Goal: Task Accomplishment & Management: Manage account settings

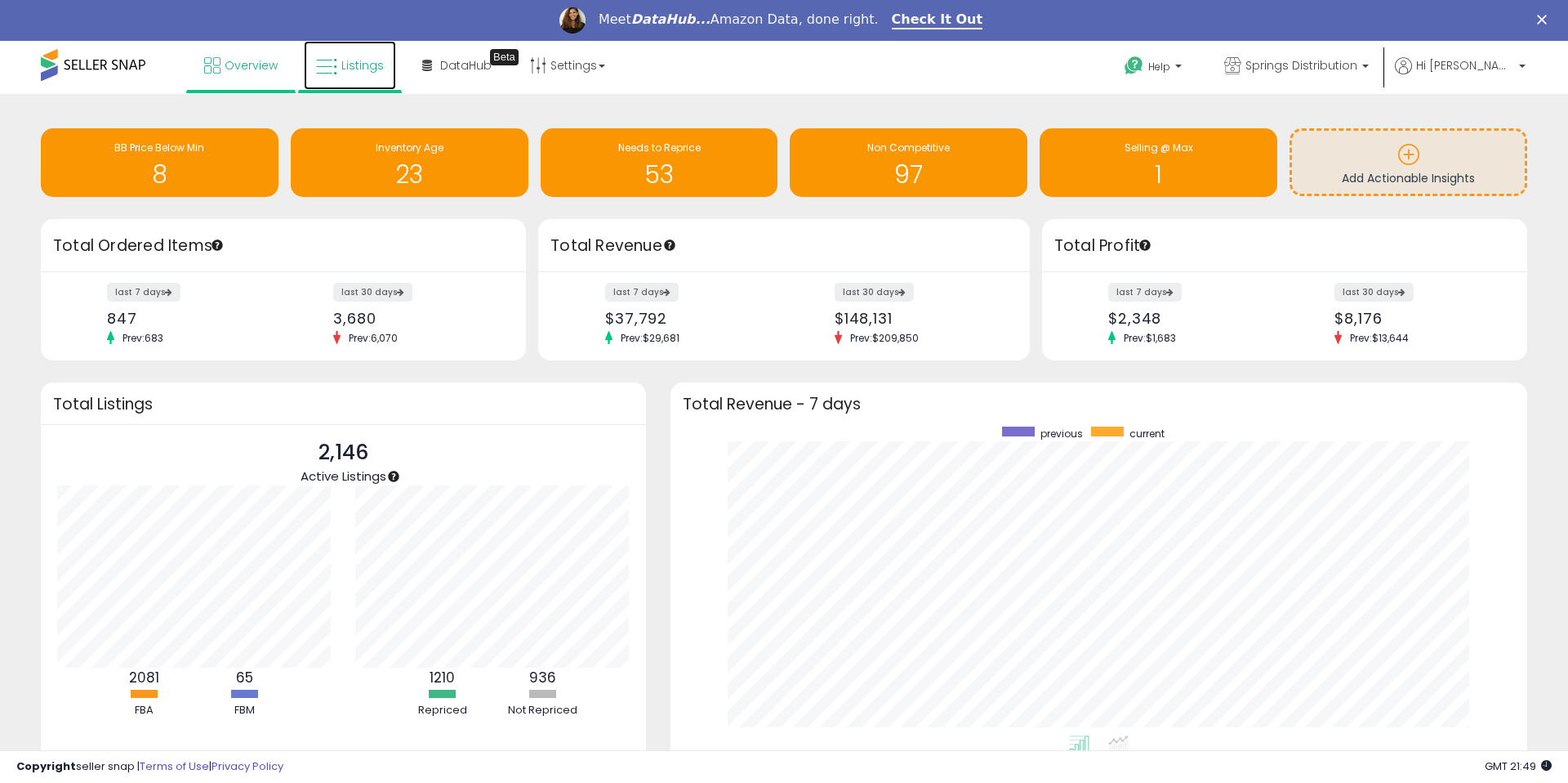
click at [343, 72] on span "Listings" at bounding box center [363, 65] width 42 height 16
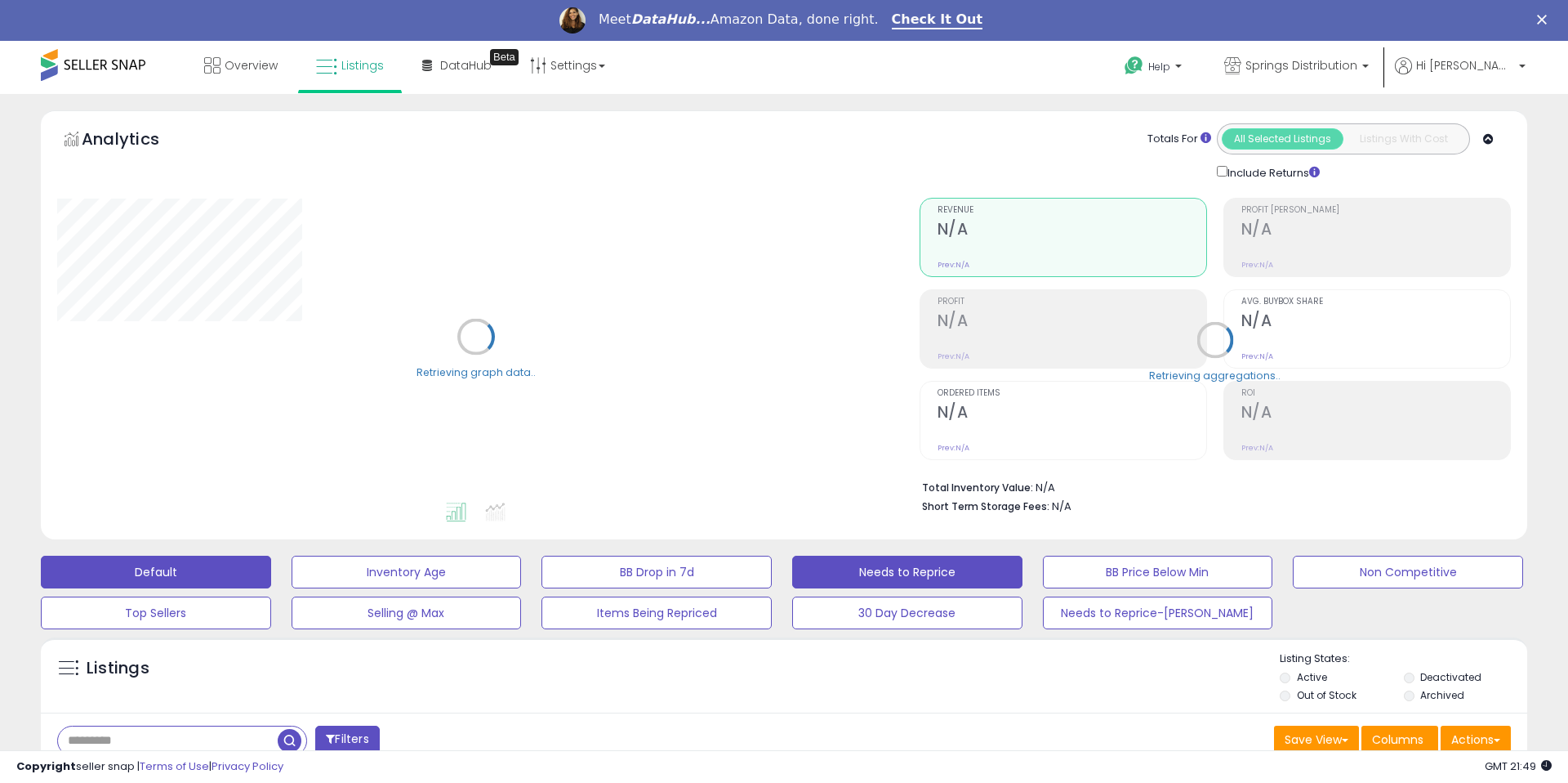
scroll to position [59, 0]
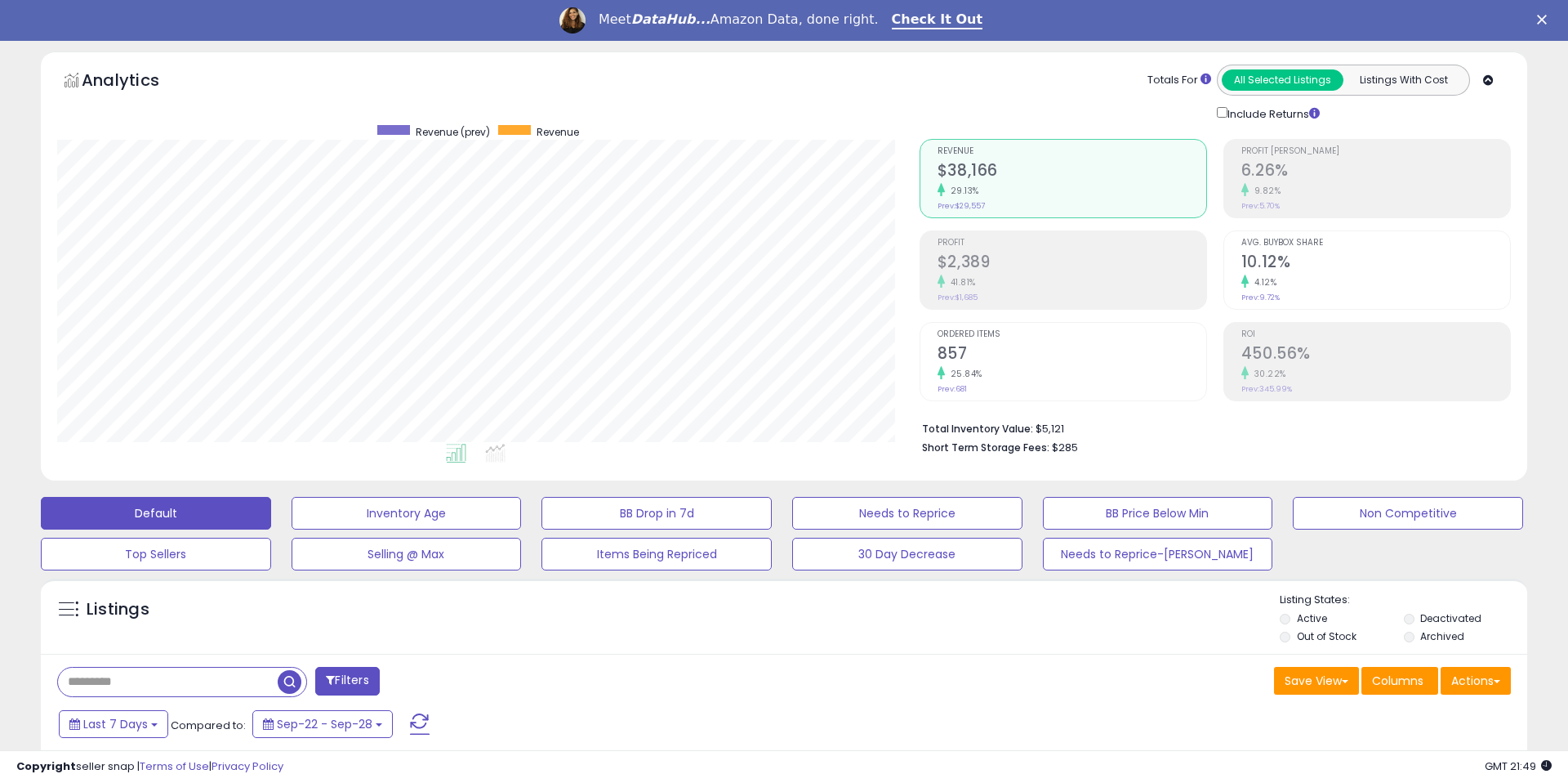
click at [887, 530] on div "Default Inventory Age BB Drop in 7d Needs to Reprice BB Price Below Min Non Com…" at bounding box center [784, 529] width 1528 height 82
click at [889, 520] on button "Needs to Reprice" at bounding box center [907, 513] width 230 height 33
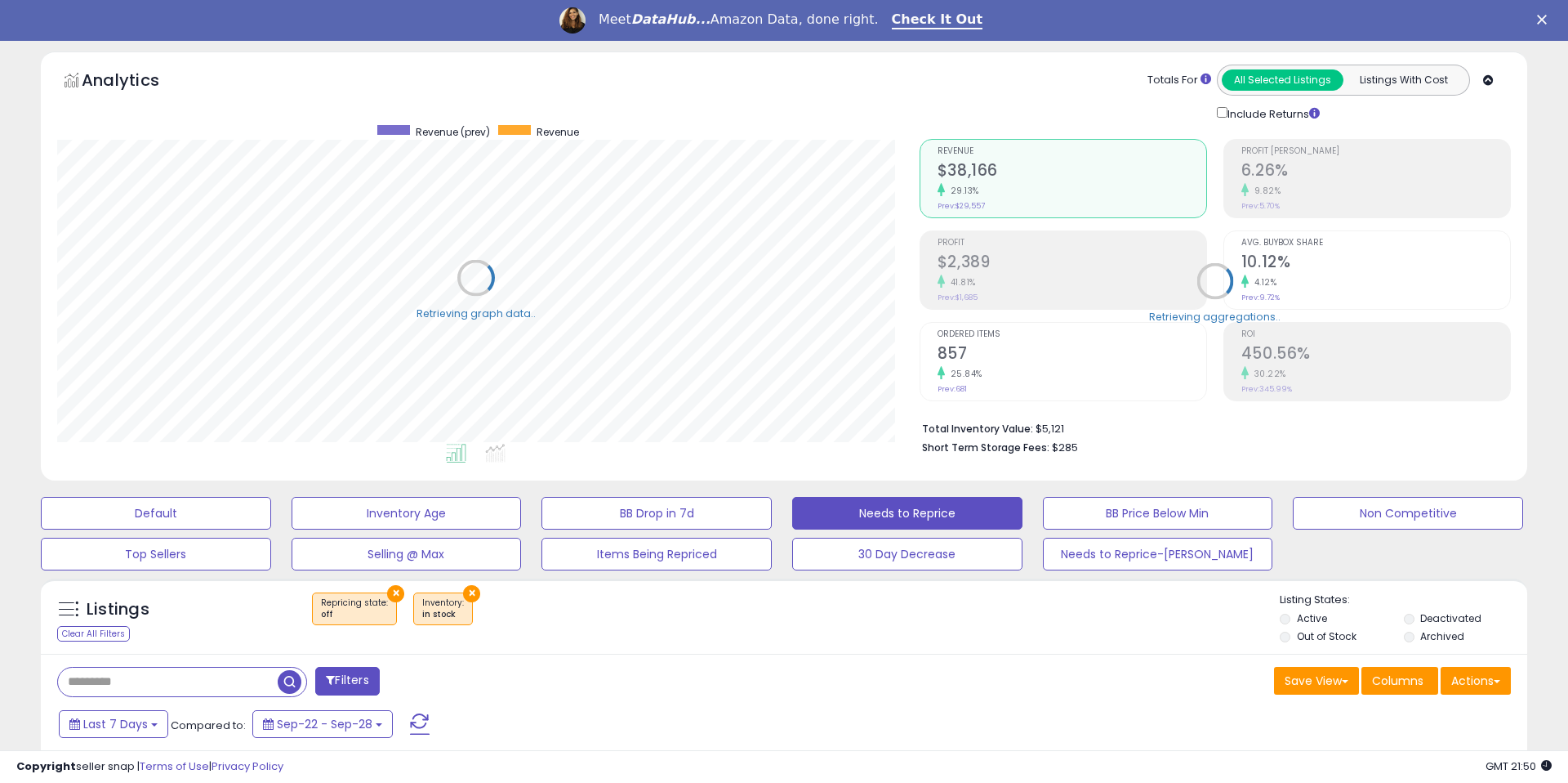
select select "**"
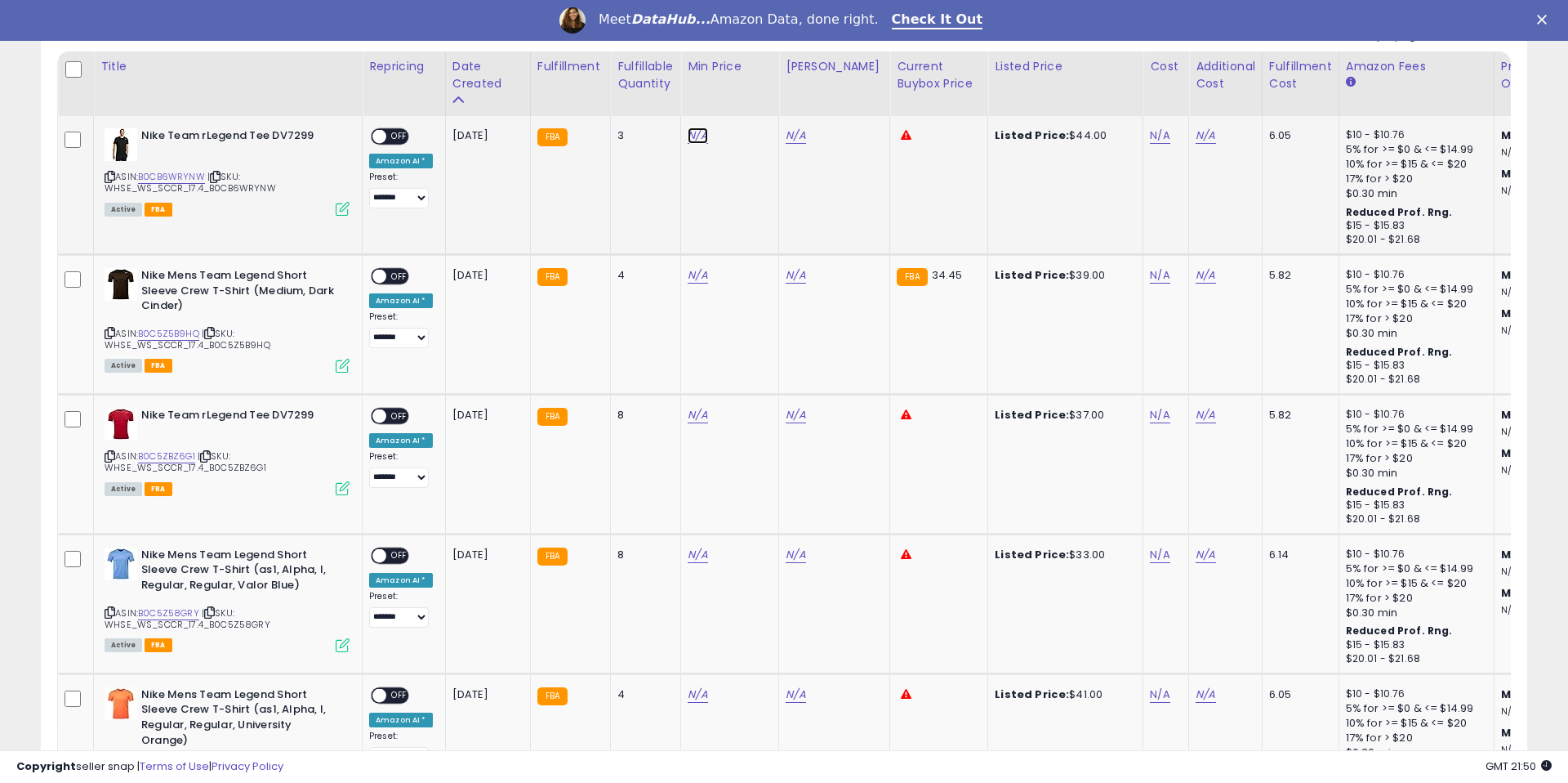
click at [699, 133] on link "N/A" at bounding box center [697, 135] width 19 height 16
type input "*****"
drag, startPoint x: 756, startPoint y: 89, endPoint x: 780, endPoint y: 136, distance: 52.8
click at [752, 89] on icon "submit" at bounding box center [747, 93] width 10 height 10
click at [794, 134] on link "N/A" at bounding box center [795, 135] width 19 height 16
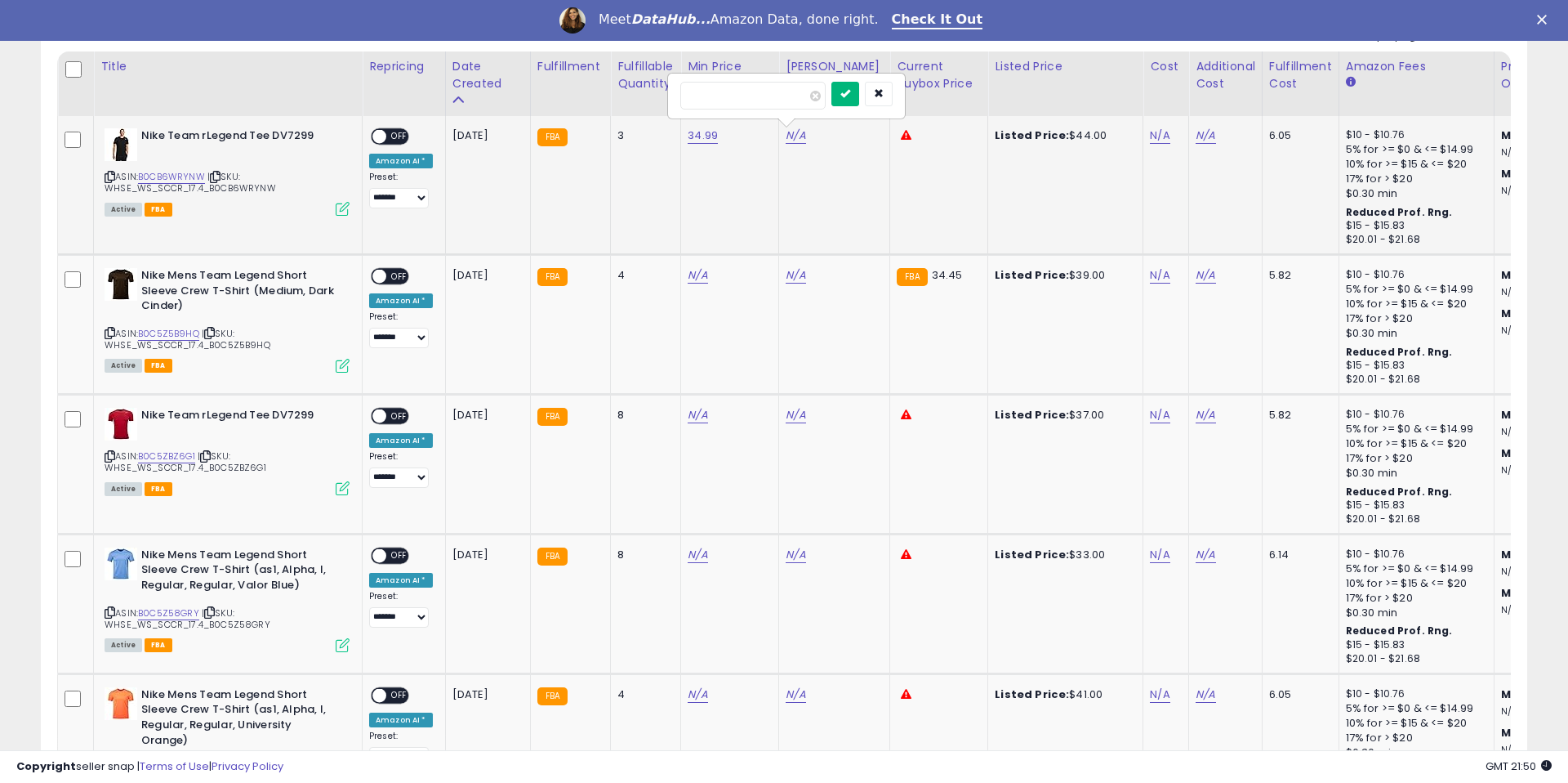
type input "*****"
click at [842, 96] on button "submit" at bounding box center [845, 93] width 28 height 24
click at [405, 136] on span "OFF" at bounding box center [398, 137] width 26 height 13
click at [182, 330] on link "B0C5Z5B9HQ" at bounding box center [168, 333] width 62 height 13
click at [687, 271] on link "N/A" at bounding box center [697, 274] width 19 height 16
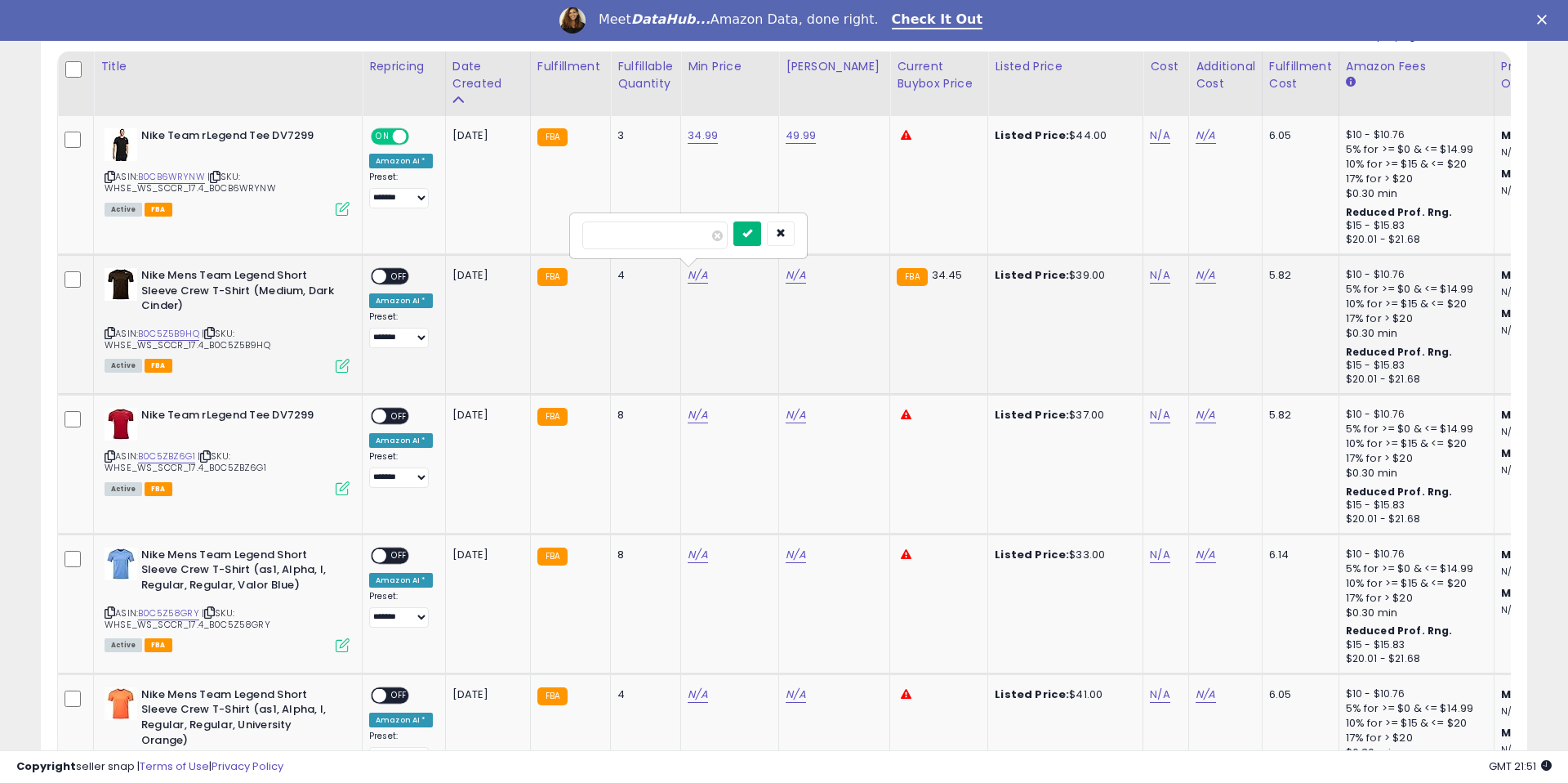
type input "*****"
click at [748, 235] on button "submit" at bounding box center [747, 233] width 28 height 24
click at [792, 272] on link "N/A" at bounding box center [795, 274] width 19 height 16
type input "*****"
drag, startPoint x: 851, startPoint y: 238, endPoint x: 812, endPoint y: 260, distance: 44.8
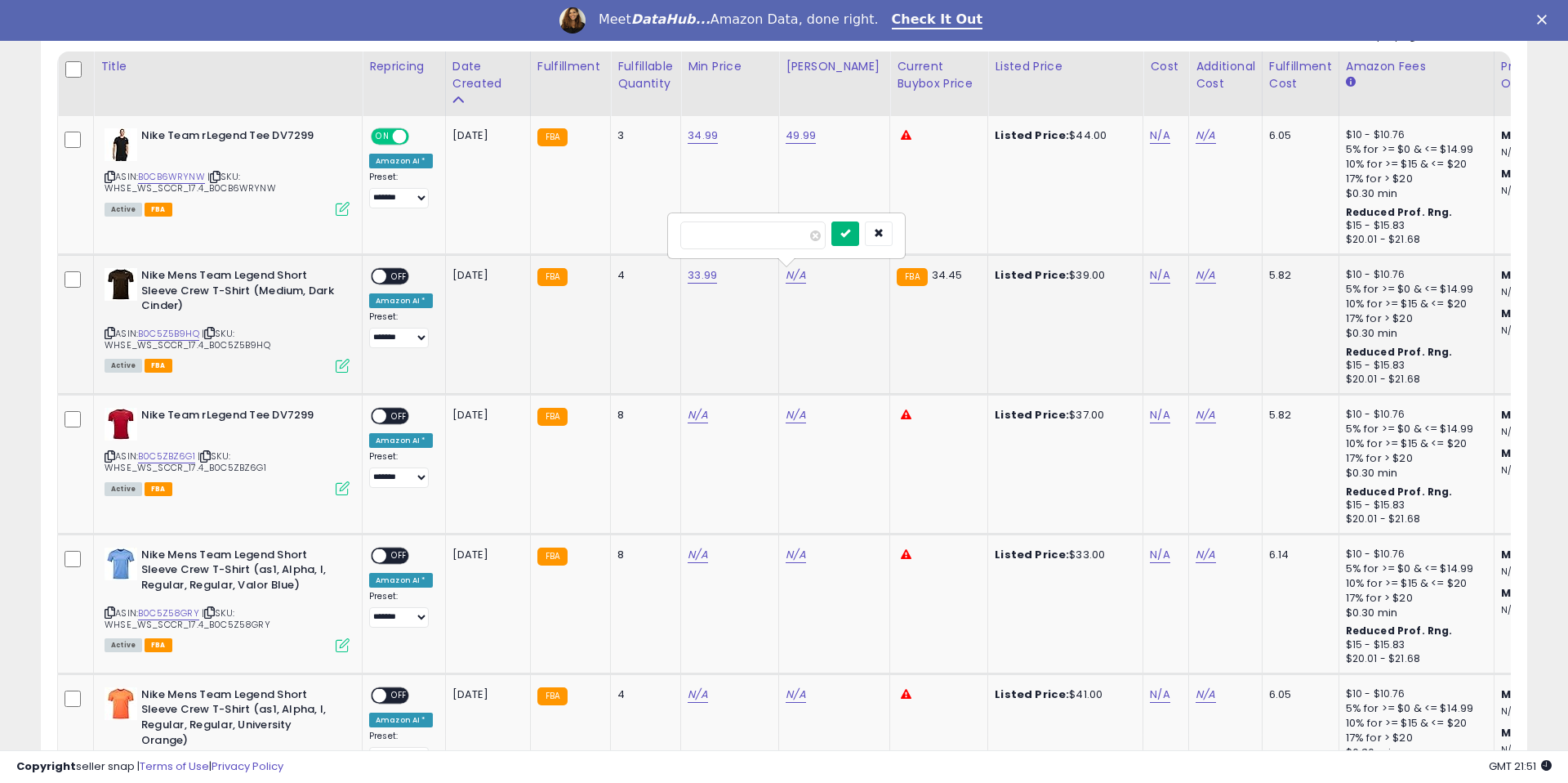
click at [850, 238] on icon "submit" at bounding box center [845, 233] width 10 height 10
drag, startPoint x: 403, startPoint y: 273, endPoint x: 410, endPoint y: 283, distance: 12.2
click at [402, 273] on span "OFF" at bounding box center [398, 276] width 26 height 13
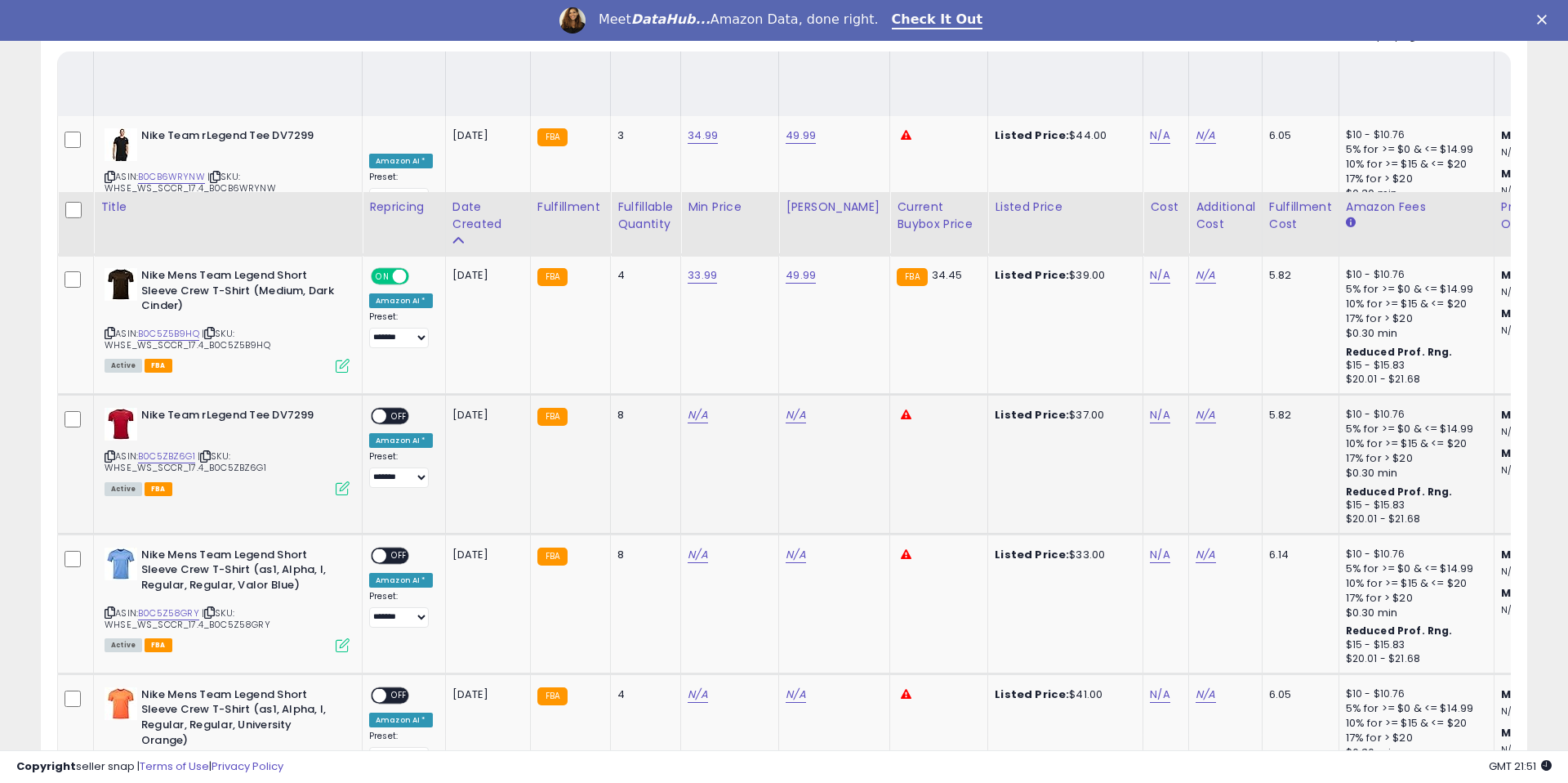
scroll to position [975, 0]
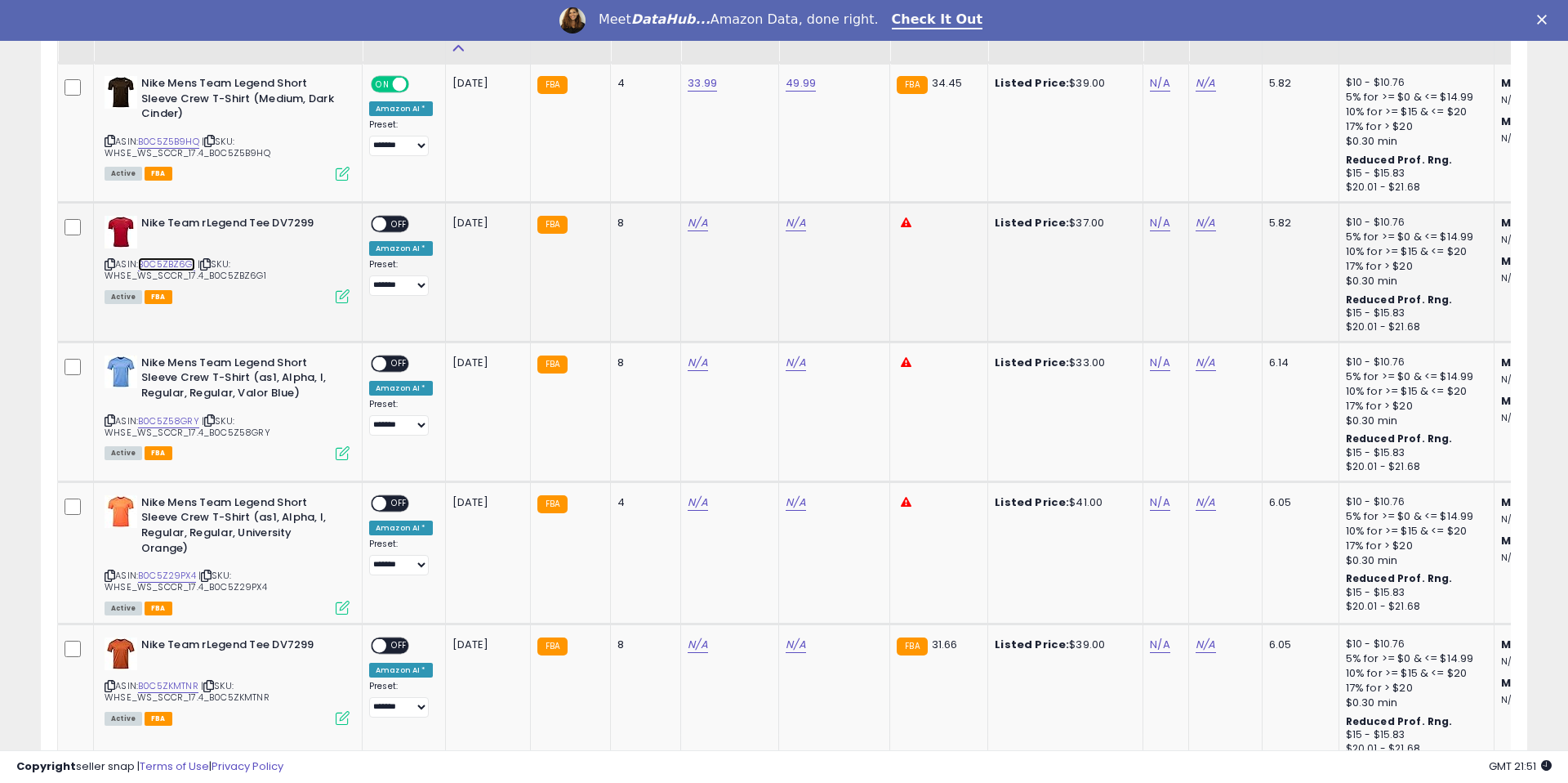
click at [174, 267] on link "B0C5ZBZ6G1" at bounding box center [166, 264] width 57 height 13
click at [687, 224] on link "N/A" at bounding box center [697, 222] width 19 height 16
type input "*****"
click at [761, 186] on button "submit" at bounding box center [747, 181] width 28 height 24
click at [790, 222] on link "N/A" at bounding box center [795, 222] width 19 height 16
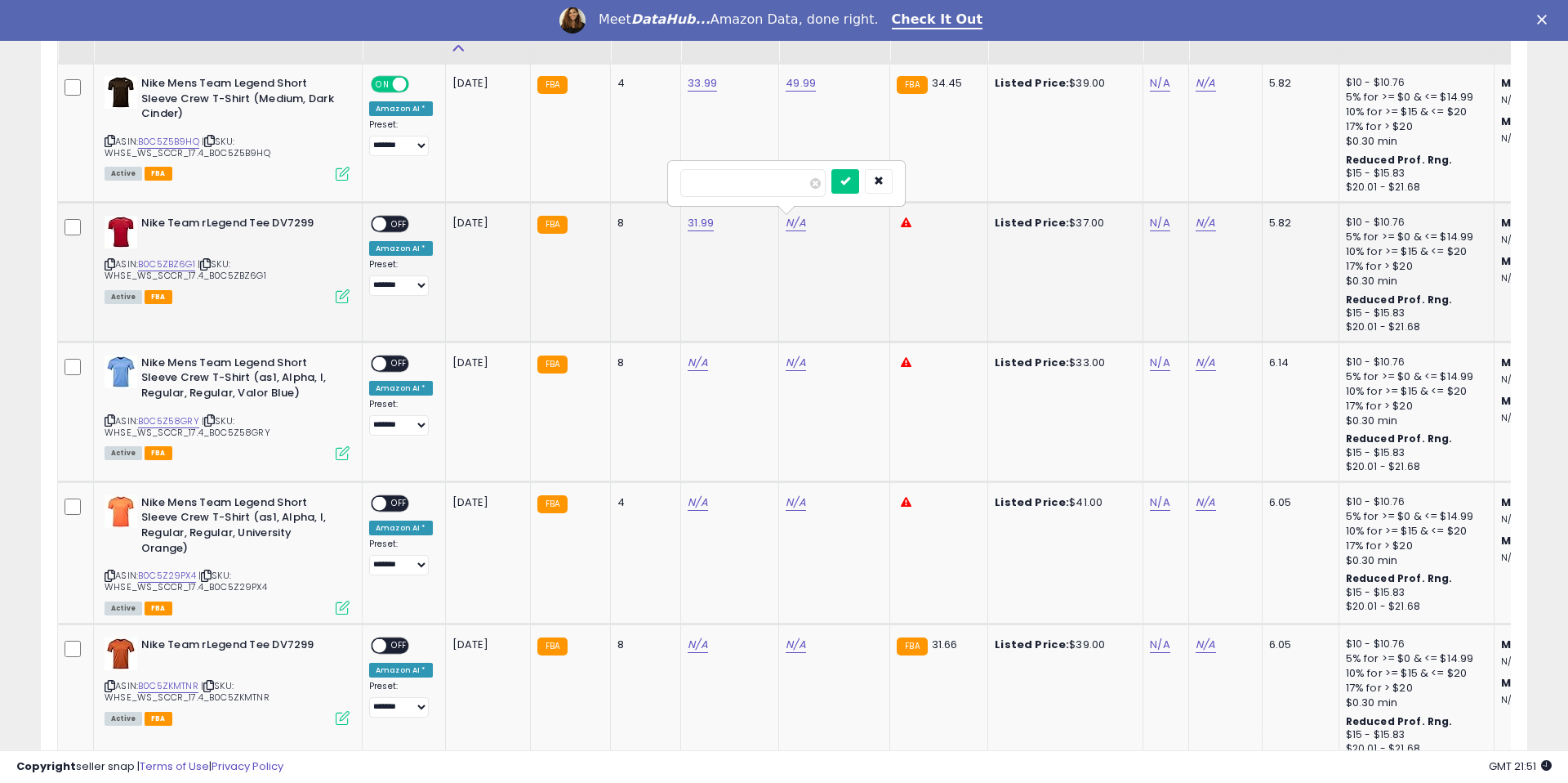
type input "*****"
click at [848, 189] on button "submit" at bounding box center [845, 181] width 28 height 24
drag, startPoint x: 395, startPoint y: 222, endPoint x: 436, endPoint y: 223, distance: 41.0
click at [394, 222] on span "OFF" at bounding box center [398, 224] width 26 height 13
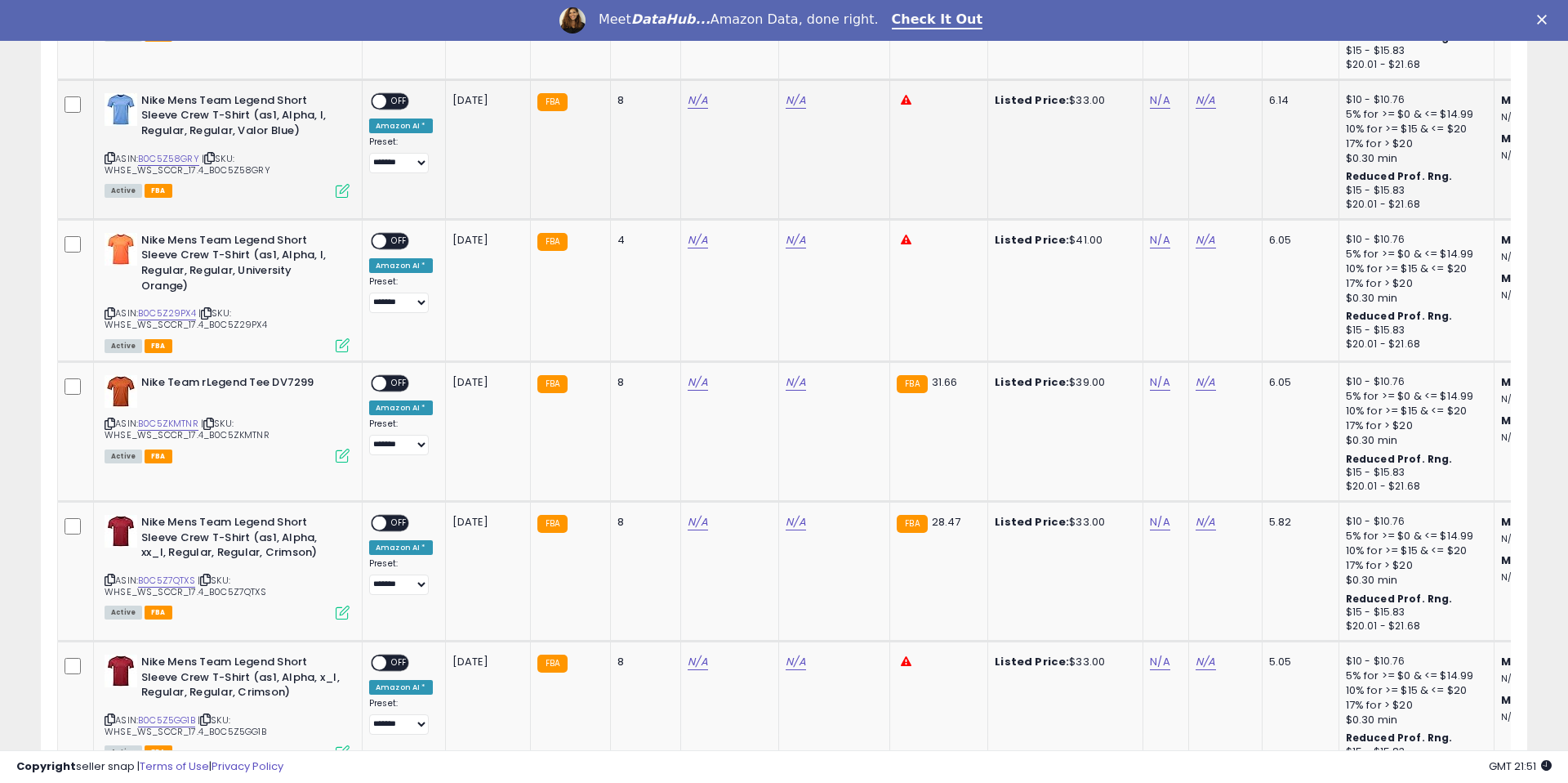
scroll to position [1205, 0]
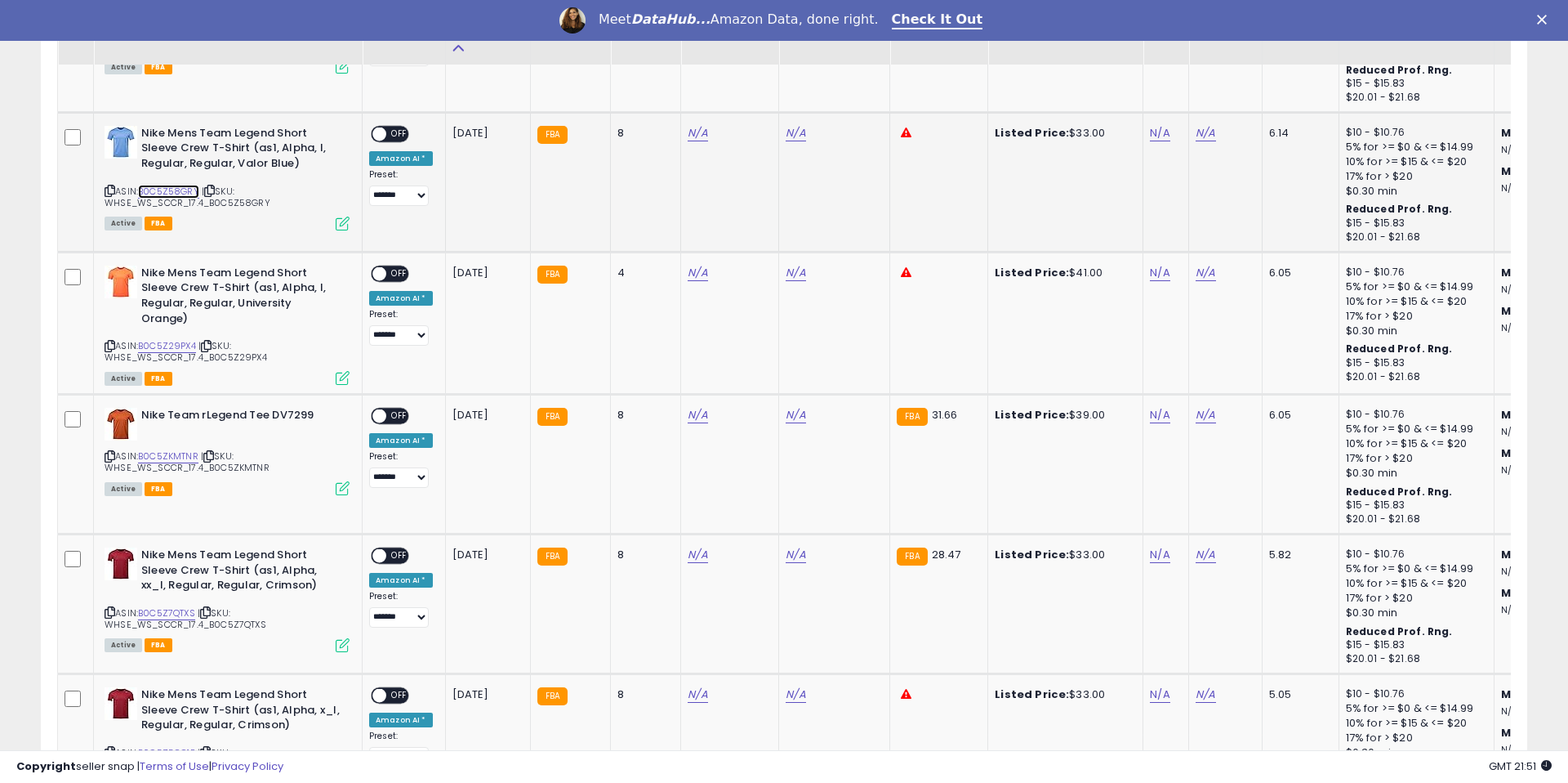
click at [167, 189] on link "B0C5Z58GRY" at bounding box center [168, 192] width 62 height 13
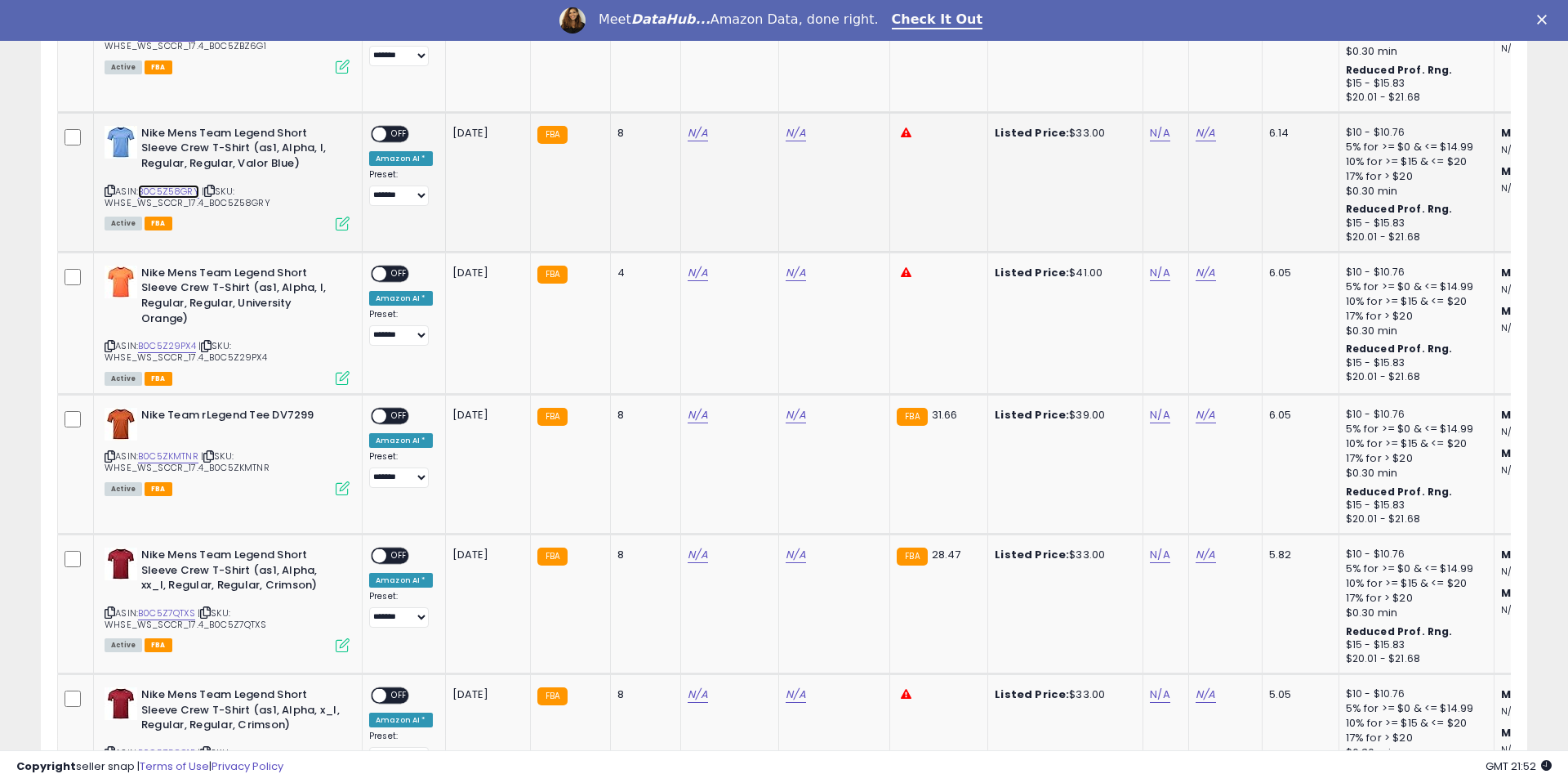
scroll to position [1111, 0]
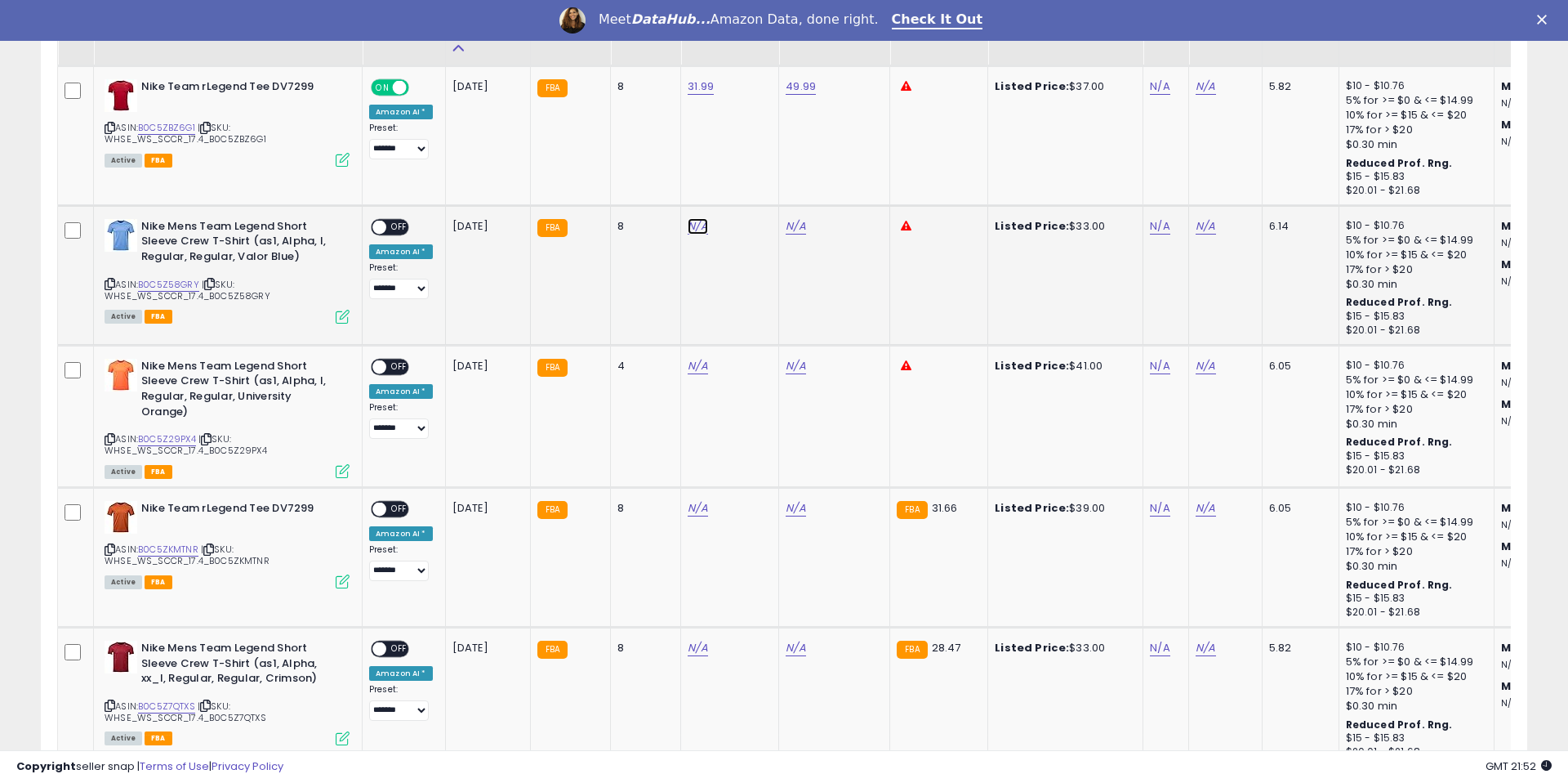
click at [698, 229] on link "N/A" at bounding box center [697, 226] width 19 height 16
type input "*****"
click at [752, 188] on icon "submit" at bounding box center [747, 184] width 10 height 10
click at [811, 229] on div "N/A" at bounding box center [831, 225] width 91 height 14
click at [806, 229] on div "N/A" at bounding box center [831, 225] width 91 height 14
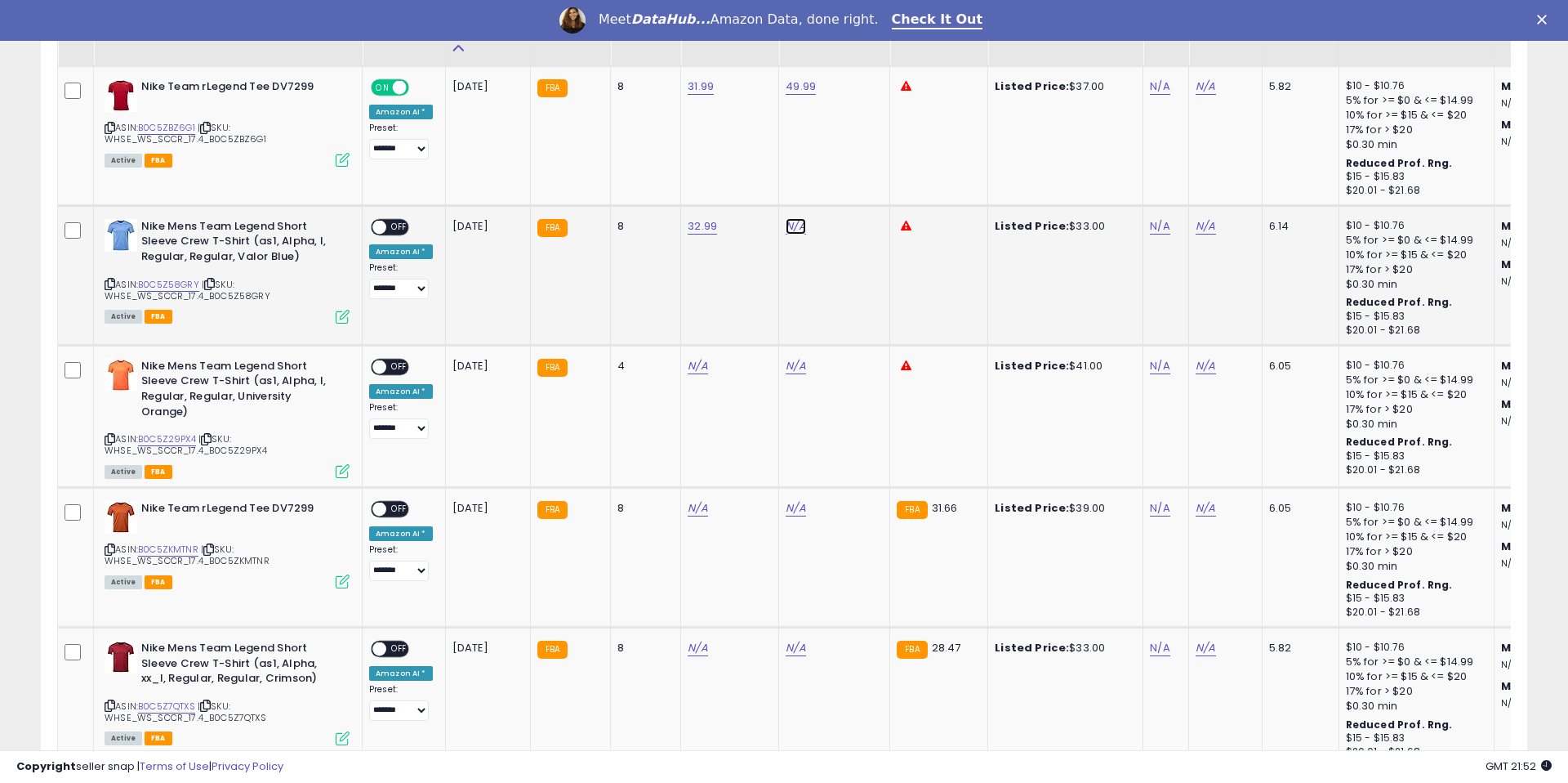
click at [795, 230] on link "N/A" at bounding box center [795, 226] width 19 height 16
type input "*****"
click at [860, 191] on button "submit" at bounding box center [845, 184] width 28 height 24
click at [391, 234] on div "ON OFF" at bounding box center [373, 227] width 39 height 13
drag, startPoint x: 402, startPoint y: 225, endPoint x: 428, endPoint y: 222, distance: 26.2
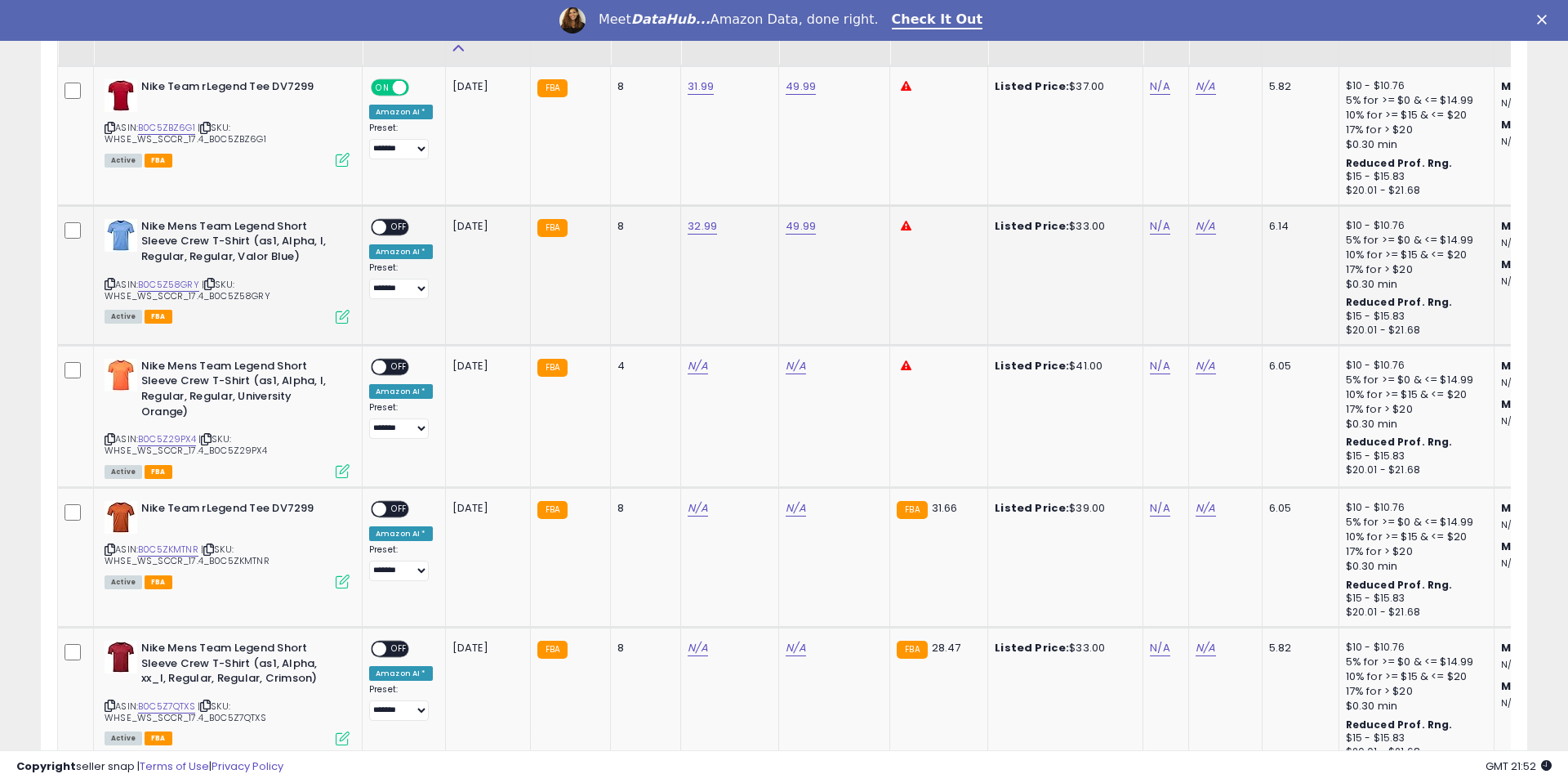
click at [402, 225] on span "OFF" at bounding box center [398, 227] width 26 height 13
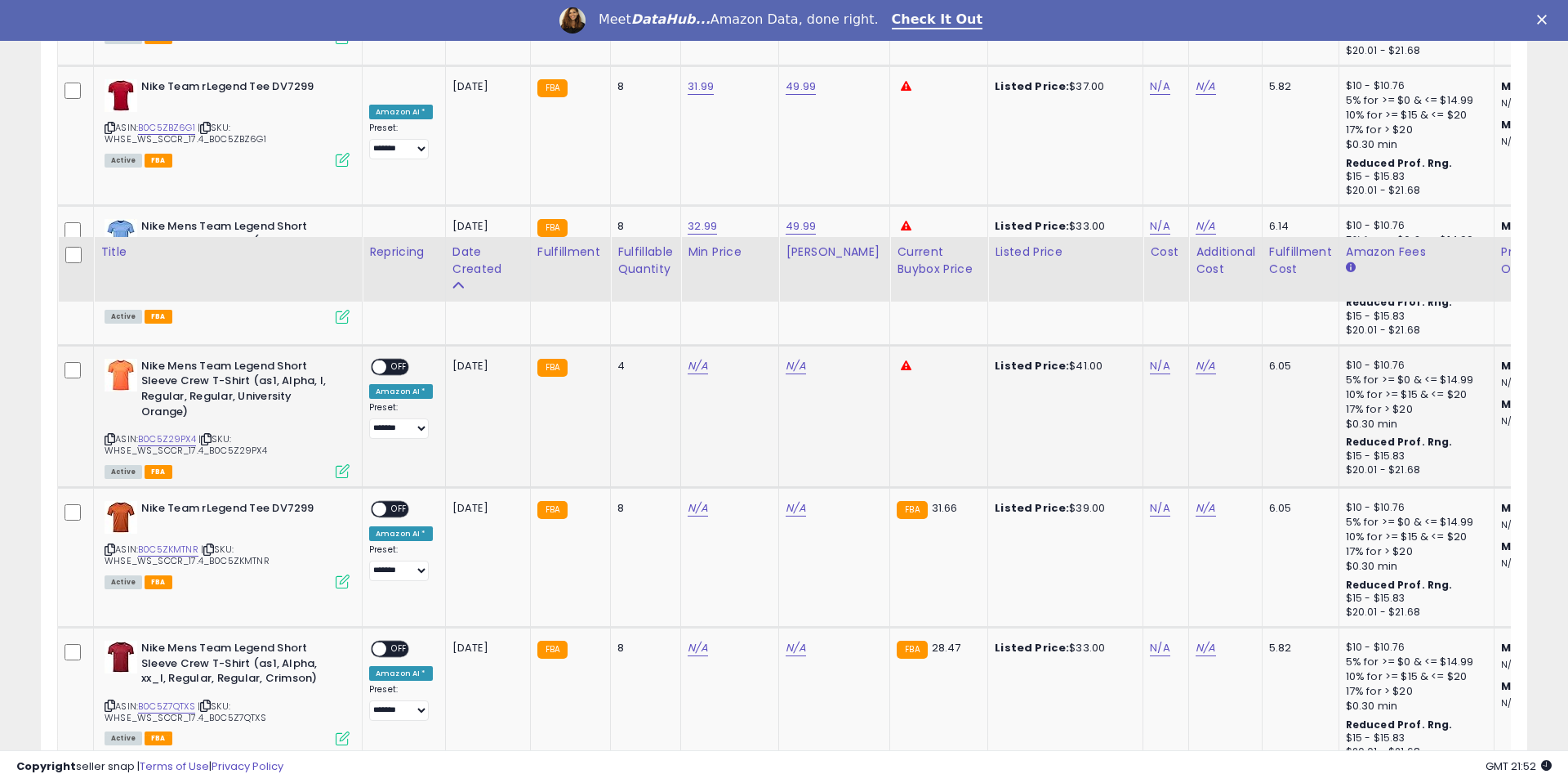
scroll to position [1348, 0]
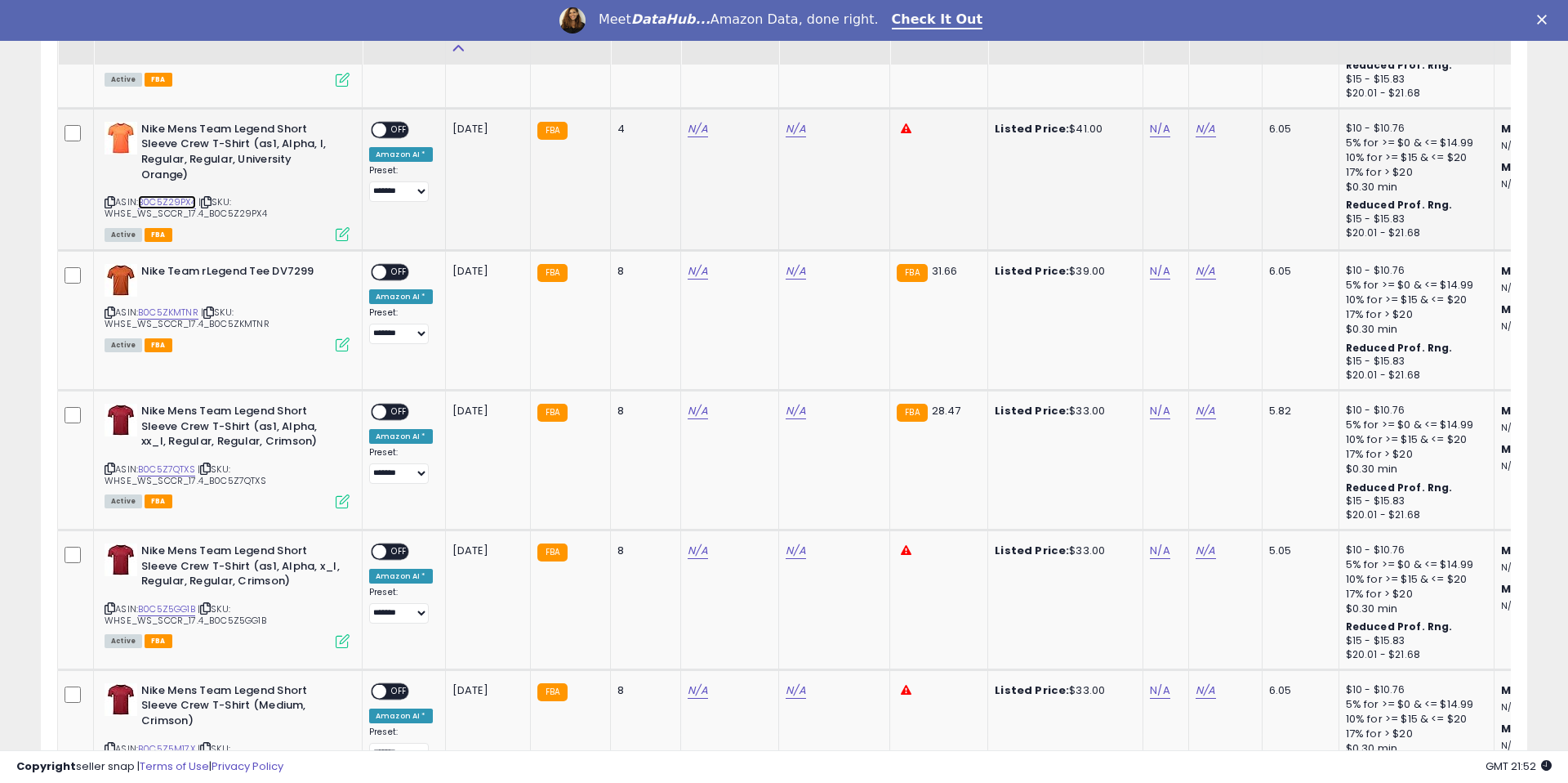
click at [165, 202] on link "B0C5Z29PX4" at bounding box center [167, 202] width 58 height 13
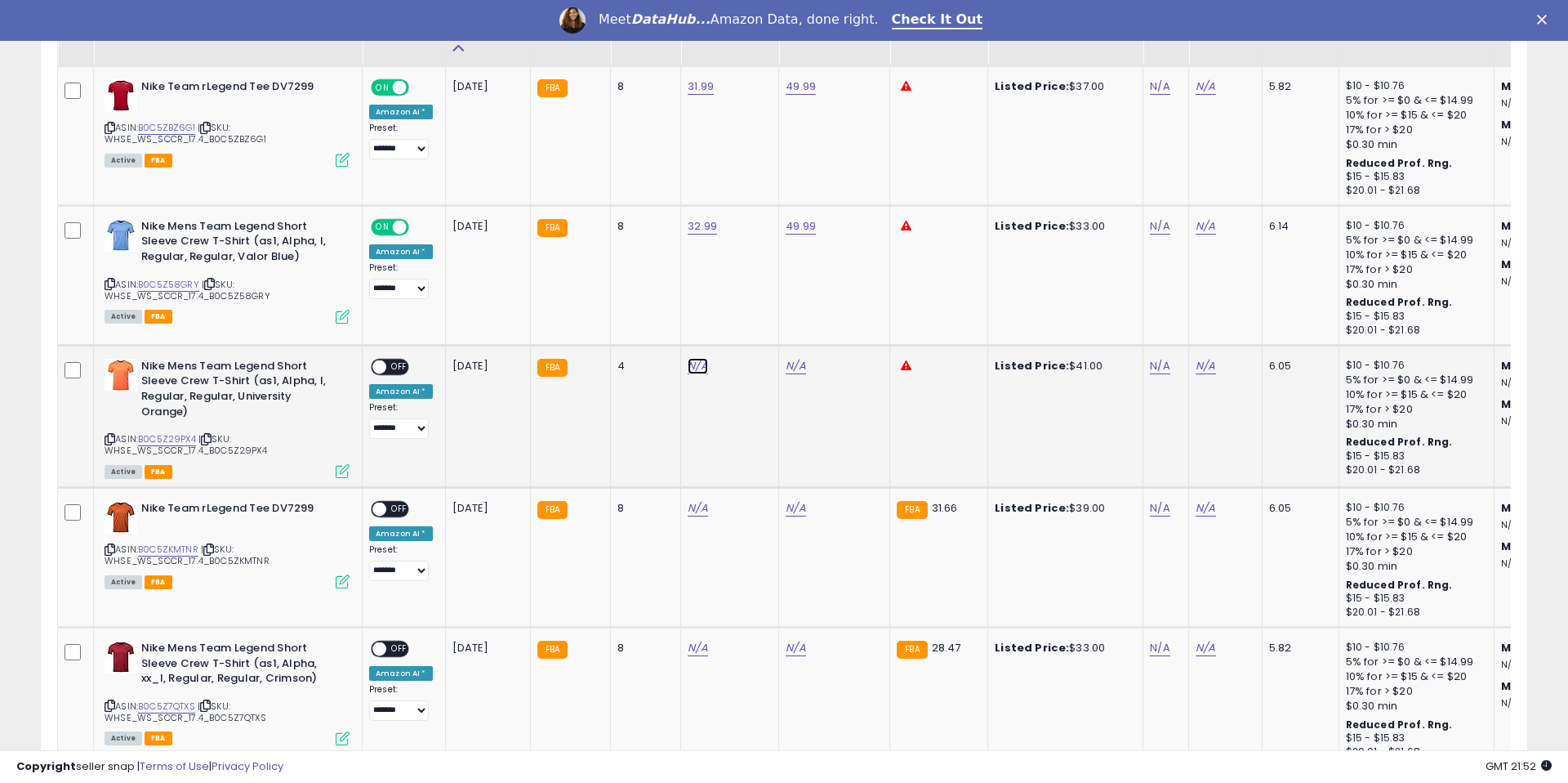
click at [698, 367] on link "N/A" at bounding box center [697, 366] width 19 height 16
type input "*****"
click at [759, 332] on button "submit" at bounding box center [747, 324] width 28 height 24
click at [785, 365] on link "N/A" at bounding box center [795, 366] width 19 height 16
type input "*****"
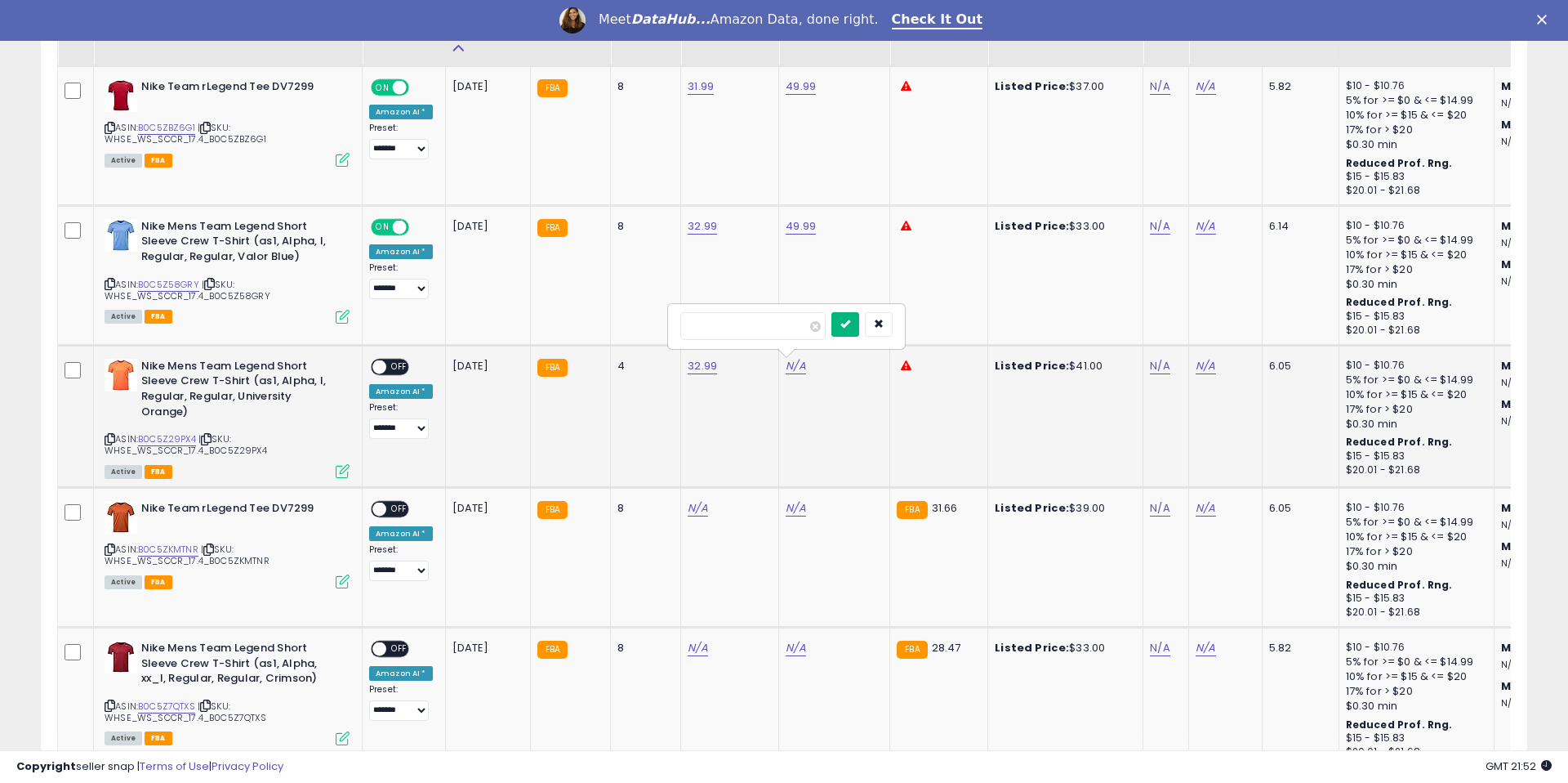
click at [850, 331] on button "submit" at bounding box center [845, 324] width 28 height 24
drag, startPoint x: 395, startPoint y: 364, endPoint x: 444, endPoint y: 370, distance: 49.4
click at [395, 364] on span "OFF" at bounding box center [398, 366] width 26 height 13
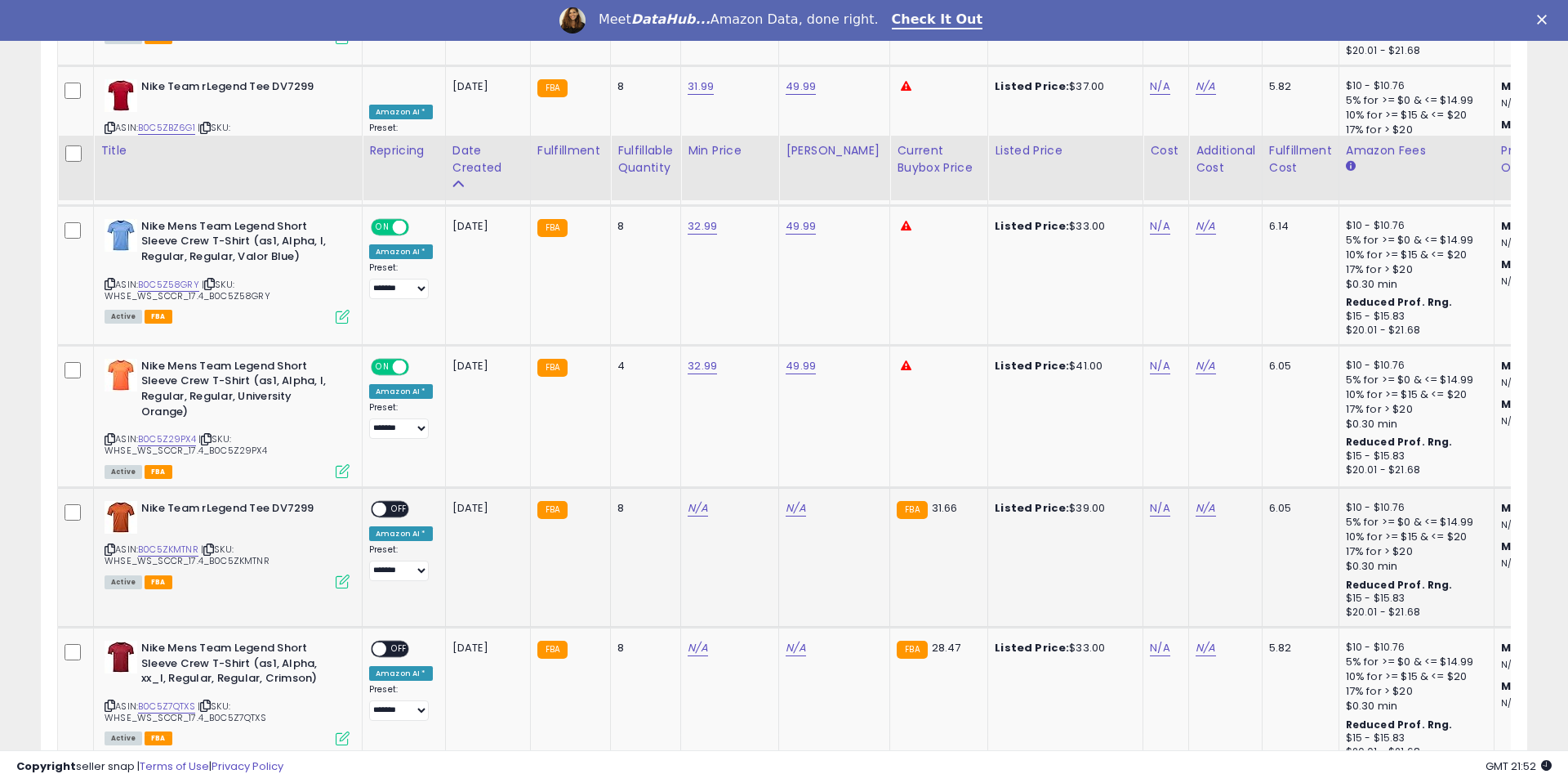
scroll to position [1301, 0]
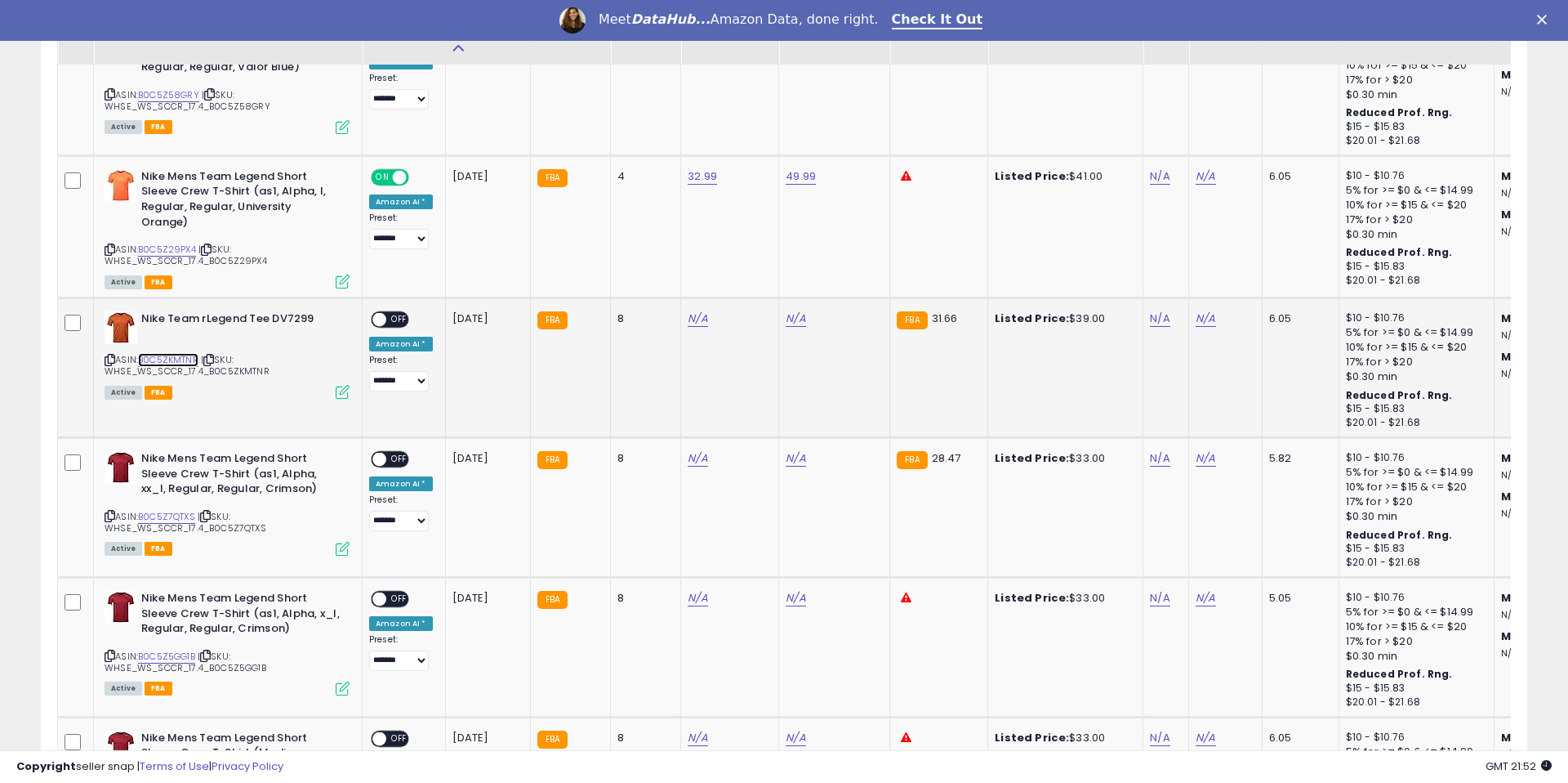
click at [180, 355] on link "B0C5ZKMTNR" at bounding box center [167, 360] width 61 height 13
click at [693, 316] on link "N/A" at bounding box center [697, 318] width 19 height 16
type input "*****"
click at [756, 285] on button "submit" at bounding box center [747, 276] width 28 height 24
click at [791, 322] on link "N/A" at bounding box center [795, 318] width 19 height 16
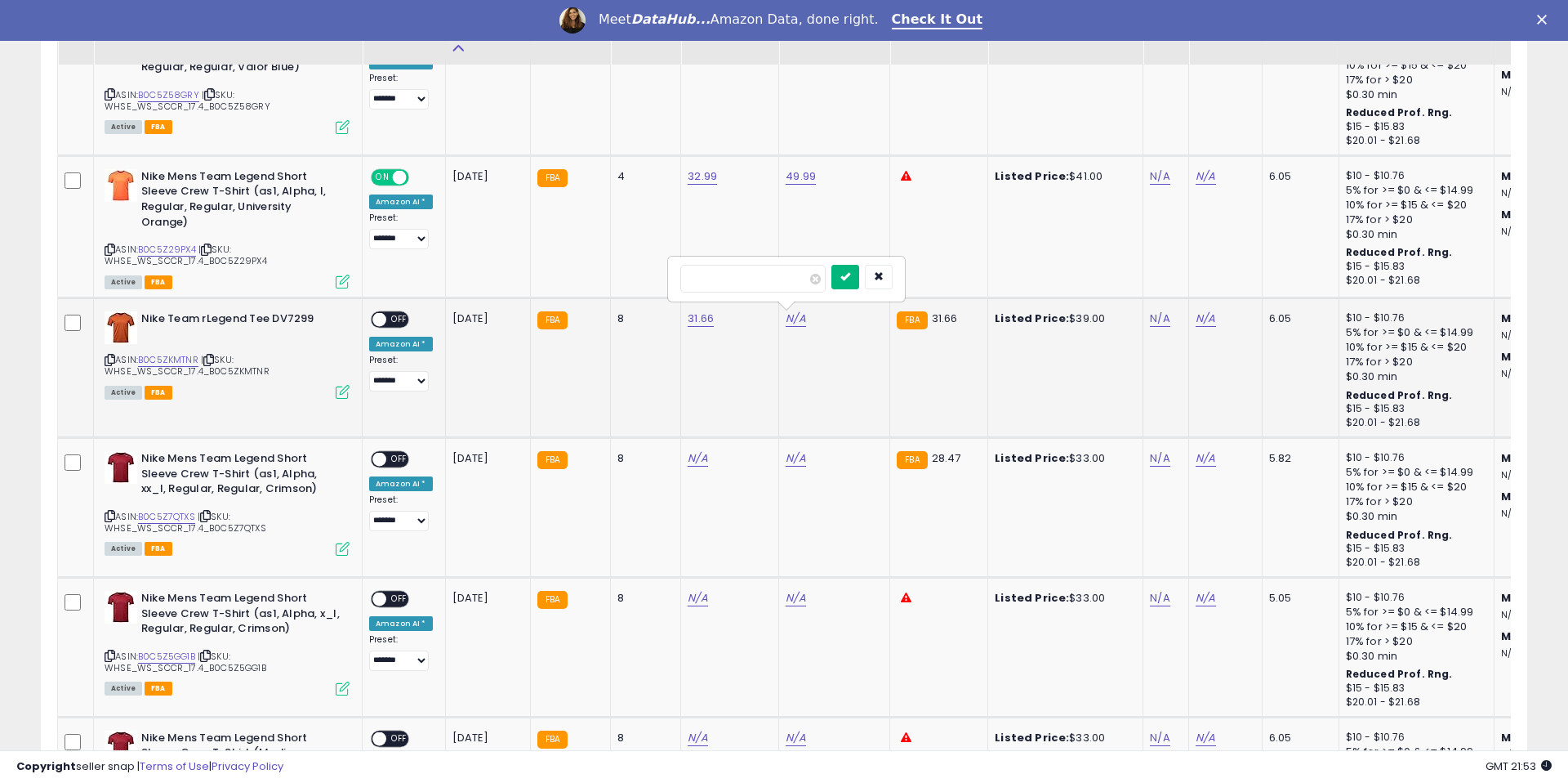
type input "*****"
click at [850, 274] on icon "submit" at bounding box center [845, 276] width 10 height 10
click at [401, 319] on span "OFF" at bounding box center [398, 320] width 26 height 13
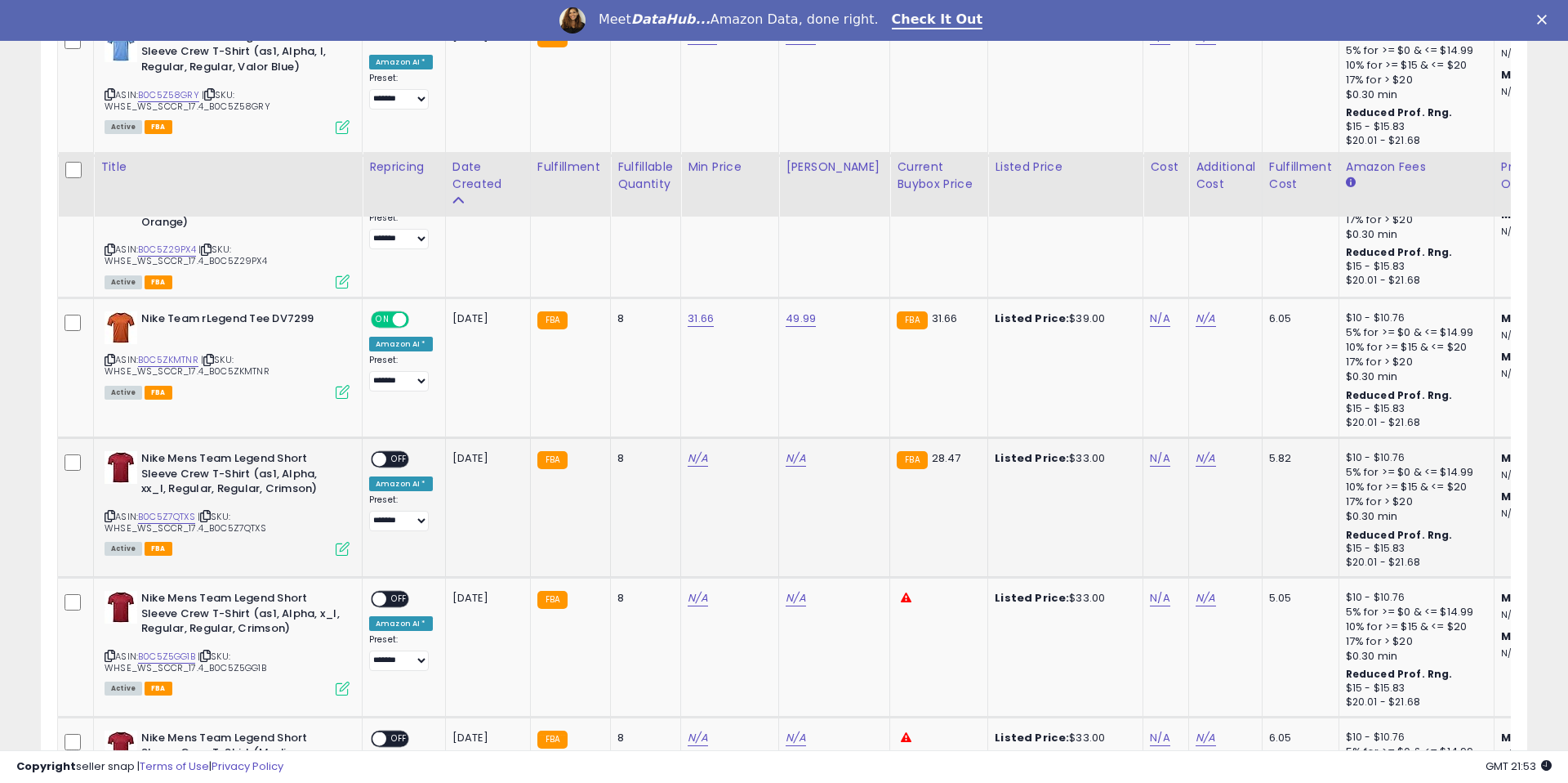
scroll to position [1453, 0]
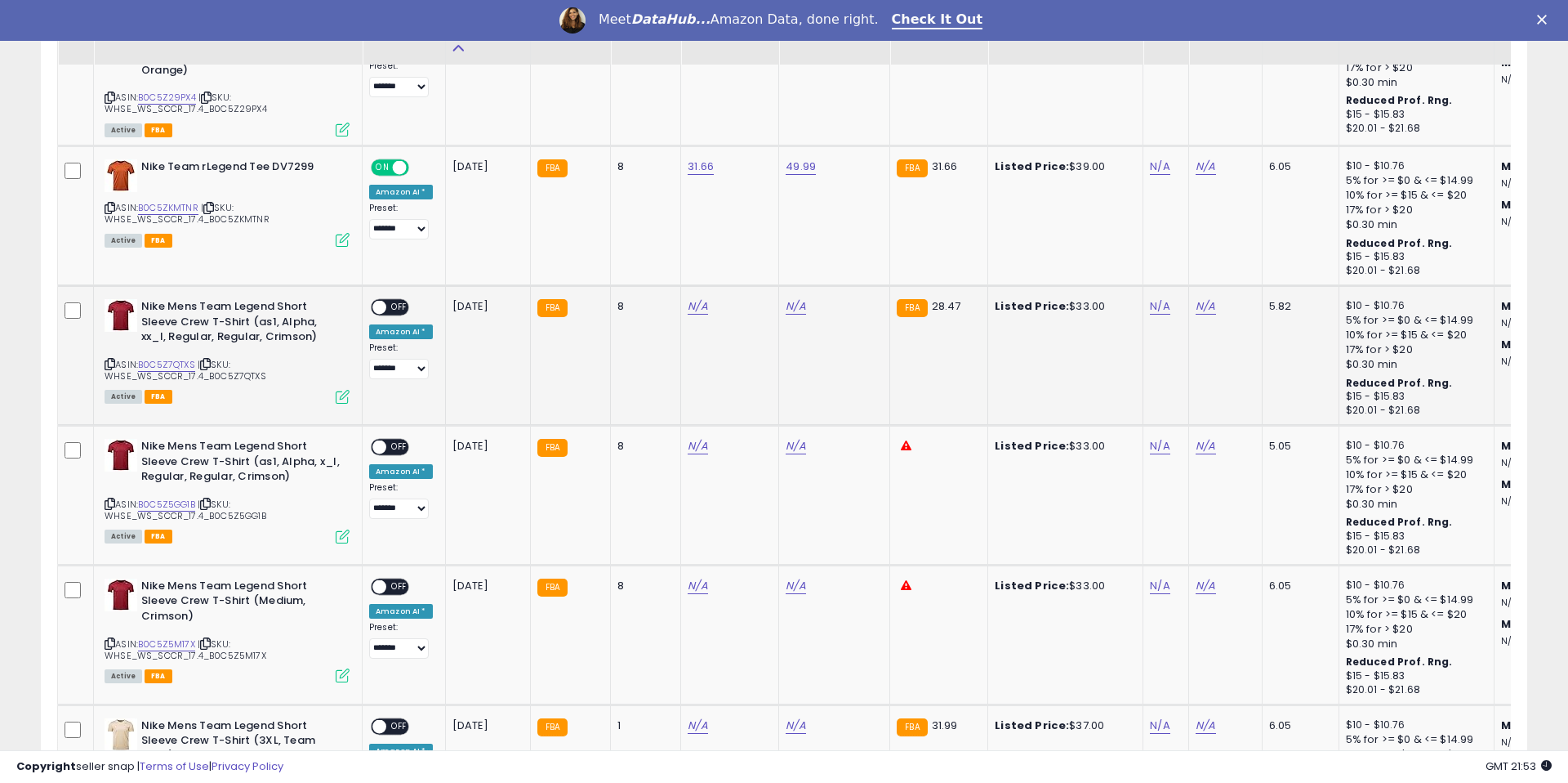
click at [188, 356] on div "ASIN: B0C5Z7QTXS | SKU: WHSE_WS_SCCR_17.4_B0C5Z7QTXS Active FBA" at bounding box center [227, 351] width 245 height 103
click at [180, 365] on link "B0C5Z7QTXS" at bounding box center [166, 365] width 57 height 13
click at [687, 313] on link "N/A" at bounding box center [697, 306] width 19 height 16
type input "*****"
click at [761, 270] on button "submit" at bounding box center [747, 264] width 28 height 24
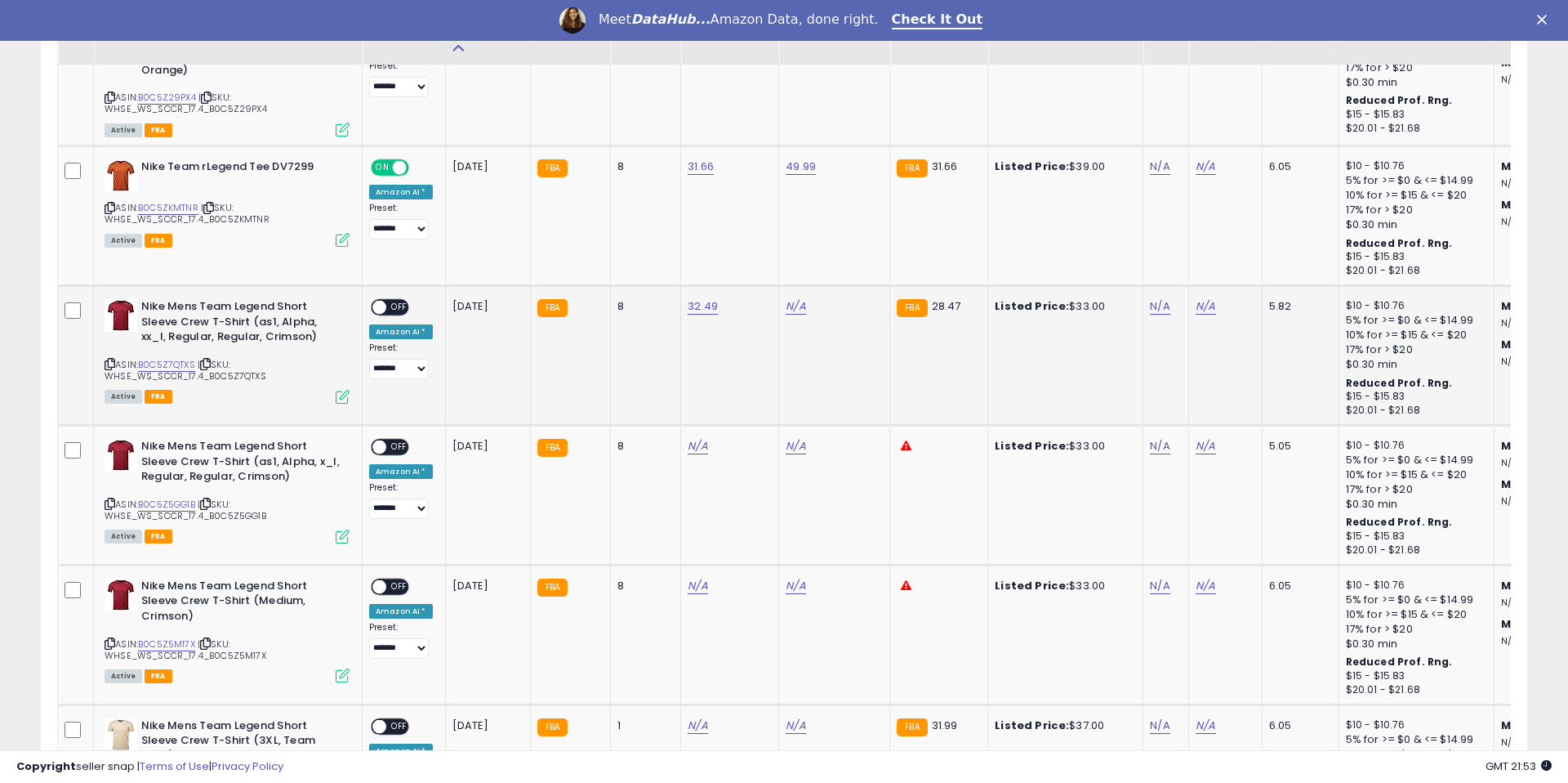
click at [804, 317] on td "N/A" at bounding box center [834, 354] width 111 height 140
click at [793, 305] on link "N/A" at bounding box center [795, 306] width 19 height 16
type input "*****"
click at [844, 265] on button "submit" at bounding box center [845, 264] width 28 height 24
click at [399, 308] on span "OFF" at bounding box center [398, 307] width 26 height 13
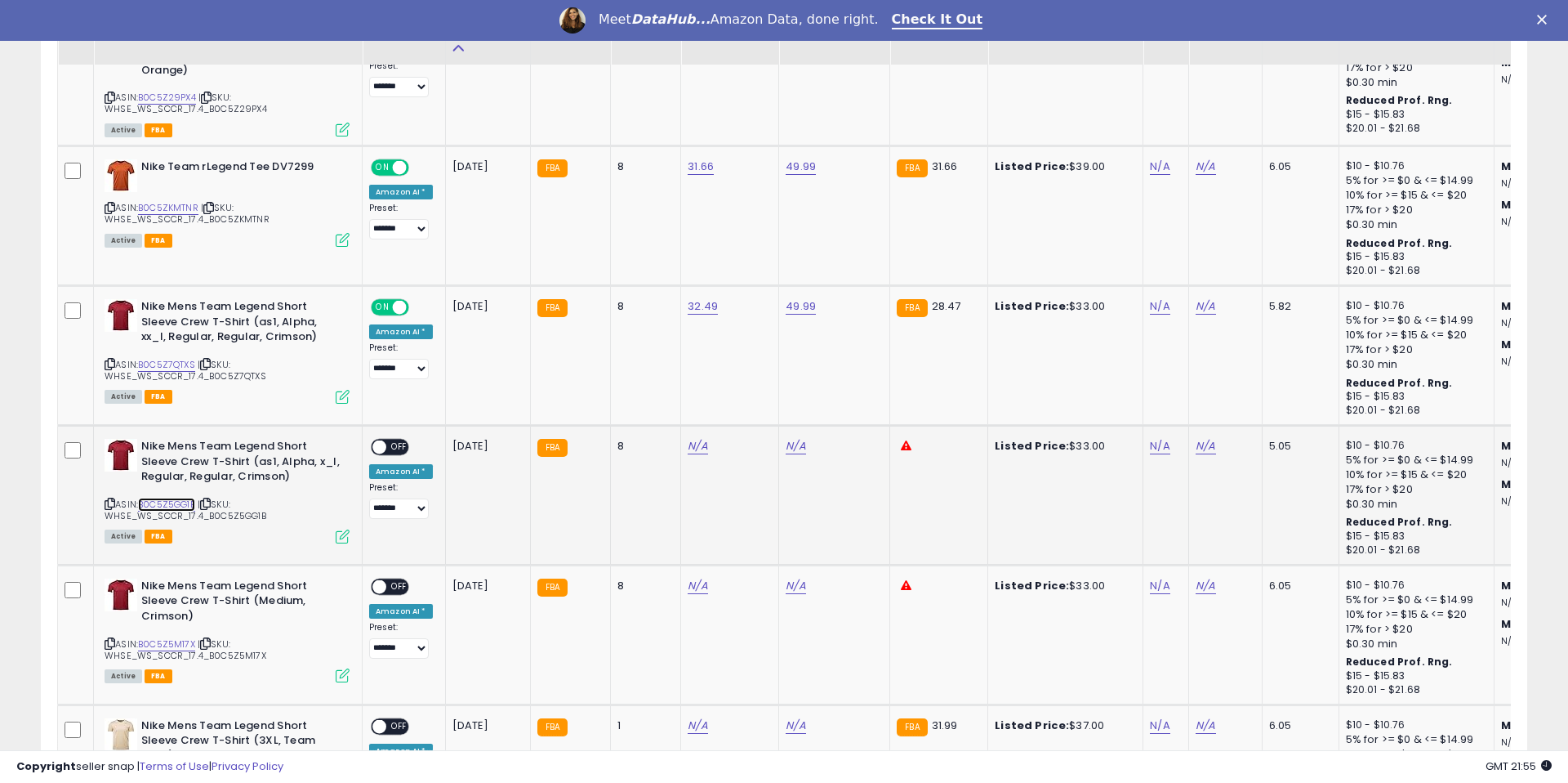
click at [174, 499] on link "B0C5Z5GG1B" at bounding box center [166, 505] width 57 height 13
click at [690, 450] on link "N/A" at bounding box center [697, 446] width 19 height 16
type input "*****"
click at [761, 405] on button "submit" at bounding box center [747, 404] width 28 height 24
click at [786, 445] on link "N/A" at bounding box center [795, 446] width 19 height 16
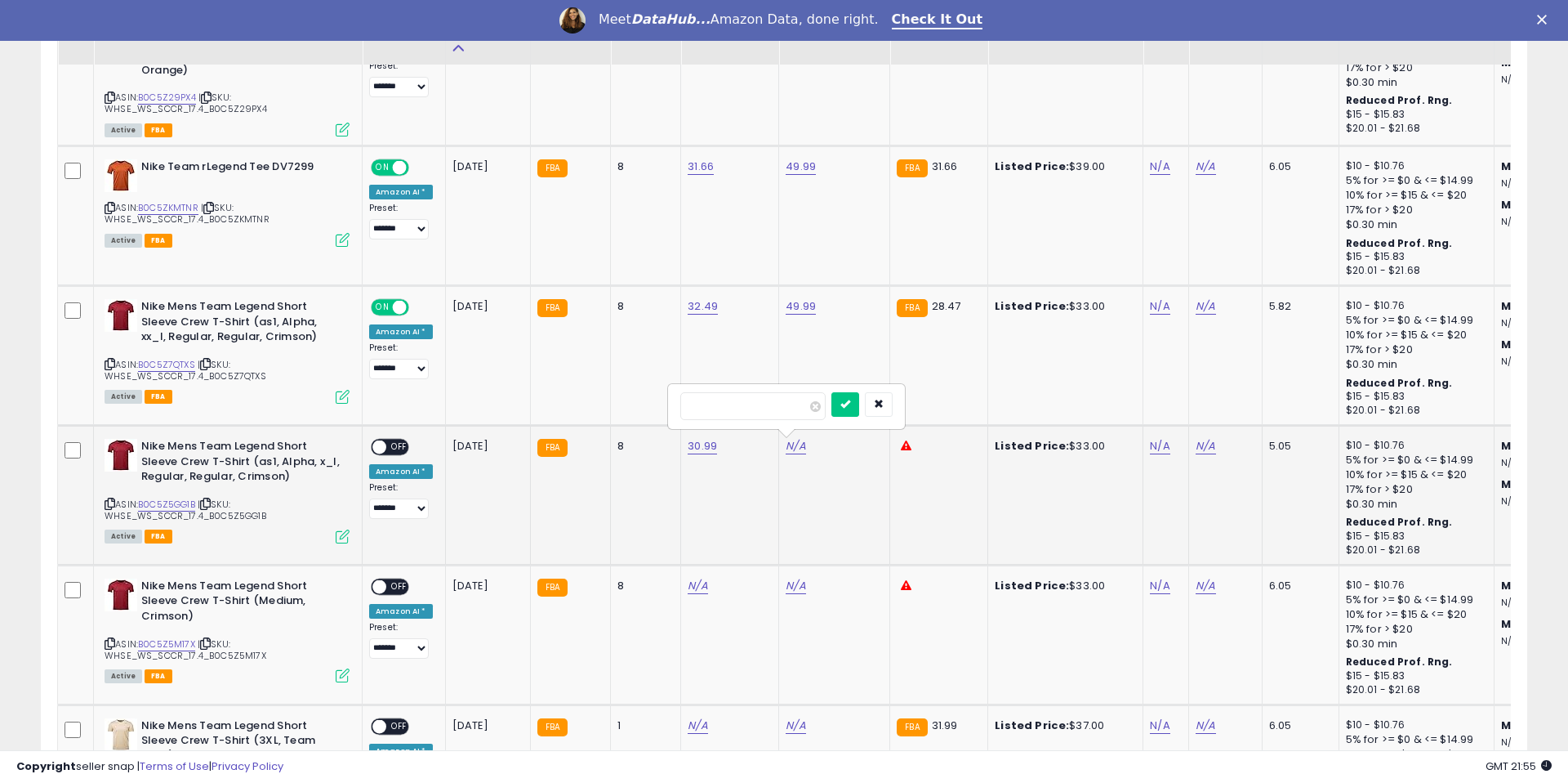
type input "*"
type input "*****"
drag, startPoint x: 844, startPoint y: 410, endPoint x: 758, endPoint y: 443, distance: 92.1
click at [844, 410] on button "submit" at bounding box center [845, 404] width 28 height 24
click at [403, 445] on span "OFF" at bounding box center [398, 447] width 26 height 13
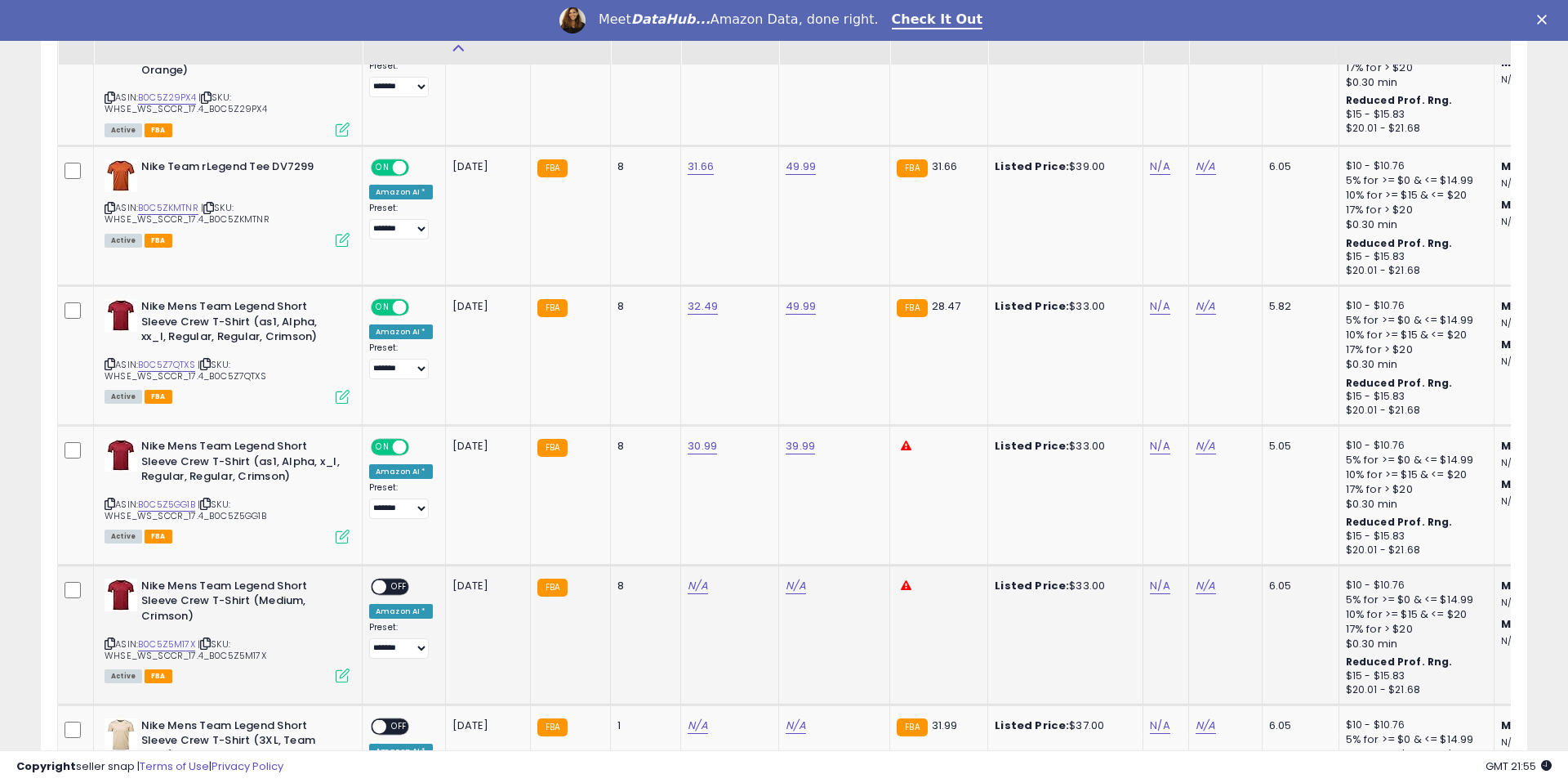
scroll to position [1719, 0]
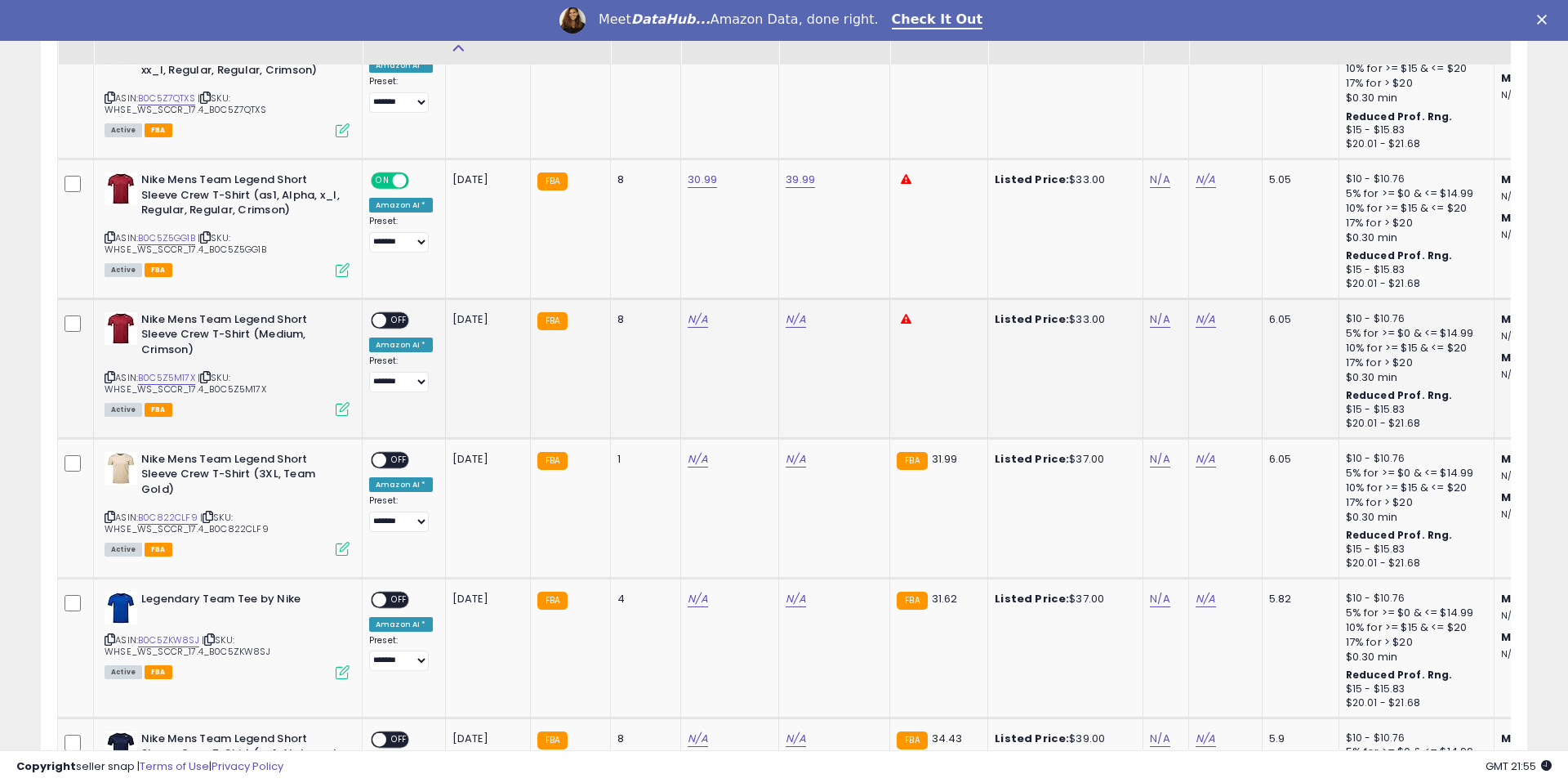
click at [171, 381] on span "| SKU: WHSE_WS_SCCR_17.4_B0C5Z5M17X" at bounding box center [186, 382] width 162 height 24
click at [172, 378] on link "B0C5Z5M17X" at bounding box center [166, 378] width 57 height 13
click at [697, 318] on link "N/A" at bounding box center [697, 319] width 19 height 16
type input "*****"
click at [751, 283] on button "submit" at bounding box center [747, 277] width 28 height 24
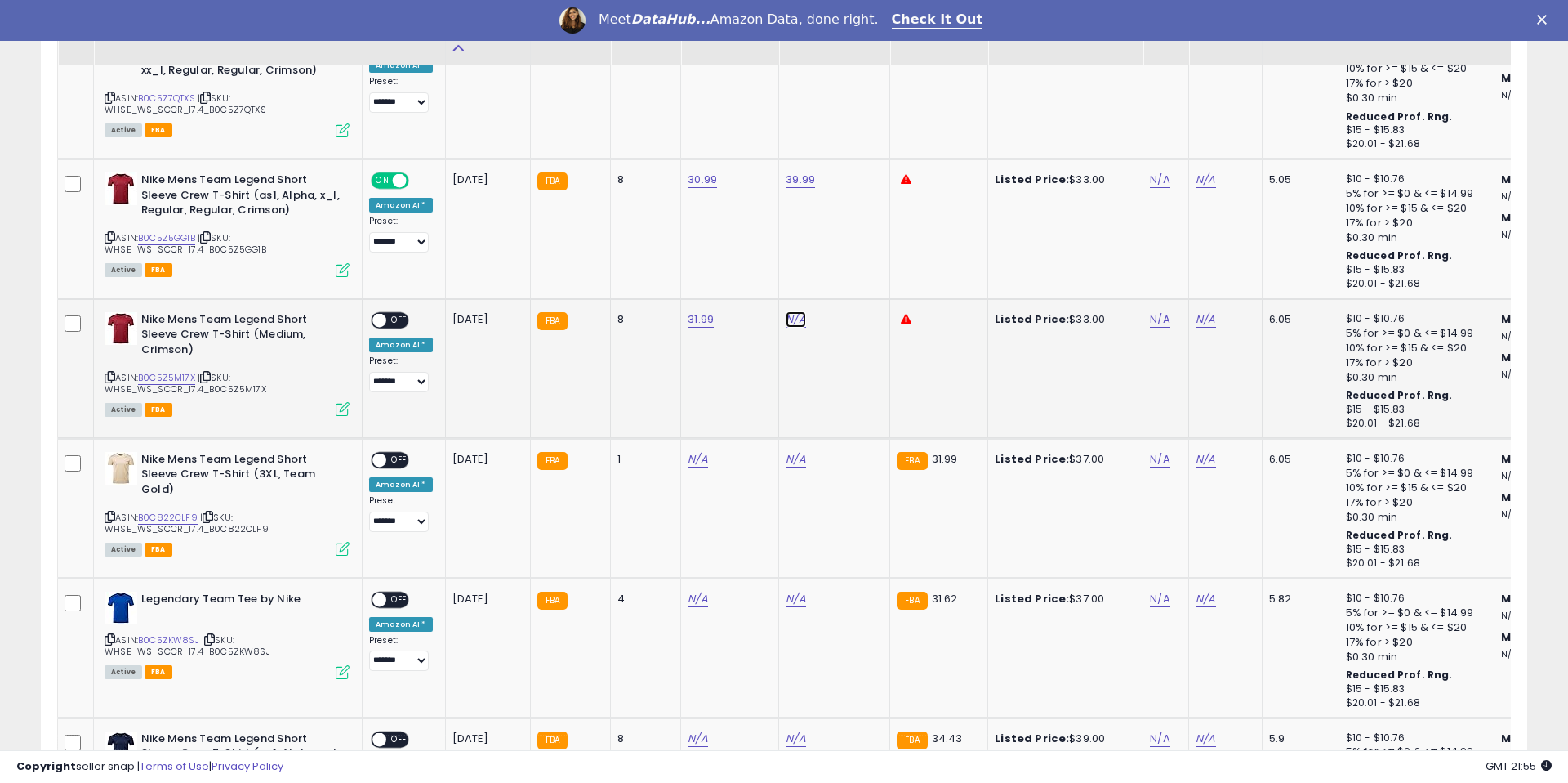
click at [787, 318] on link "N/A" at bounding box center [795, 319] width 19 height 16
type input "*****"
drag, startPoint x: 842, startPoint y: 277, endPoint x: 602, endPoint y: 320, distance: 243.8
click at [842, 277] on button "submit" at bounding box center [845, 277] width 28 height 24
click at [391, 321] on span "OFF" at bounding box center [398, 320] width 26 height 13
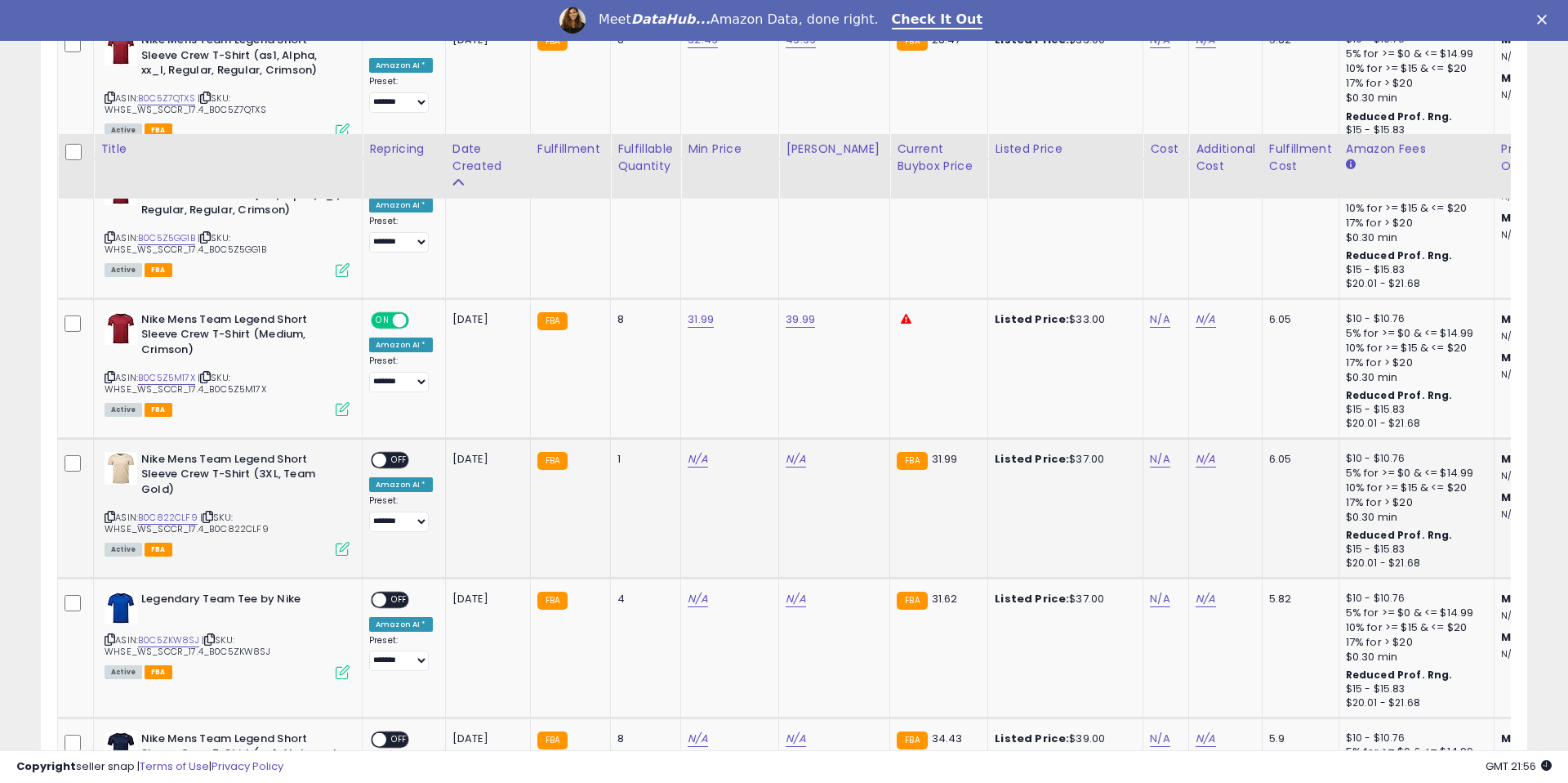
scroll to position [1853, 0]
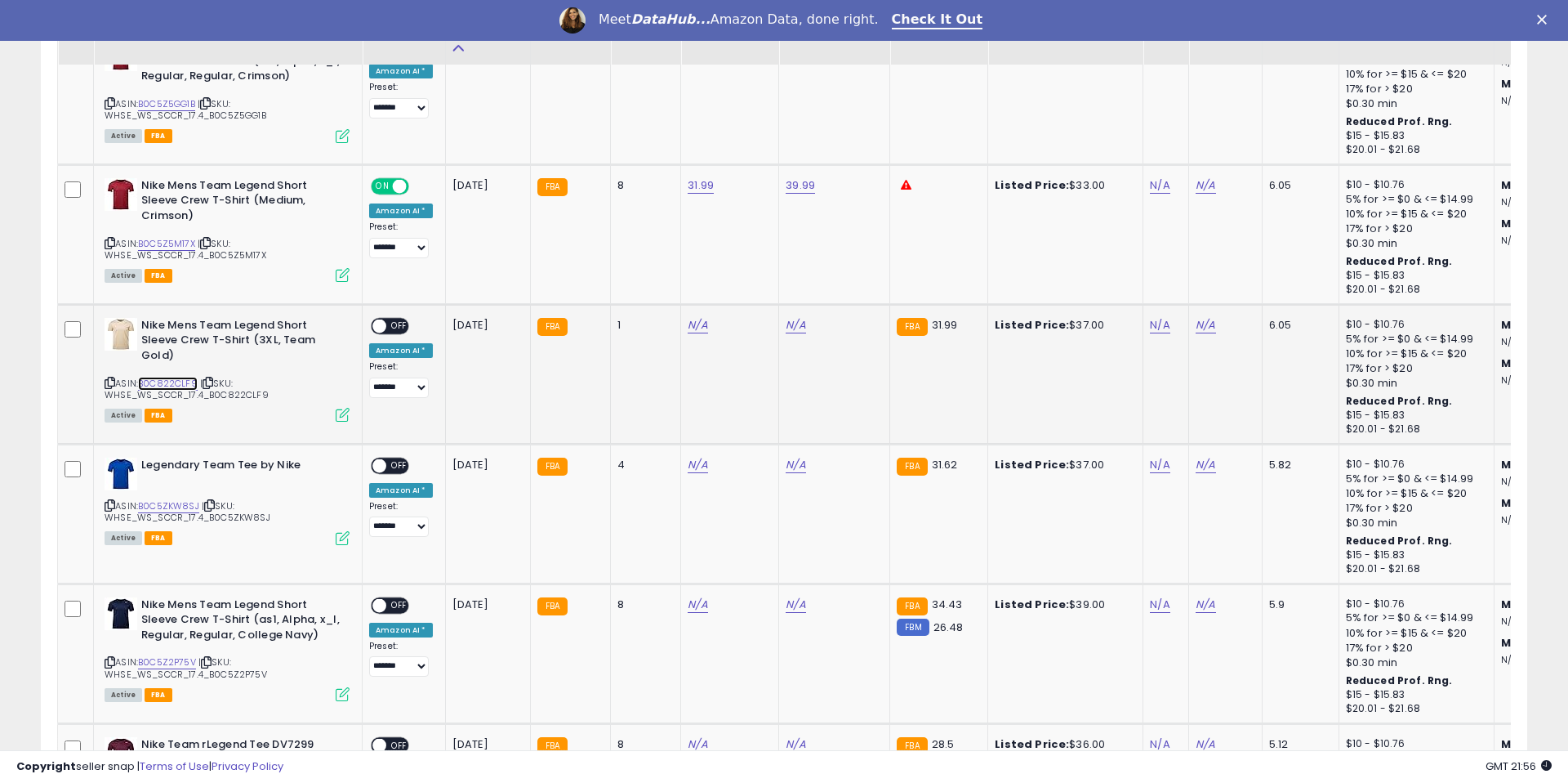
click at [167, 383] on link "B0C822CLF9" at bounding box center [167, 383] width 60 height 13
click at [687, 328] on link "N/A" at bounding box center [697, 325] width 19 height 16
type input "*****"
click at [751, 280] on icon "submit" at bounding box center [747, 282] width 10 height 10
click at [790, 329] on link "N/A" at bounding box center [795, 325] width 19 height 16
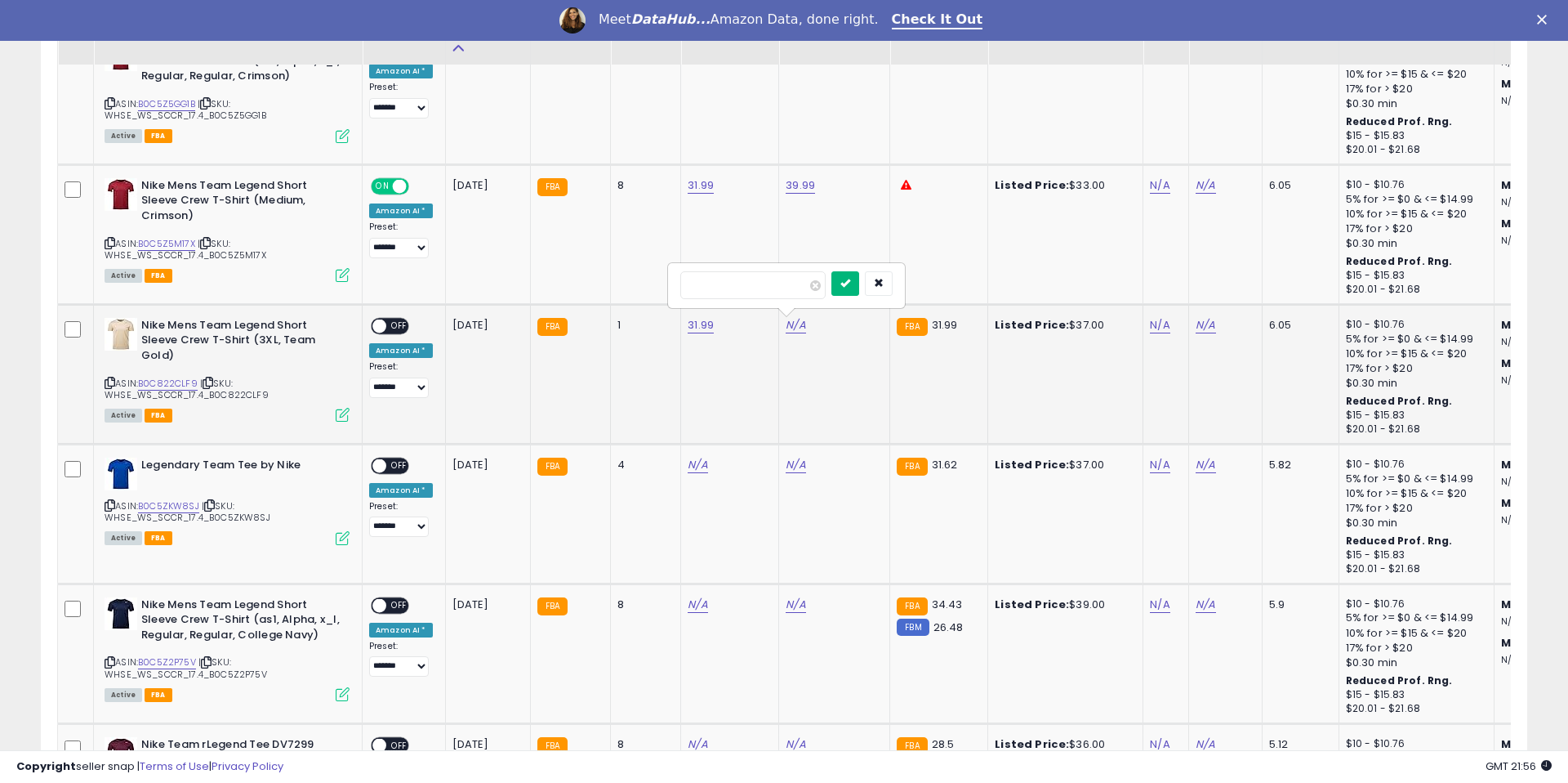
type input "*****"
click at [840, 284] on button "submit" at bounding box center [845, 283] width 28 height 24
drag, startPoint x: 391, startPoint y: 325, endPoint x: 397, endPoint y: 335, distance: 11.7
click at [391, 325] on span "OFF" at bounding box center [398, 326] width 26 height 13
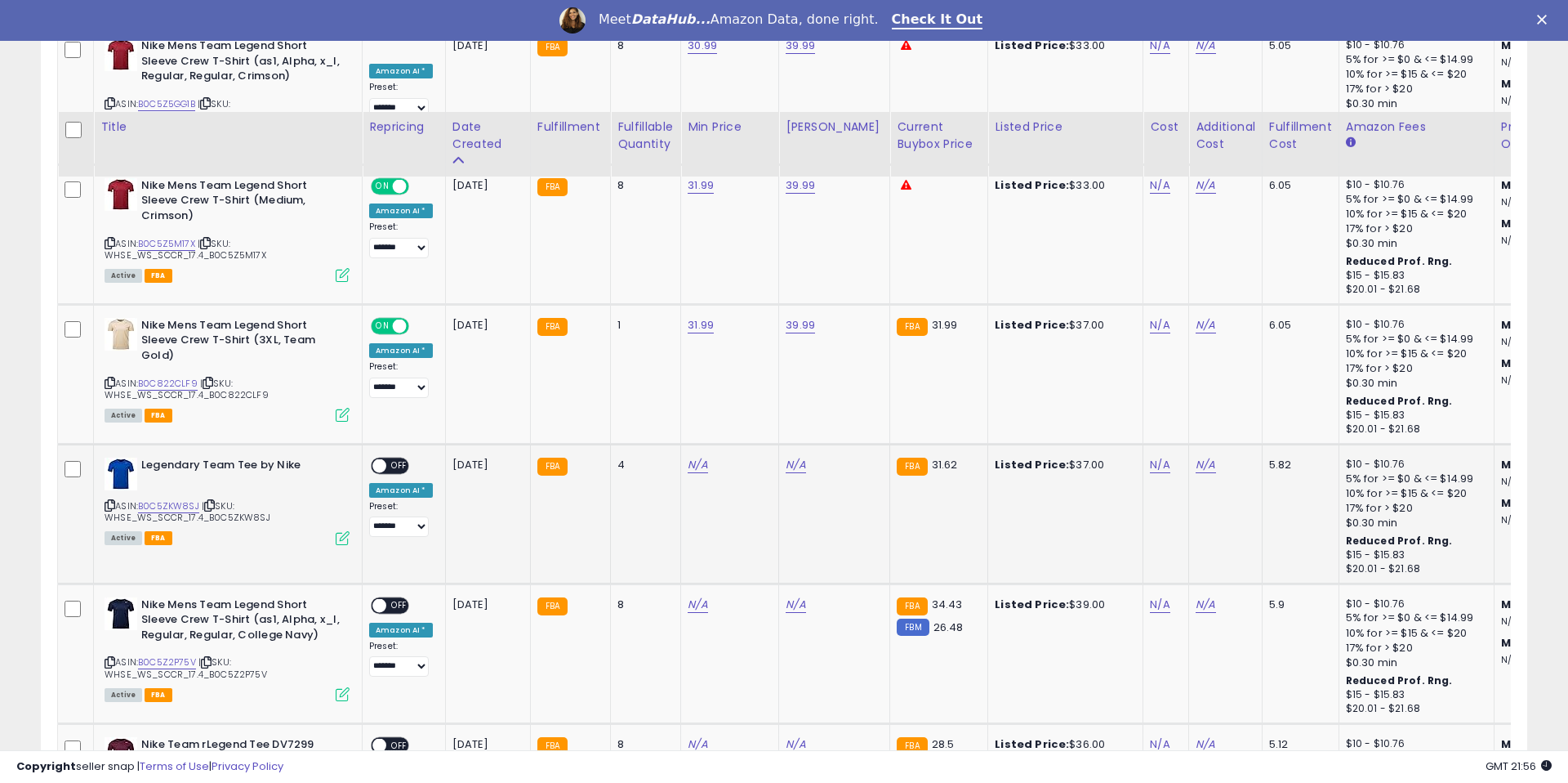
scroll to position [1966, 0]
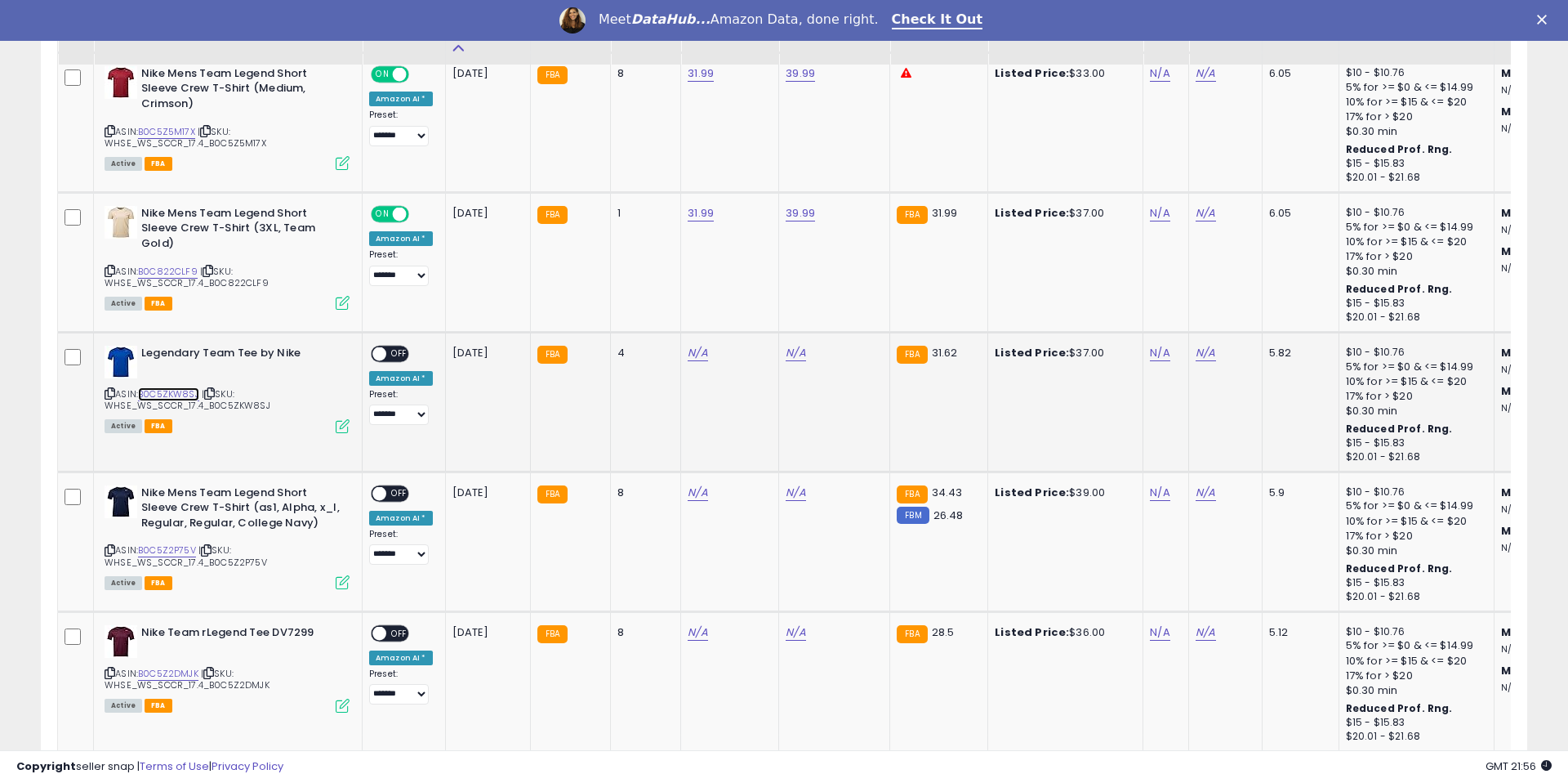
click at [179, 387] on link "B0C5ZKW8SJ" at bounding box center [168, 394] width 62 height 13
click at [687, 351] on link "N/A" at bounding box center [697, 352] width 19 height 16
type input "*****"
click at [758, 316] on button "submit" at bounding box center [747, 311] width 28 height 24
click at [786, 346] on link "N/A" at bounding box center [795, 352] width 19 height 16
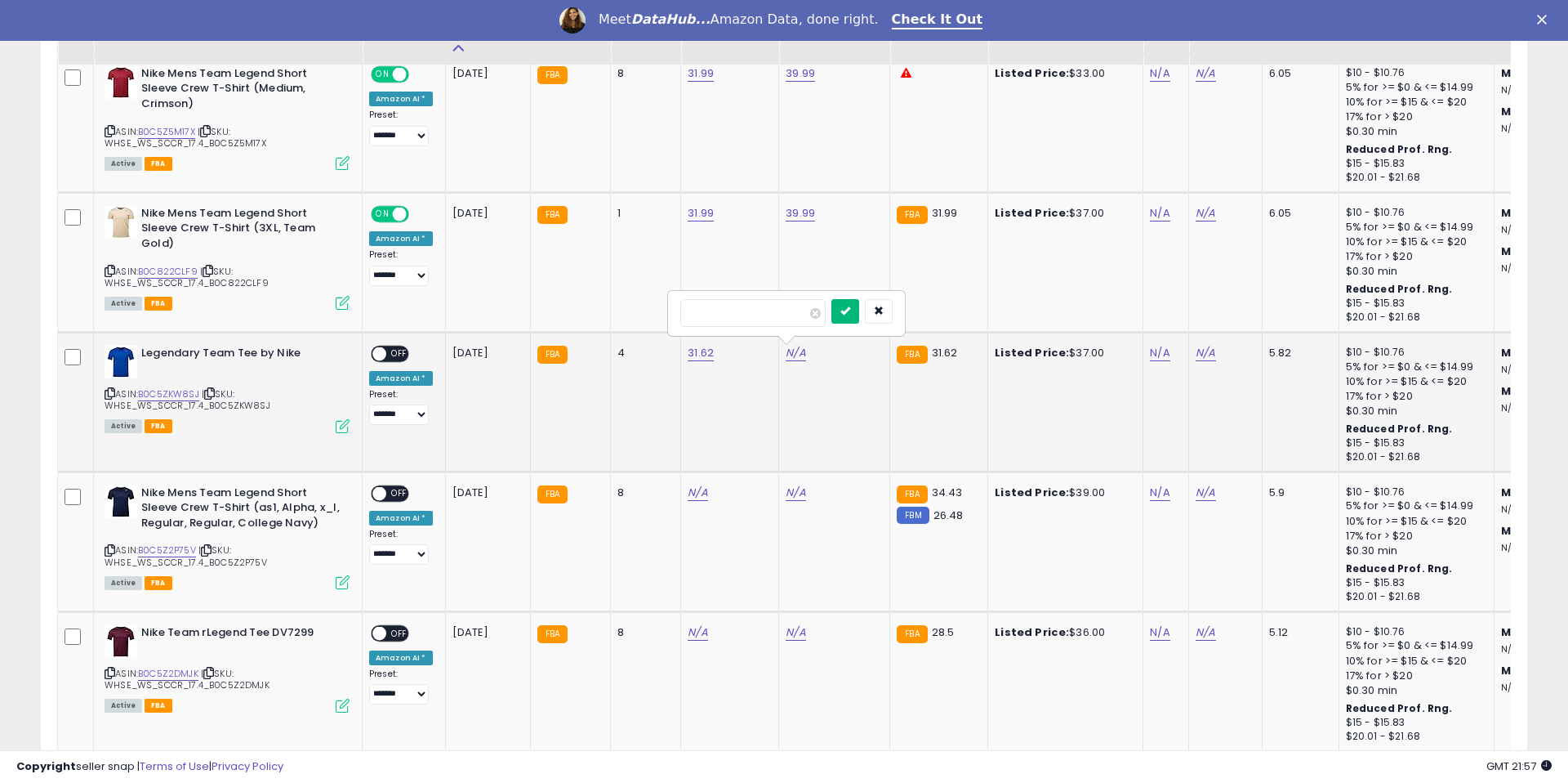
type input "*****"
drag, startPoint x: 855, startPoint y: 309, endPoint x: 655, endPoint y: 366, distance: 208.0
click at [850, 309] on icon "submit" at bounding box center [845, 310] width 10 height 10
click at [395, 363] on div "**********" at bounding box center [401, 385] width 64 height 80
click at [397, 356] on span "OFF" at bounding box center [398, 353] width 26 height 13
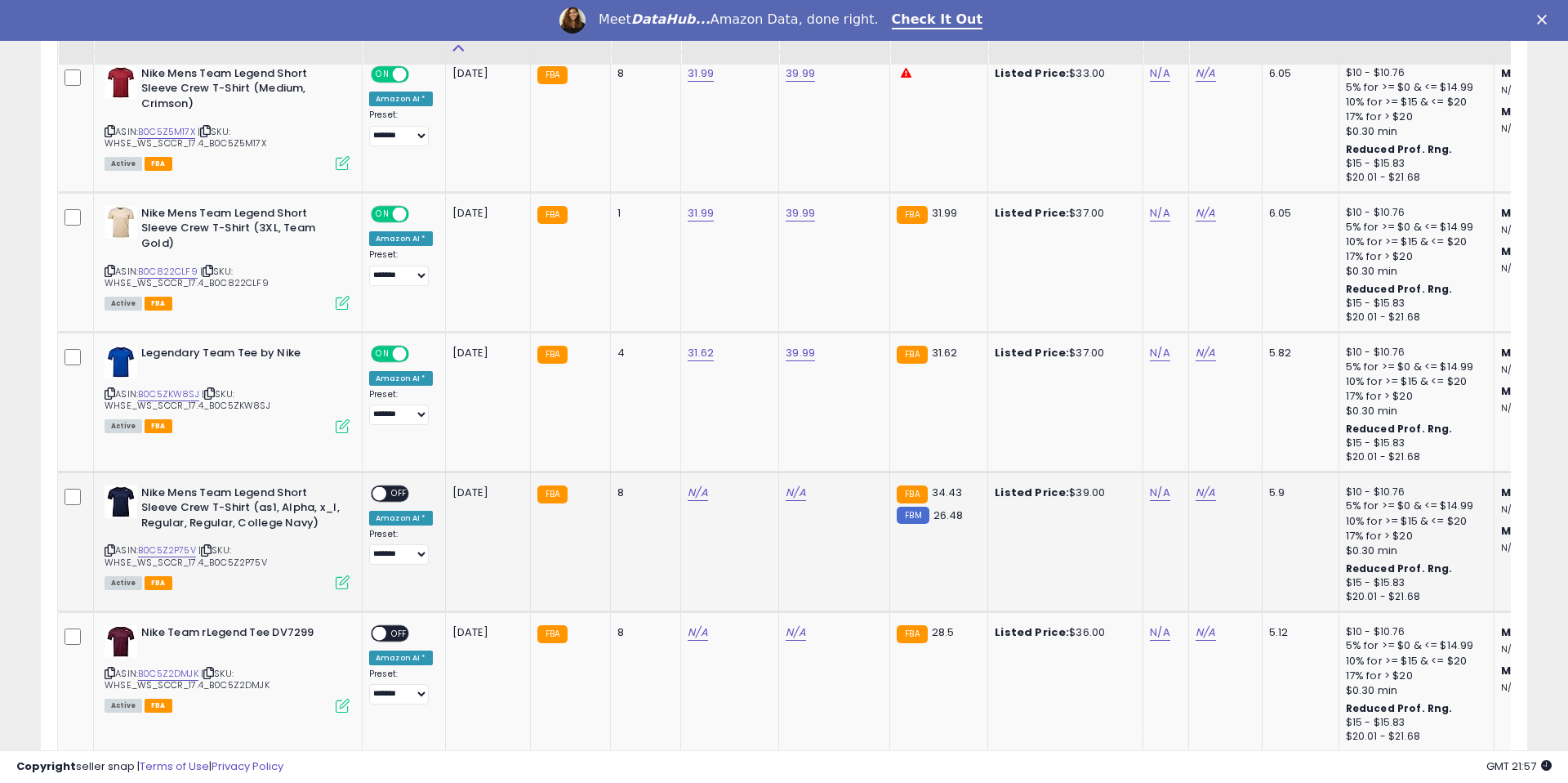
scroll to position [2152, 0]
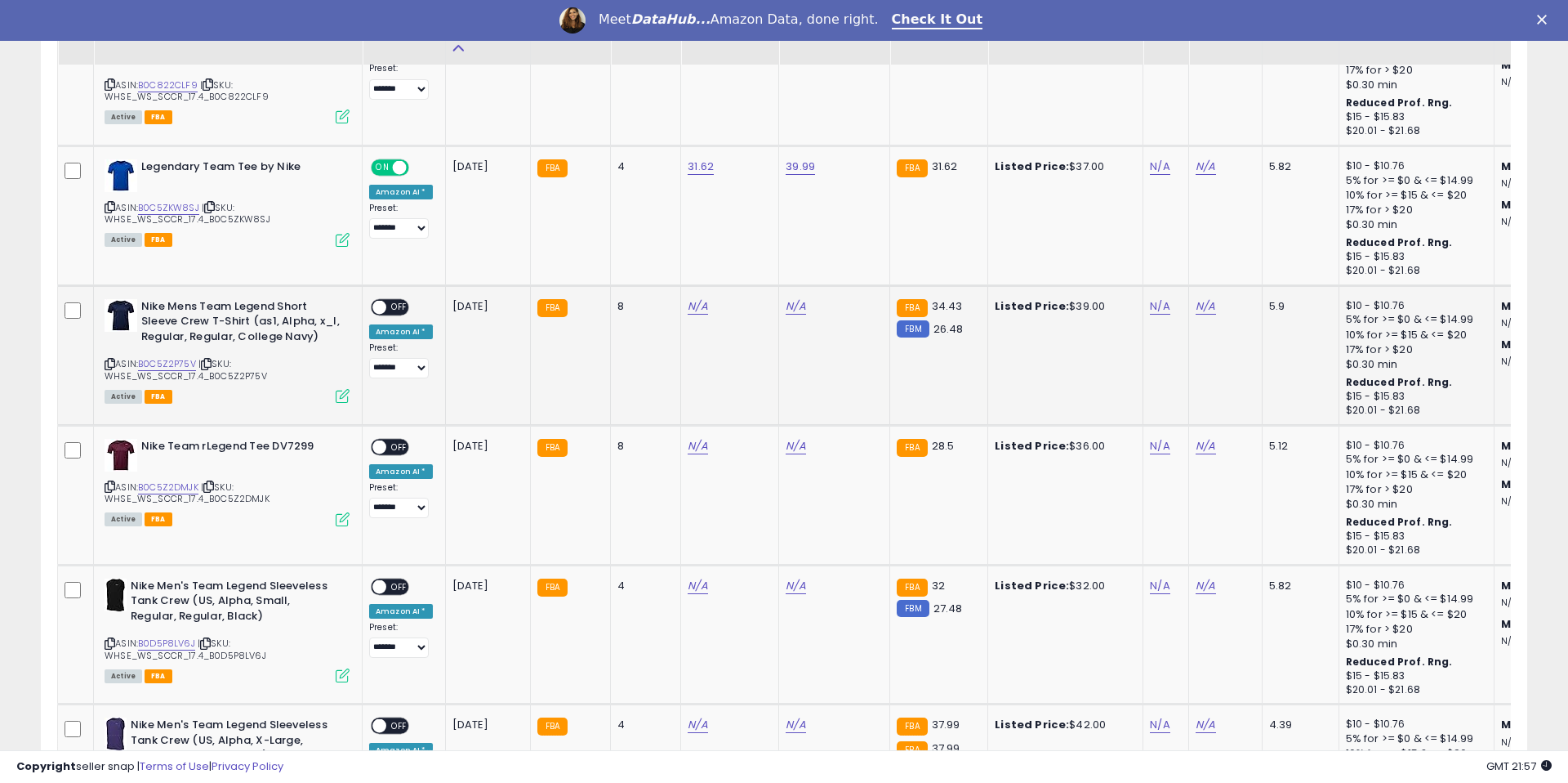
click at [154, 355] on div "ASIN: B0C5Z2P75V | SKU: WHSE_WS_SCCR_17.4_B0C5Z2P75V Active FBA" at bounding box center [227, 351] width 245 height 103
click at [151, 362] on link "B0C5Z2P75V" at bounding box center [167, 364] width 58 height 13
click at [694, 310] on link "N/A" at bounding box center [697, 306] width 19 height 16
type input "*****"
click at [749, 266] on button "submit" at bounding box center [747, 264] width 28 height 24
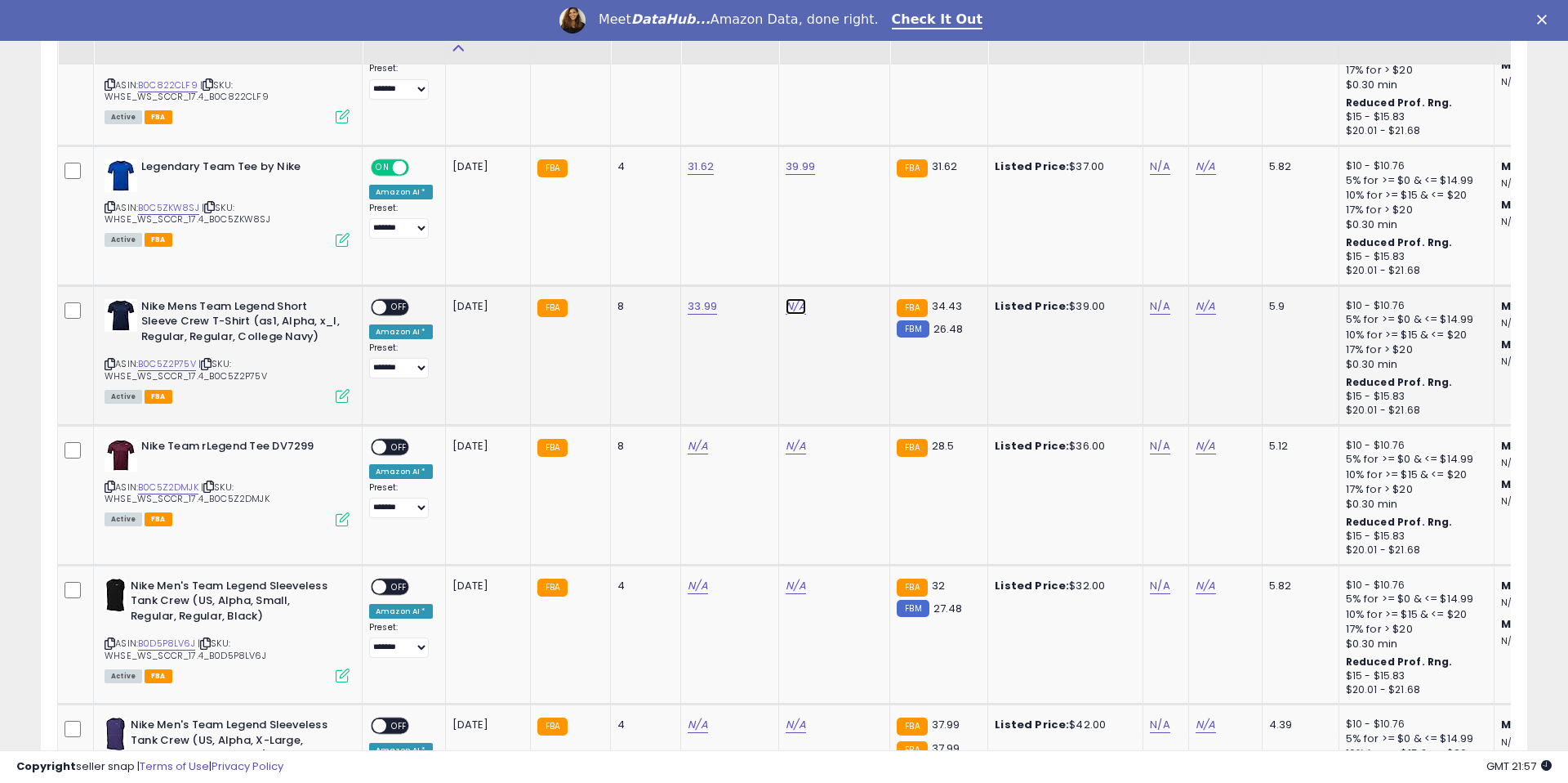
click at [785, 304] on link "N/A" at bounding box center [795, 306] width 19 height 16
type input "*****"
drag, startPoint x: 846, startPoint y: 266, endPoint x: 731, endPoint y: 300, distance: 119.9
click at [846, 266] on button "submit" at bounding box center [845, 264] width 28 height 24
click at [398, 304] on span "OFF" at bounding box center [398, 306] width 26 height 13
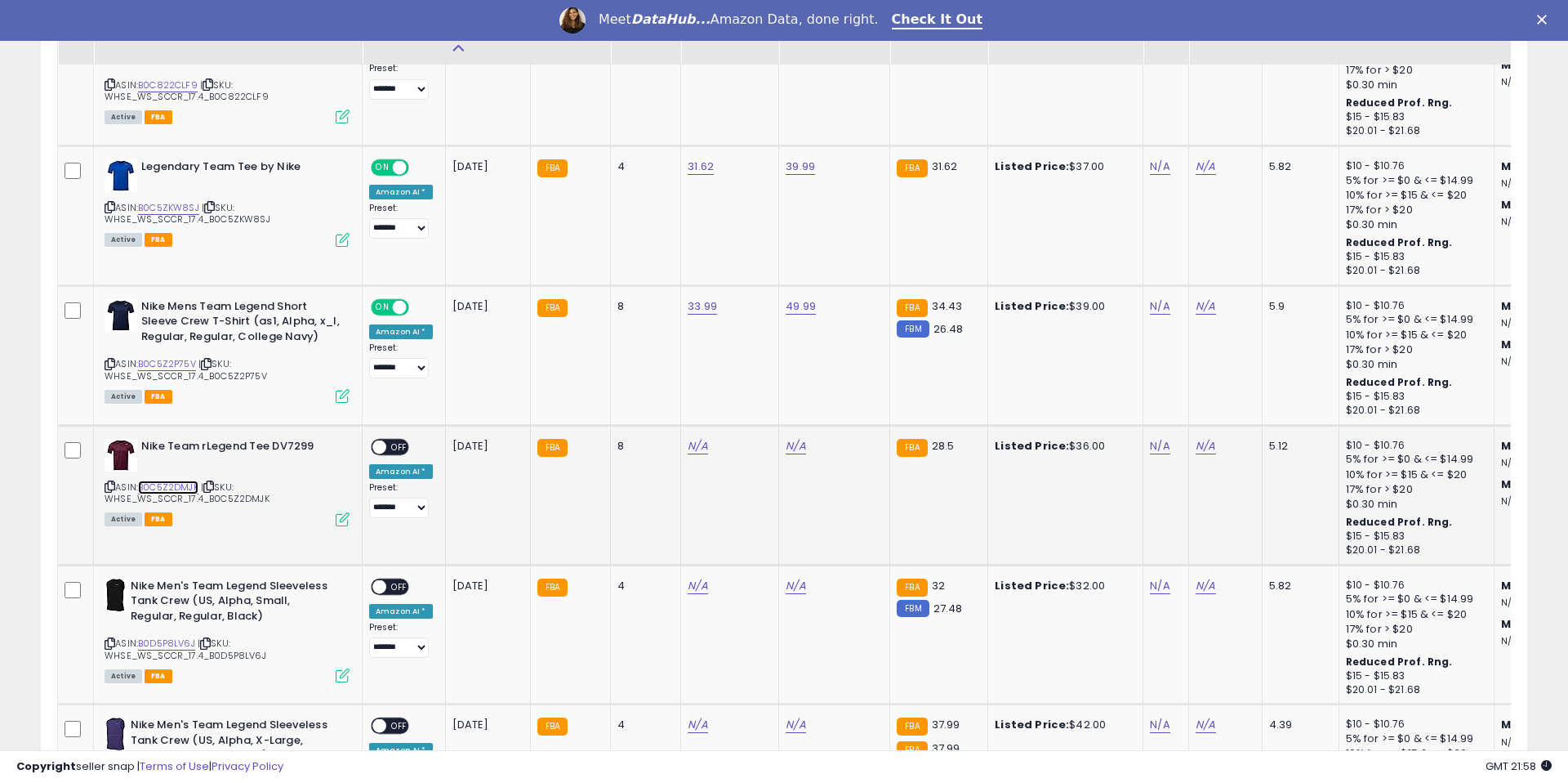
click at [187, 488] on link "B0C5Z2DMJK" at bounding box center [167, 487] width 61 height 13
click at [681, 453] on td "N/A" at bounding box center [731, 494] width 98 height 140
click at [687, 449] on link "N/A" at bounding box center [697, 446] width 19 height 16
type input "*****"
drag, startPoint x: 747, startPoint y: 405, endPoint x: 763, endPoint y: 414, distance: 18.4
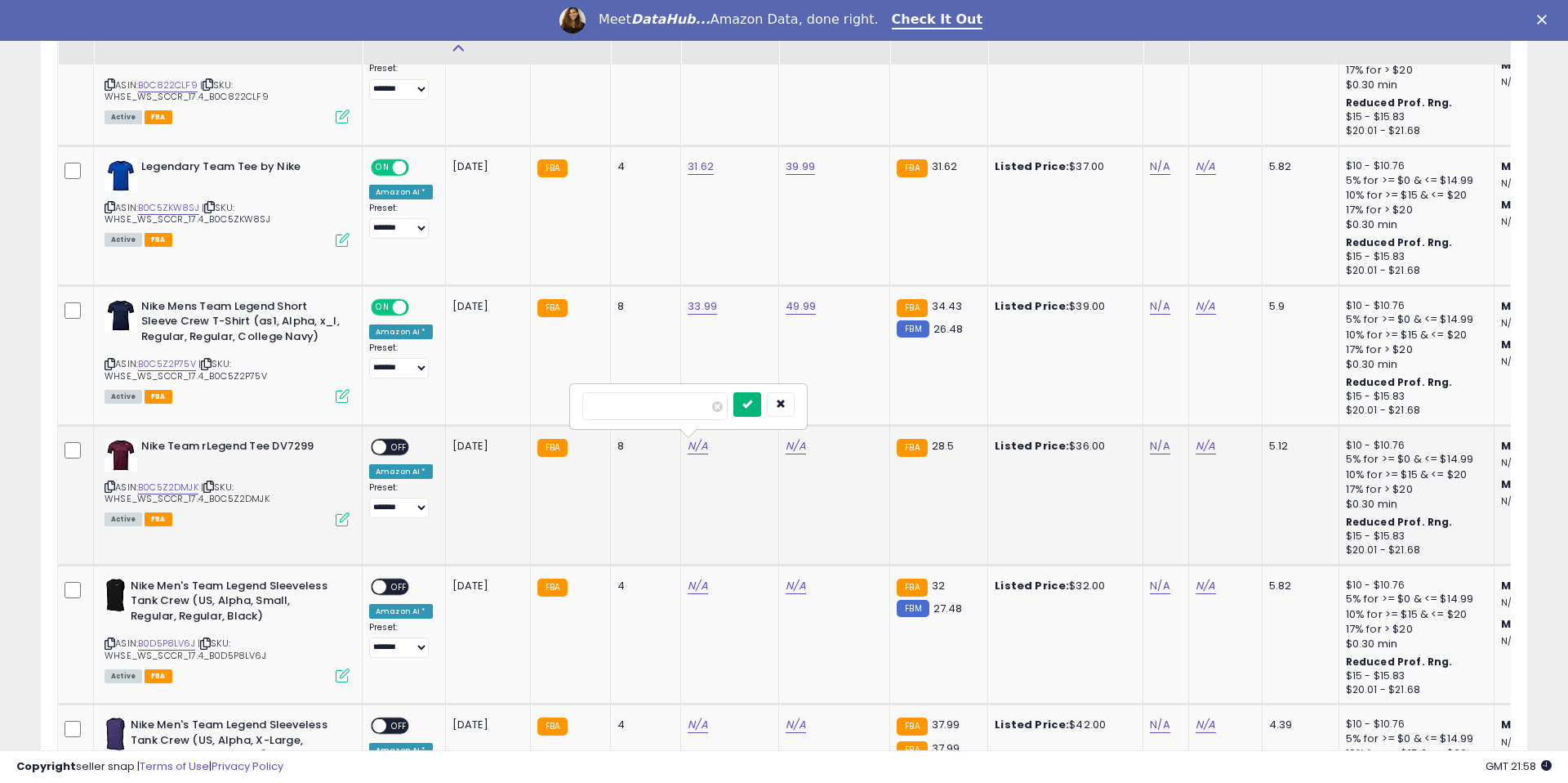
click at [747, 405] on button "submit" at bounding box center [747, 404] width 28 height 24
click at [794, 445] on link "N/A" at bounding box center [795, 445] width 19 height 16
click at [709, 451] on link "30.99" at bounding box center [702, 445] width 30 height 16
click at [882, 401] on icon "button" at bounding box center [879, 403] width 10 height 10
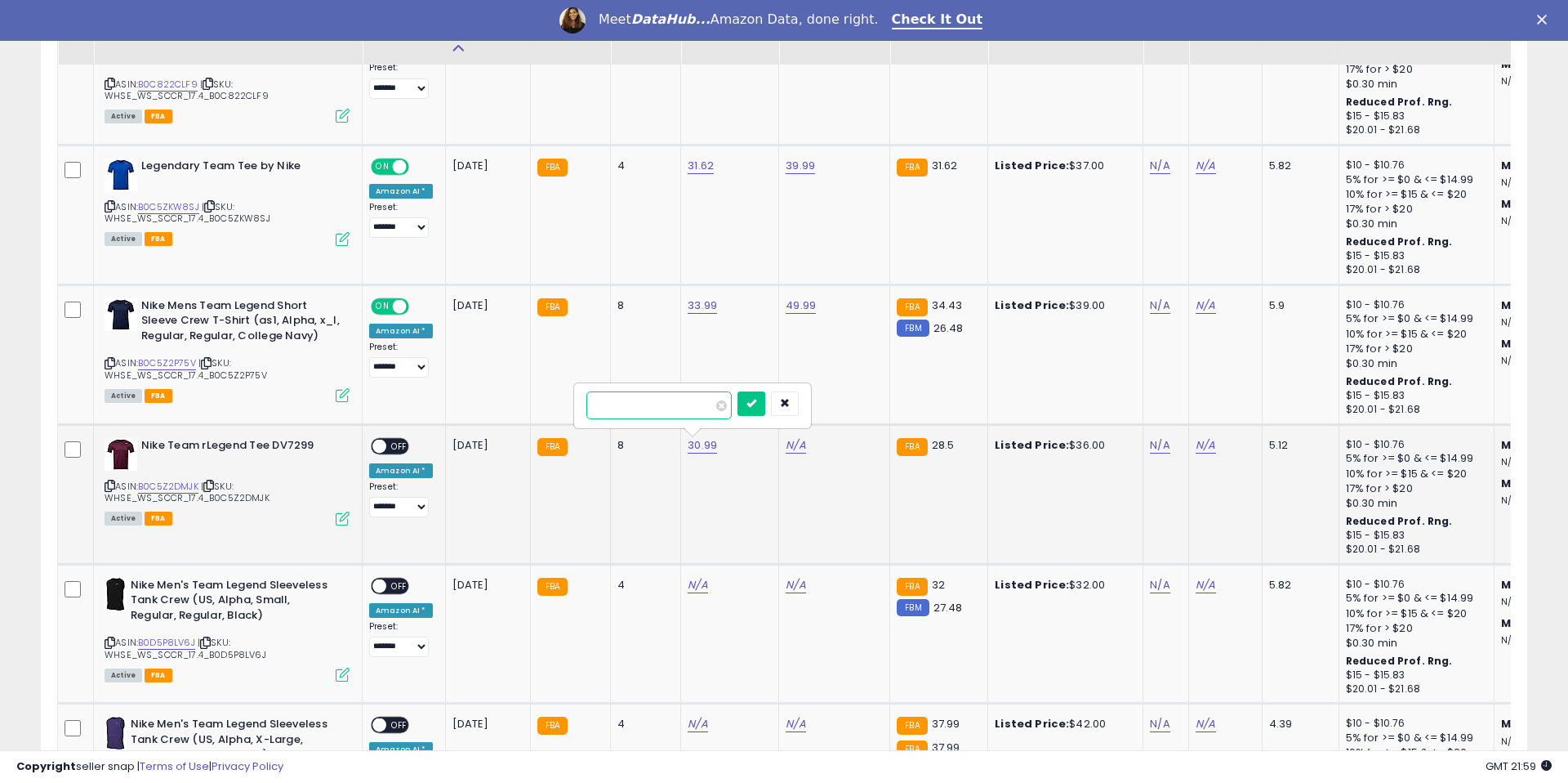
click at [682, 414] on input "*****" at bounding box center [658, 405] width 145 height 28
click at [681, 414] on input "*****" at bounding box center [658, 405] width 145 height 28
type input "*****"
click at [749, 399] on button "submit" at bounding box center [751, 403] width 28 height 24
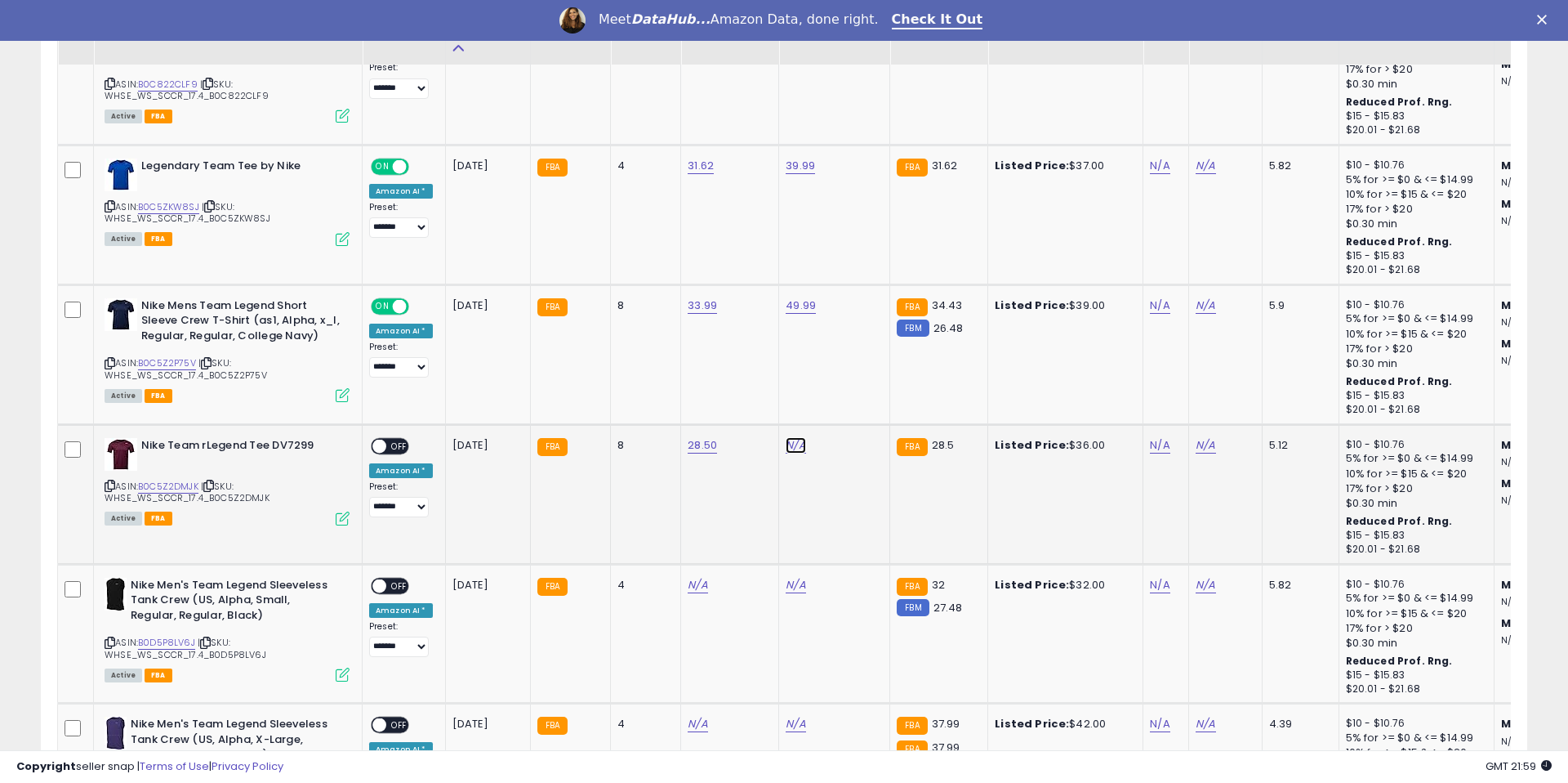
click at [785, 447] on link "N/A" at bounding box center [795, 445] width 19 height 16
type input "*****"
click at [846, 401] on button "submit" at bounding box center [845, 403] width 28 height 24
click at [391, 447] on span "OFF" at bounding box center [398, 446] width 26 height 13
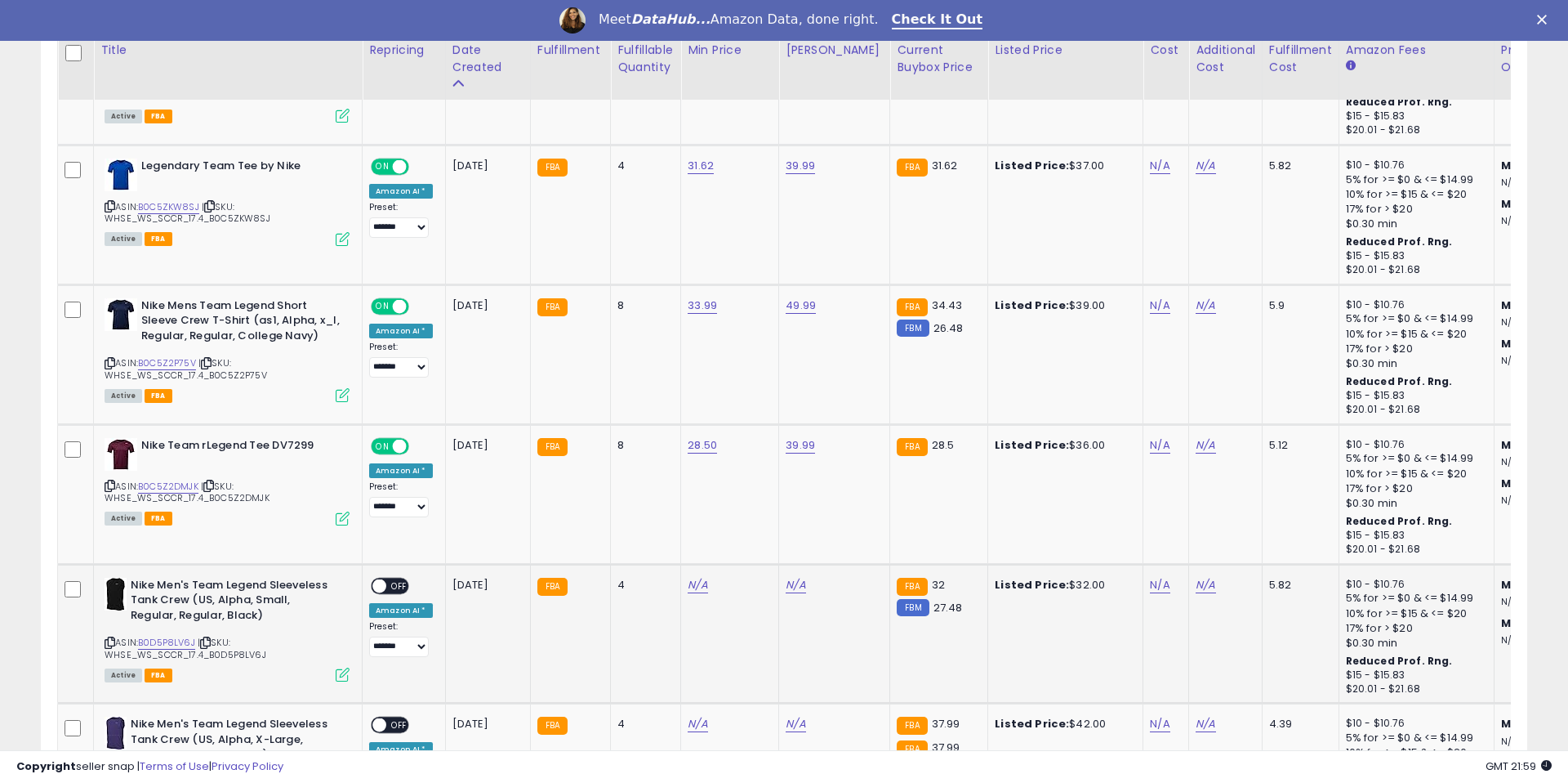
scroll to position [2331, 0]
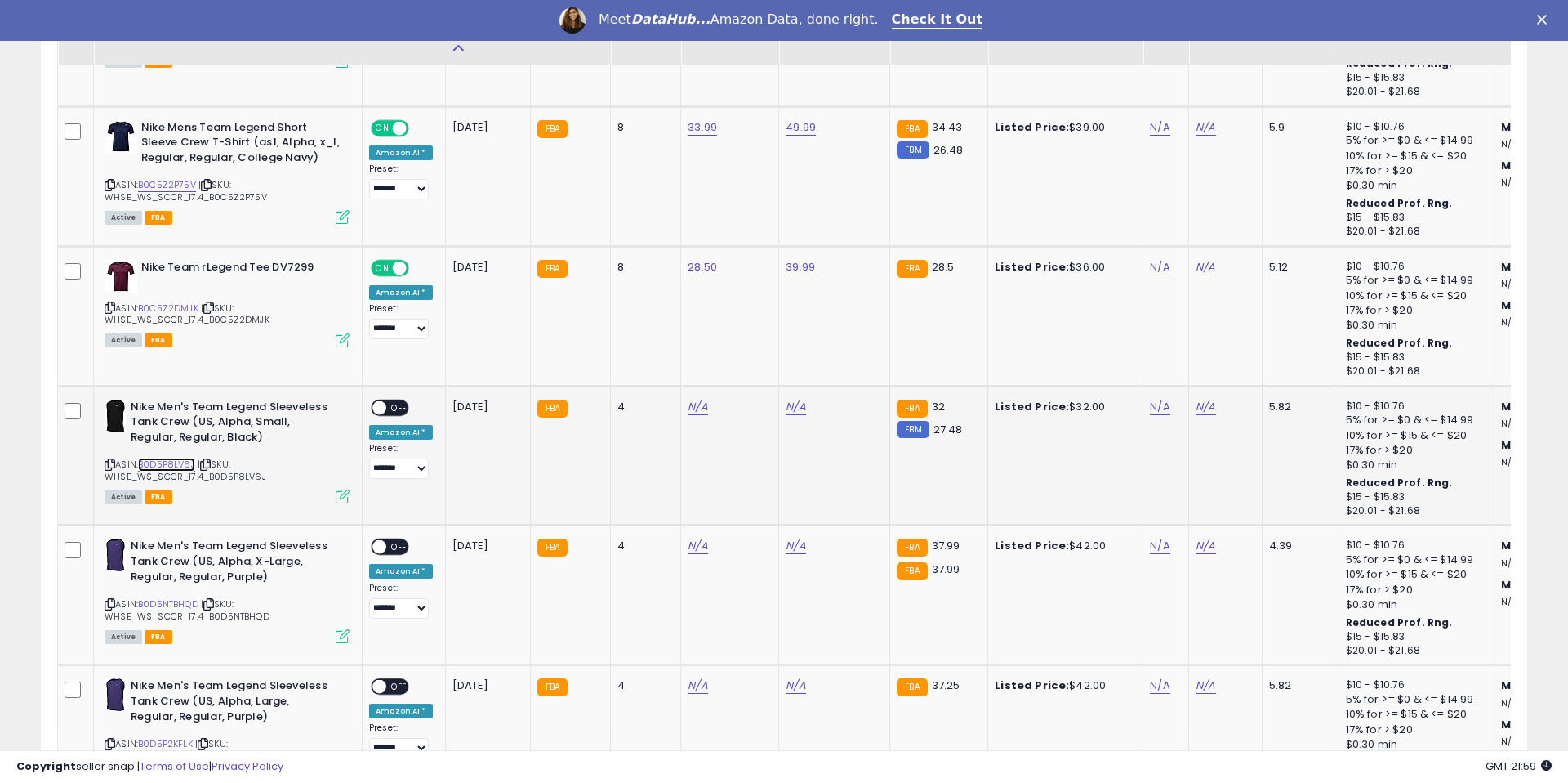
click at [177, 465] on link "B0D5P8LV6J" at bounding box center [166, 464] width 57 height 13
click at [696, 407] on link "N/A" at bounding box center [697, 406] width 19 height 16
type input "*****"
click at [770, 368] on div at bounding box center [764, 368] width 62 height 29
click at [752, 367] on icon "submit" at bounding box center [747, 364] width 10 height 10
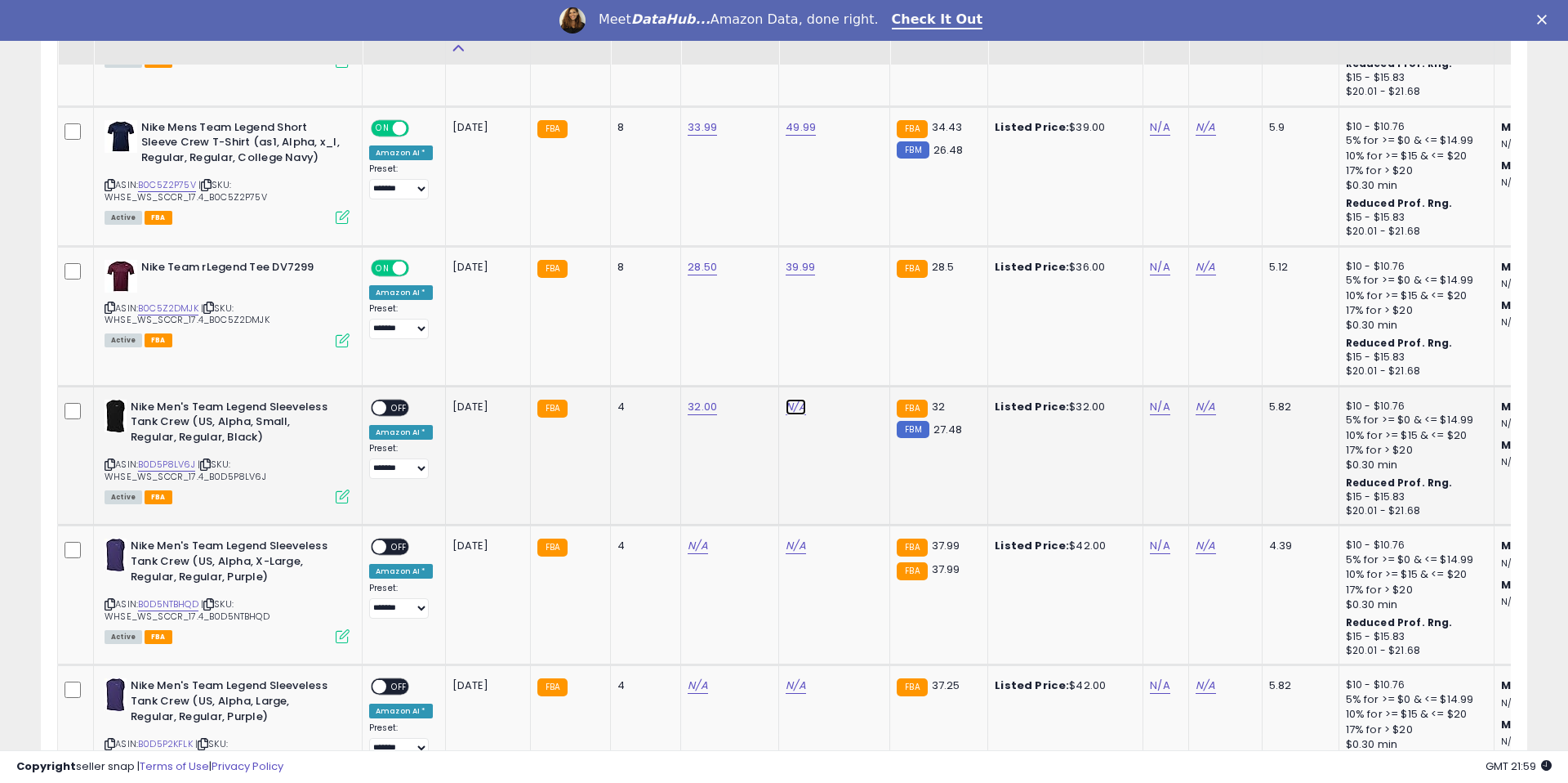
click at [785, 405] on link "N/A" at bounding box center [795, 406] width 19 height 16
type input "*****"
click at [846, 370] on button "submit" at bounding box center [845, 365] width 28 height 24
click at [388, 407] on span "OFF" at bounding box center [398, 407] width 26 height 13
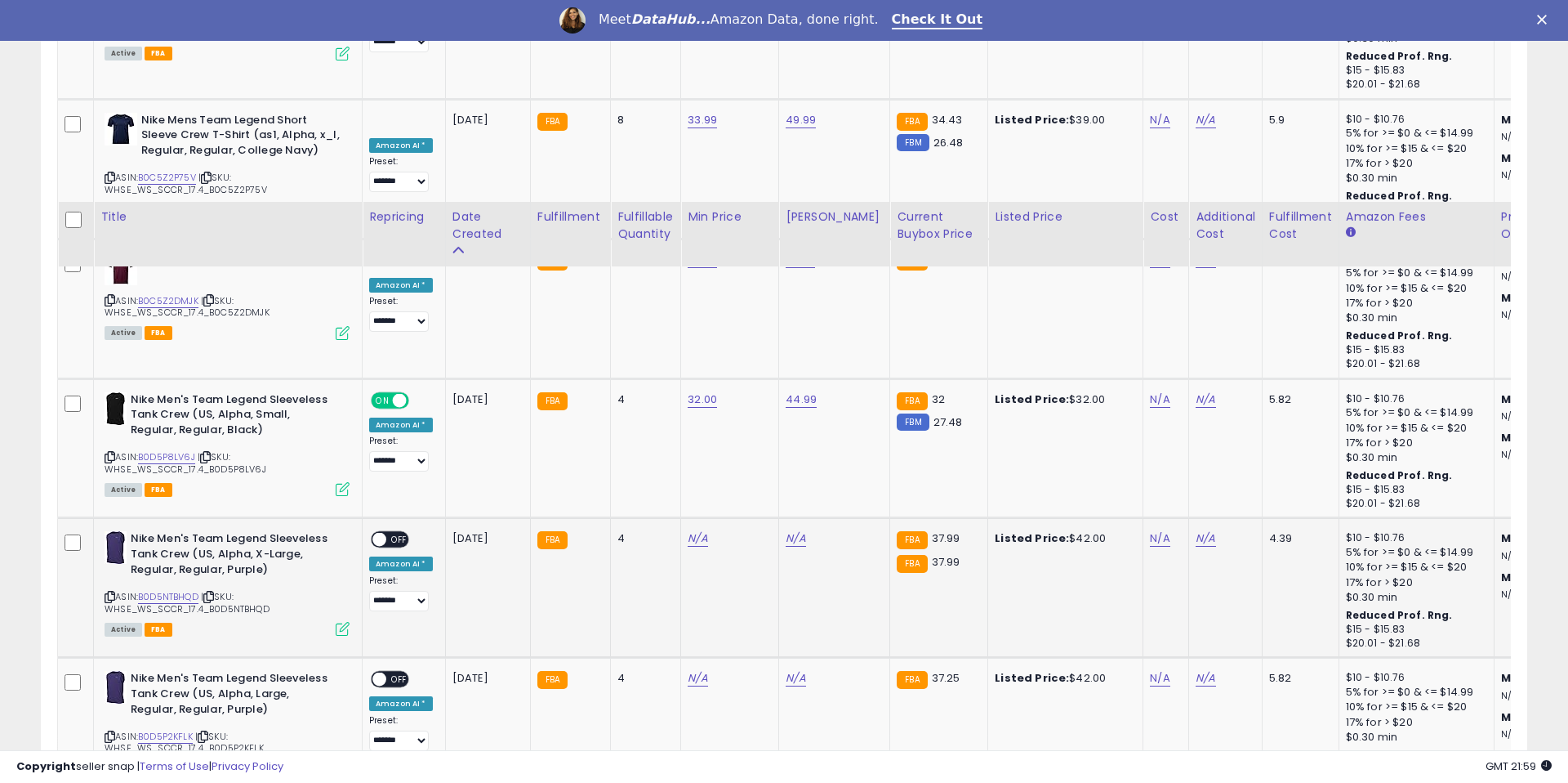
scroll to position [2540, 0]
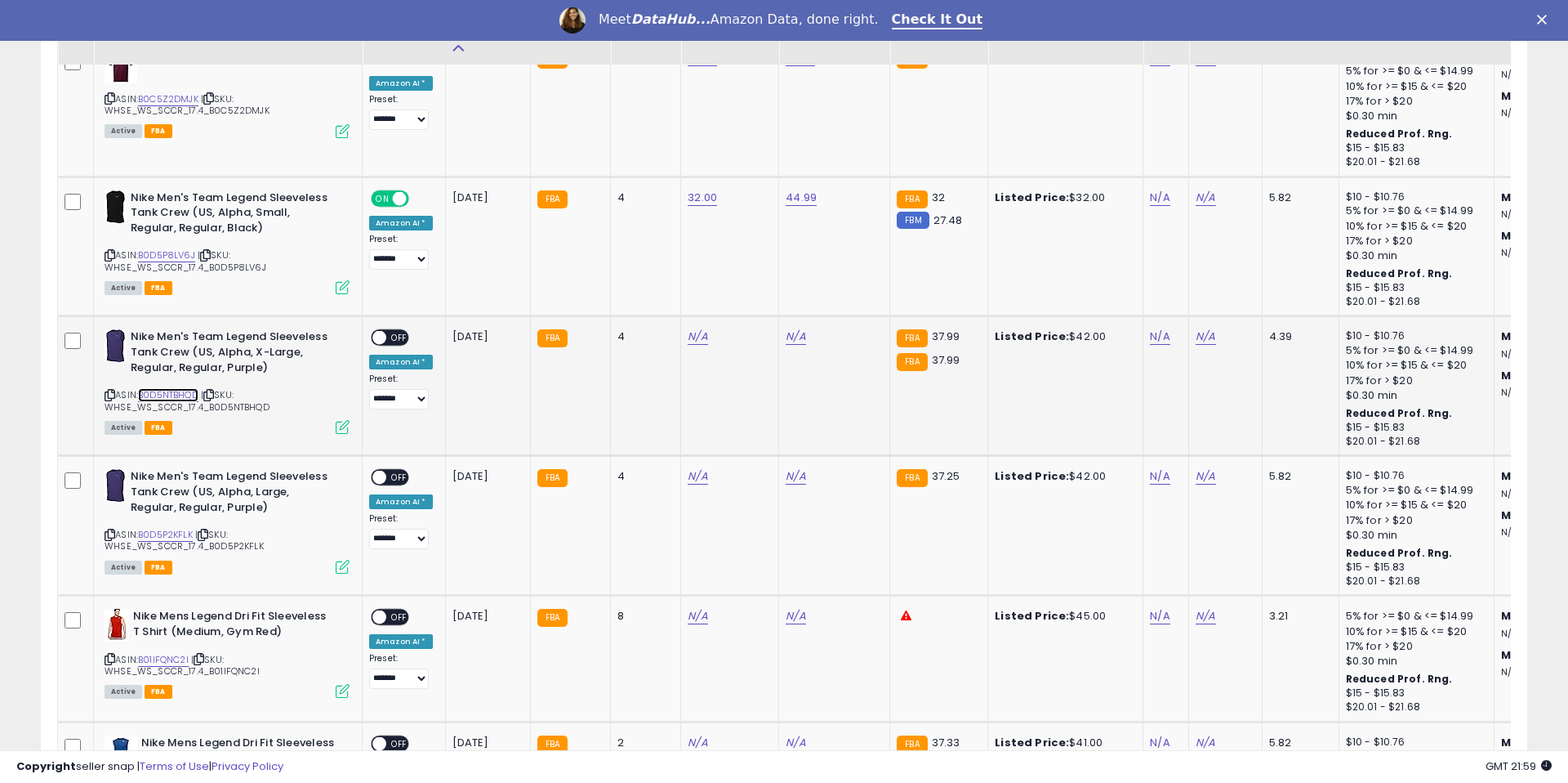
click at [174, 391] on link "B0D5NTBHQD" at bounding box center [167, 395] width 61 height 13
click at [702, 337] on link "N/A" at bounding box center [697, 336] width 19 height 16
type input "*****"
click at [761, 296] on button "submit" at bounding box center [747, 295] width 28 height 24
click at [787, 336] on link "N/A" at bounding box center [795, 336] width 19 height 16
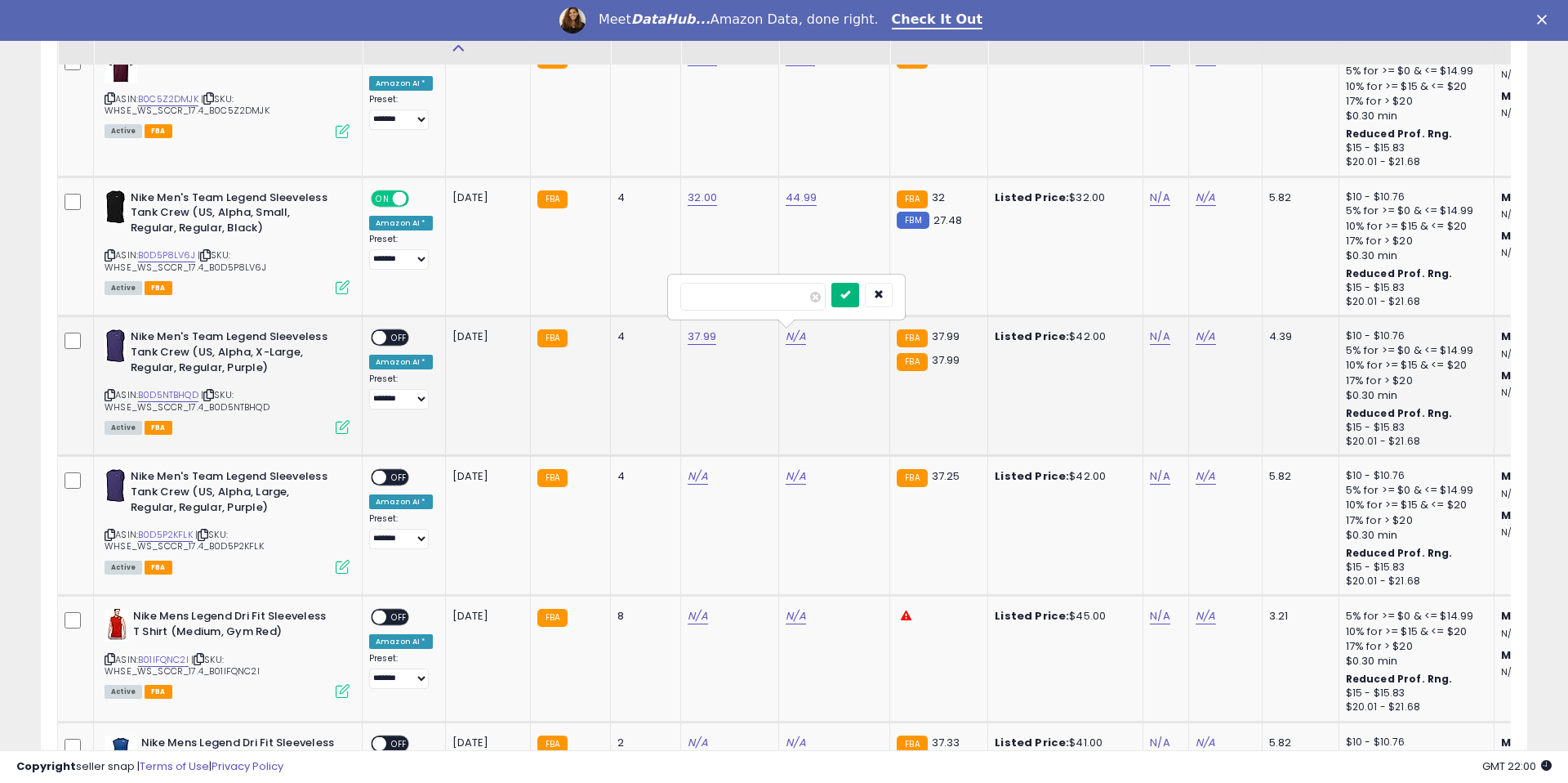
type input "*****"
drag, startPoint x: 845, startPoint y: 289, endPoint x: 385, endPoint y: 394, distance: 471.8
click at [844, 289] on button "submit" at bounding box center [845, 295] width 28 height 24
click at [397, 337] on span "OFF" at bounding box center [398, 338] width 26 height 13
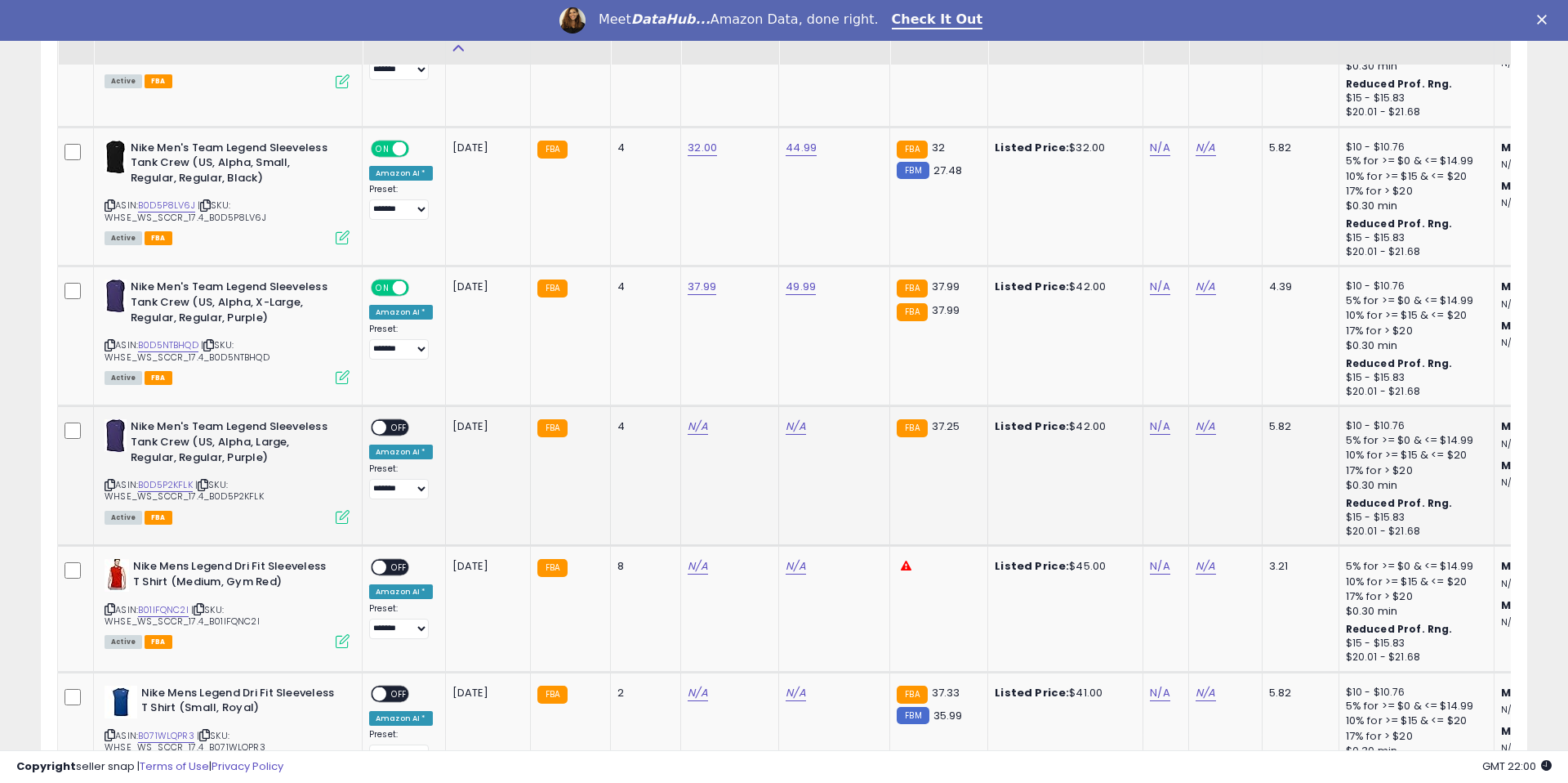
scroll to position [2659, 0]
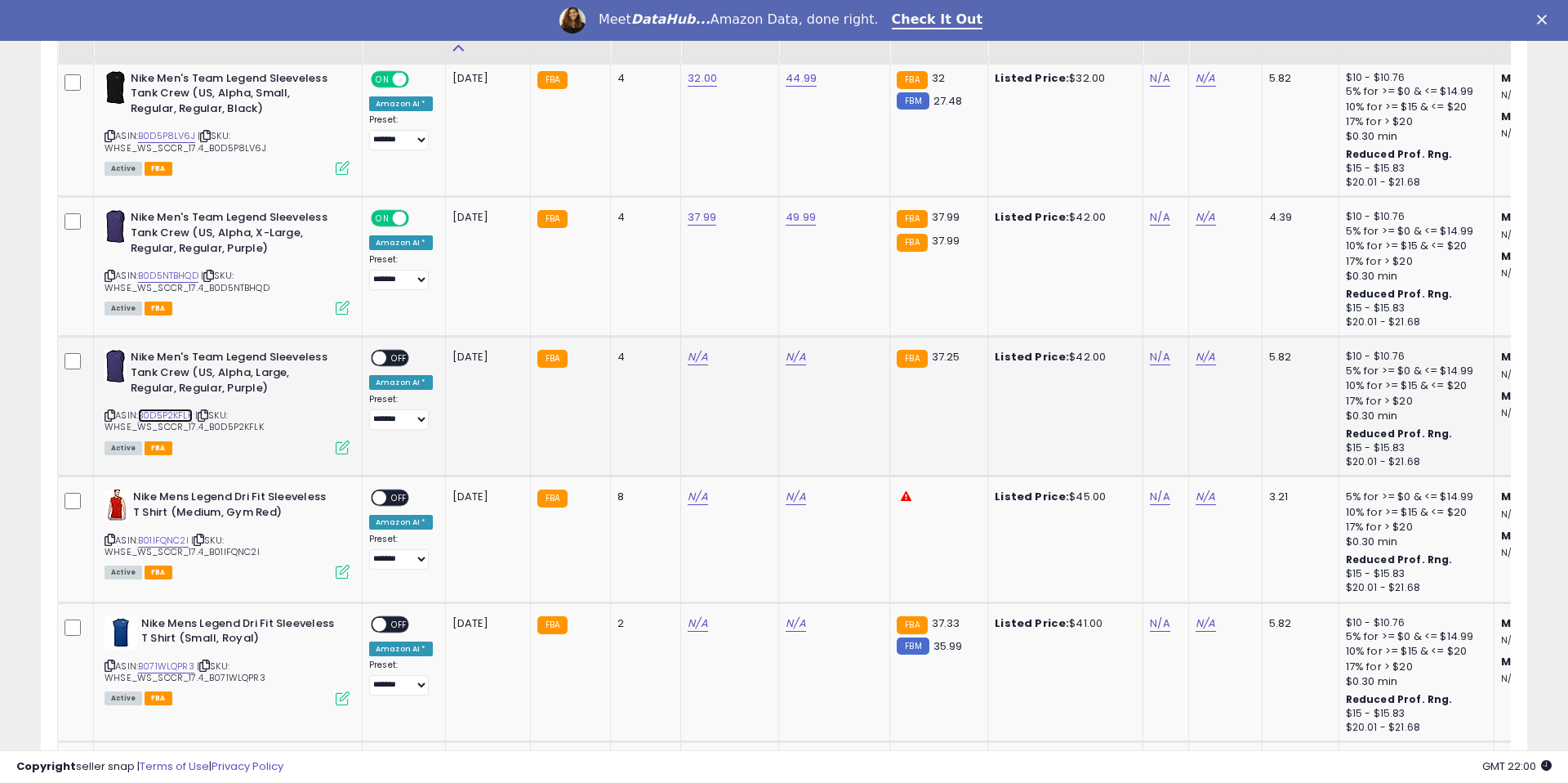
click at [170, 416] on link "B0D5P2KFLK" at bounding box center [165, 415] width 55 height 13
click at [698, 357] on link "N/A" at bounding box center [697, 356] width 19 height 16
type input "*****"
drag, startPoint x: 758, startPoint y: 323, endPoint x: 763, endPoint y: 331, distance: 9.4
click at [758, 323] on button "submit" at bounding box center [747, 315] width 28 height 24
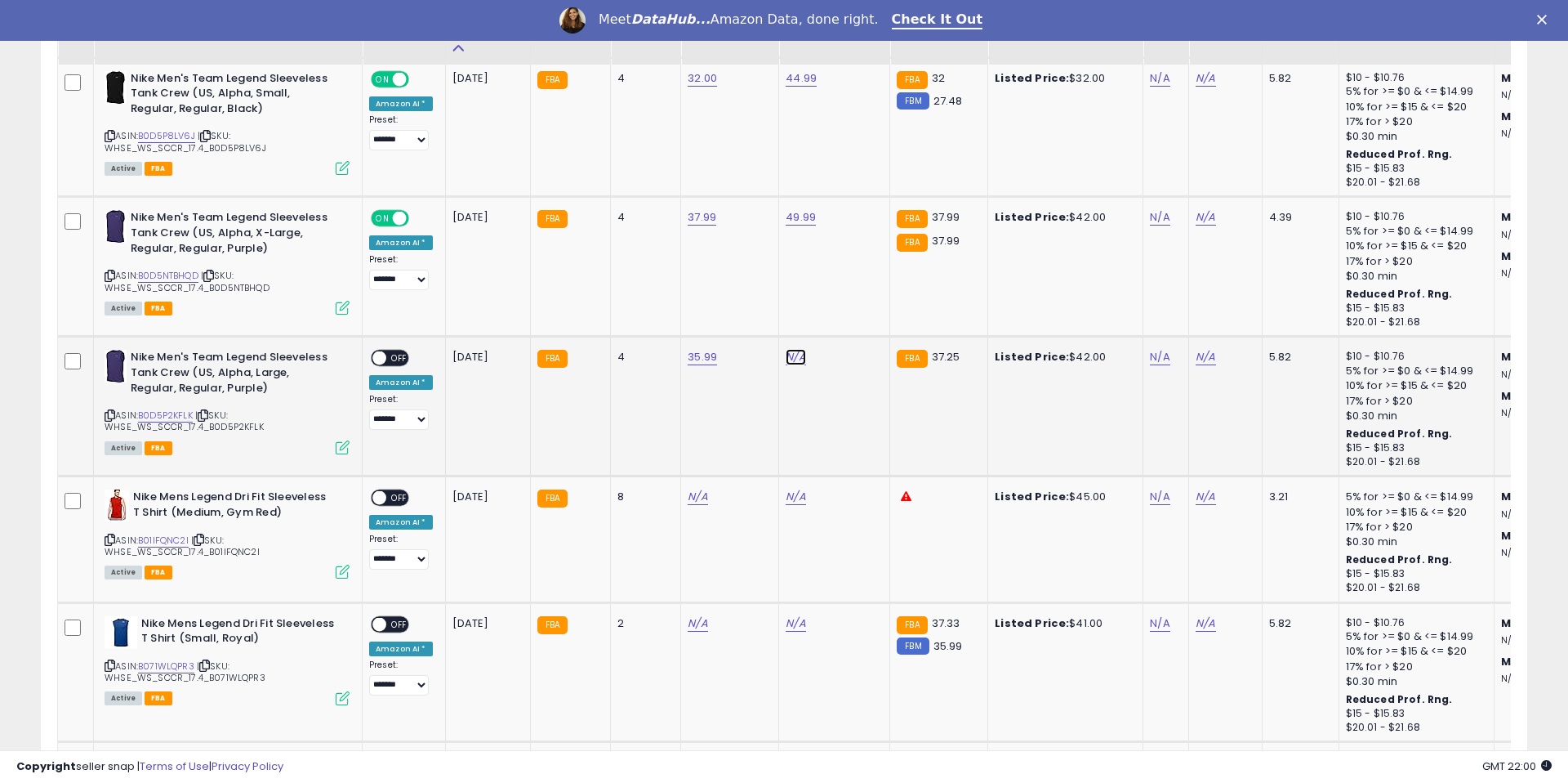
click at [790, 353] on link "N/A" at bounding box center [795, 356] width 19 height 16
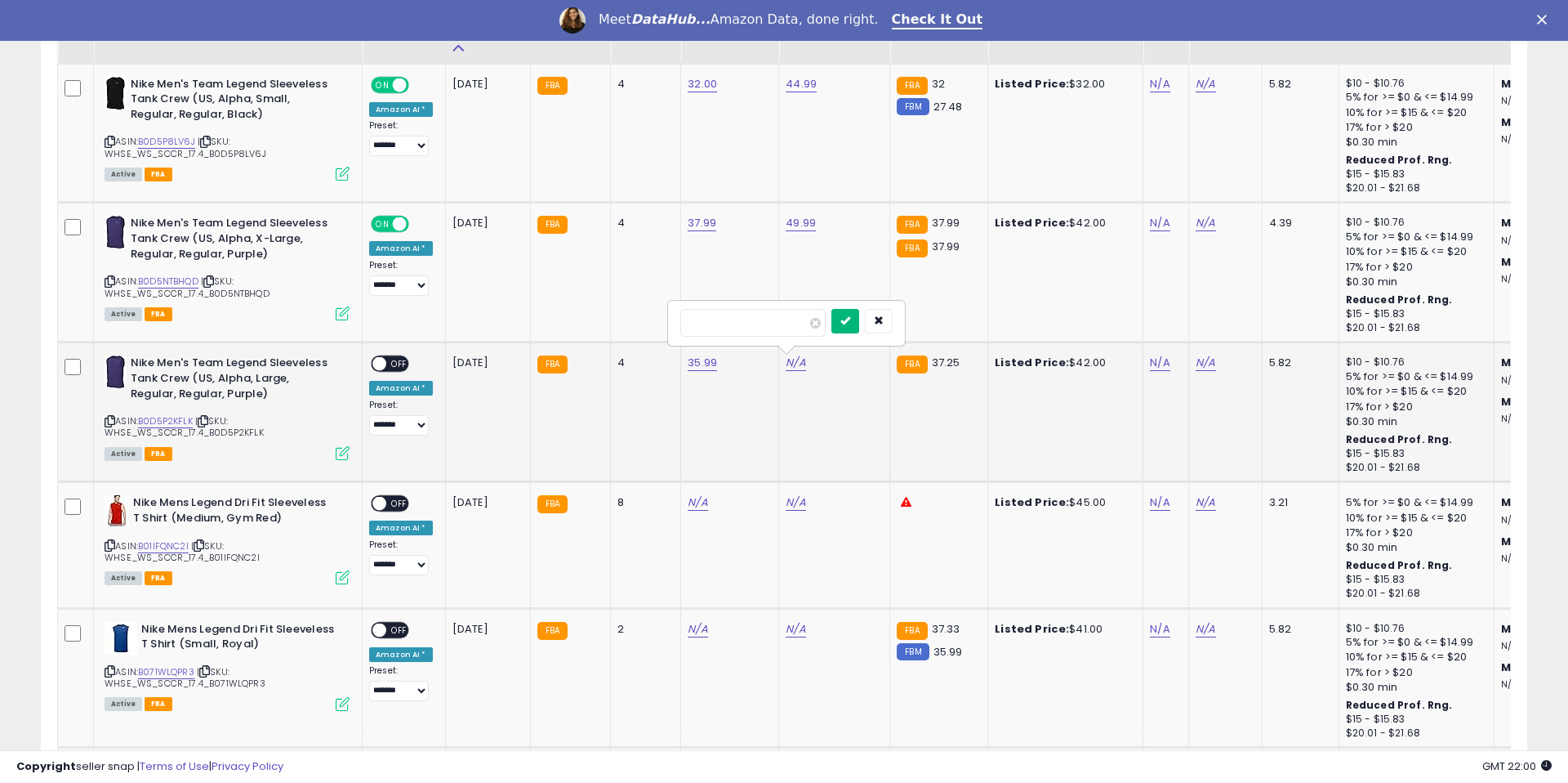
type input "*****"
drag, startPoint x: 858, startPoint y: 323, endPoint x: 562, endPoint y: 402, distance: 306.4
click at [850, 323] on icon "submit" at bounding box center [845, 321] width 10 height 10
click at [397, 364] on span "OFF" at bounding box center [398, 364] width 26 height 13
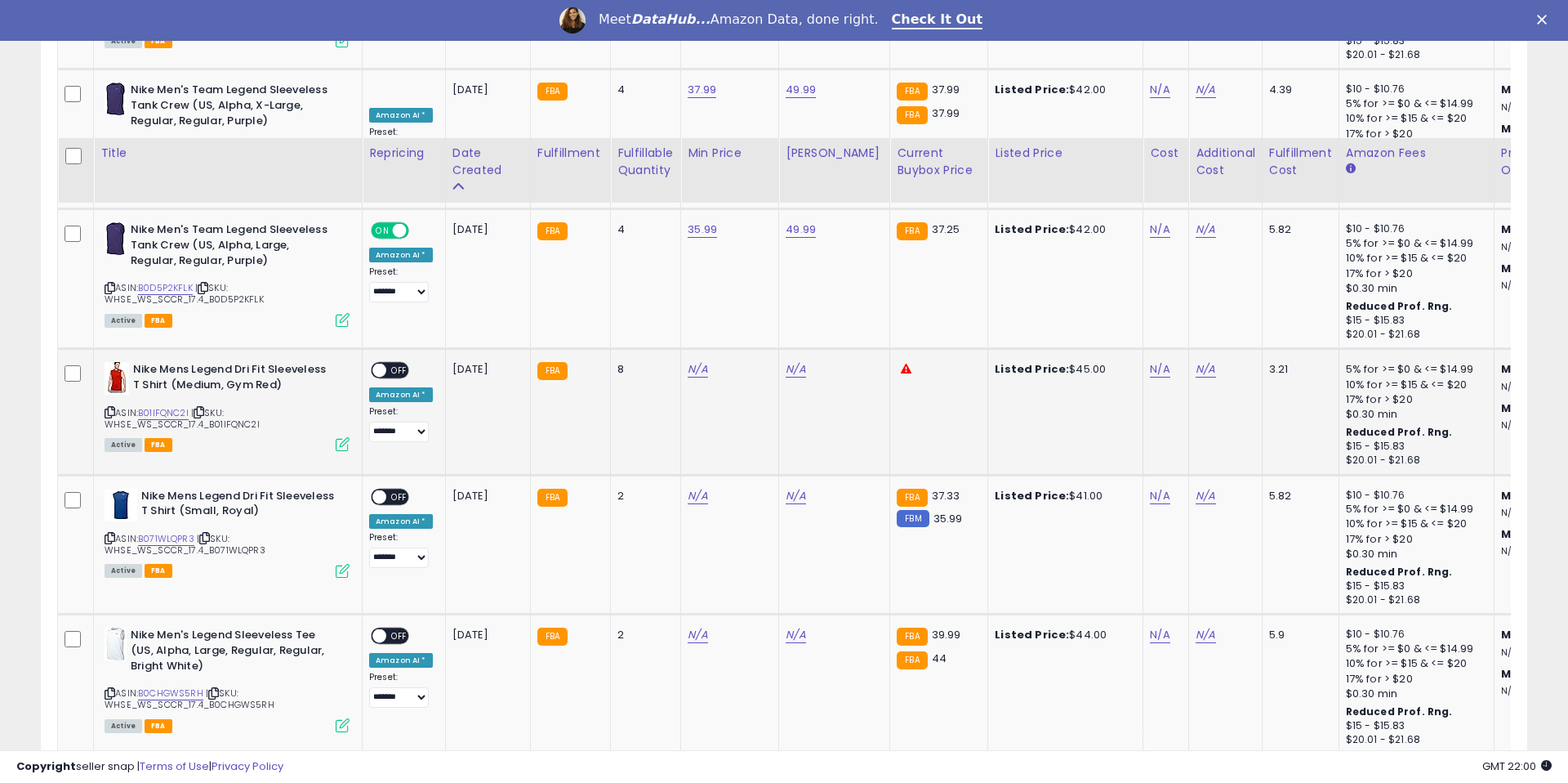
scroll to position [2925, 0]
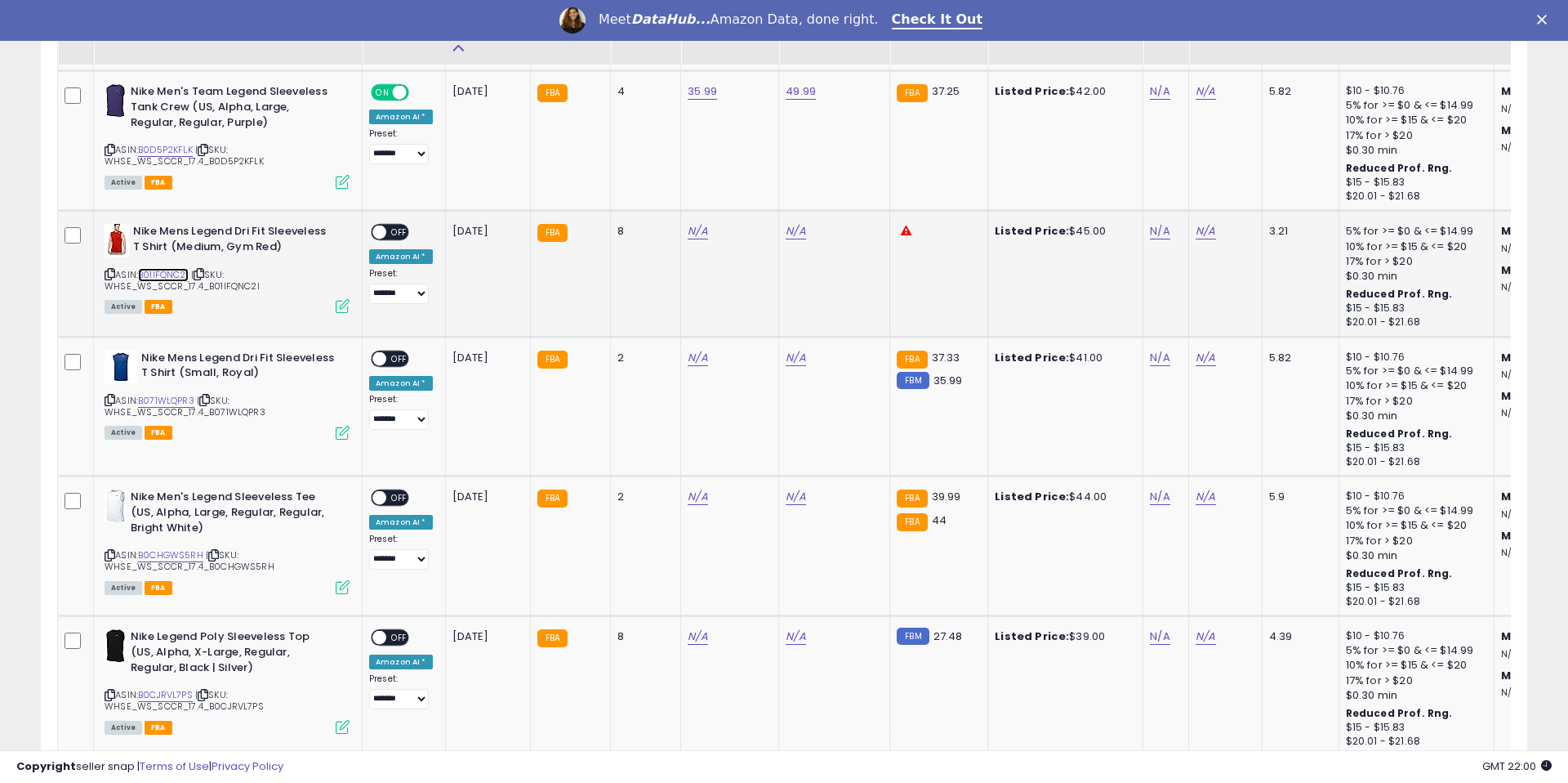
click at [161, 277] on link "B01IFQNC2I" at bounding box center [163, 274] width 51 height 13
click at [703, 231] on link "N/A" at bounding box center [697, 231] width 19 height 16
type input "*****"
click at [755, 198] on button "submit" at bounding box center [747, 189] width 28 height 24
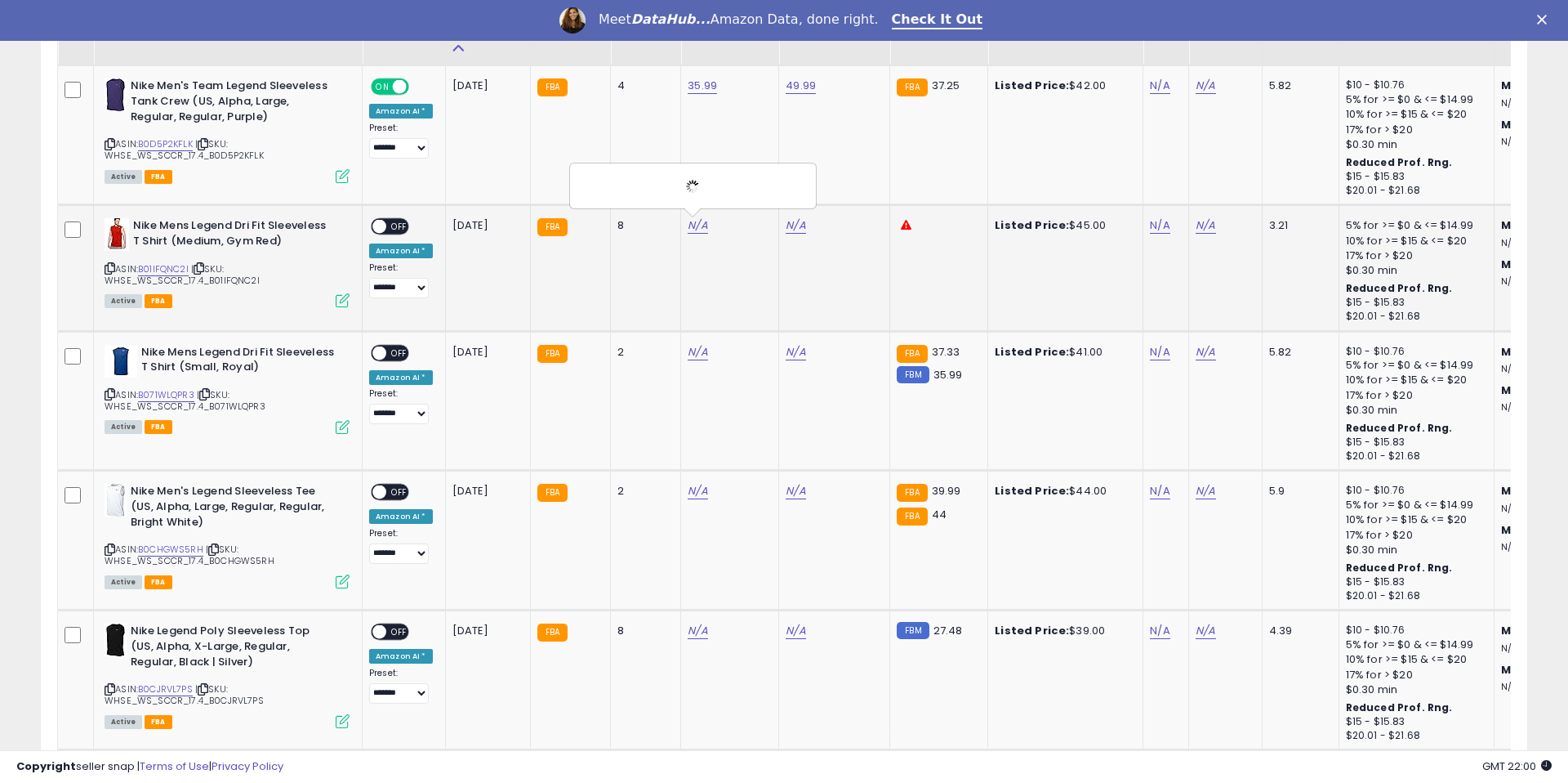
click at [795, 225] on td "N/A" at bounding box center [834, 268] width 111 height 126
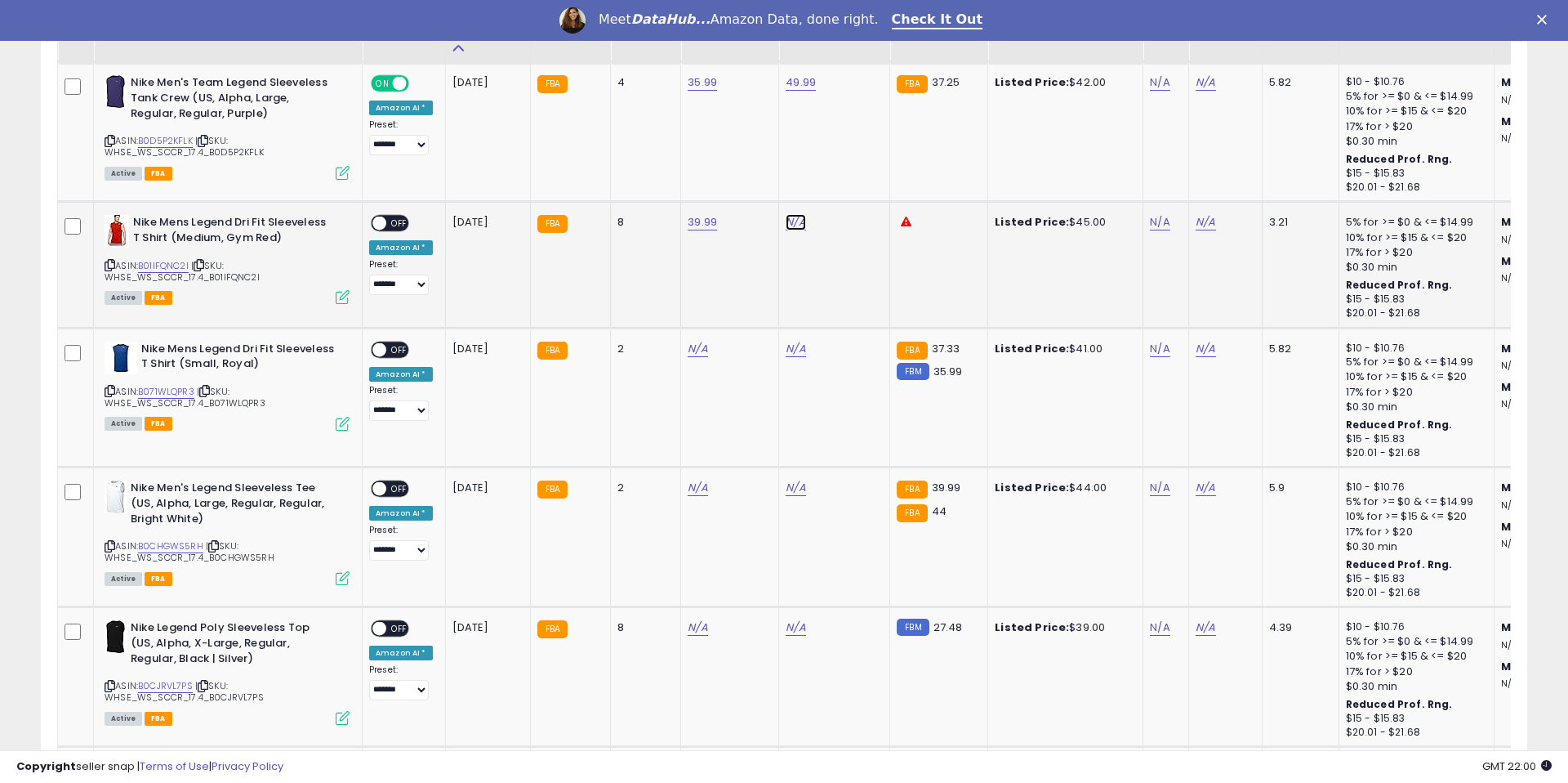
click at [795, 224] on link "N/A" at bounding box center [795, 222] width 19 height 16
type input "*****"
click at [860, 186] on button "submit" at bounding box center [845, 180] width 28 height 24
click at [388, 223] on span "OFF" at bounding box center [398, 223] width 26 height 13
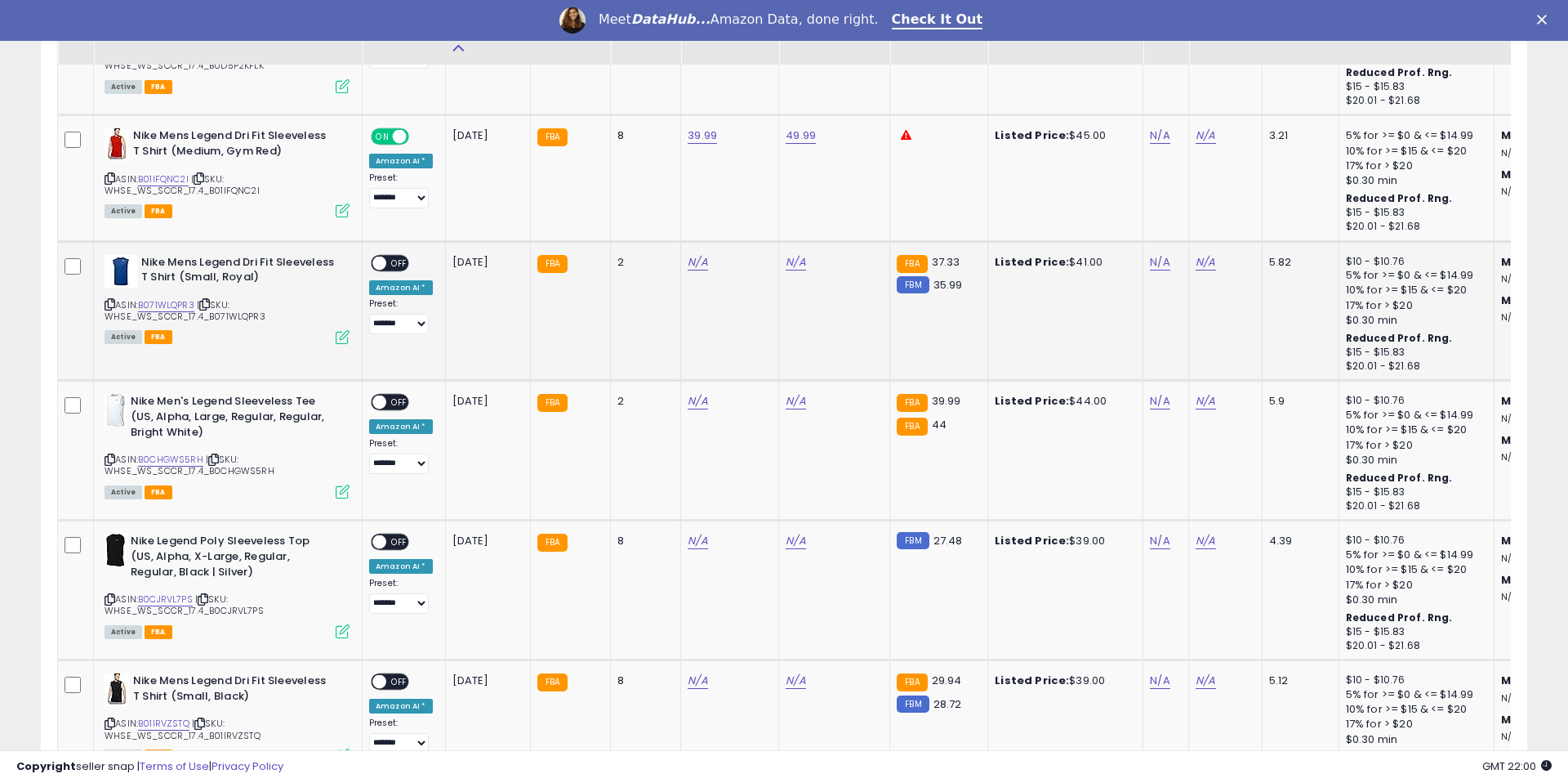
click at [172, 312] on span "| SKU: WHSE_WS_SCCR_17.4_B071WLQPR3" at bounding box center [185, 310] width 161 height 24
click at [171, 306] on link "B071WLQPR3" at bounding box center [166, 305] width 57 height 13
click at [697, 265] on link "N/A" at bounding box center [697, 262] width 19 height 16
type input "*****"
click at [761, 222] on button "submit" at bounding box center [747, 220] width 28 height 24
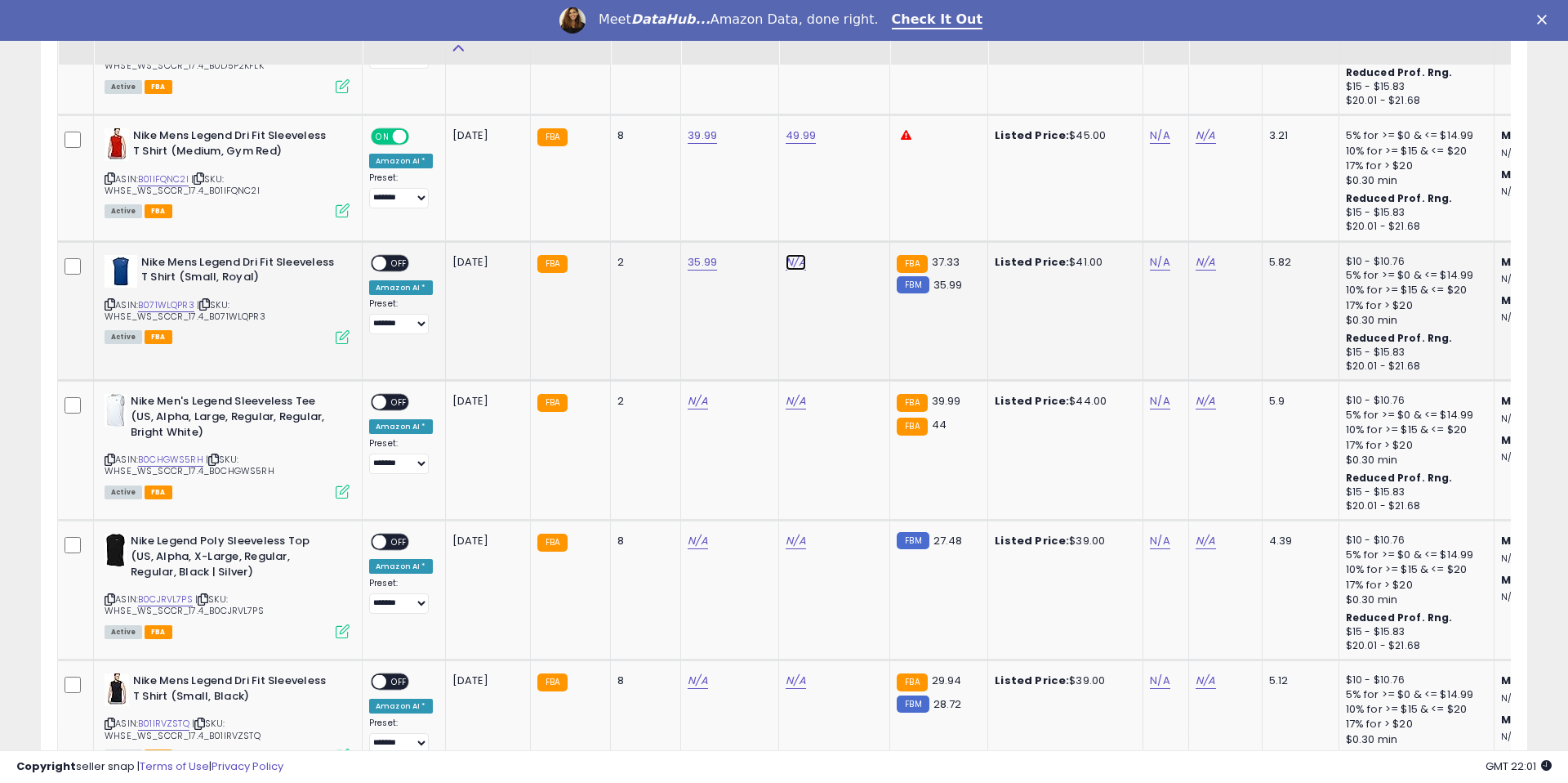
click at [785, 261] on link "N/A" at bounding box center [795, 262] width 19 height 16
type input "*****"
drag, startPoint x: 855, startPoint y: 222, endPoint x: 720, endPoint y: 250, distance: 137.9
click at [850, 222] on icon "submit" at bounding box center [845, 220] width 10 height 10
drag, startPoint x: 398, startPoint y: 263, endPoint x: 410, endPoint y: 275, distance: 17.0
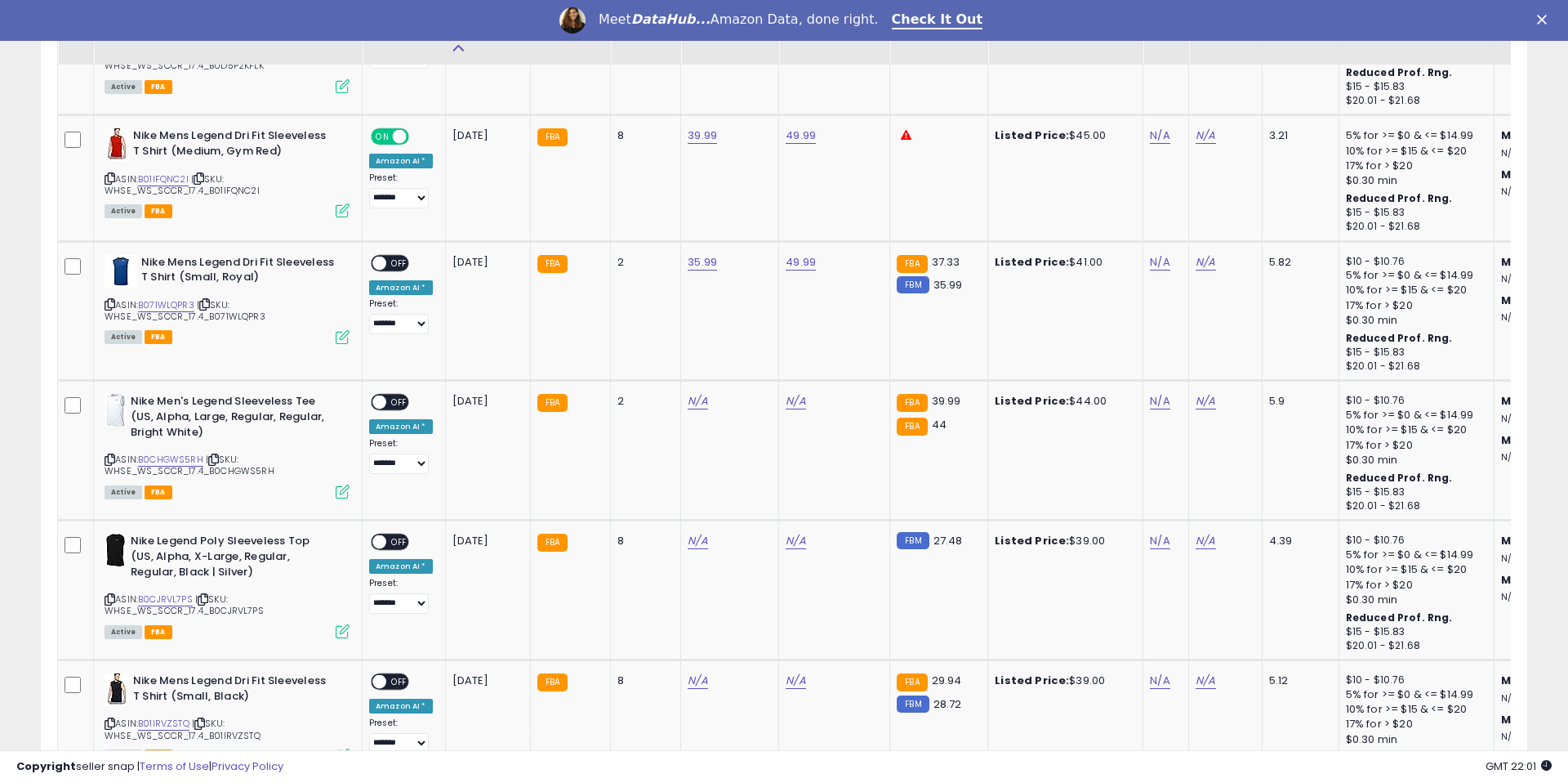
click at [398, 263] on span "OFF" at bounding box center [398, 263] width 26 height 13
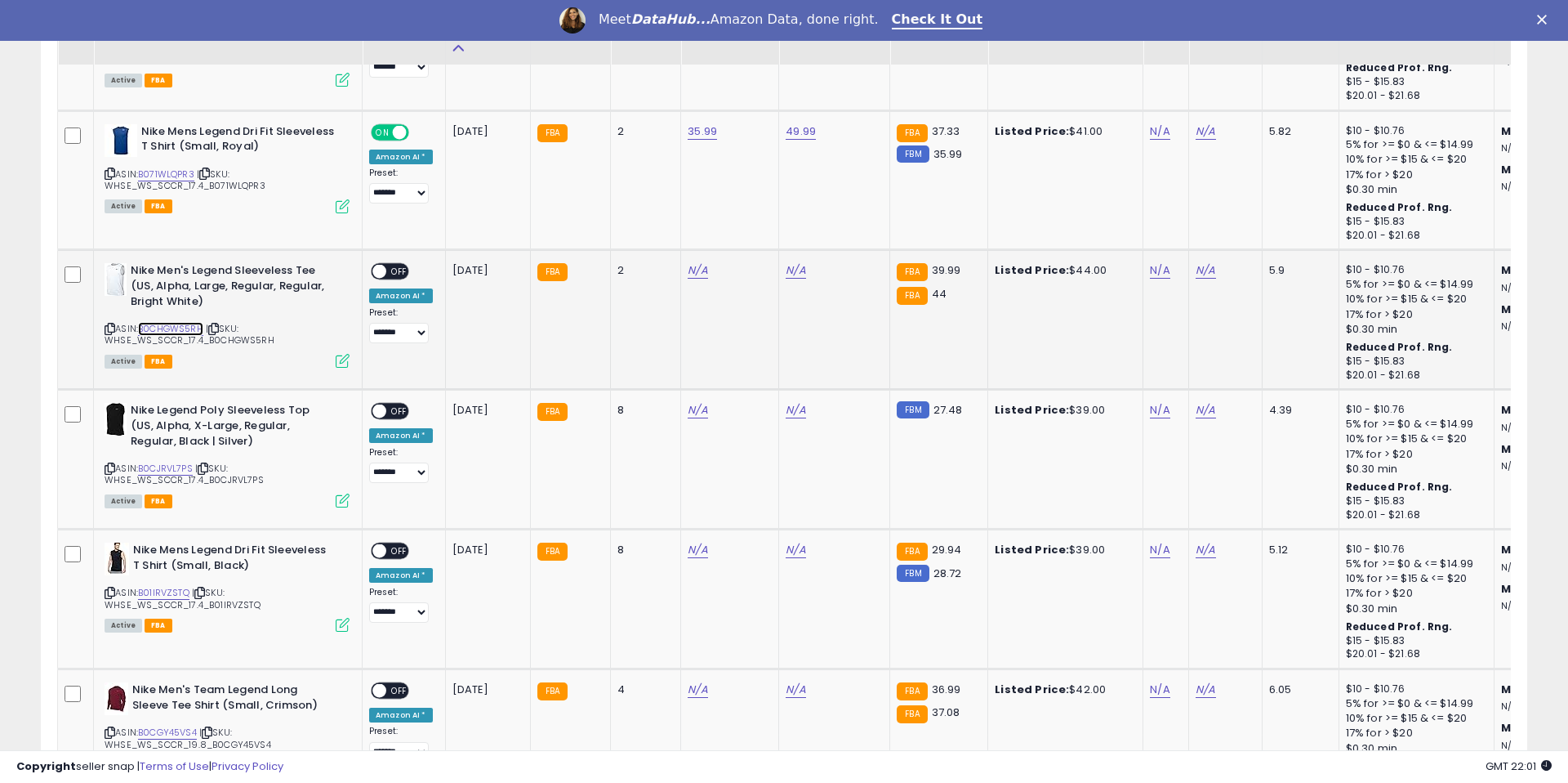
click at [173, 330] on link "B0CHGWS5RH" at bounding box center [170, 328] width 65 height 13
click at [697, 266] on link "N/A" at bounding box center [697, 270] width 19 height 16
type input "*****"
drag, startPoint x: 759, startPoint y: 231, endPoint x: 749, endPoint y: 240, distance: 13.5
click at [752, 231] on icon "submit" at bounding box center [747, 228] width 10 height 10
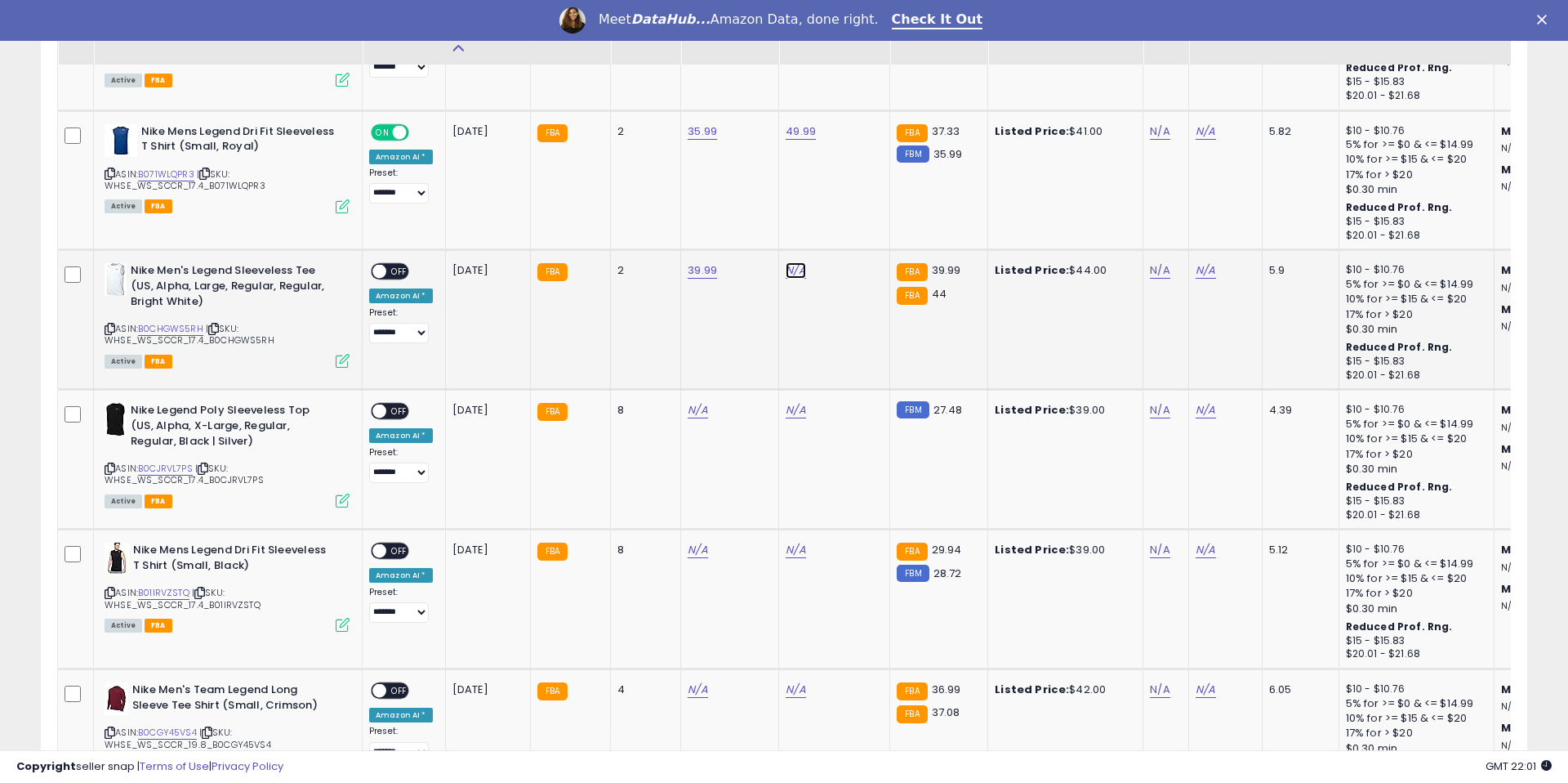
click at [791, 273] on link "N/A" at bounding box center [795, 270] width 19 height 16
type input "*****"
click at [860, 232] on button "submit" at bounding box center [845, 228] width 28 height 24
click at [382, 273] on span at bounding box center [379, 272] width 13 height 13
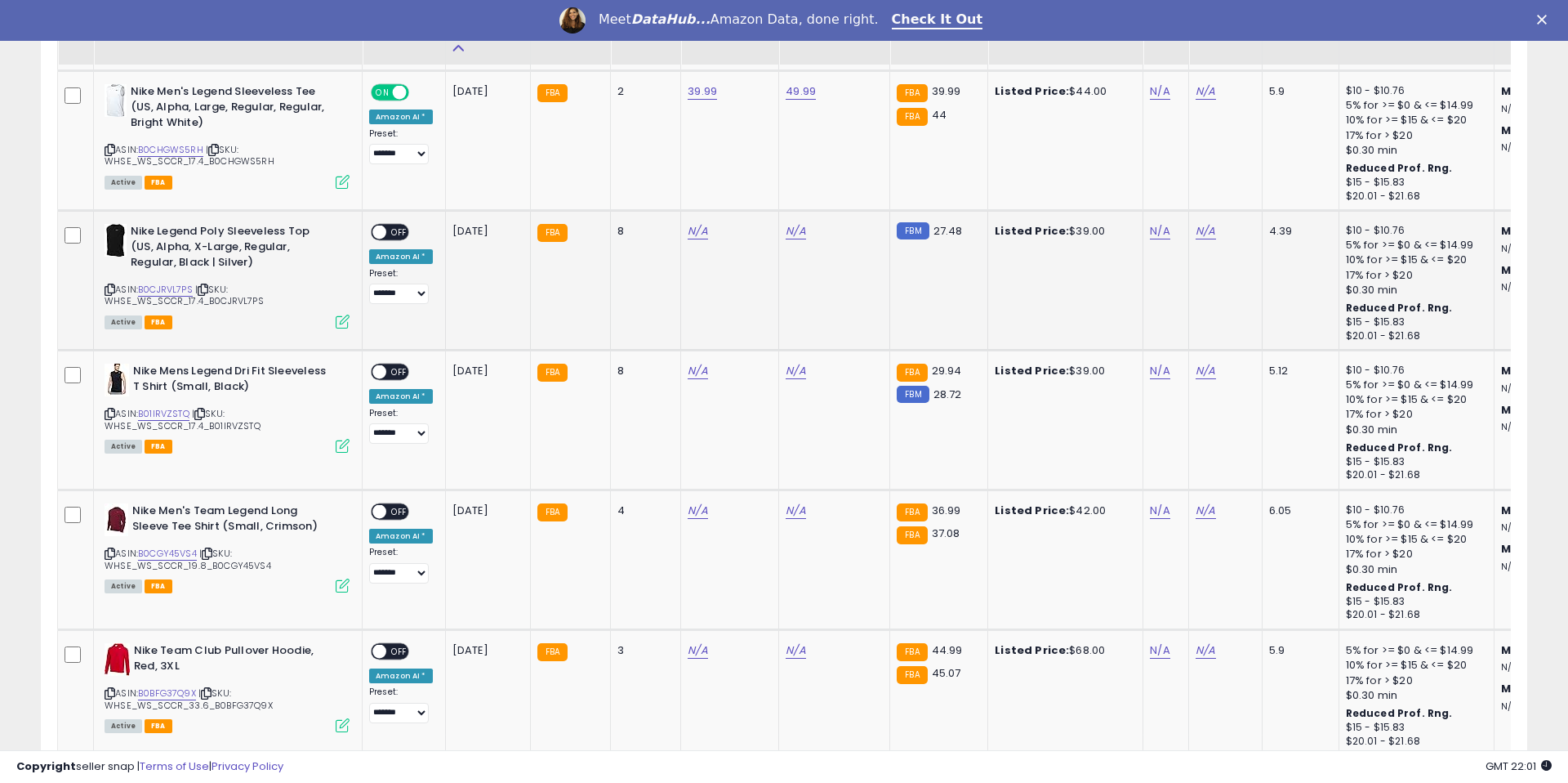
scroll to position [3353, 0]
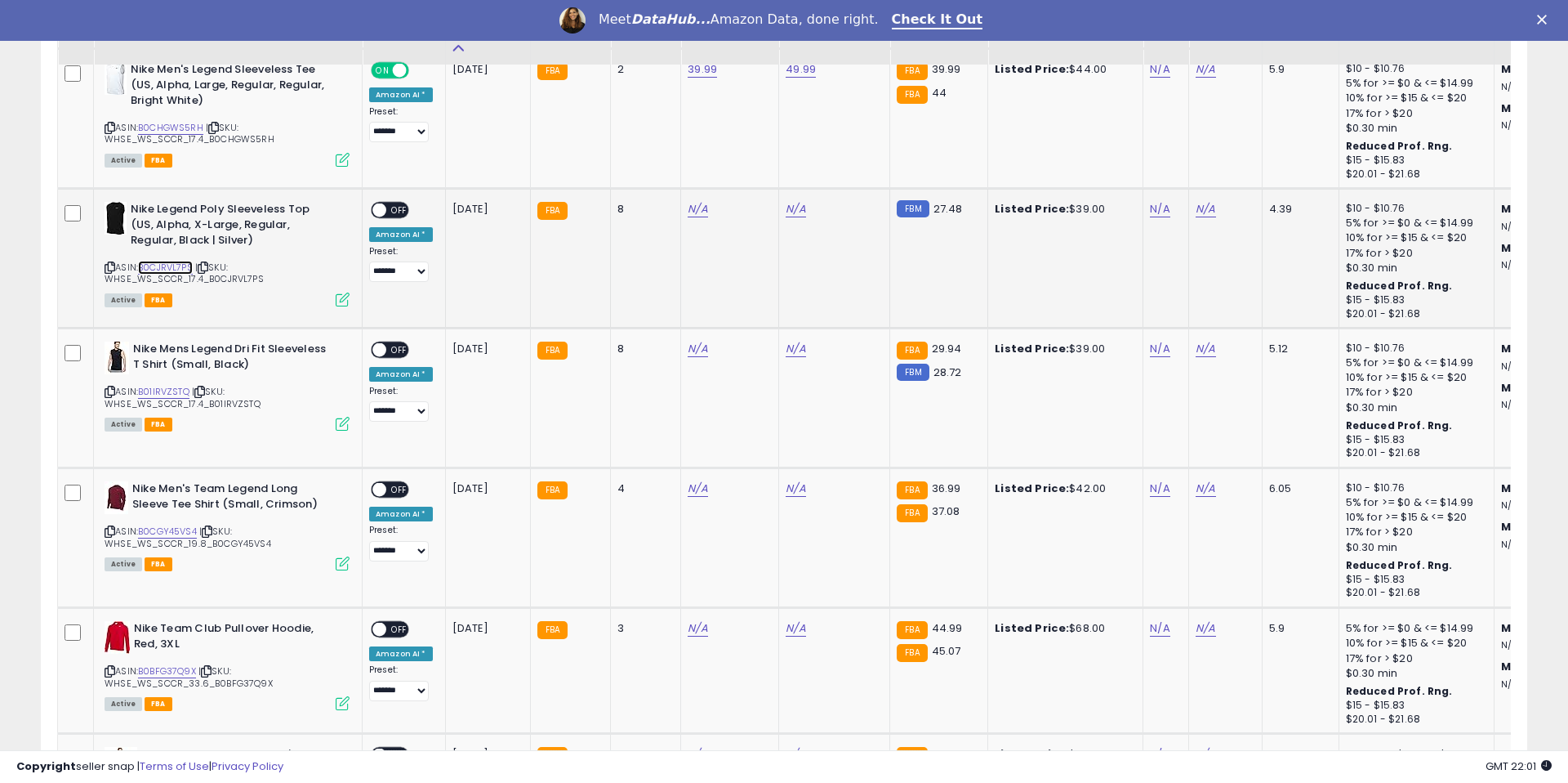
click at [169, 270] on link "B0CJRVL7PS" at bounding box center [165, 268] width 55 height 13
click at [697, 210] on link "N/A" at bounding box center [697, 209] width 19 height 16
type input "*****"
click at [761, 161] on button "submit" at bounding box center [747, 167] width 28 height 24
click at [785, 209] on link "N/A" at bounding box center [795, 209] width 19 height 16
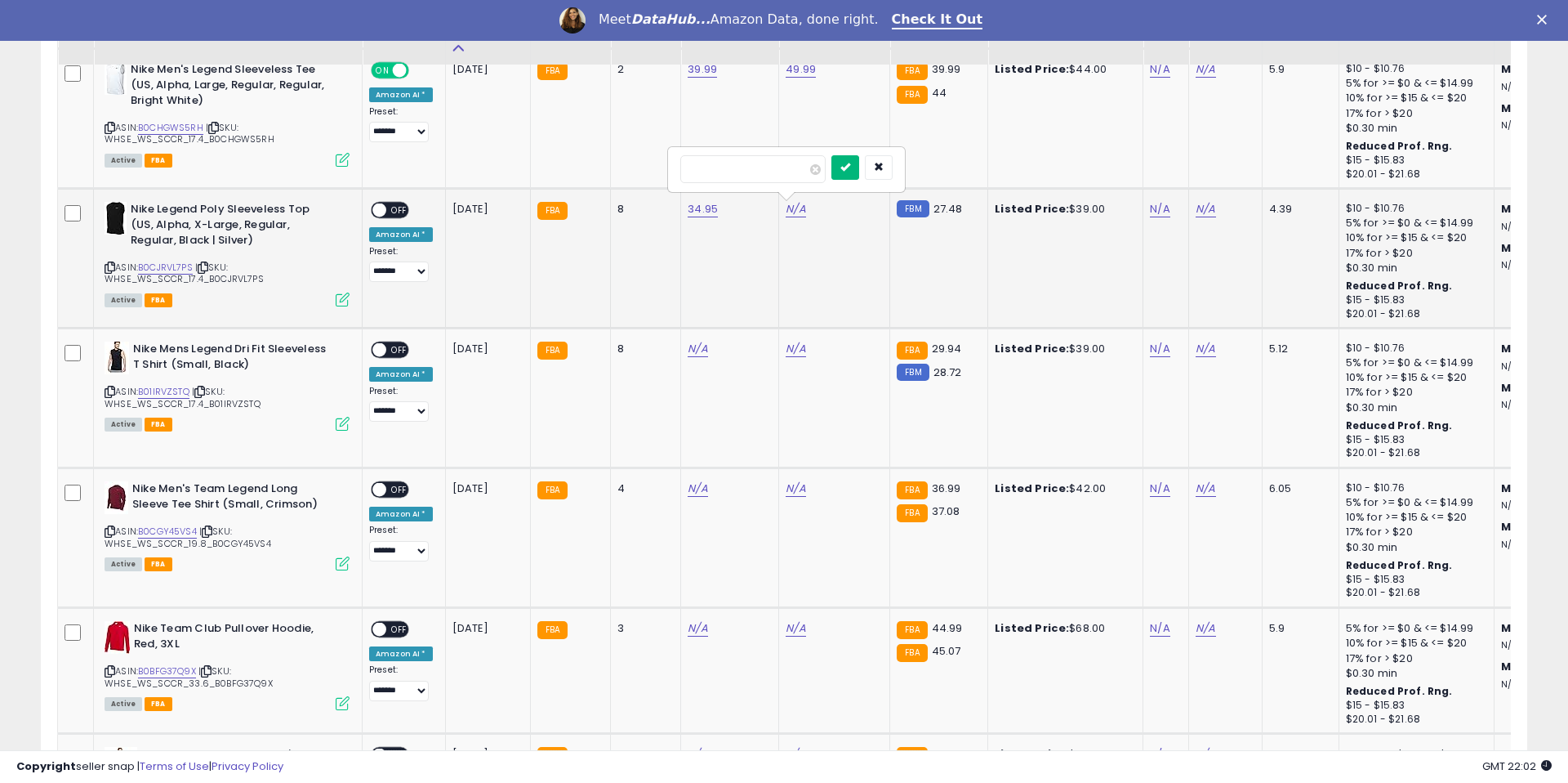
type input "*****"
drag, startPoint x: 843, startPoint y: 163, endPoint x: 845, endPoint y: 180, distance: 17.1
click at [843, 163] on button "submit" at bounding box center [845, 167] width 28 height 24
click at [392, 209] on span "OFF" at bounding box center [398, 210] width 26 height 13
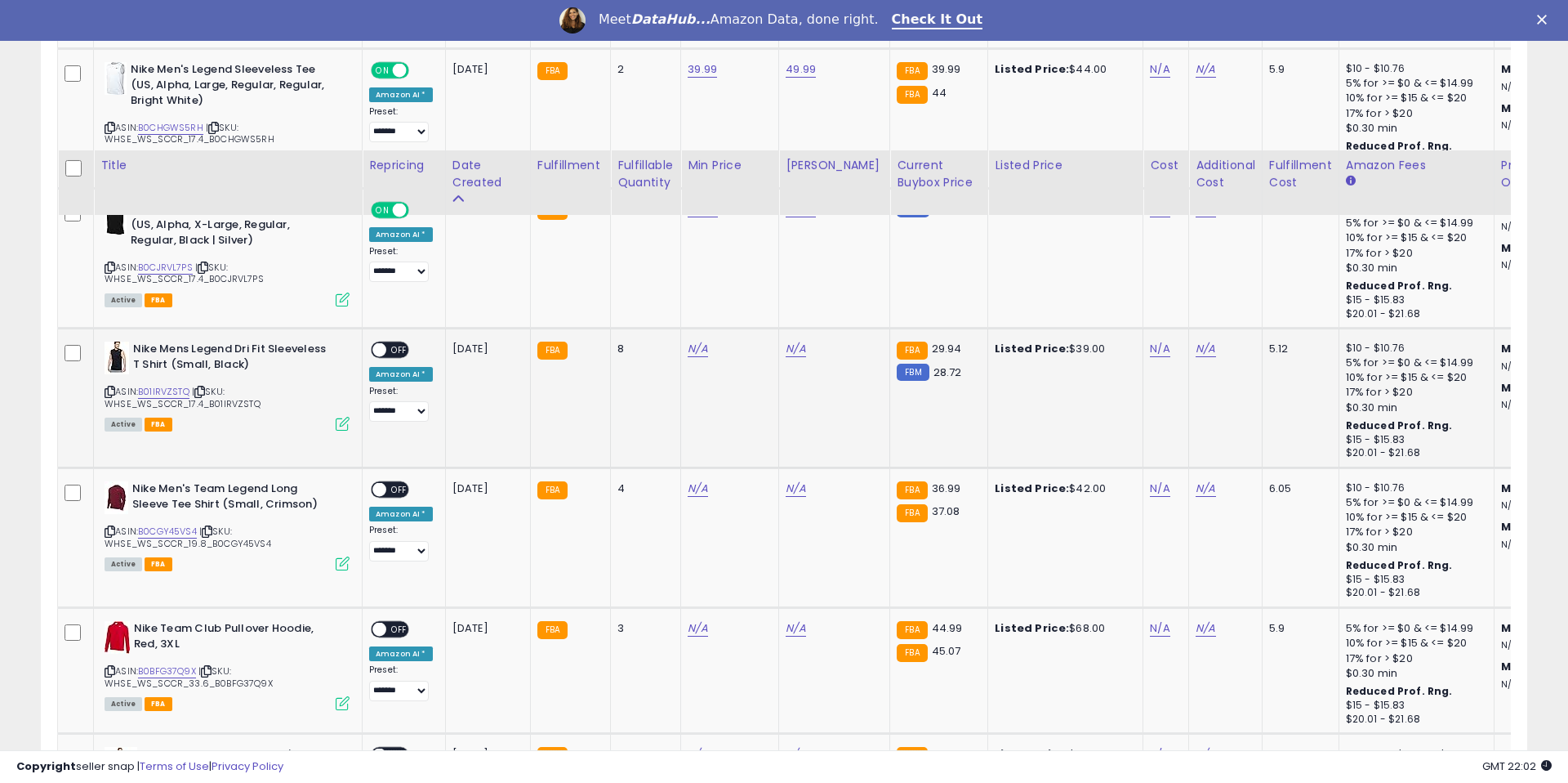
scroll to position [3503, 0]
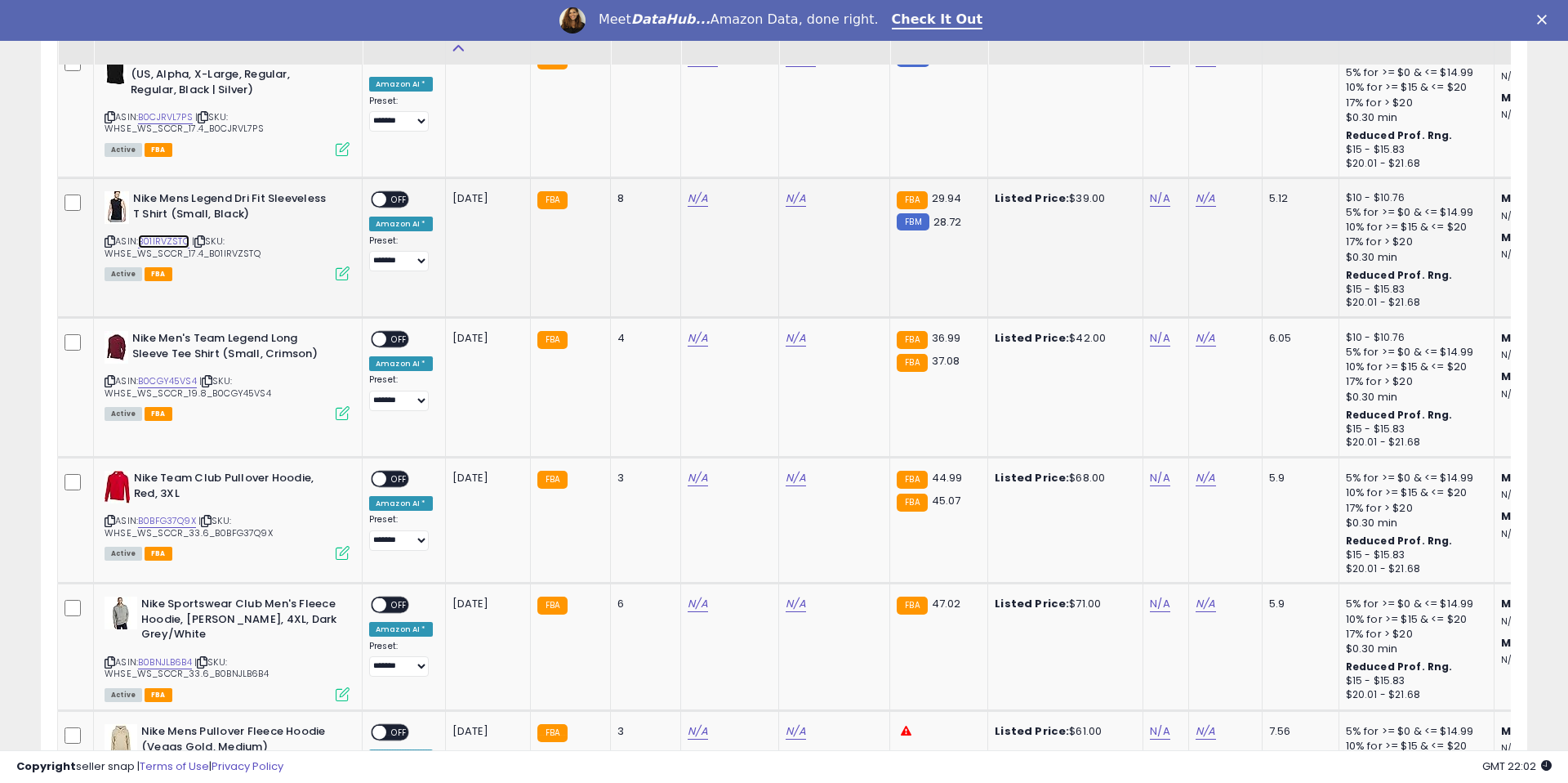
click at [175, 240] on link "B01IRVZSTQ" at bounding box center [163, 242] width 51 height 13
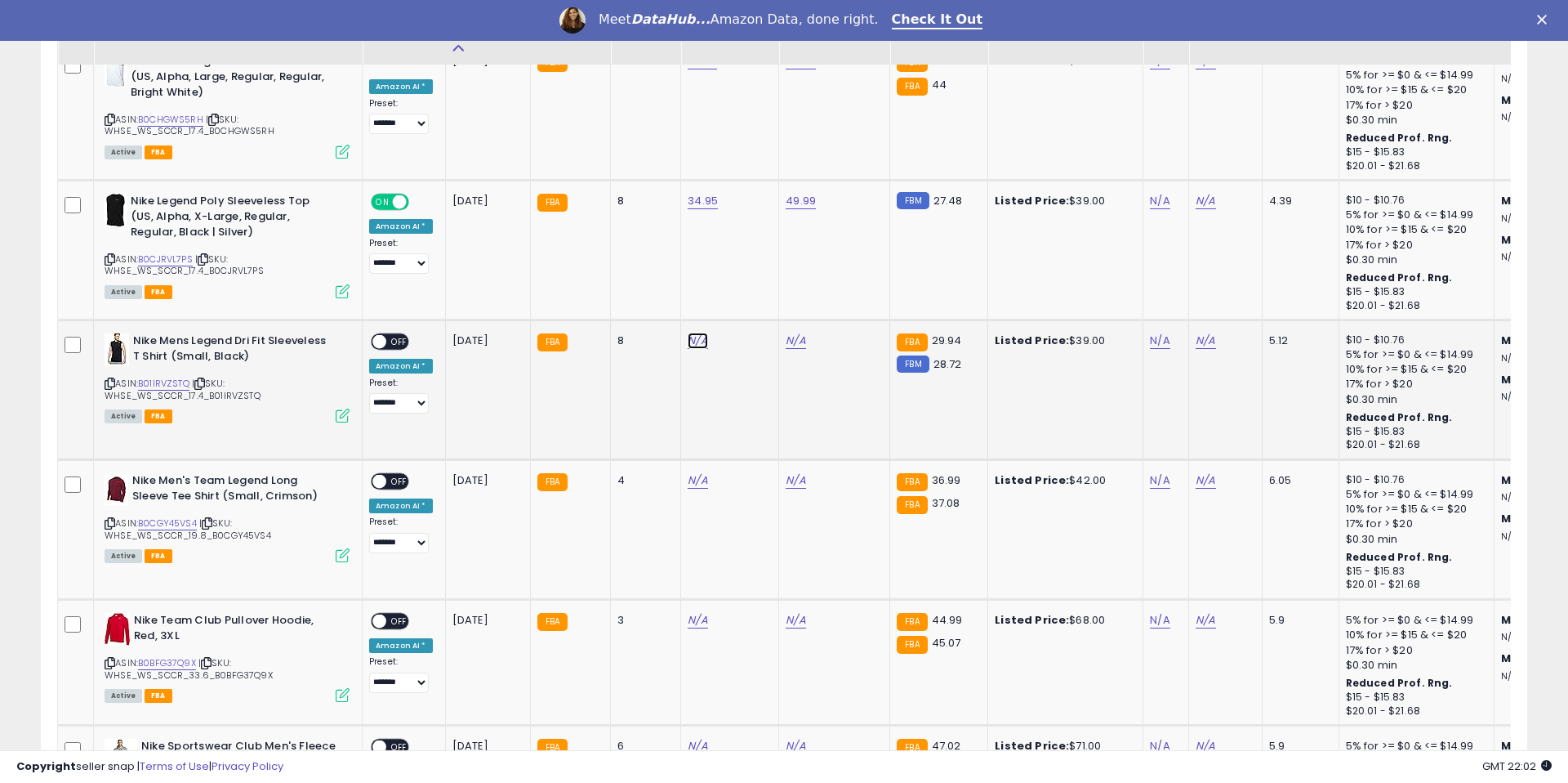
click at [687, 344] on link "N/A" at bounding box center [697, 340] width 19 height 16
type input "*****"
click at [748, 300] on button "submit" at bounding box center [747, 299] width 28 height 24
click at [779, 340] on td "N/A" at bounding box center [834, 390] width 111 height 140
click at [785, 338] on link "N/A" at bounding box center [795, 340] width 19 height 16
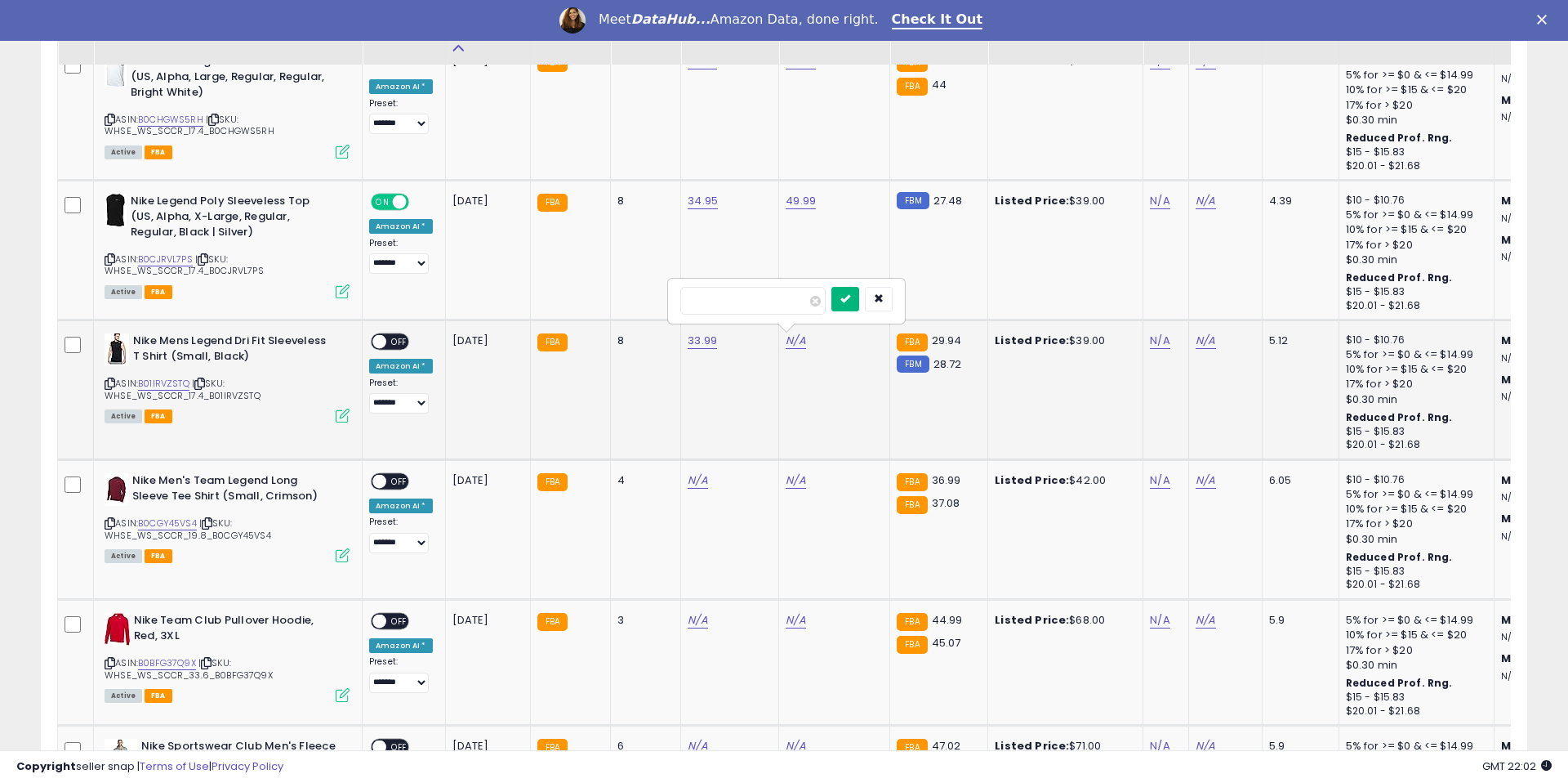
type input "*****"
drag, startPoint x: 843, startPoint y: 300, endPoint x: 467, endPoint y: 357, distance: 380.3
click at [843, 300] on button "submit" at bounding box center [845, 299] width 28 height 24
click at [391, 344] on span "OFF" at bounding box center [398, 342] width 26 height 13
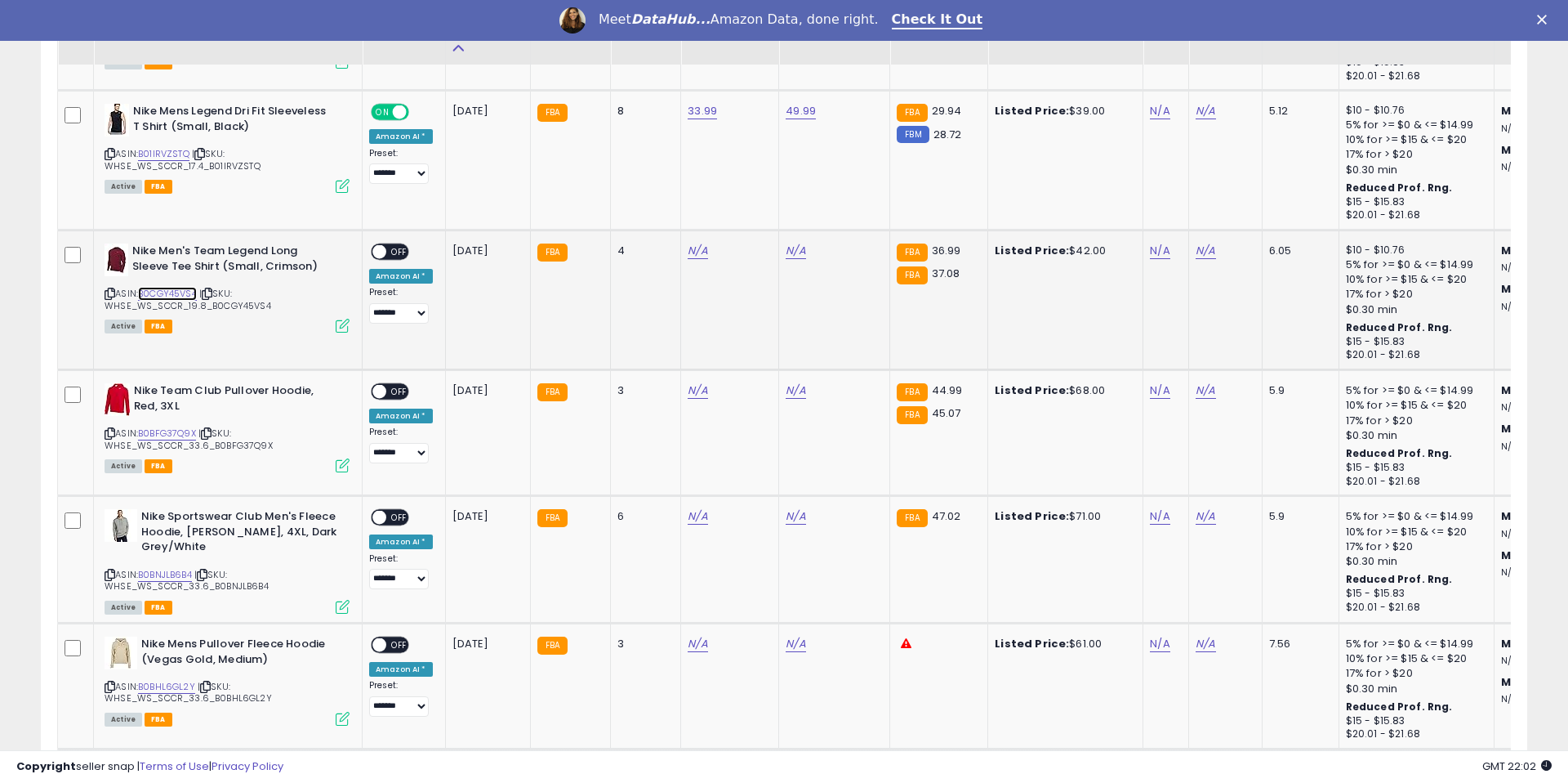
click at [154, 293] on link "B0CGY45VS4" at bounding box center [167, 294] width 59 height 13
click at [167, 289] on link "B0CGY45VS4" at bounding box center [167, 294] width 59 height 13
click at [687, 248] on link "N/A" at bounding box center [697, 250] width 19 height 16
type input "*****"
click at [761, 213] on button "submit" at bounding box center [747, 208] width 28 height 24
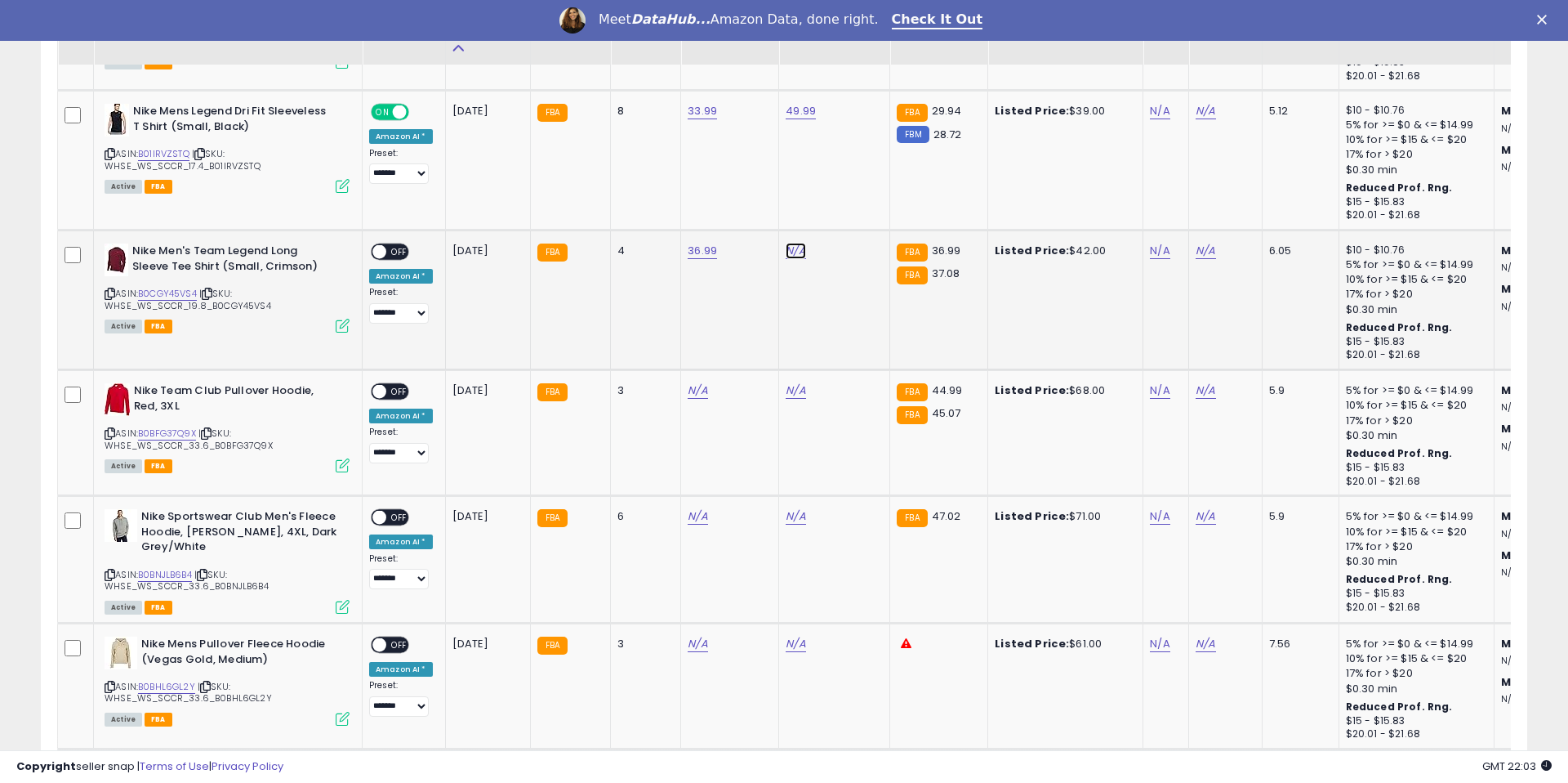
click at [785, 247] on link "N/A" at bounding box center [795, 250] width 19 height 16
type input "*"
type input "*****"
click at [843, 215] on button "submit" at bounding box center [845, 208] width 28 height 24
drag, startPoint x: 399, startPoint y: 254, endPoint x: 411, endPoint y: 247, distance: 13.9
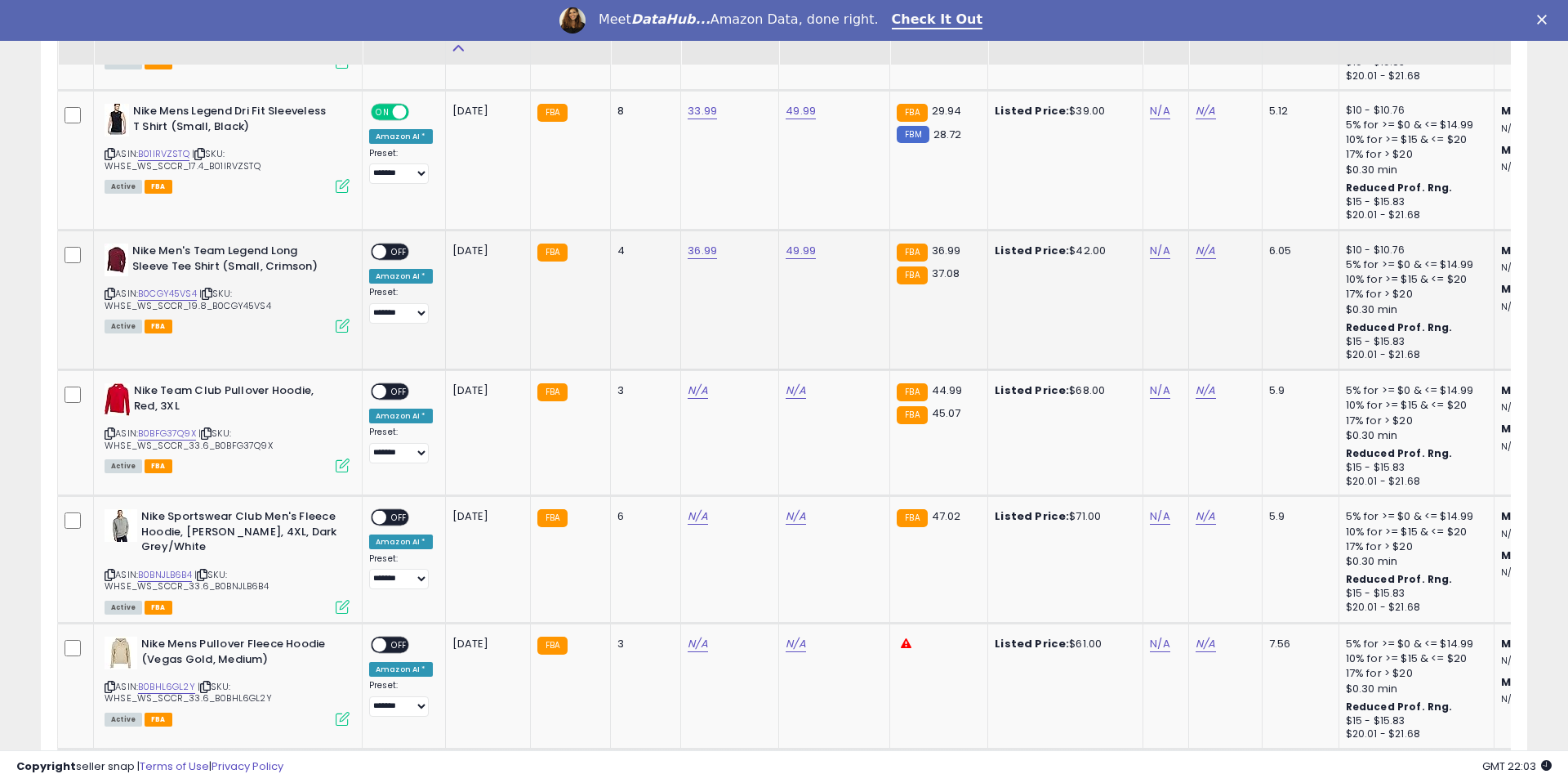
click at [399, 254] on span "OFF" at bounding box center [398, 252] width 26 height 13
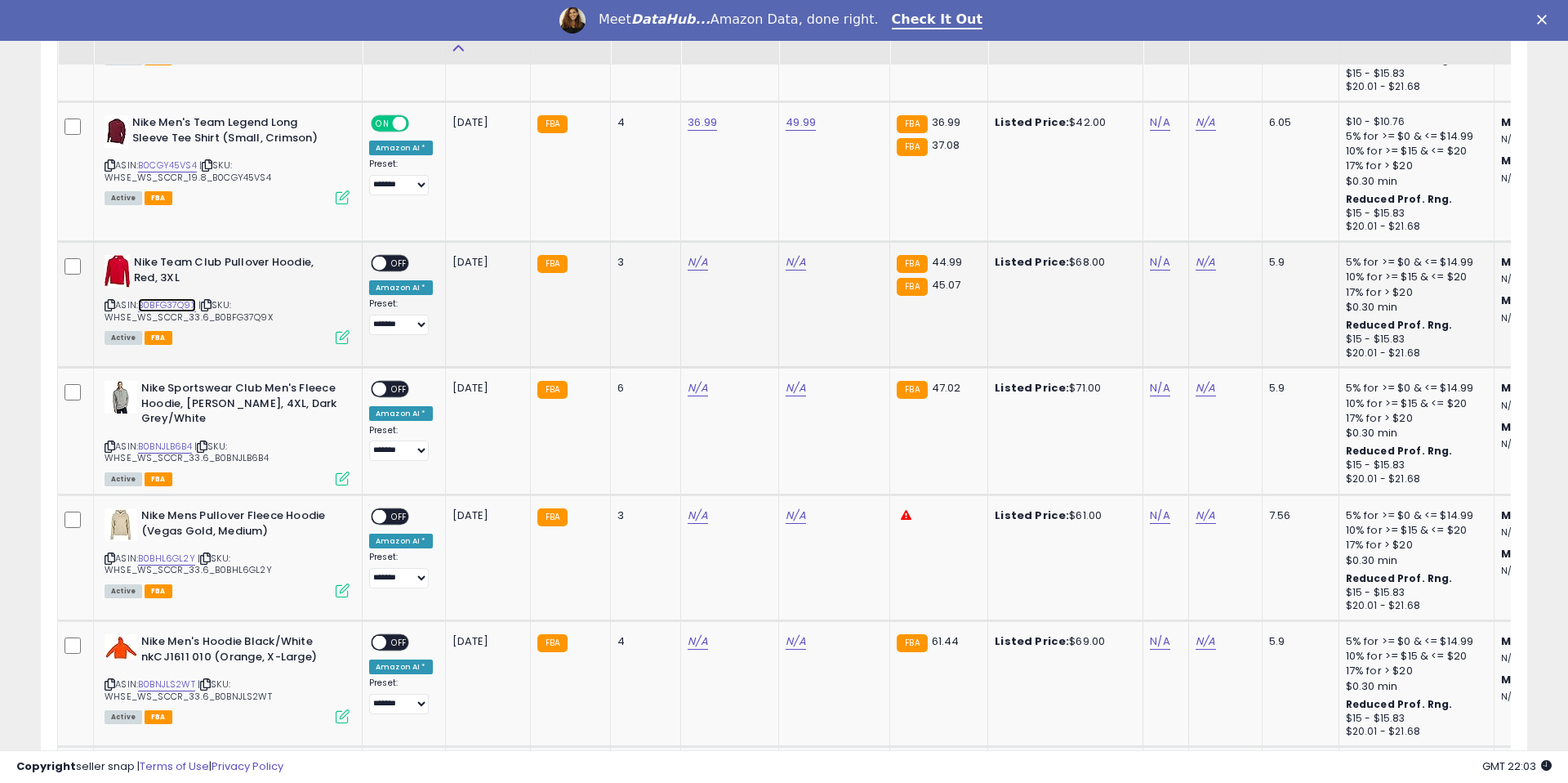
click at [154, 299] on link "B0BFG37Q9X" at bounding box center [167, 305] width 58 height 13
click at [687, 262] on link "N/A" at bounding box center [697, 262] width 19 height 16
type input "*****"
click at [748, 219] on button "submit" at bounding box center [747, 220] width 28 height 24
click at [788, 262] on link "N/A" at bounding box center [795, 262] width 19 height 16
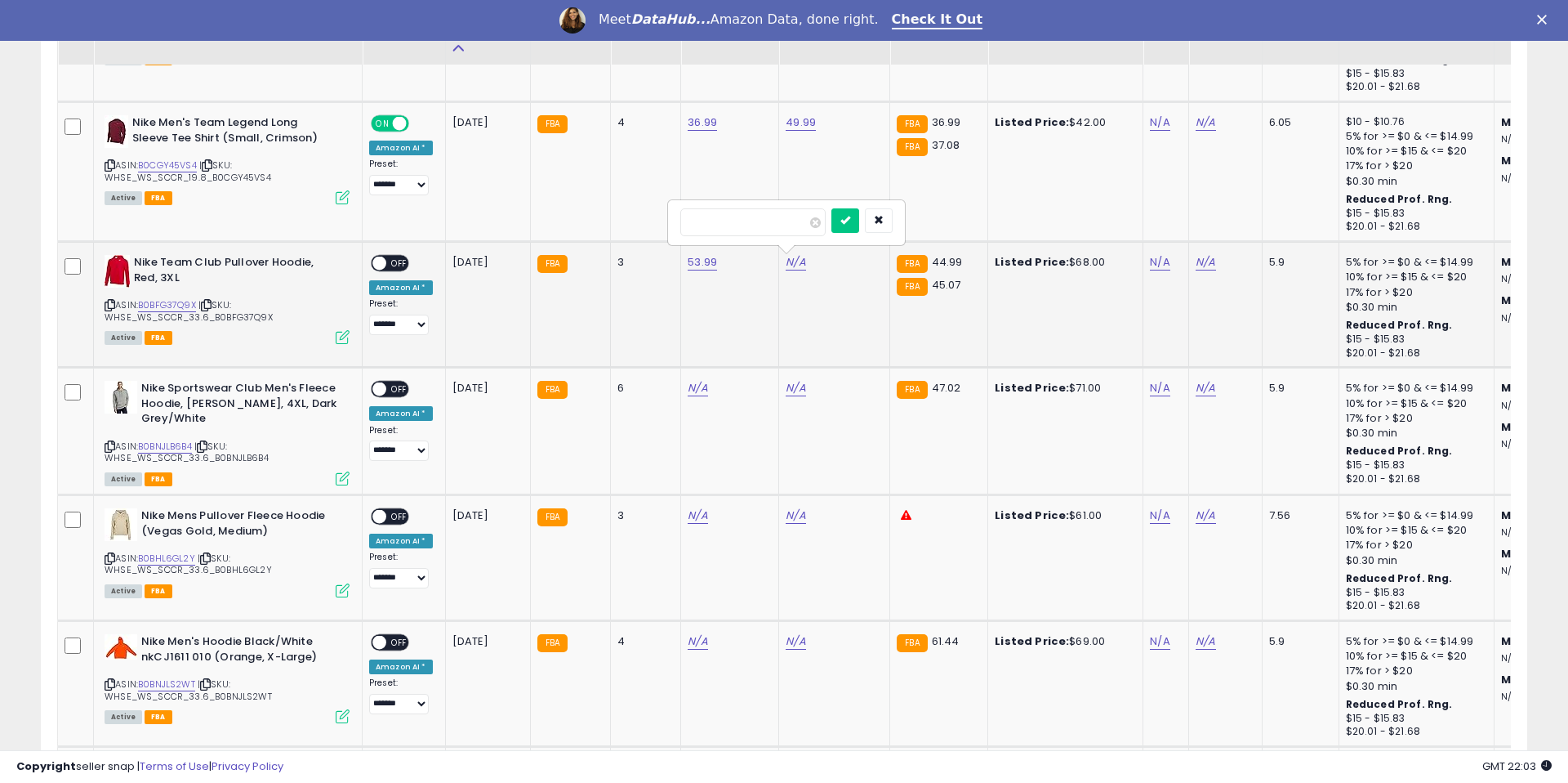
type input "*****"
click at [857, 213] on button "submit" at bounding box center [845, 220] width 28 height 24
drag, startPoint x: 401, startPoint y: 261, endPoint x: 414, endPoint y: 297, distance: 38.3
click at [401, 261] on span "OFF" at bounding box center [398, 263] width 26 height 13
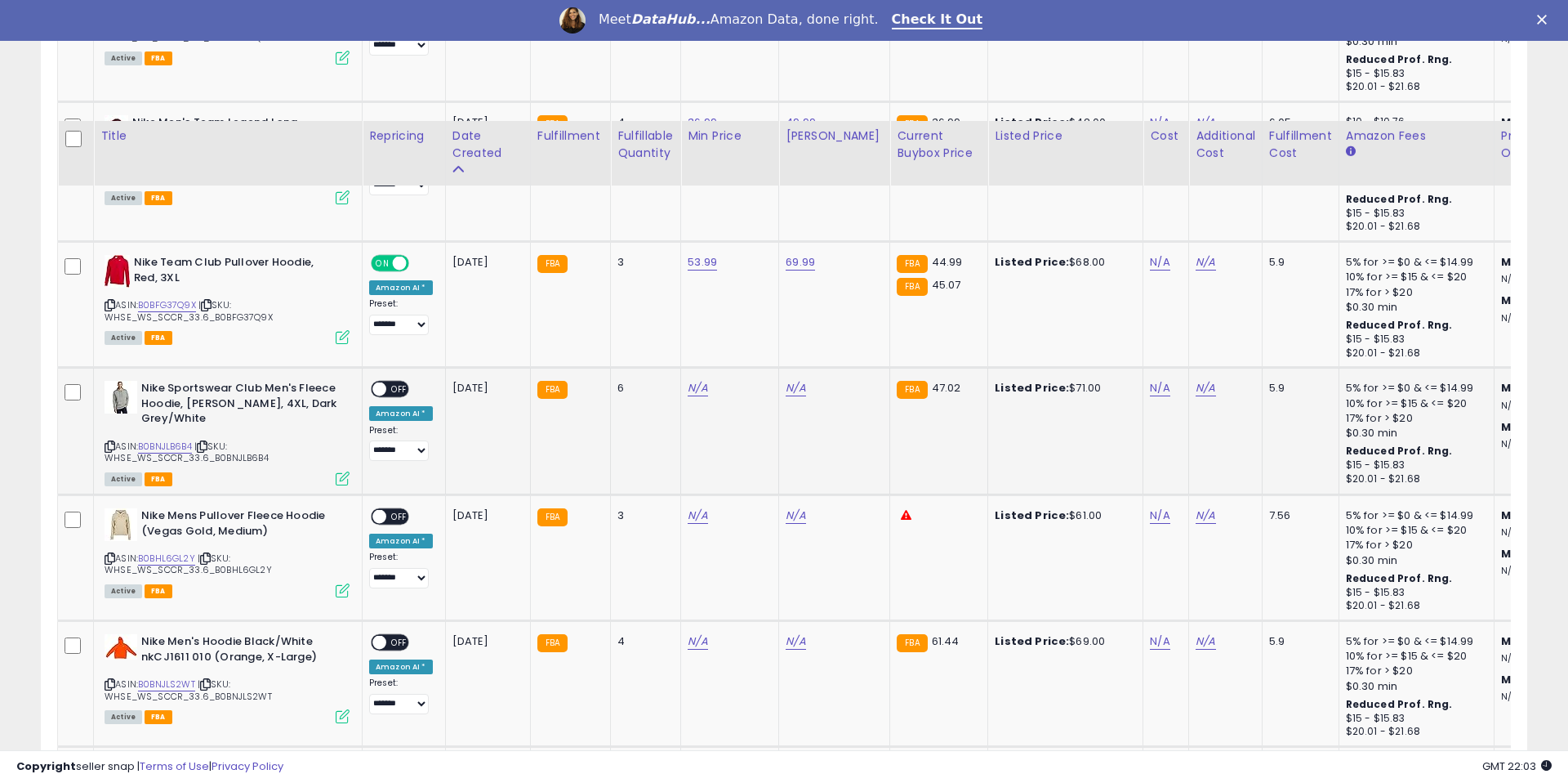
scroll to position [3839, 0]
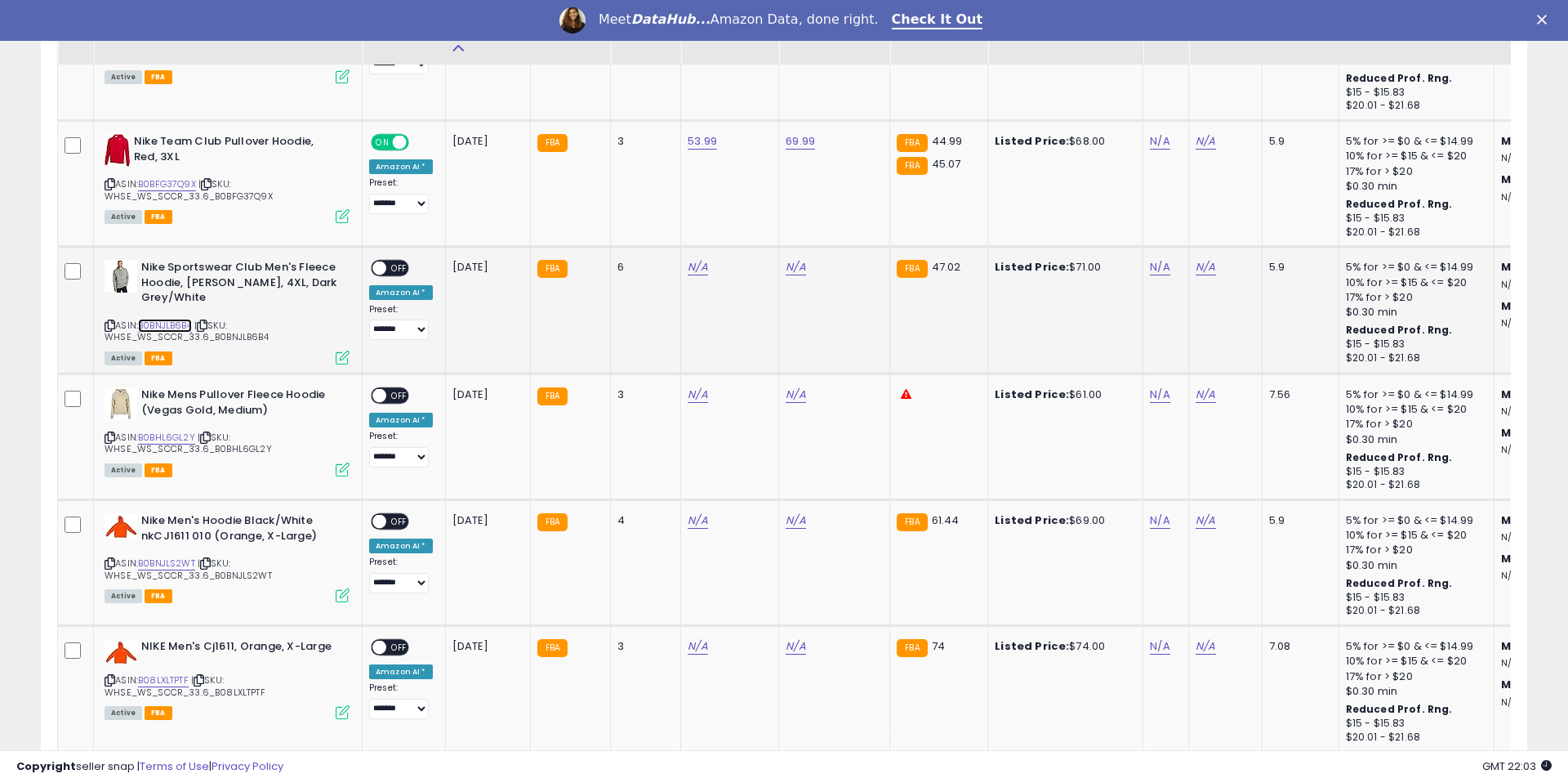
click at [168, 321] on link "B0BNJLB6B4" at bounding box center [165, 326] width 54 height 13
click at [681, 262] on td "N/A" at bounding box center [731, 310] width 98 height 127
click at [687, 264] on link "N/A" at bounding box center [697, 267] width 19 height 16
type input "*****"
click at [756, 214] on button "submit" at bounding box center [747, 224] width 28 height 24
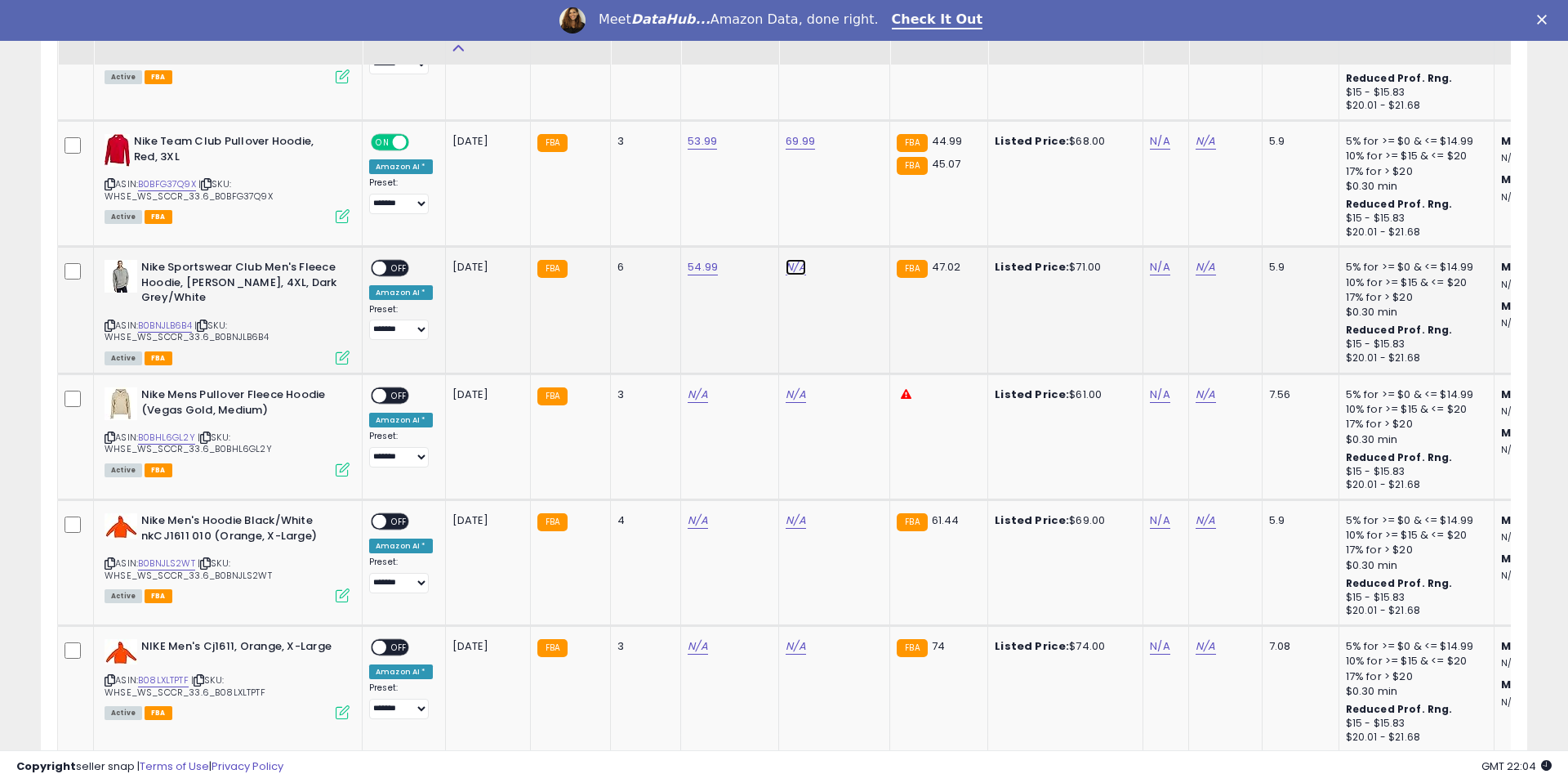
click at [785, 271] on link "N/A" at bounding box center [795, 267] width 19 height 16
type input "*****"
click at [786, 265] on link "N/A" at bounding box center [795, 267] width 19 height 16
click at [773, 225] on td "53.99" at bounding box center [731, 184] width 98 height 126
click at [772, 225] on td "53.99" at bounding box center [731, 184] width 98 height 126
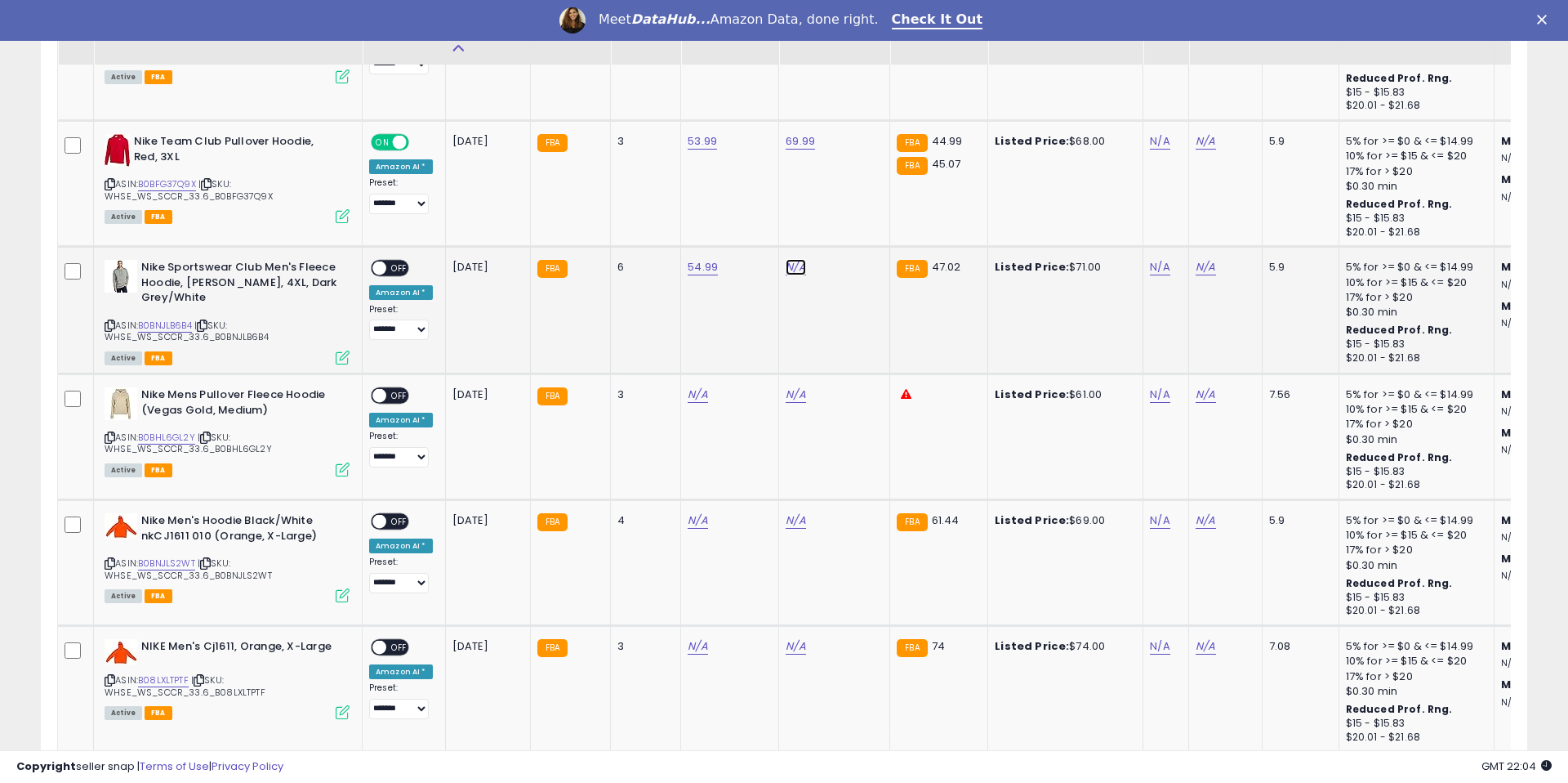
drag, startPoint x: 792, startPoint y: 262, endPoint x: 779, endPoint y: 267, distance: 13.9
click at [792, 262] on link "N/A" at bounding box center [795, 267] width 19 height 16
click at [741, 238] on input "number" at bounding box center [753, 226] width 145 height 28
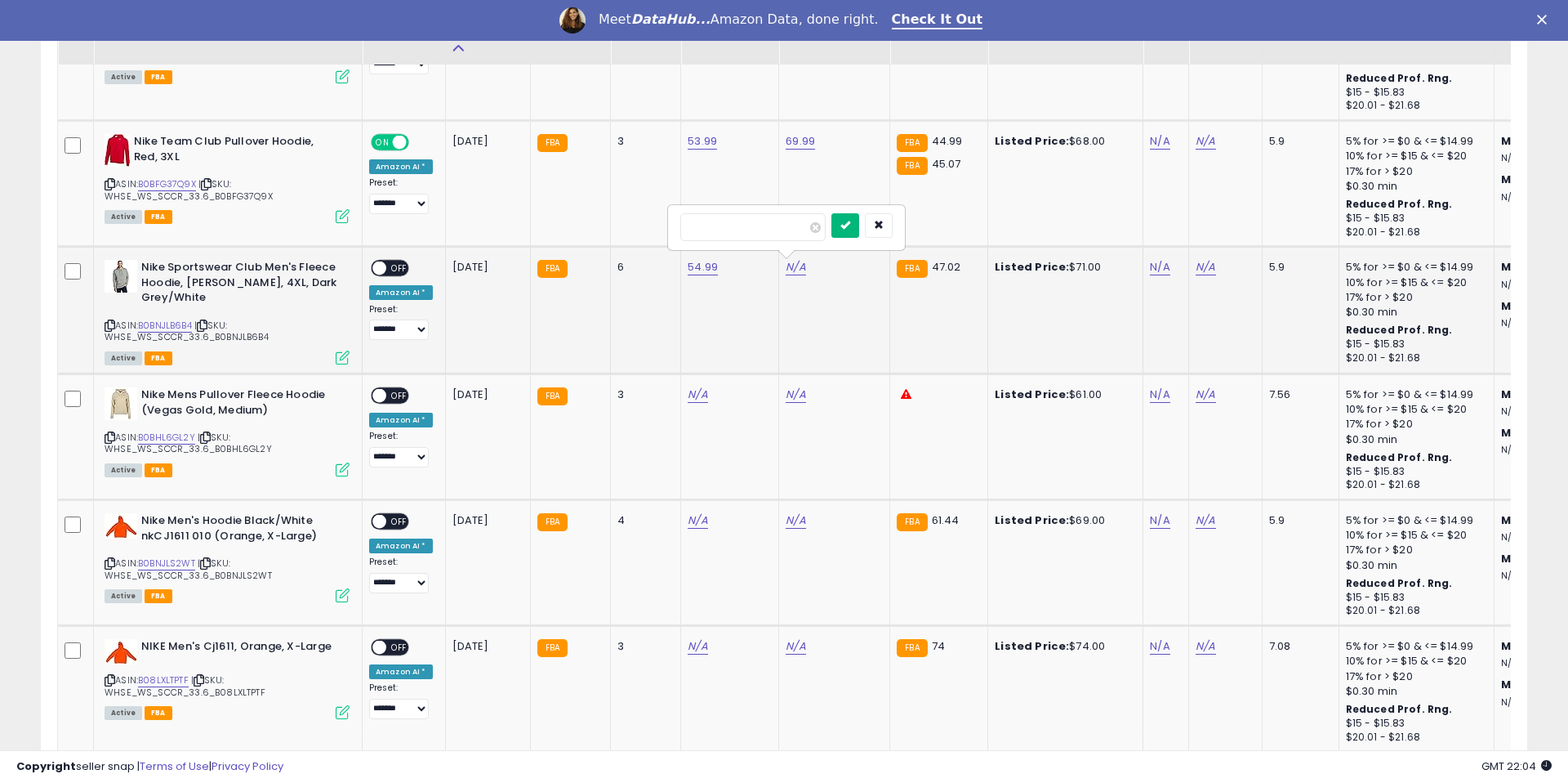
type input "*****"
drag, startPoint x: 844, startPoint y: 226, endPoint x: 781, endPoint y: 251, distance: 67.8
click at [844, 226] on button "submit" at bounding box center [845, 224] width 28 height 24
click at [397, 266] on span "OFF" at bounding box center [398, 269] width 26 height 13
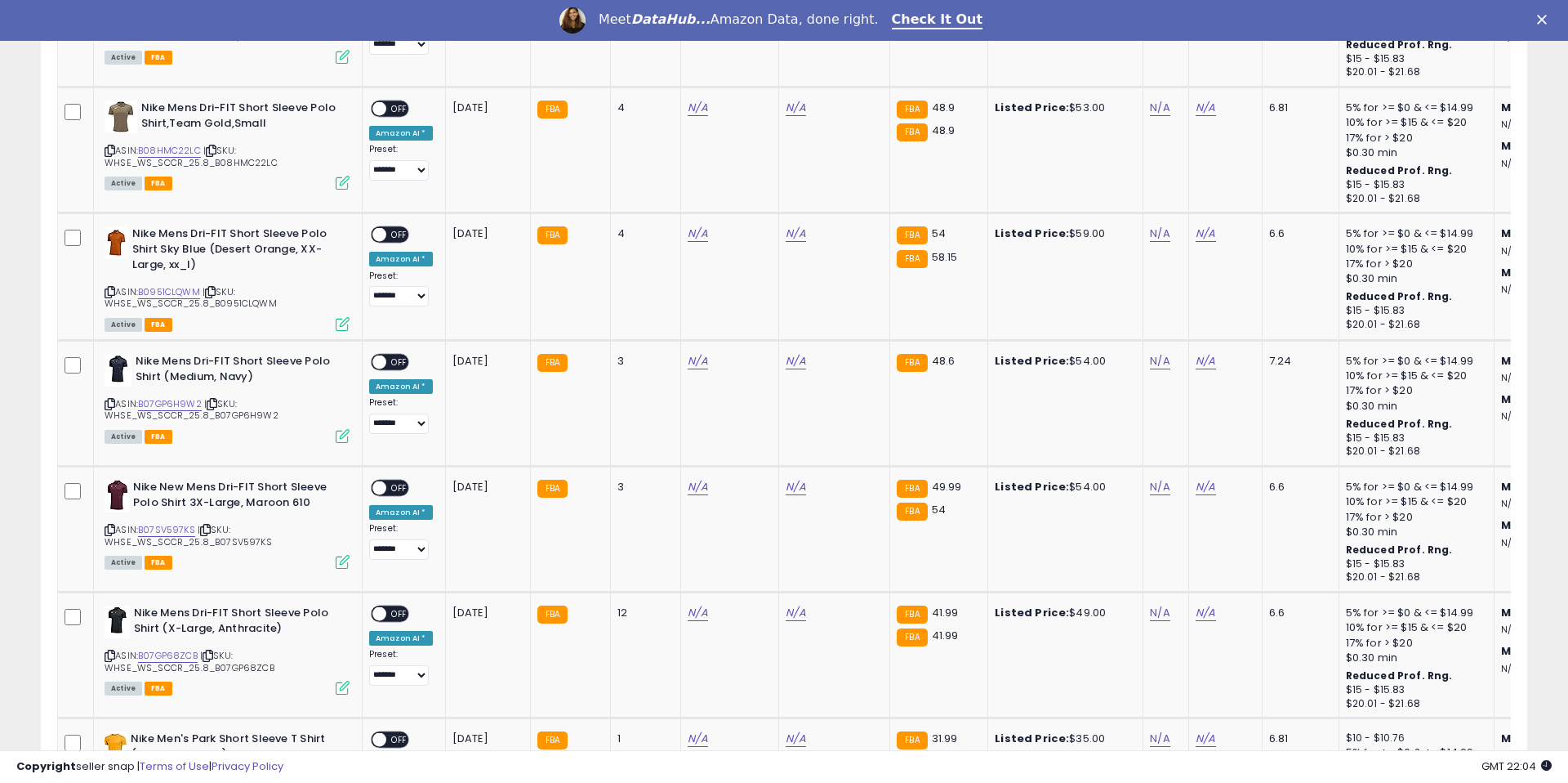
scroll to position [6905, 0]
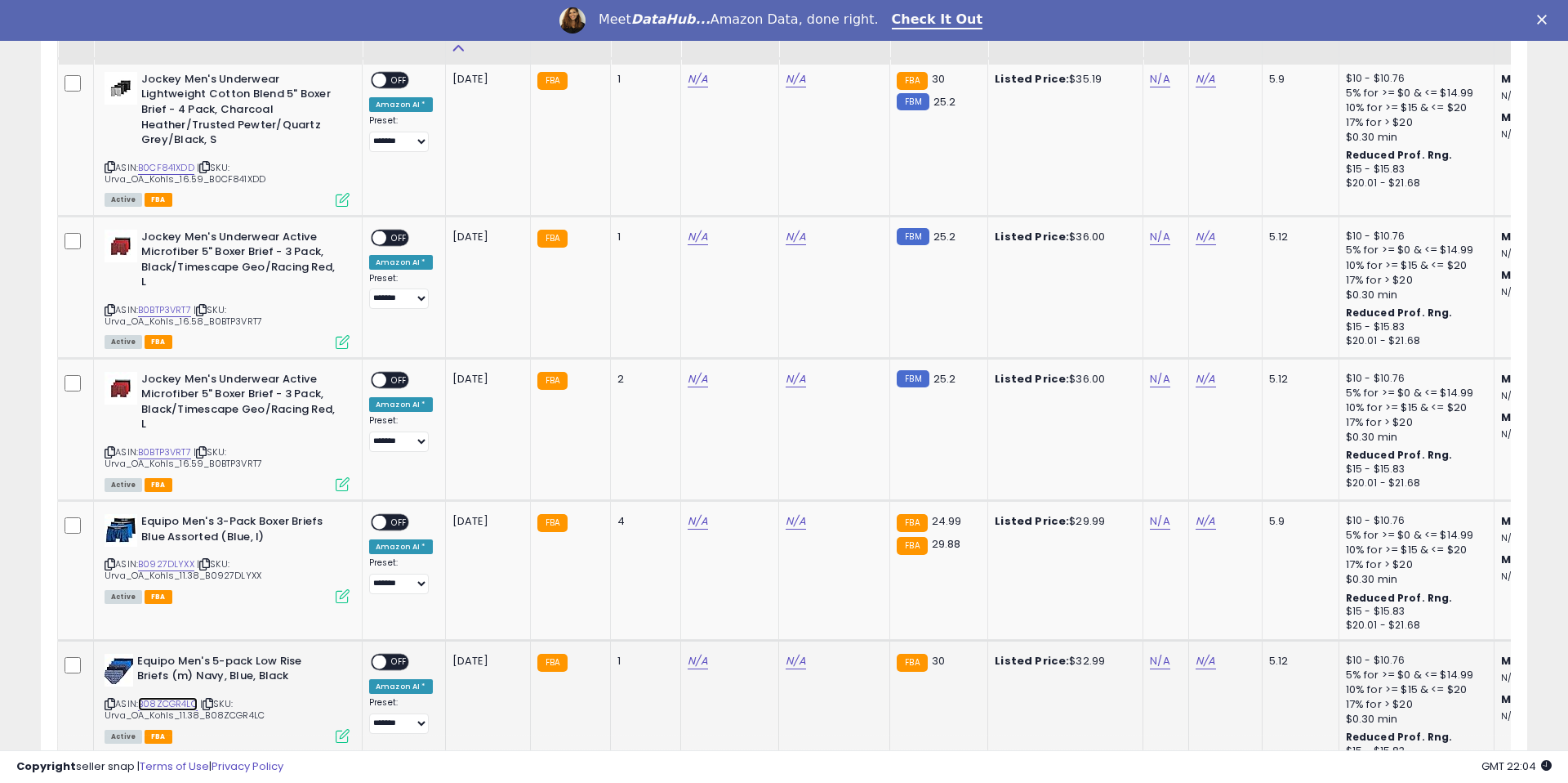
click at [166, 706] on link "B08ZCGR4LC" at bounding box center [167, 704] width 60 height 13
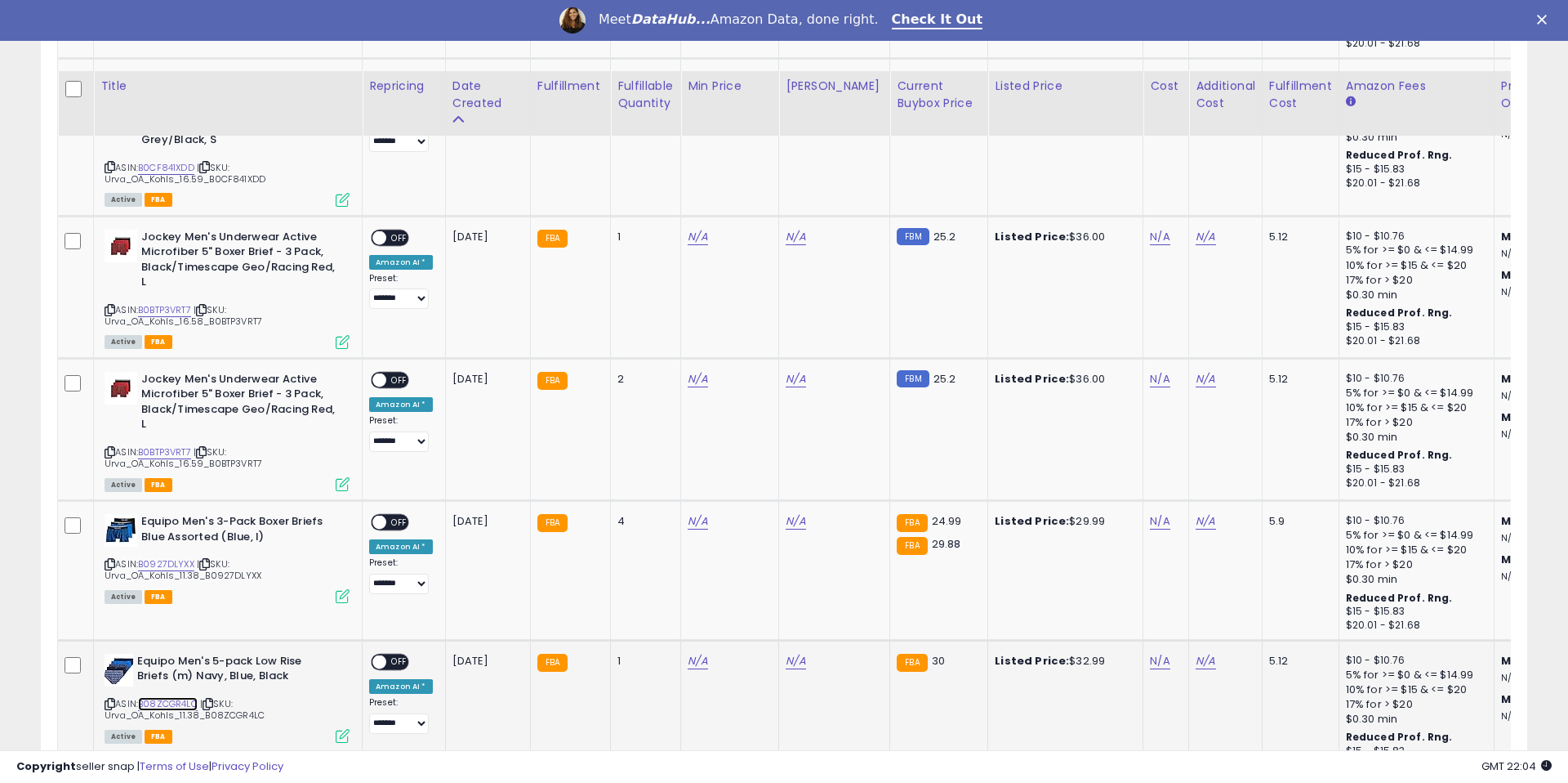
scroll to position [6978, 0]
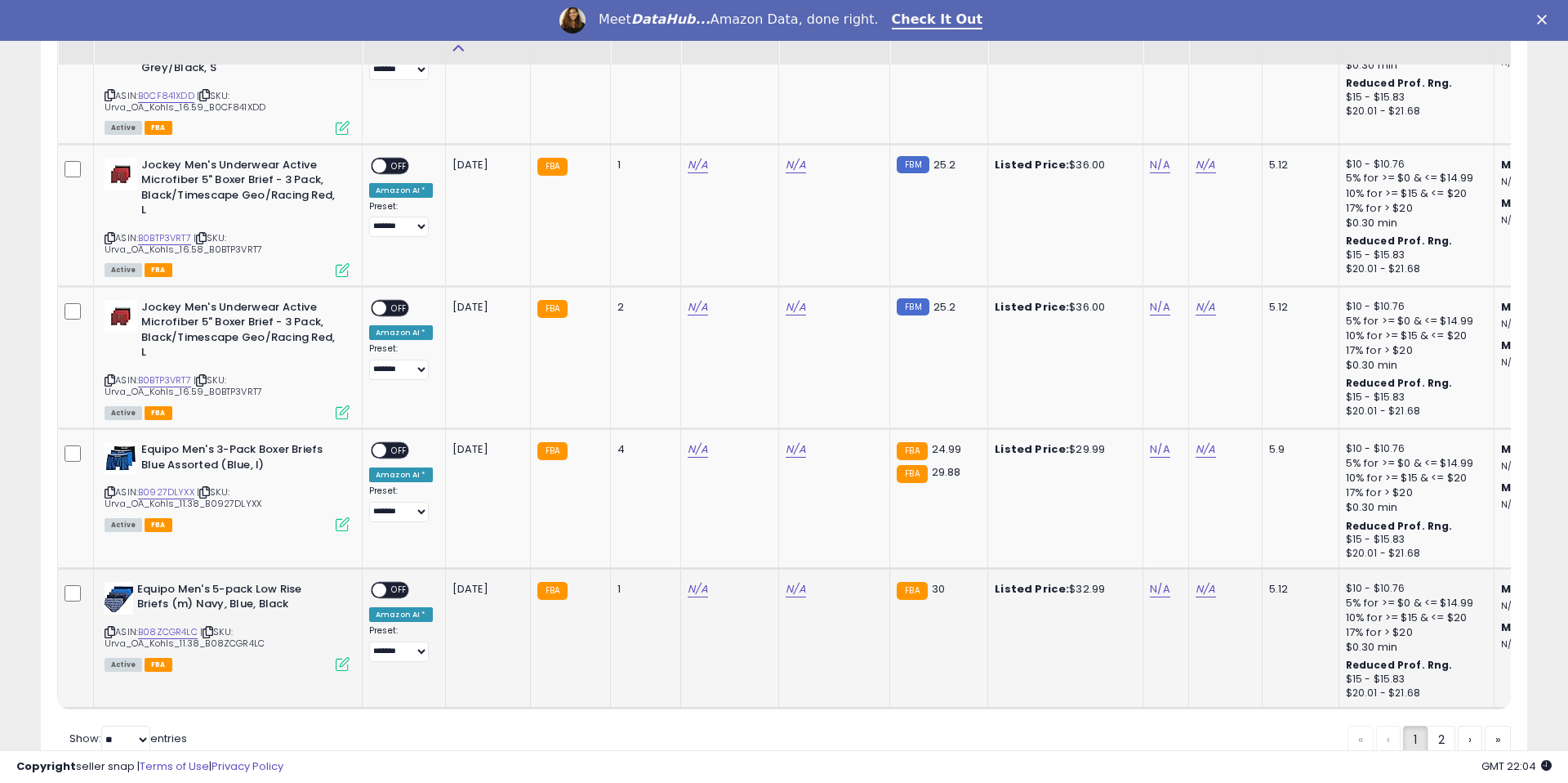
click at [693, 597] on td "N/A" at bounding box center [731, 638] width 98 height 140
click at [693, 593] on link "N/A" at bounding box center [697, 588] width 19 height 16
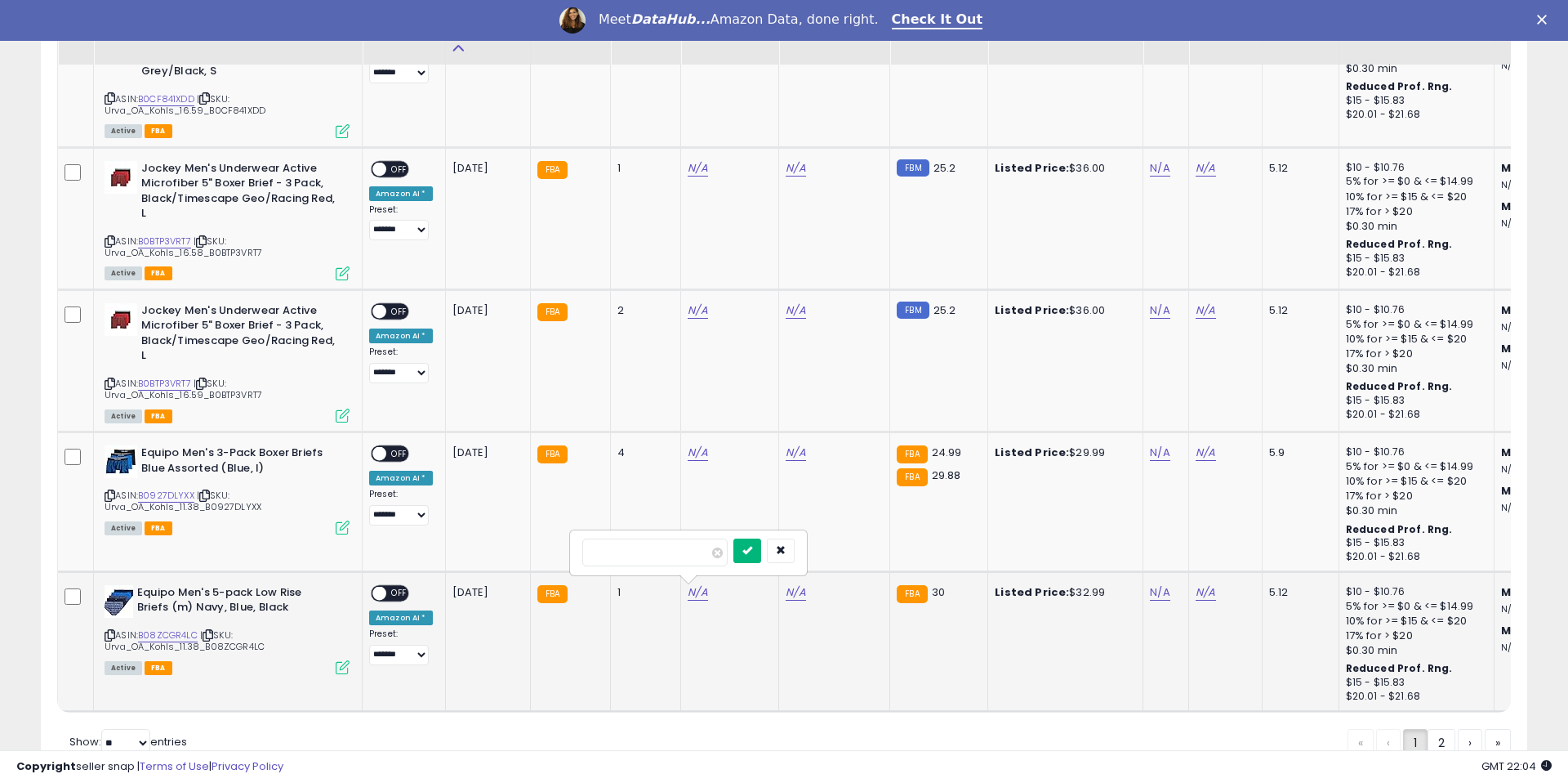
type input "*****"
drag, startPoint x: 761, startPoint y: 553, endPoint x: 768, endPoint y: 561, distance: 10.6
click at [761, 553] on button "submit" at bounding box center [747, 550] width 28 height 24
click at [785, 586] on link "N/A" at bounding box center [795, 592] width 19 height 16
type input "*****"
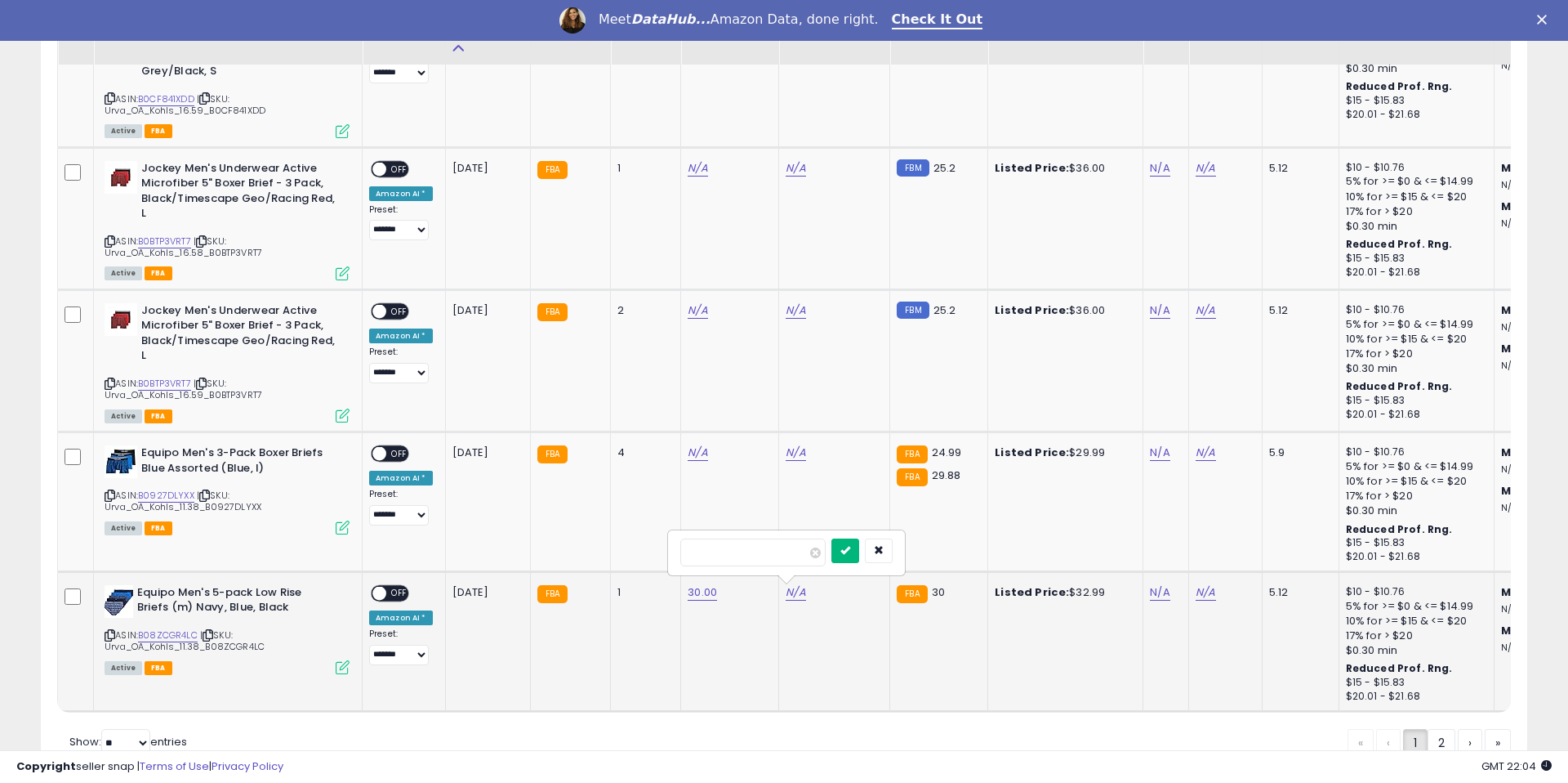
drag, startPoint x: 861, startPoint y: 555, endPoint x: 807, endPoint y: 559, distance: 54.1
click at [860, 555] on button "submit" at bounding box center [845, 550] width 28 height 24
click at [409, 595] on div "**********" at bounding box center [401, 625] width 64 height 80
drag, startPoint x: 404, startPoint y: 593, endPoint x: 401, endPoint y: 607, distance: 14.3
click at [404, 593] on span "OFF" at bounding box center [398, 592] width 26 height 13
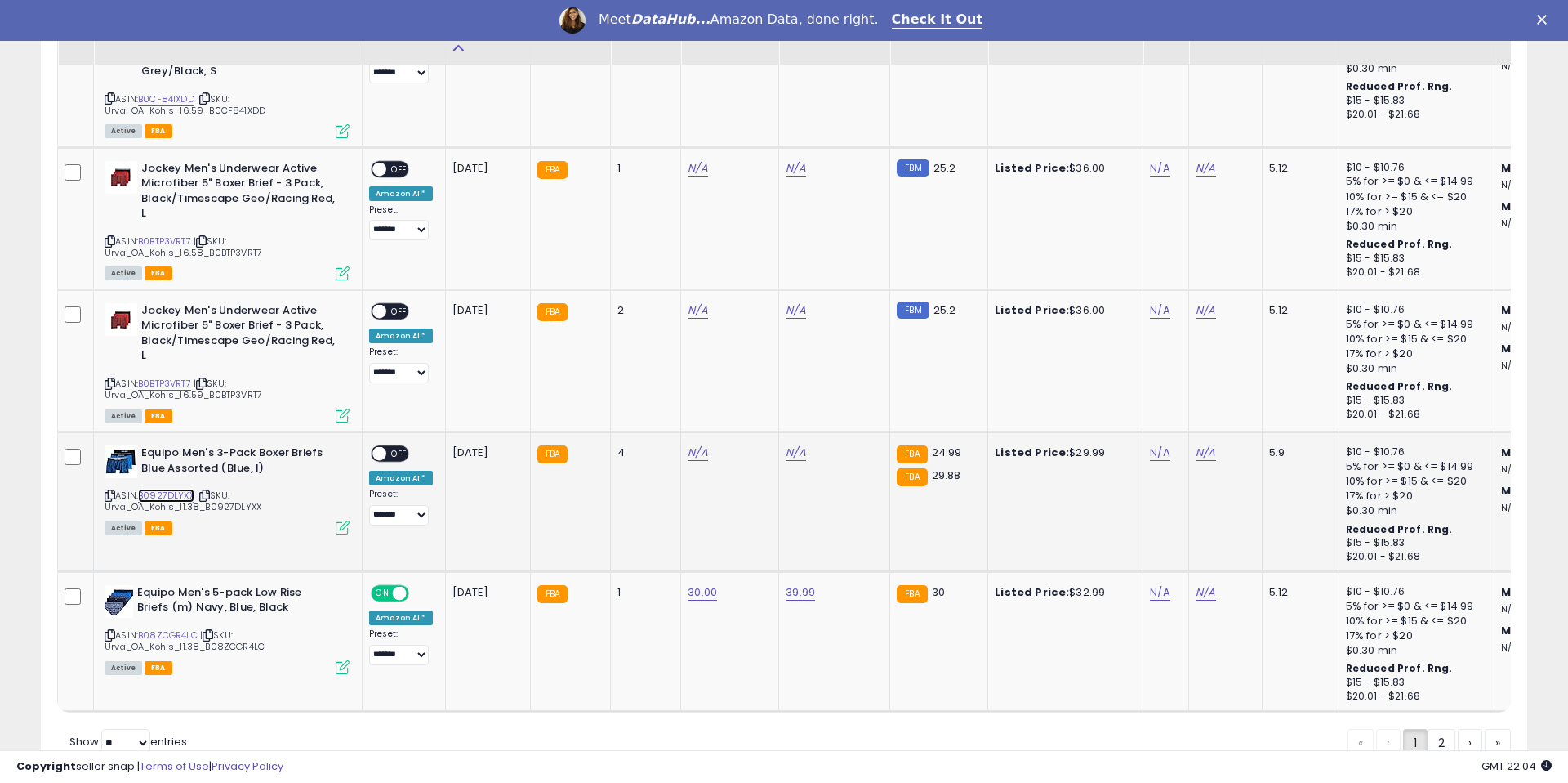
click at [177, 498] on link "B0927DLYXX" at bounding box center [166, 495] width 57 height 13
click at [695, 454] on link "N/A" at bounding box center [697, 453] width 19 height 16
type input "*****"
drag, startPoint x: 757, startPoint y: 413, endPoint x: 760, endPoint y: 422, distance: 9.5
click at [752, 413] on icon "submit" at bounding box center [747, 410] width 10 height 10
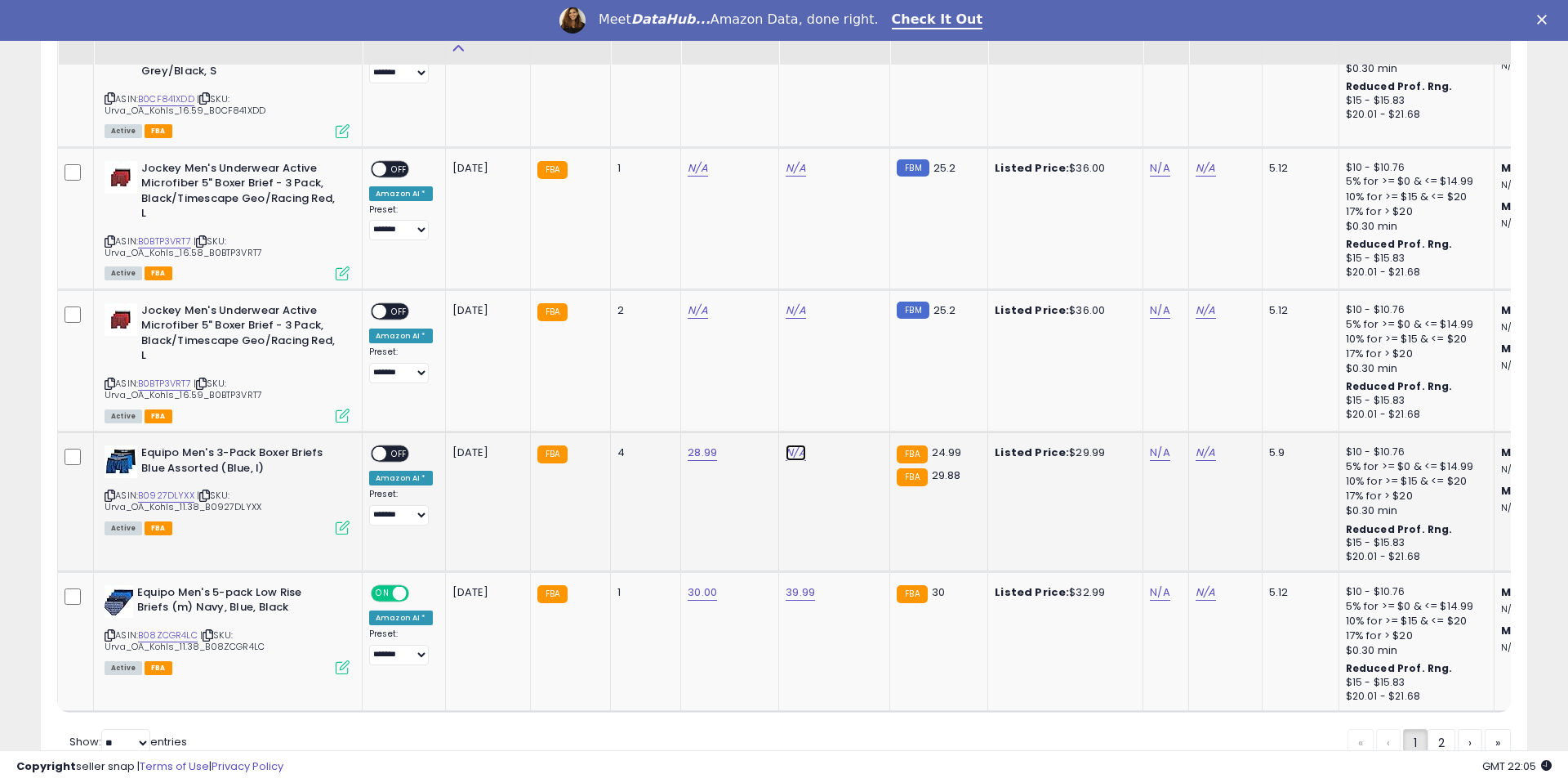
click at [790, 450] on link "N/A" at bounding box center [795, 453] width 19 height 16
type input "*****"
drag, startPoint x: 849, startPoint y: 408, endPoint x: 446, endPoint y: 470, distance: 407.7
click at [849, 408] on icon "submit" at bounding box center [845, 410] width 10 height 10
click at [388, 451] on span "OFF" at bounding box center [398, 454] width 26 height 13
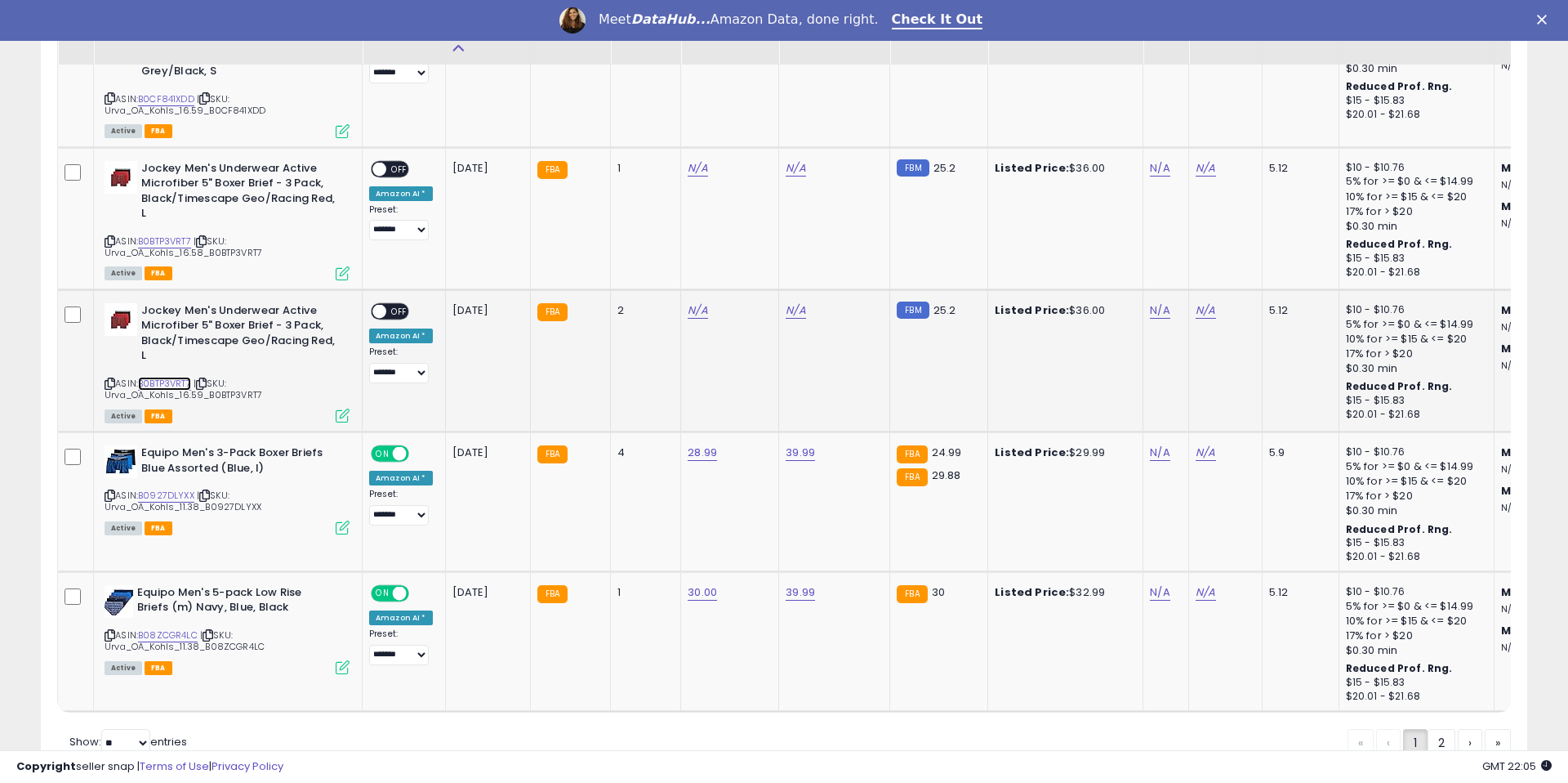
click at [165, 380] on link "B0BTP3VRT7" at bounding box center [164, 383] width 53 height 13
click at [697, 310] on link "N/A" at bounding box center [697, 310] width 19 height 16
type input "*****"
click at [752, 272] on icon "submit" at bounding box center [747, 268] width 10 height 10
click at [785, 309] on link "N/A" at bounding box center [795, 310] width 19 height 16
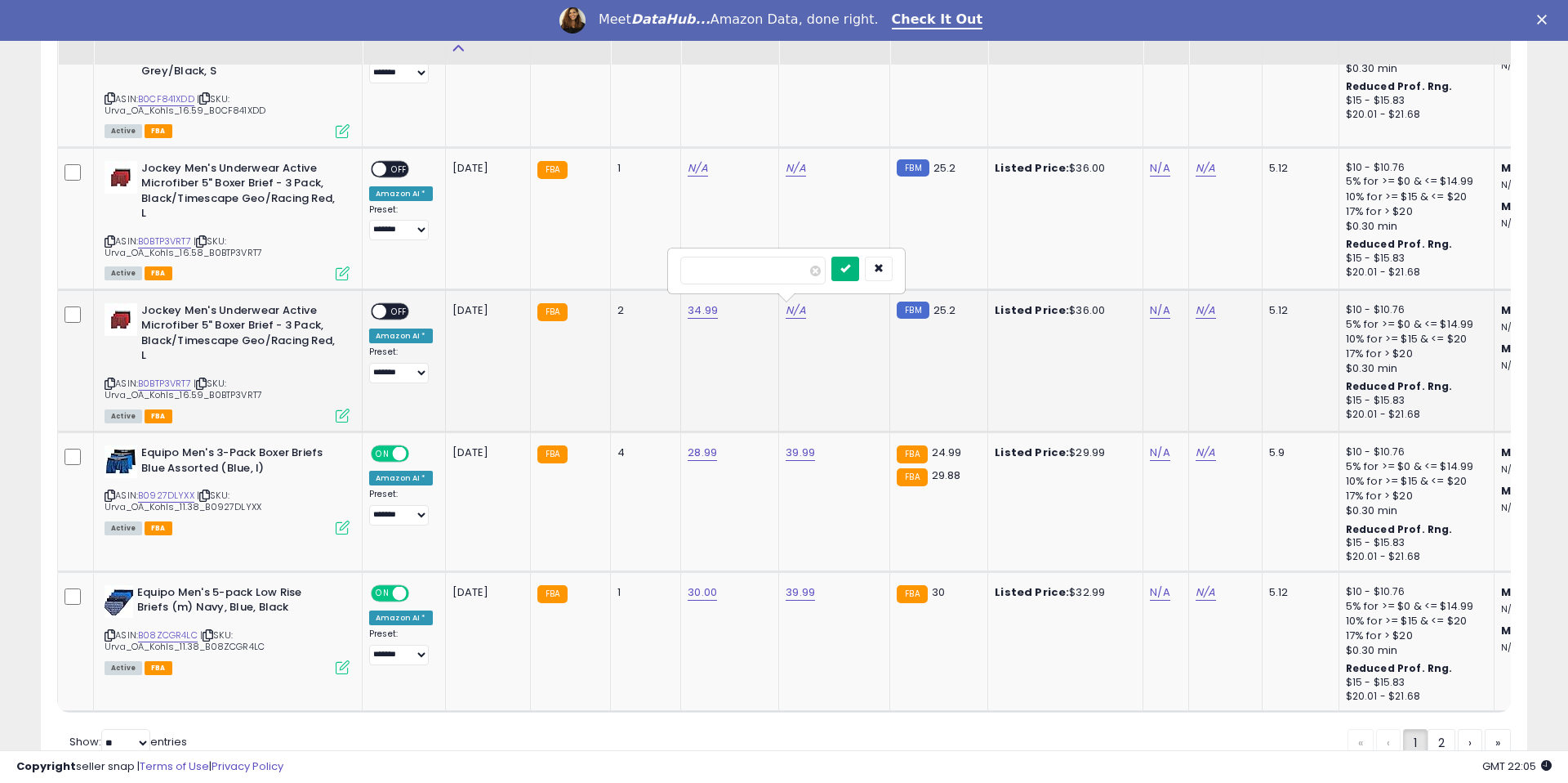
type input "*****"
drag, startPoint x: 862, startPoint y: 267, endPoint x: 709, endPoint y: 331, distance: 165.8
click at [860, 267] on button "submit" at bounding box center [845, 268] width 28 height 24
click at [406, 306] on span "OFF" at bounding box center [398, 311] width 26 height 13
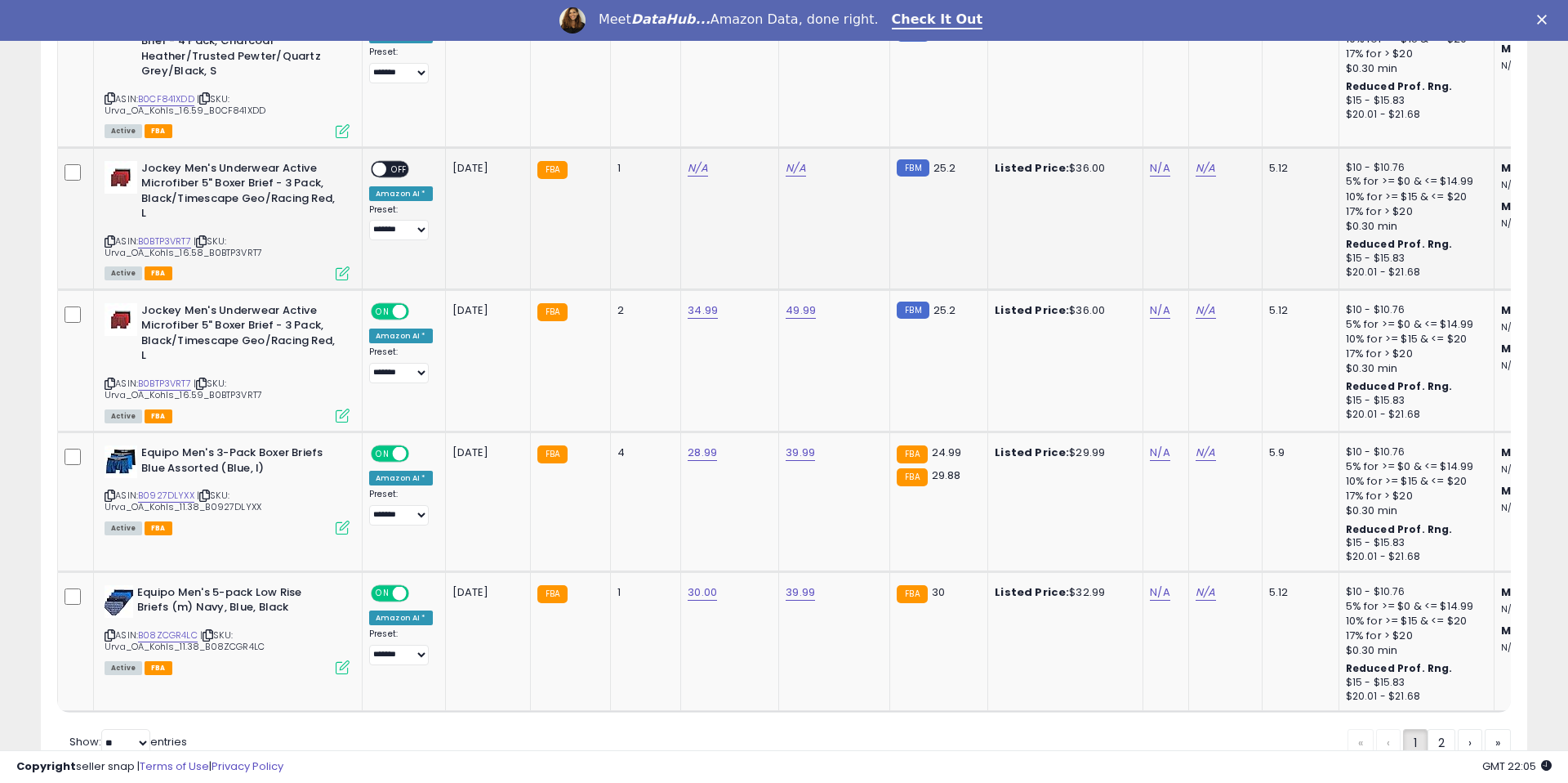
scroll to position [6886, 0]
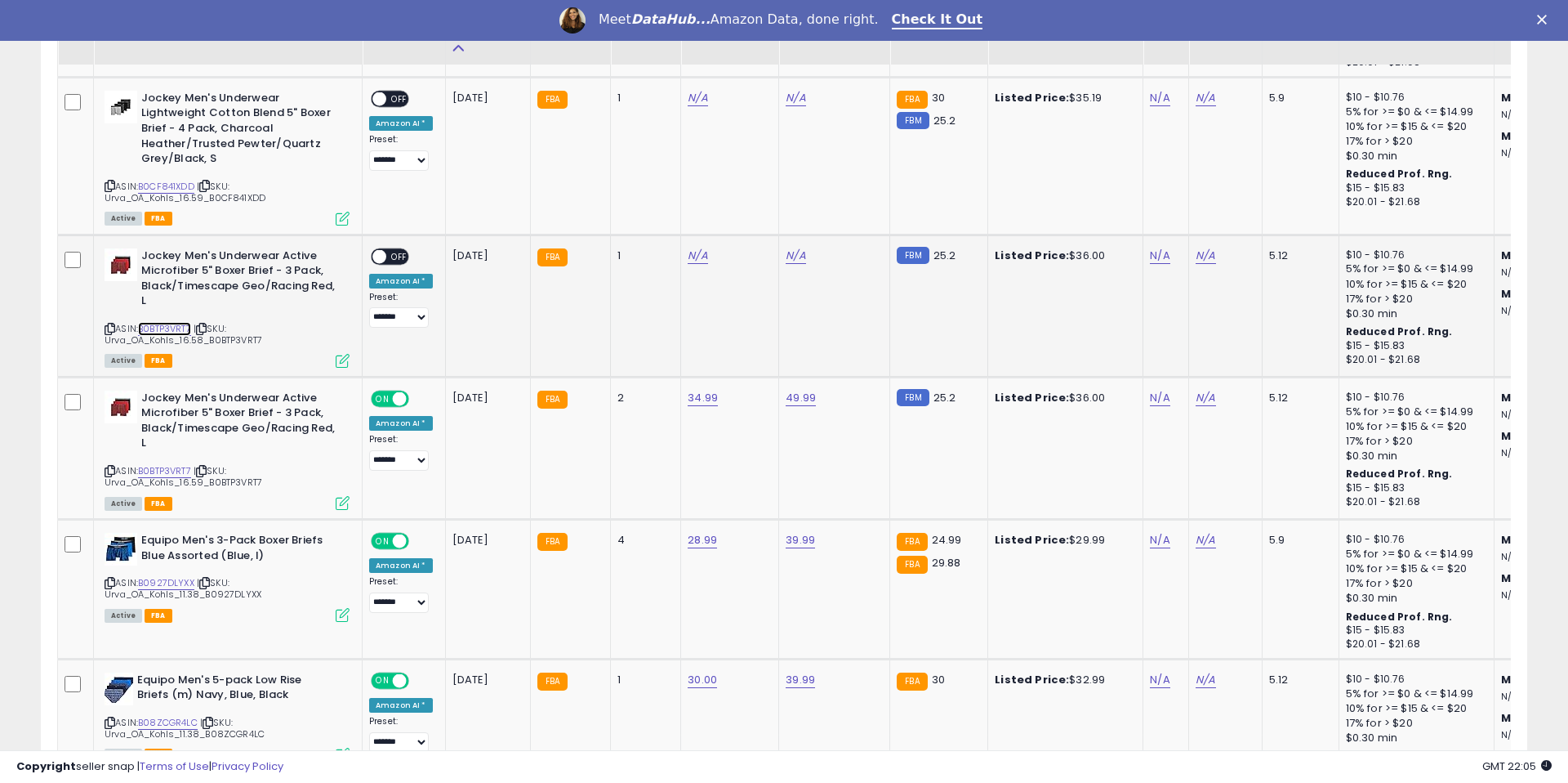
click at [178, 324] on link "B0BTP3VRT7" at bounding box center [164, 328] width 53 height 13
click at [695, 260] on link "N/A" at bounding box center [697, 255] width 19 height 16
type input "*****"
click at [759, 222] on button "submit" at bounding box center [747, 214] width 28 height 24
click at [789, 256] on link "N/A" at bounding box center [795, 255] width 19 height 16
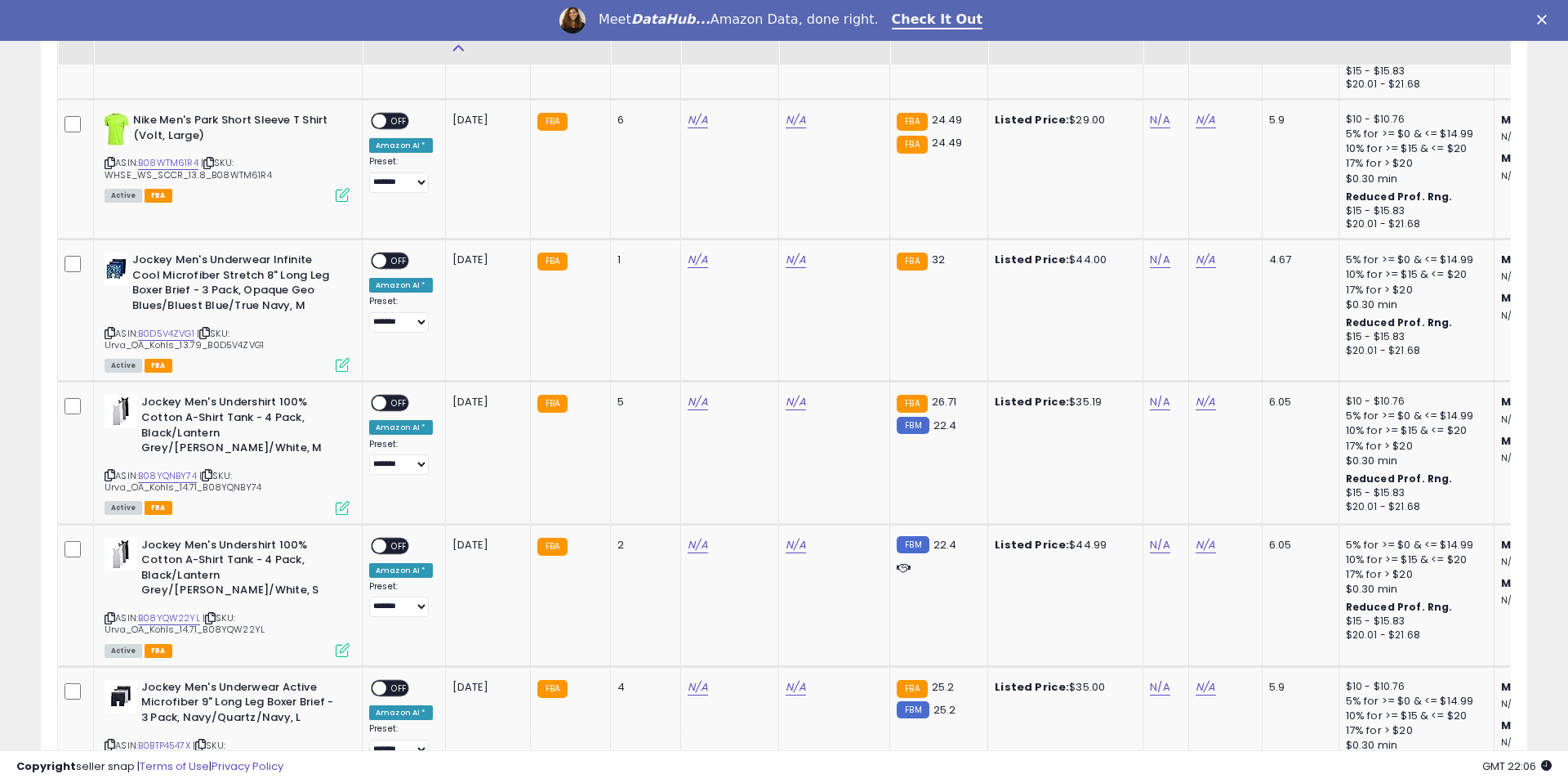
scroll to position [6657, 0]
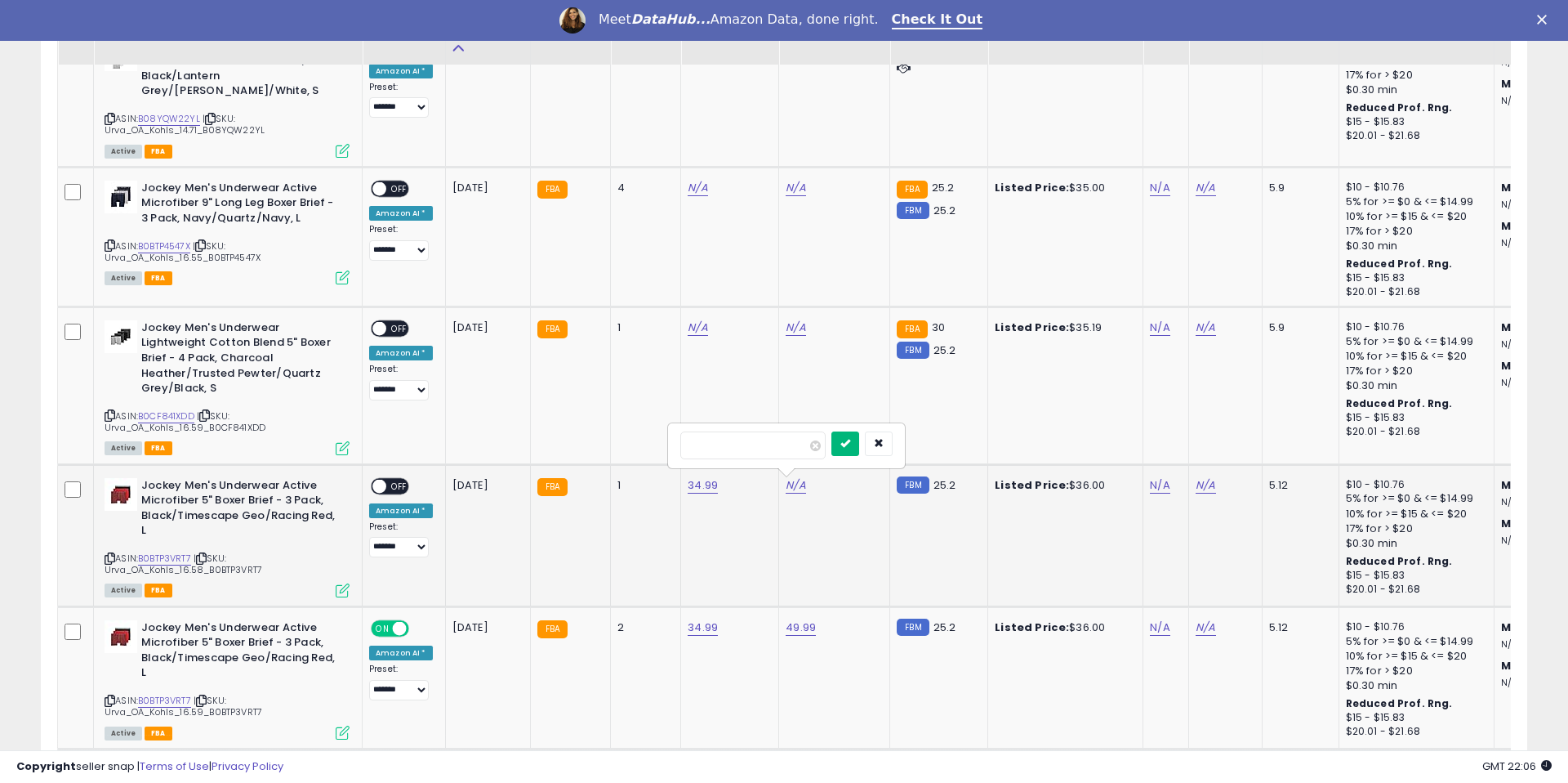
type input "*****"
drag, startPoint x: 844, startPoint y: 441, endPoint x: 797, endPoint y: 447, distance: 47.4
click at [843, 441] on button "submit" at bounding box center [845, 443] width 28 height 24
click at [398, 483] on span "OFF" at bounding box center [398, 485] width 26 height 13
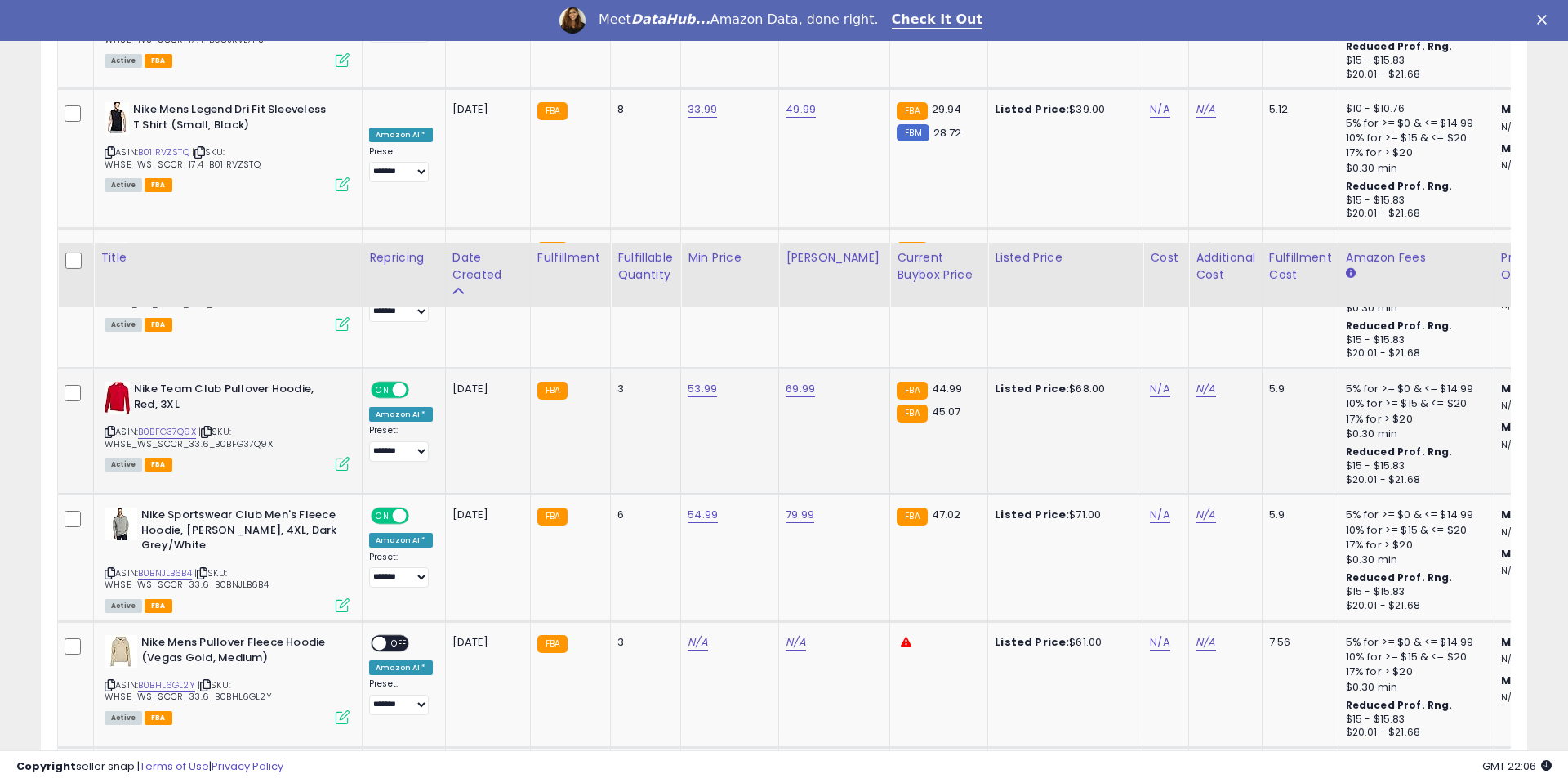
scroll to position [3891, 0]
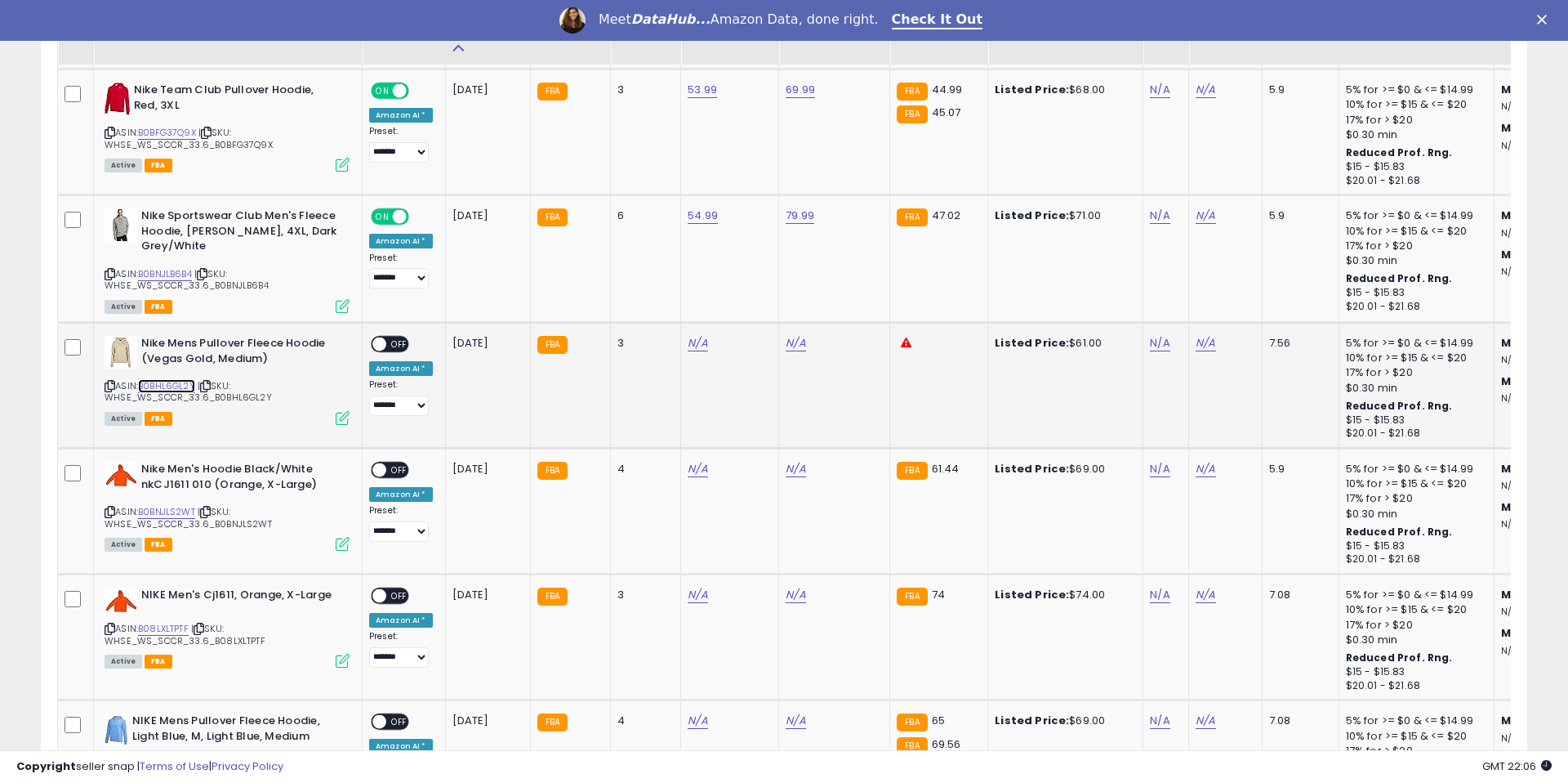
click at [186, 386] on link "B0BHL6GL2Y" at bounding box center [166, 386] width 57 height 13
click at [698, 345] on link "N/A" at bounding box center [697, 343] width 19 height 16
type input "*****"
click at [752, 306] on button "submit" at bounding box center [747, 300] width 28 height 24
click at [793, 343] on link "N/A" at bounding box center [795, 343] width 19 height 16
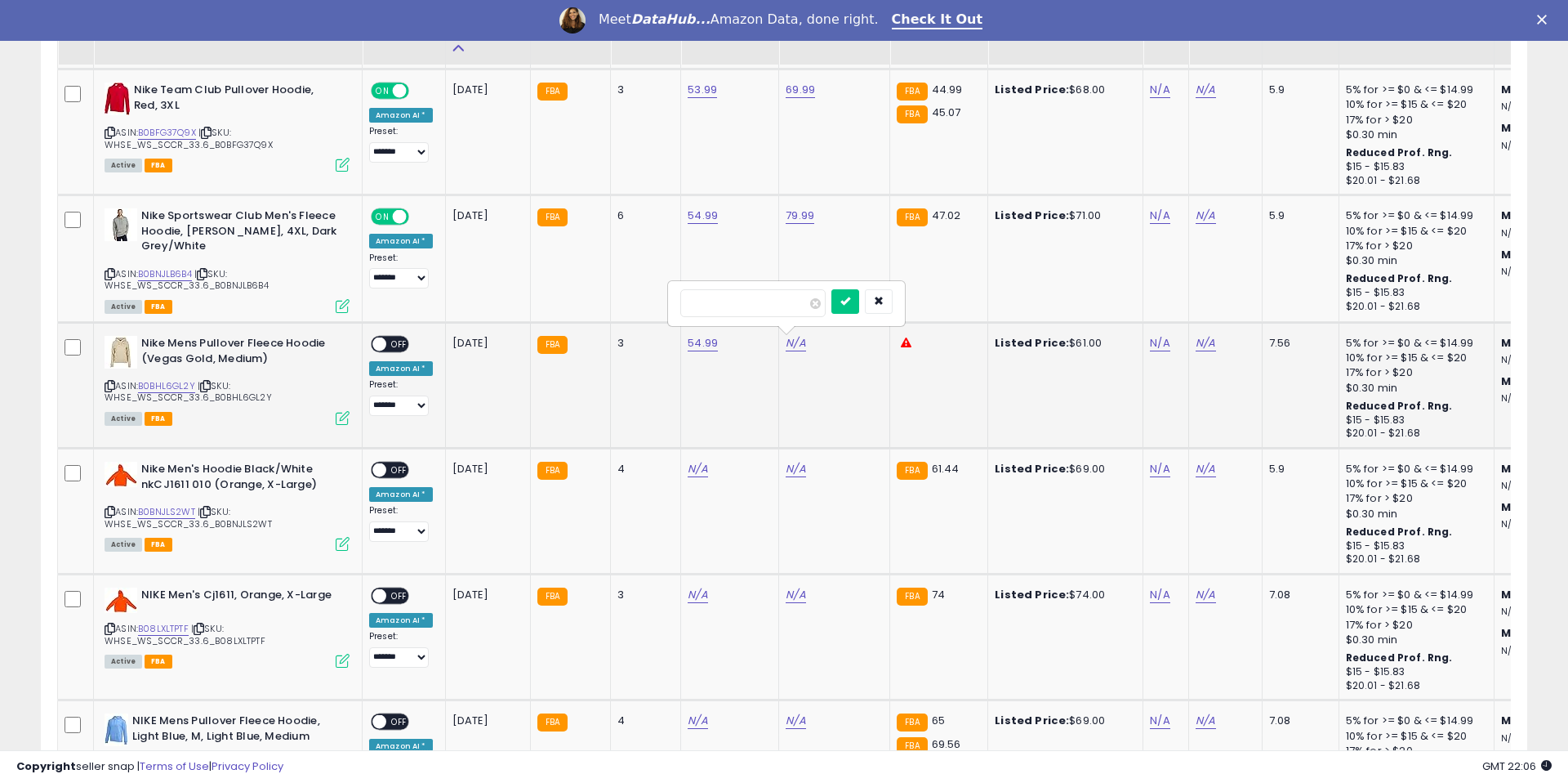
type input "*****"
click at [850, 296] on icon "submit" at bounding box center [845, 300] width 10 height 10
click at [401, 346] on span "OFF" at bounding box center [398, 344] width 26 height 13
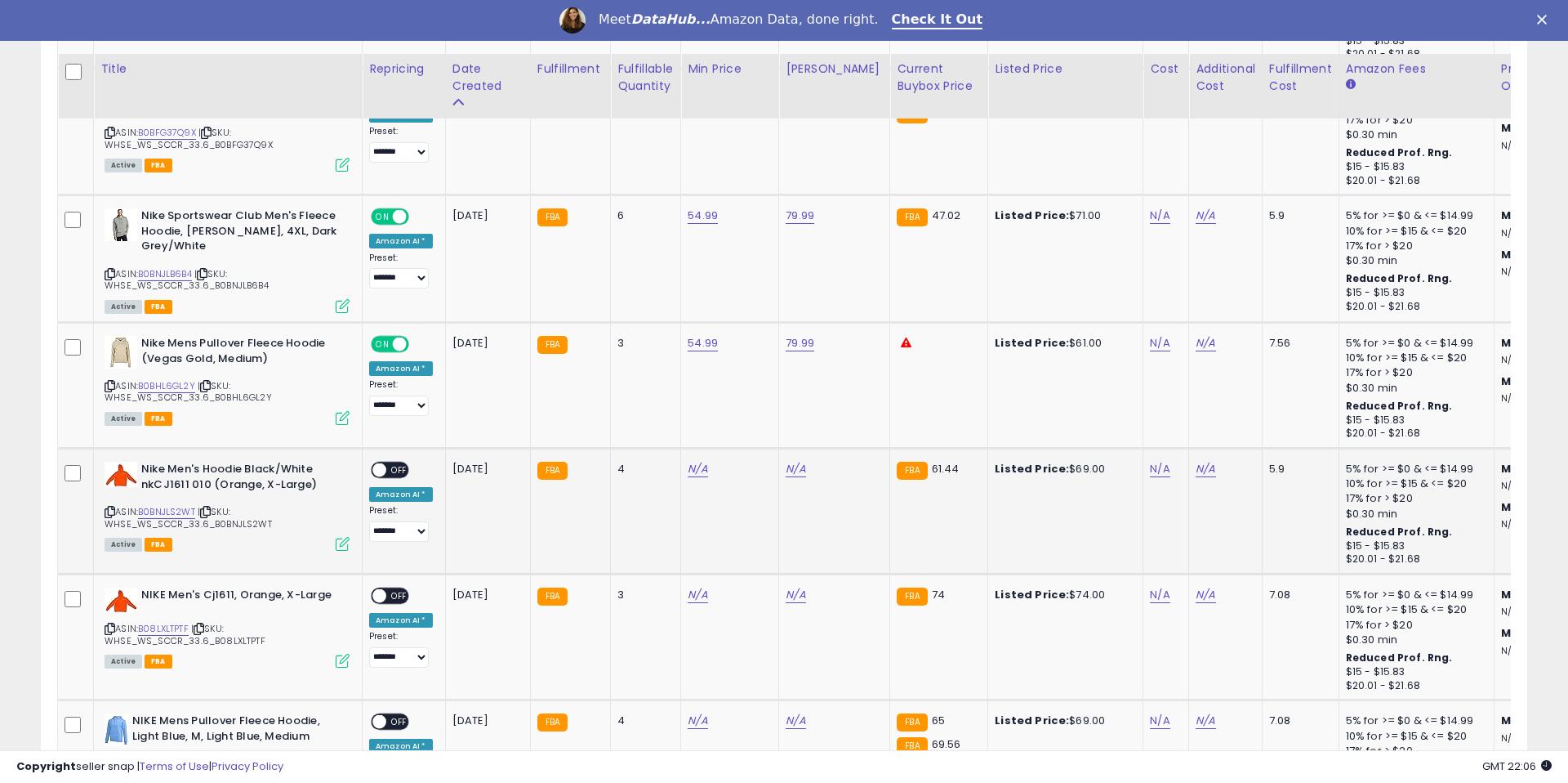
scroll to position [4029, 0]
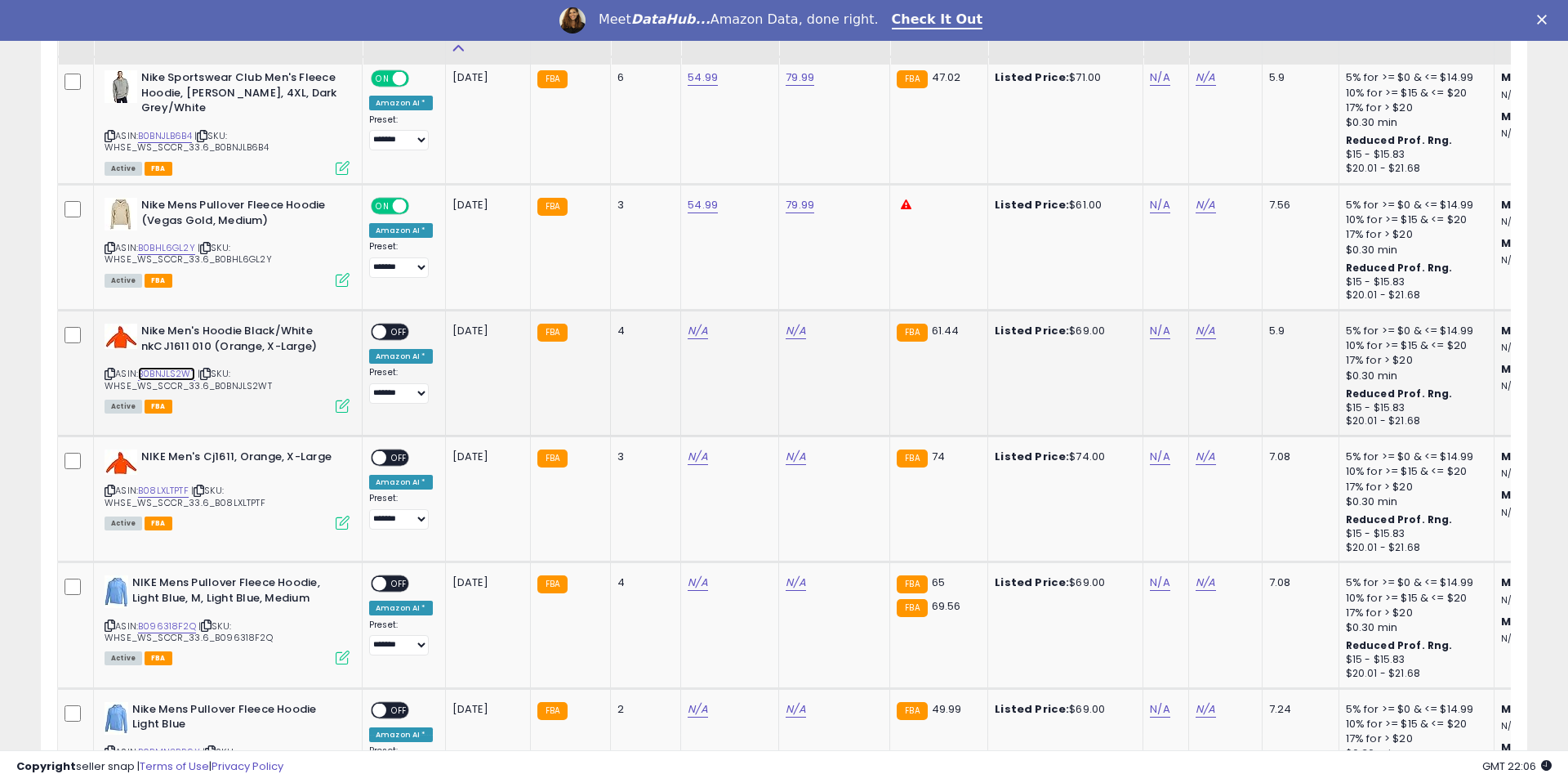
click at [181, 373] on link "B0BNJLS2WT" at bounding box center [166, 374] width 57 height 13
click at [694, 330] on link "N/A" at bounding box center [697, 330] width 19 height 16
type input "*****"
click at [750, 292] on button "submit" at bounding box center [747, 289] width 28 height 24
click at [785, 326] on link "N/A" at bounding box center [795, 330] width 19 height 16
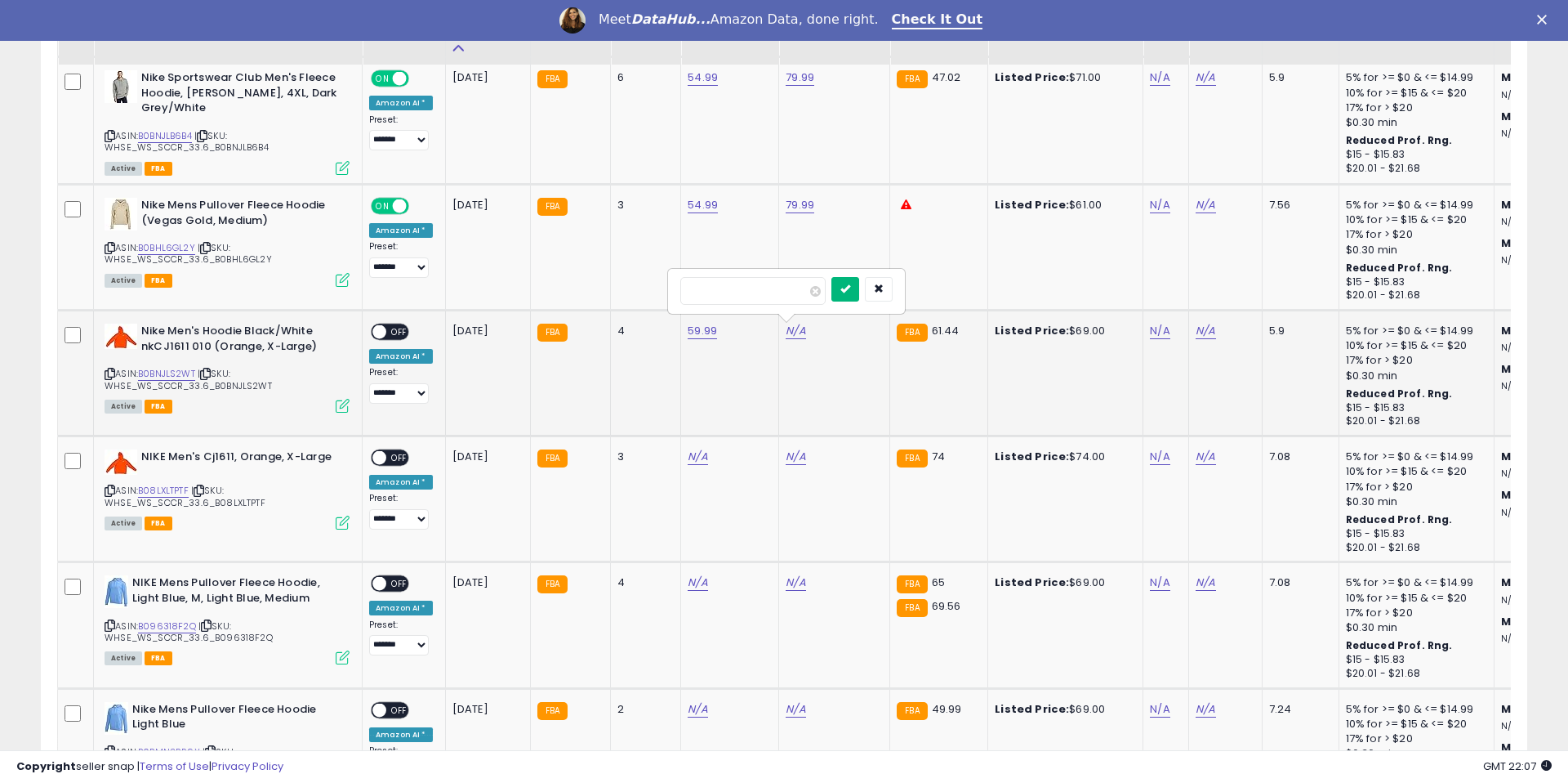
type input "*****"
drag, startPoint x: 863, startPoint y: 278, endPoint x: 856, endPoint y: 294, distance: 17.5
click at [860, 278] on button "submit" at bounding box center [845, 289] width 28 height 24
click at [385, 326] on div "ON OFF" at bounding box center [373, 332] width 39 height 13
click at [400, 331] on span "OFF" at bounding box center [398, 332] width 26 height 13
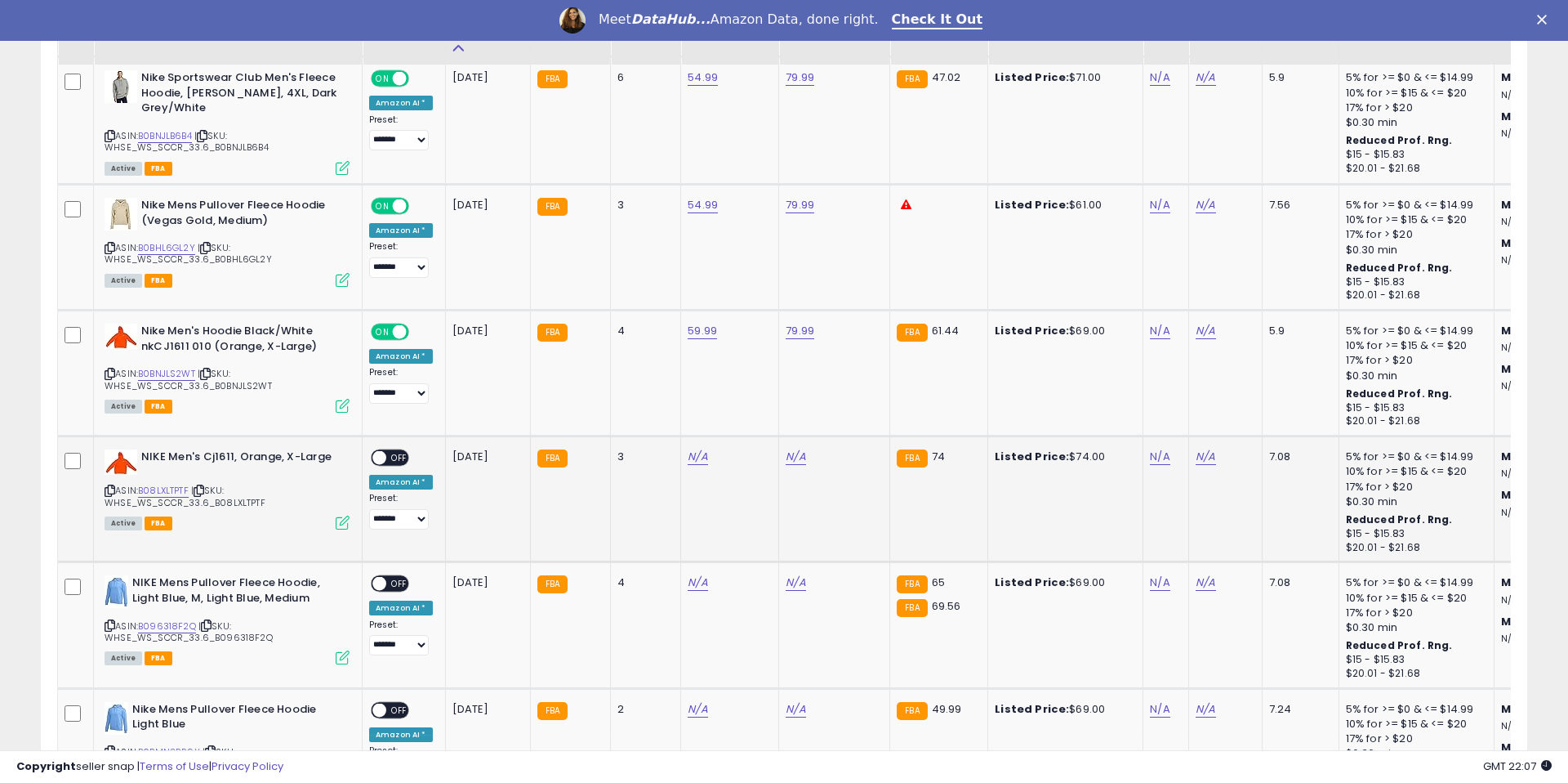
scroll to position [4162, 0]
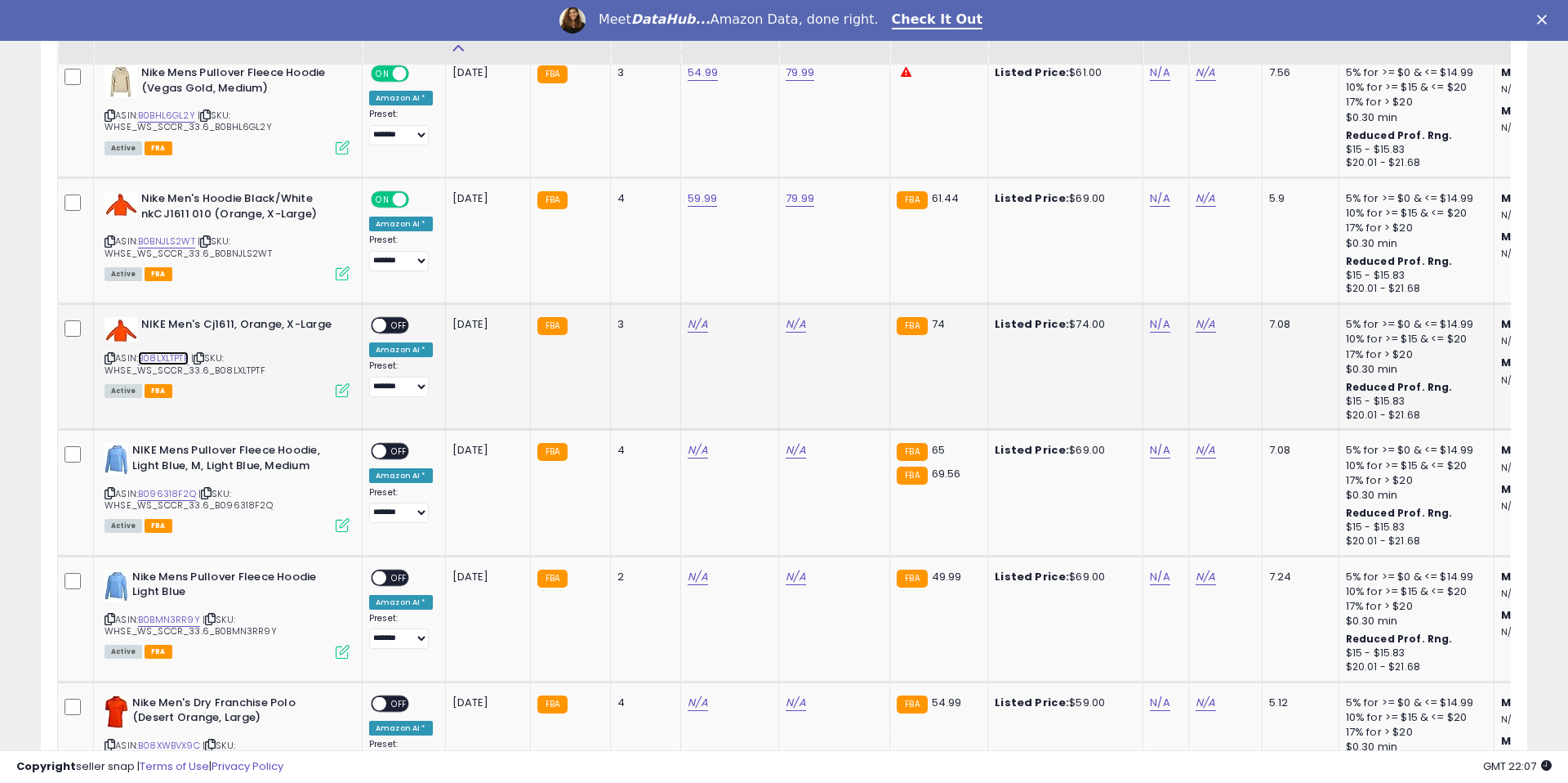
click at [178, 360] on link "B08LXLTPTF" at bounding box center [163, 358] width 51 height 13
click at [690, 321] on link "N/A" at bounding box center [697, 324] width 19 height 16
type input "*****"
click at [752, 289] on button "submit" at bounding box center [747, 282] width 28 height 24
click at [799, 326] on td "N/A" at bounding box center [834, 367] width 111 height 126
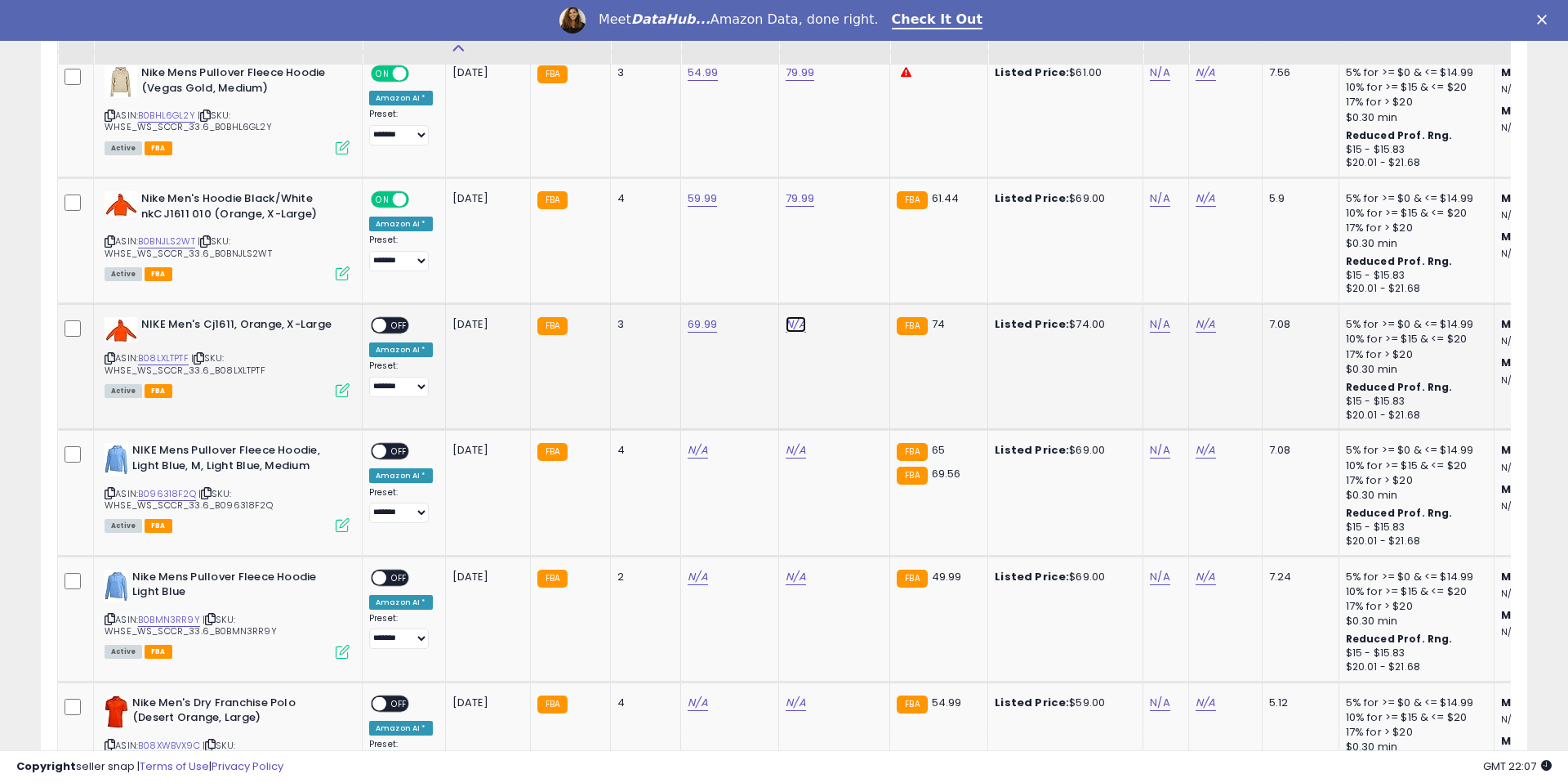
click at [799, 326] on link "N/A" at bounding box center [795, 324] width 19 height 16
type input "*****"
drag, startPoint x: 854, startPoint y: 289, endPoint x: 785, endPoint y: 288, distance: 69.0
click at [854, 289] on button "submit" at bounding box center [845, 282] width 28 height 24
click at [390, 324] on span "OFF" at bounding box center [398, 326] width 26 height 13
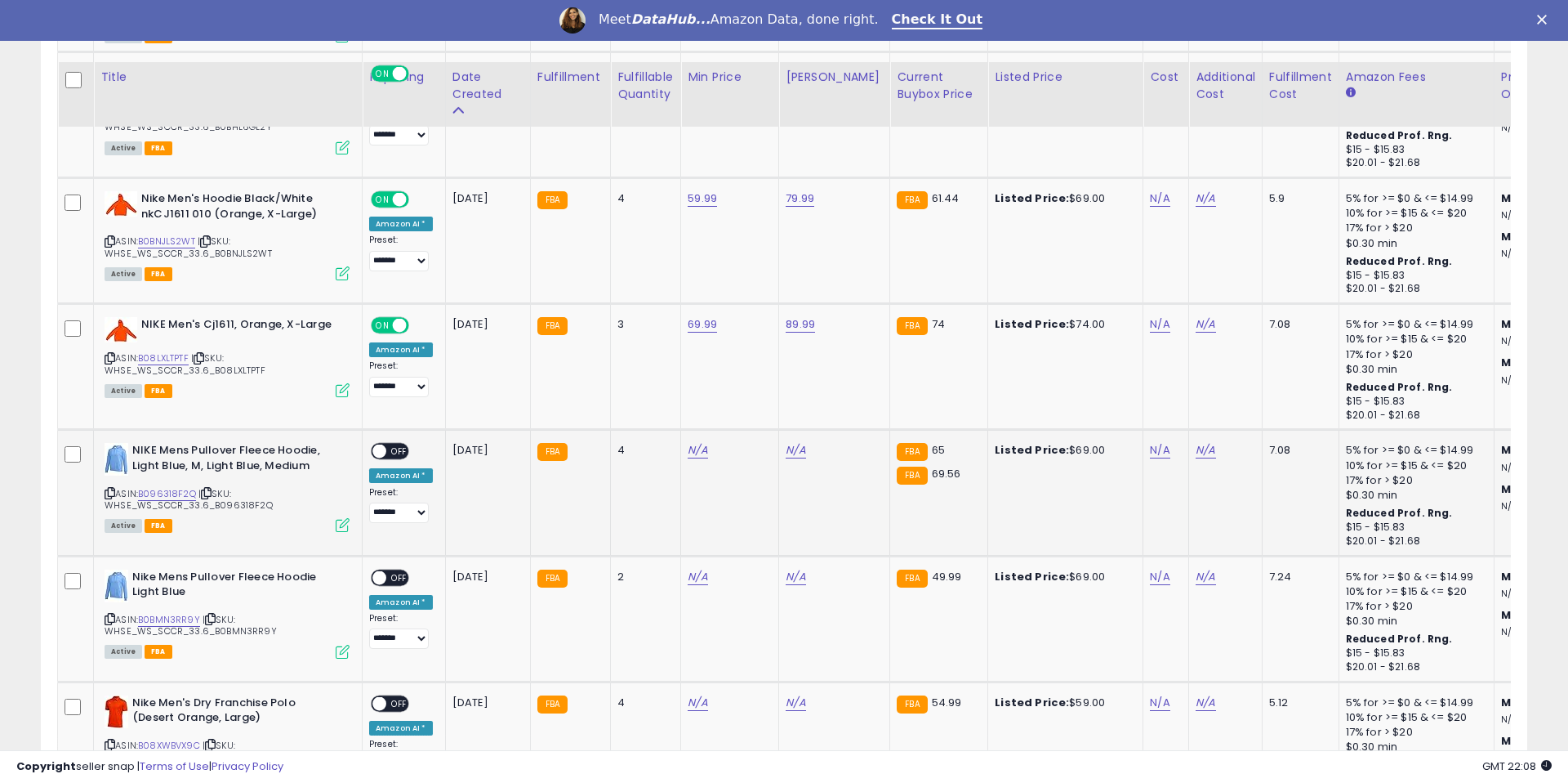
scroll to position [4335, 0]
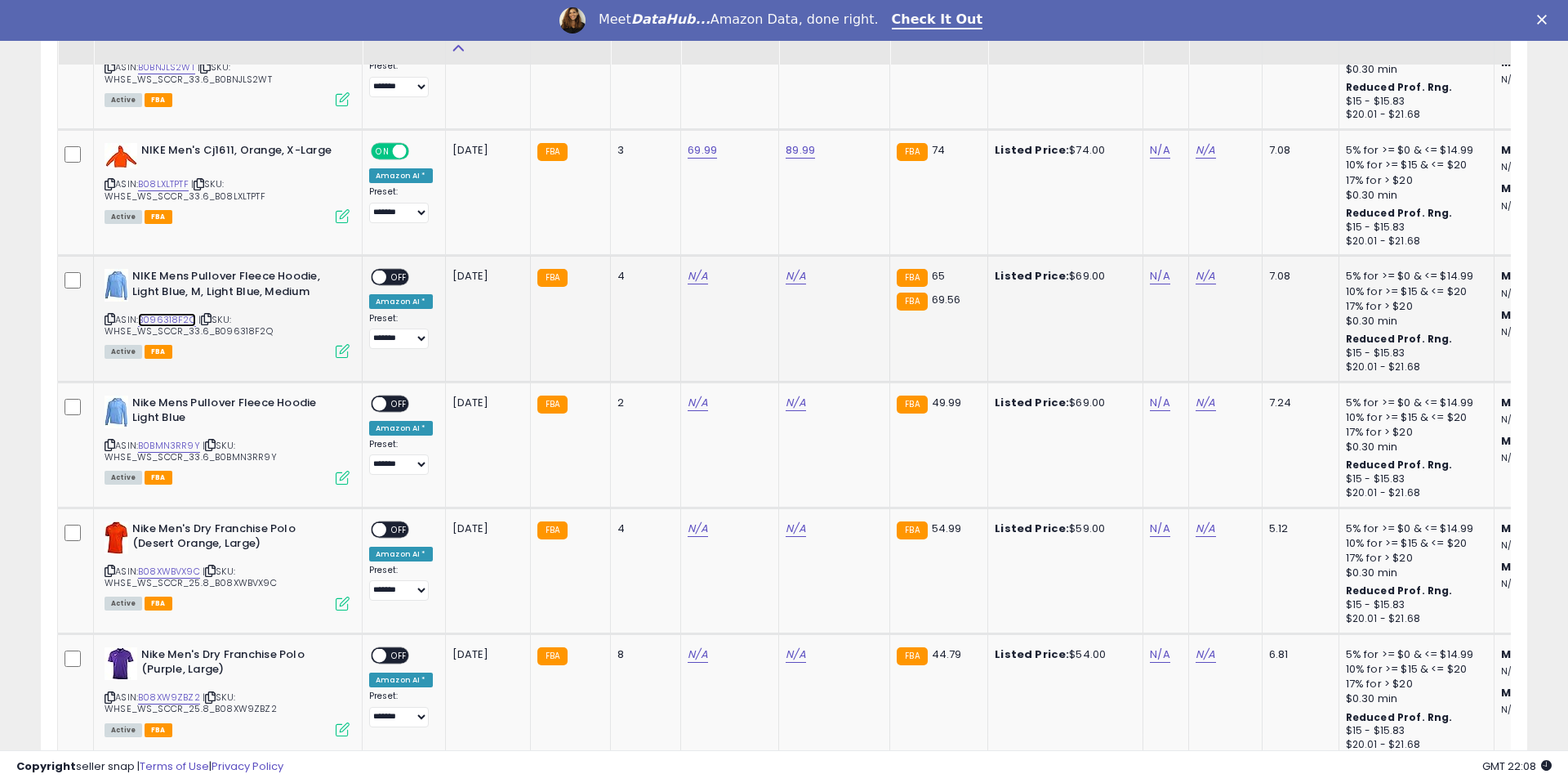
click at [167, 320] on link "B096318F2Q" at bounding box center [167, 320] width 58 height 13
click at [689, 274] on link "N/A" at bounding box center [697, 275] width 19 height 16
type input "*****"
drag, startPoint x: 750, startPoint y: 228, endPoint x: 758, endPoint y: 247, distance: 20.6
click at [750, 228] on button "submit" at bounding box center [747, 234] width 28 height 24
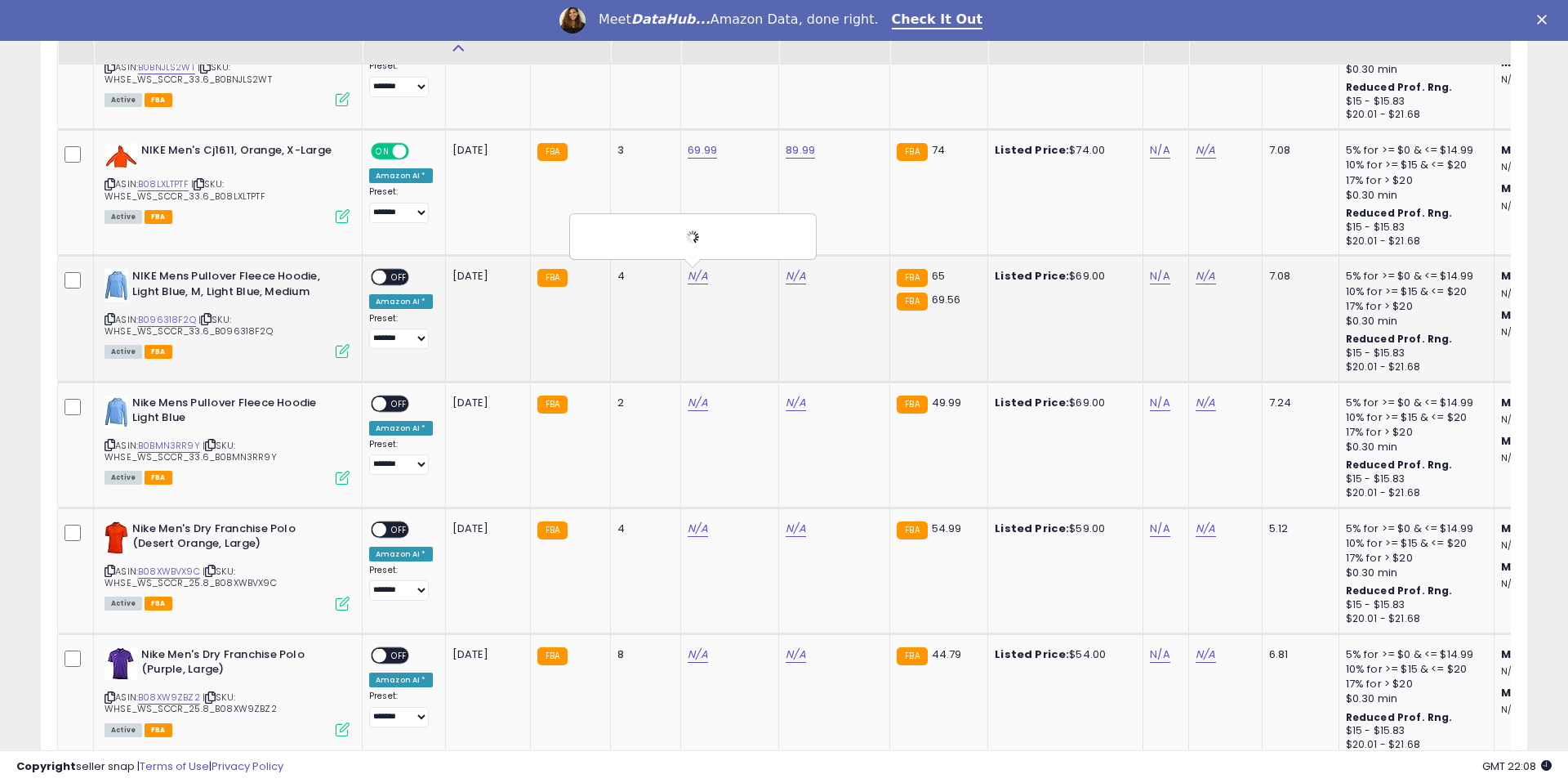
click at [791, 274] on td "N/A" at bounding box center [834, 319] width 111 height 126
click at [791, 274] on link "N/A" at bounding box center [795, 275] width 19 height 16
type input "*"
type input "*****"
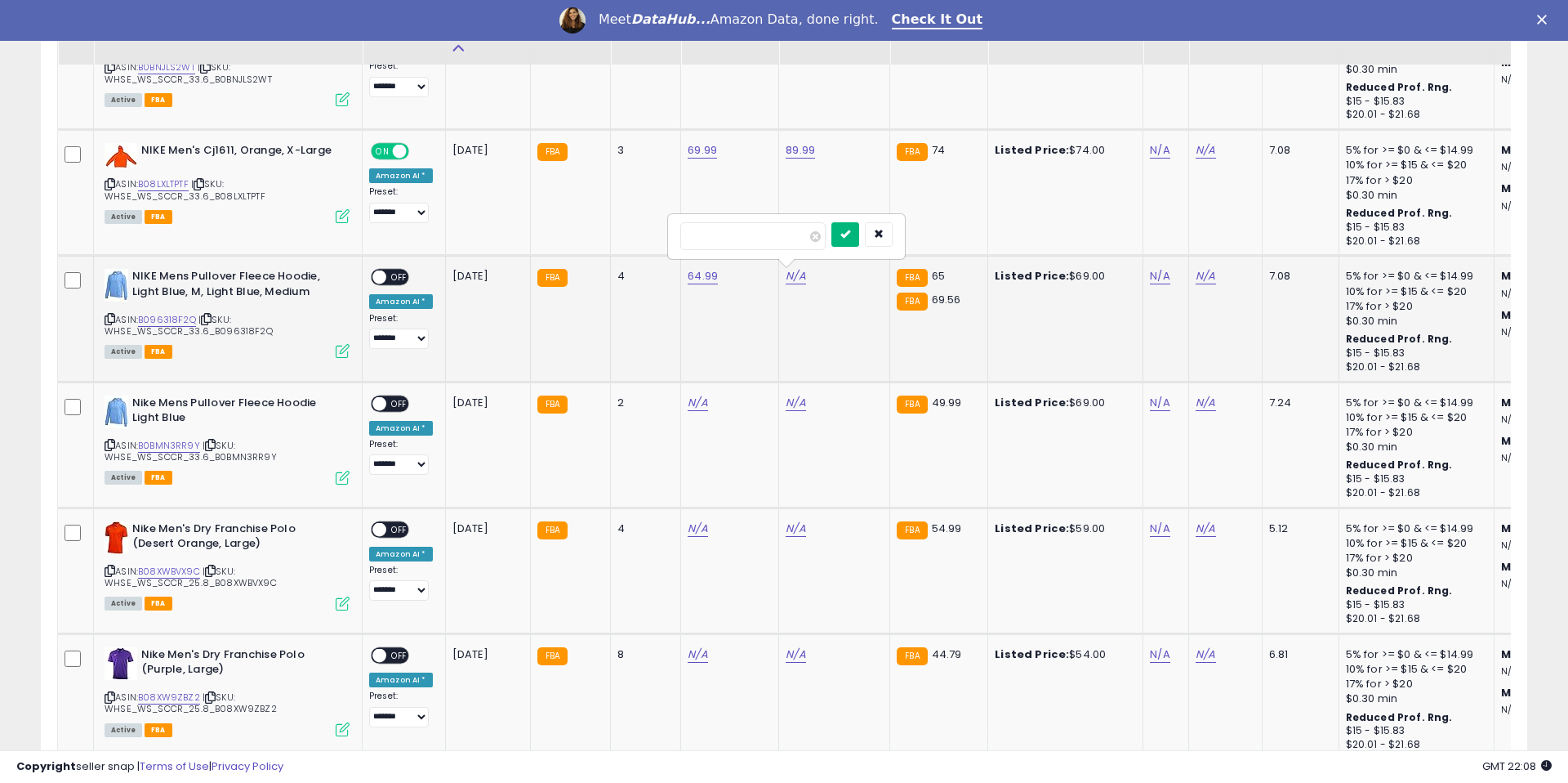
click at [847, 235] on button "submit" at bounding box center [845, 234] width 28 height 24
drag, startPoint x: 389, startPoint y: 277, endPoint x: 398, endPoint y: 283, distance: 10.8
click at [389, 277] on span "OFF" at bounding box center [398, 277] width 26 height 13
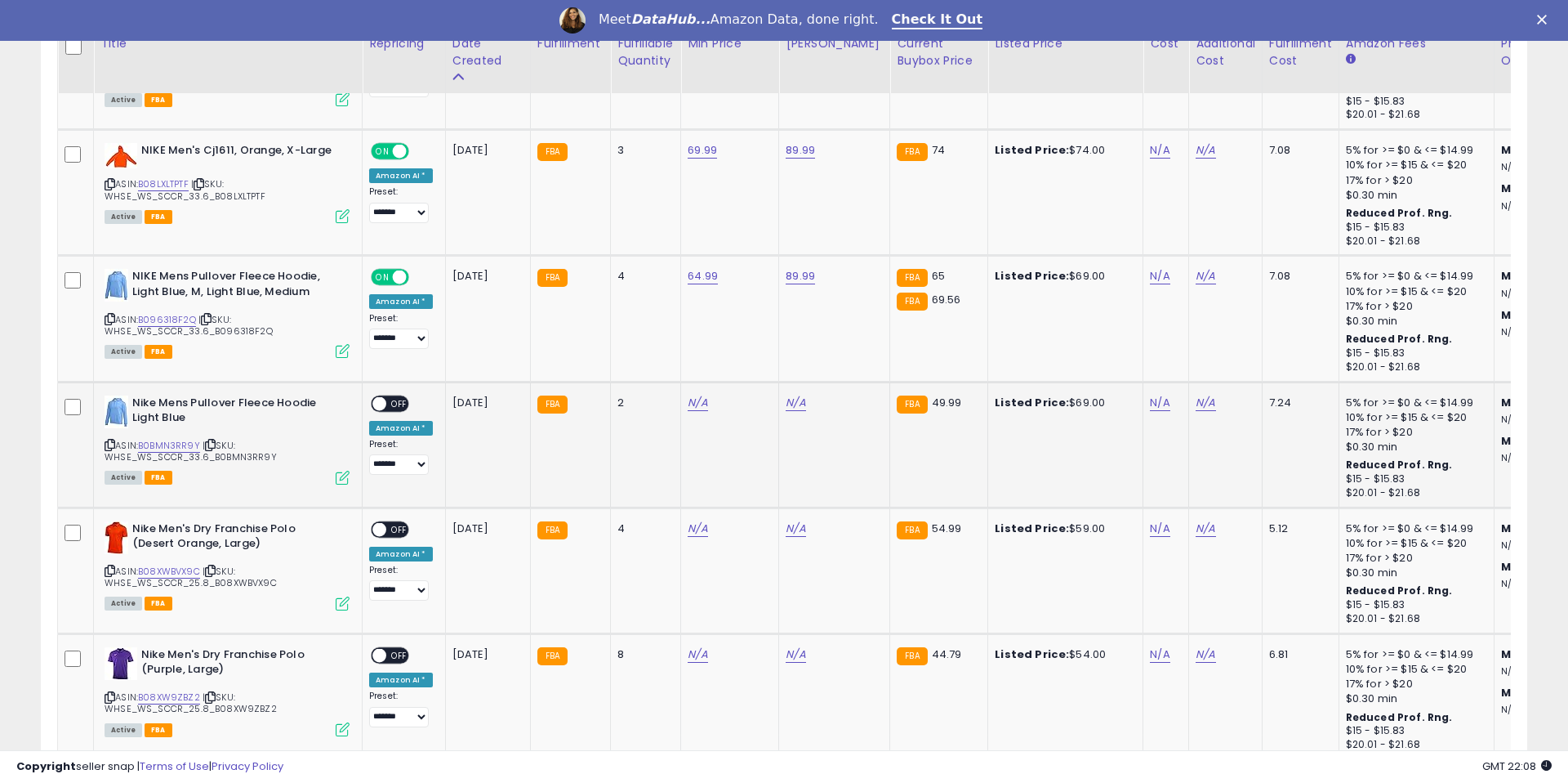
scroll to position [4451, 0]
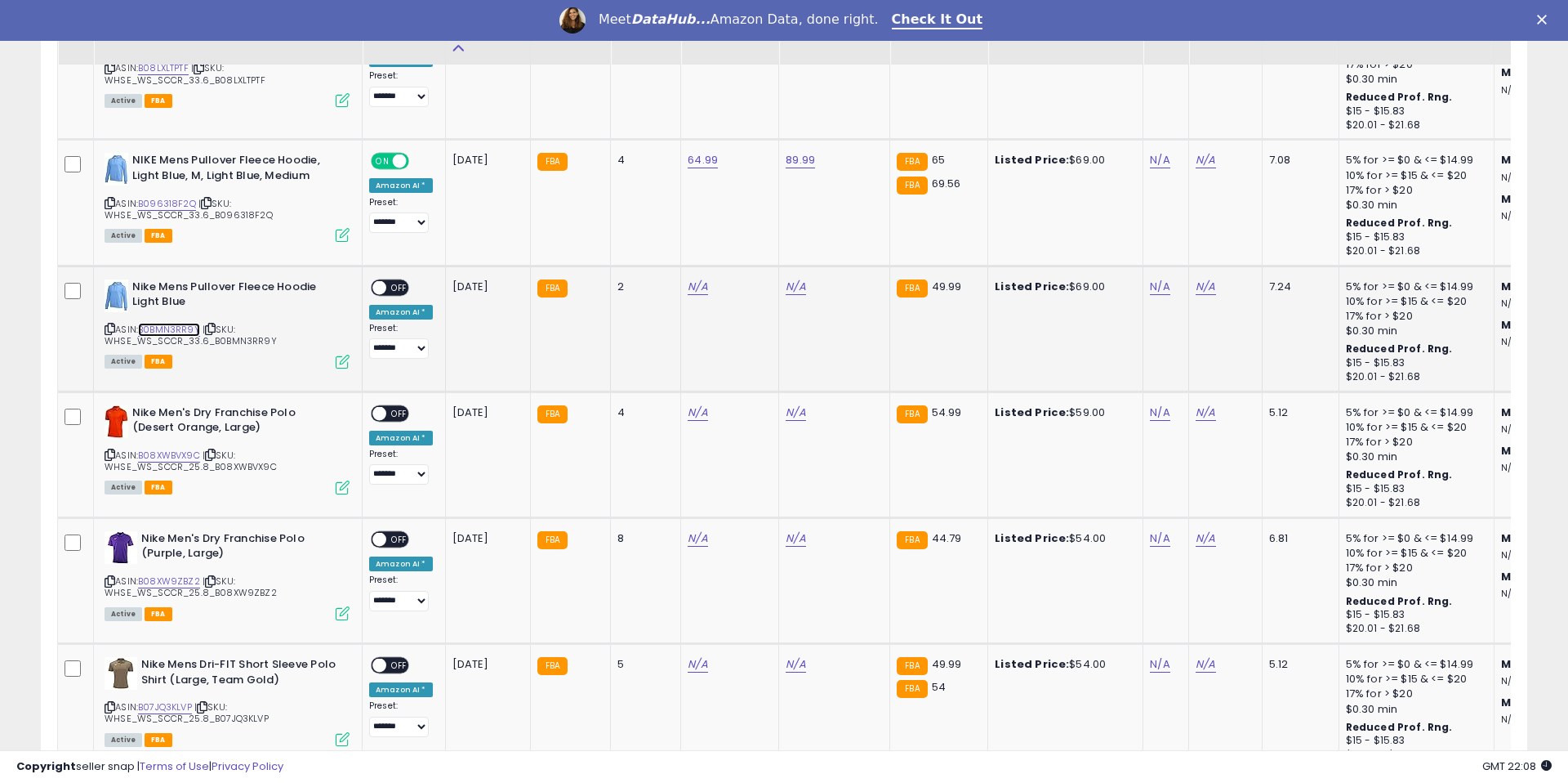
click at [154, 327] on link "B0BMN3RR9Y" at bounding box center [168, 329] width 62 height 13
click at [701, 288] on link "N/A" at bounding box center [697, 286] width 19 height 16
type input "*****"
click at [761, 240] on button "submit" at bounding box center [747, 245] width 28 height 24
click at [788, 283] on link "N/A" at bounding box center [795, 286] width 19 height 16
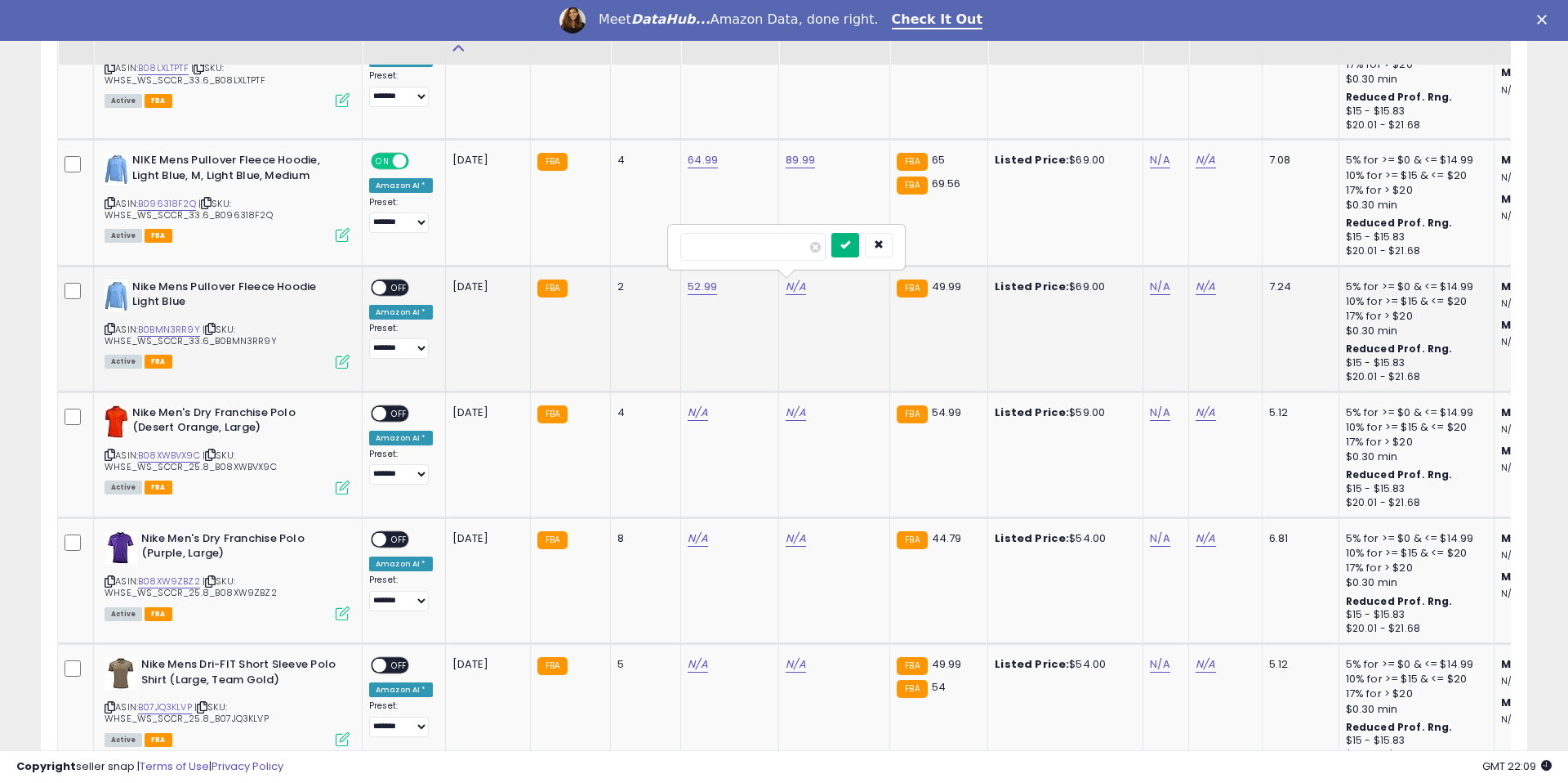
type input "*****"
drag, startPoint x: 861, startPoint y: 250, endPoint x: 744, endPoint y: 272, distance: 119.1
click at [860, 250] on button "submit" at bounding box center [845, 245] width 28 height 24
click at [391, 281] on span "OFF" at bounding box center [398, 287] width 26 height 13
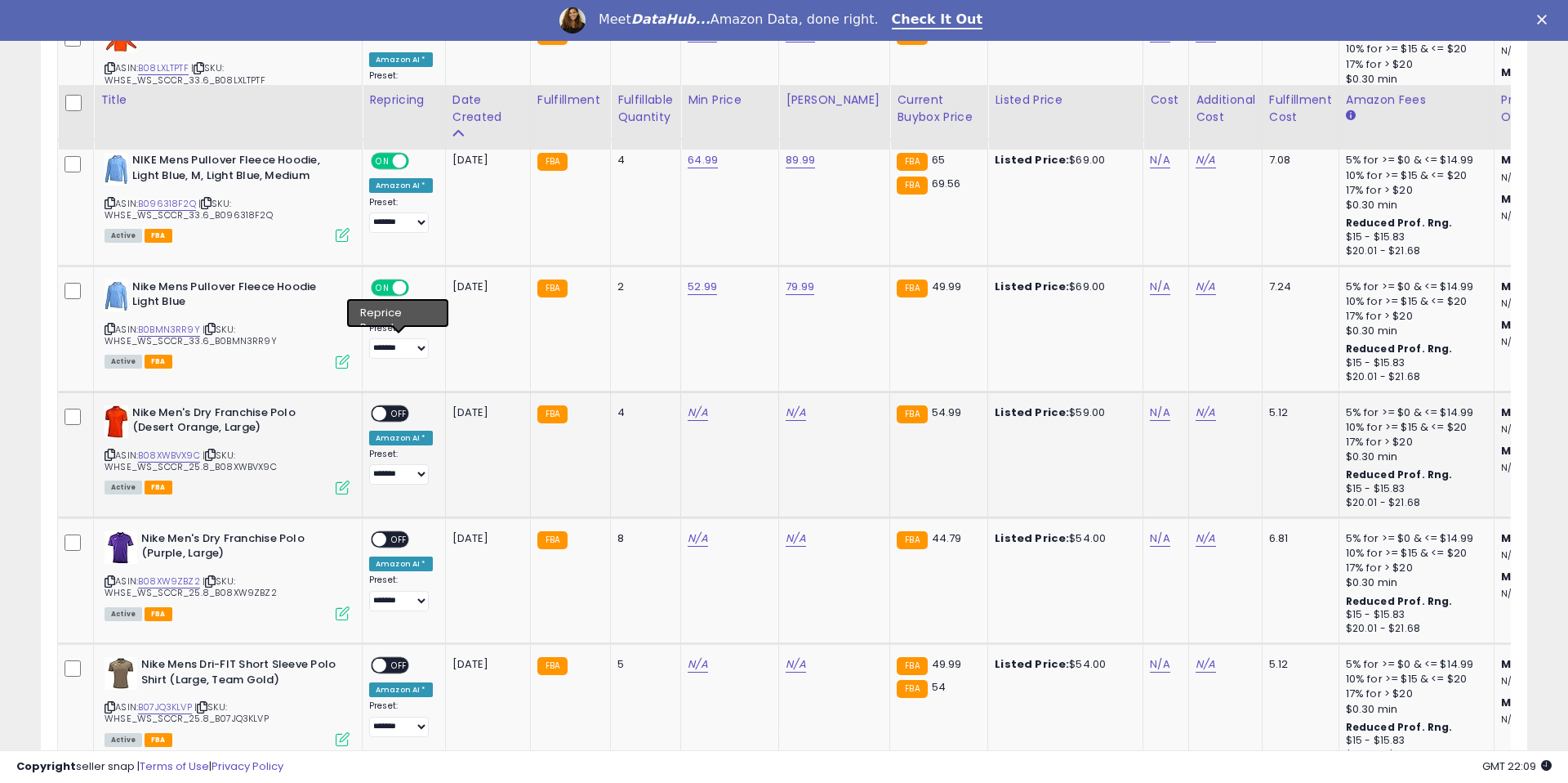
scroll to position [4536, 0]
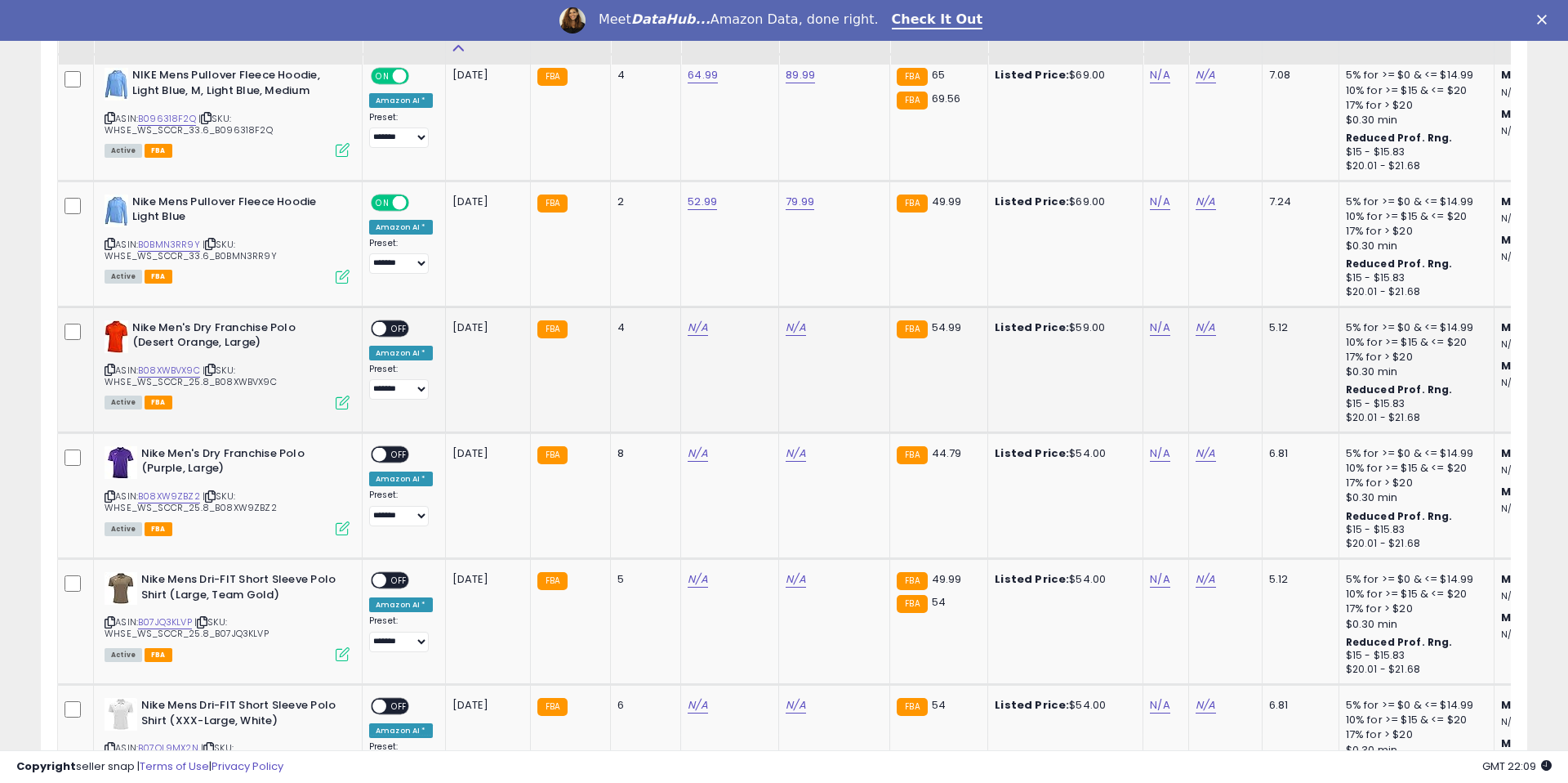
click at [179, 380] on span "| SKU: WHSE_WS_SCCR_25.8_B08XWBVX9C" at bounding box center [191, 376] width 172 height 24
click at [177, 365] on link "B08XWBVX9C" at bounding box center [168, 371] width 62 height 13
click at [700, 323] on link "N/A" at bounding box center [697, 327] width 19 height 16
type input "*****"
click at [752, 282] on icon "submit" at bounding box center [747, 285] width 10 height 10
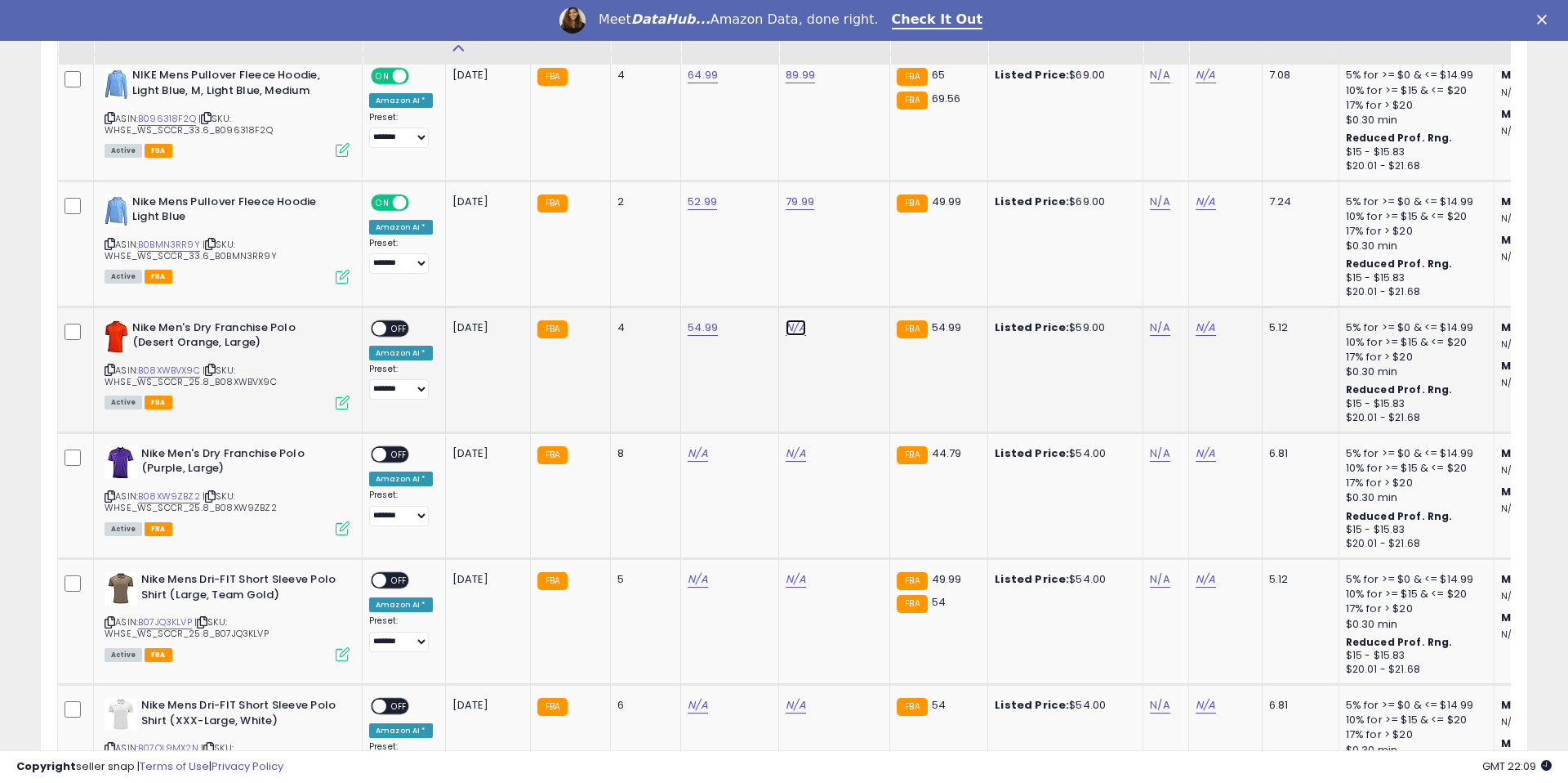
click at [795, 332] on link "N/A" at bounding box center [795, 327] width 19 height 16
type input "*****"
click at [852, 291] on button "submit" at bounding box center [845, 285] width 28 height 24
click at [397, 328] on span "OFF" at bounding box center [398, 327] width 26 height 13
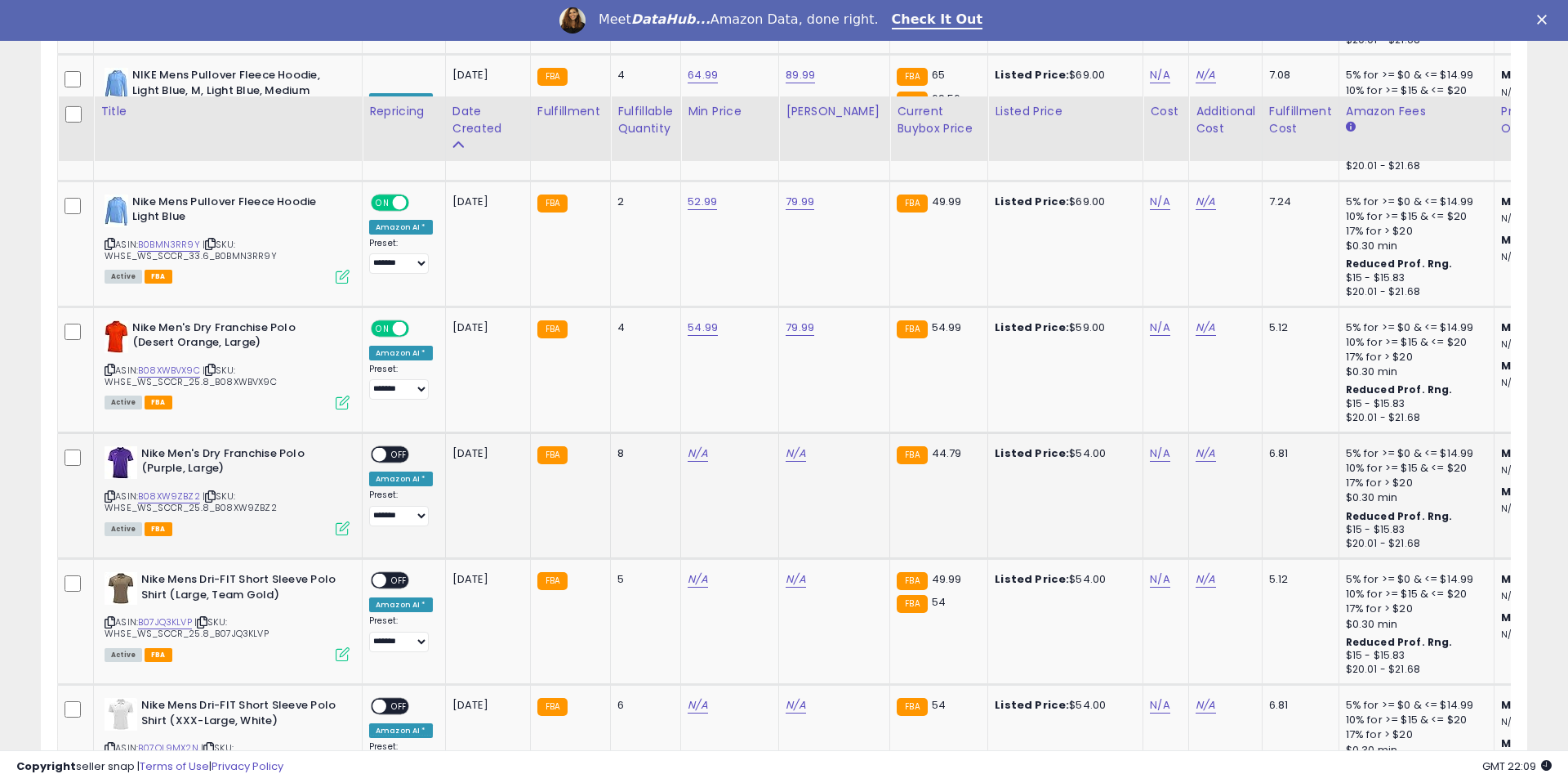
scroll to position [4633, 0]
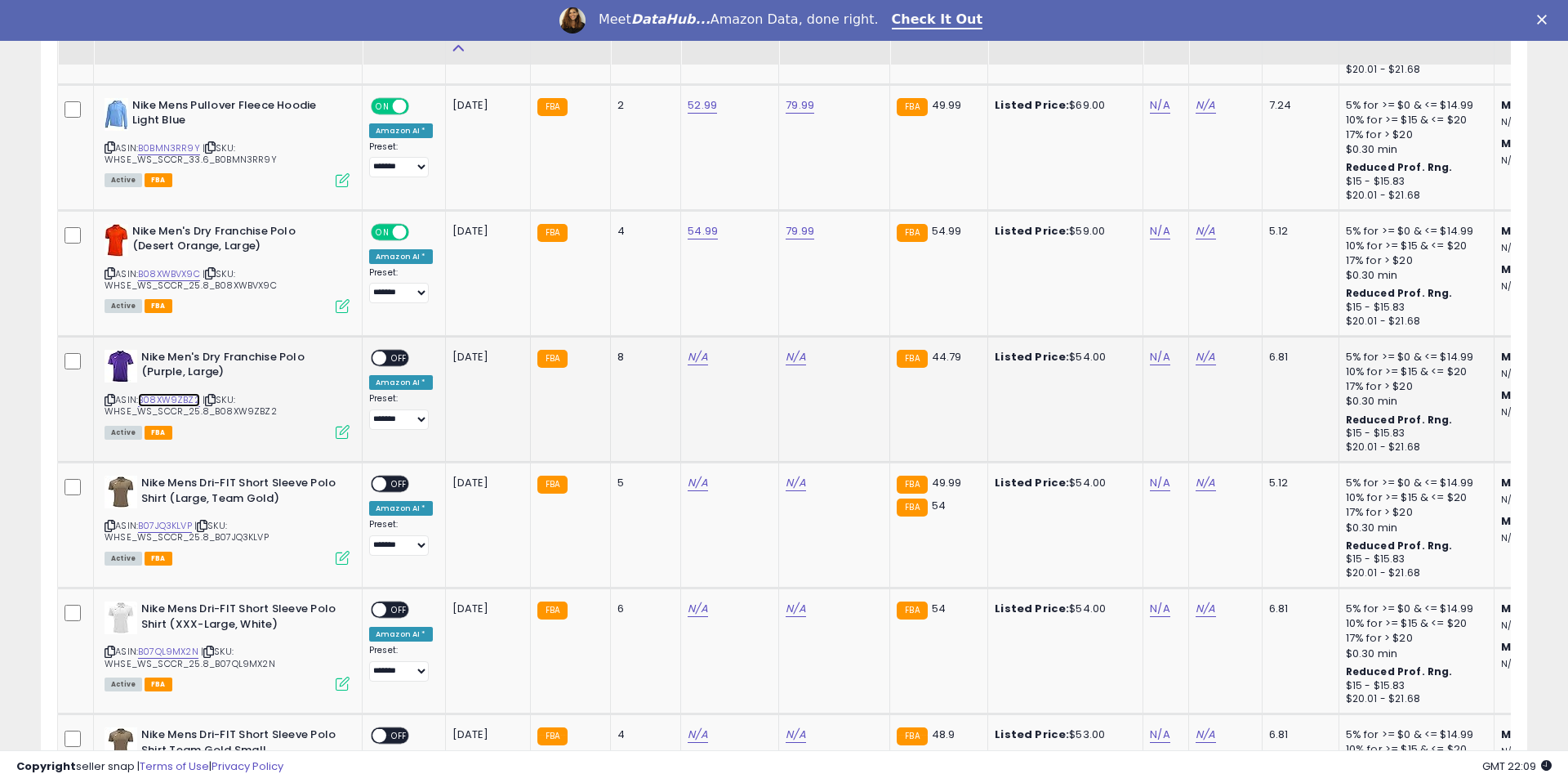
click at [181, 397] on link "B08XW9ZBZ2" at bounding box center [168, 400] width 62 height 13
click at [687, 354] on link "N/A" at bounding box center [697, 356] width 19 height 16
type input "*****"
click at [747, 316] on button "submit" at bounding box center [747, 315] width 28 height 24
click at [785, 353] on link "N/A" at bounding box center [795, 356] width 19 height 16
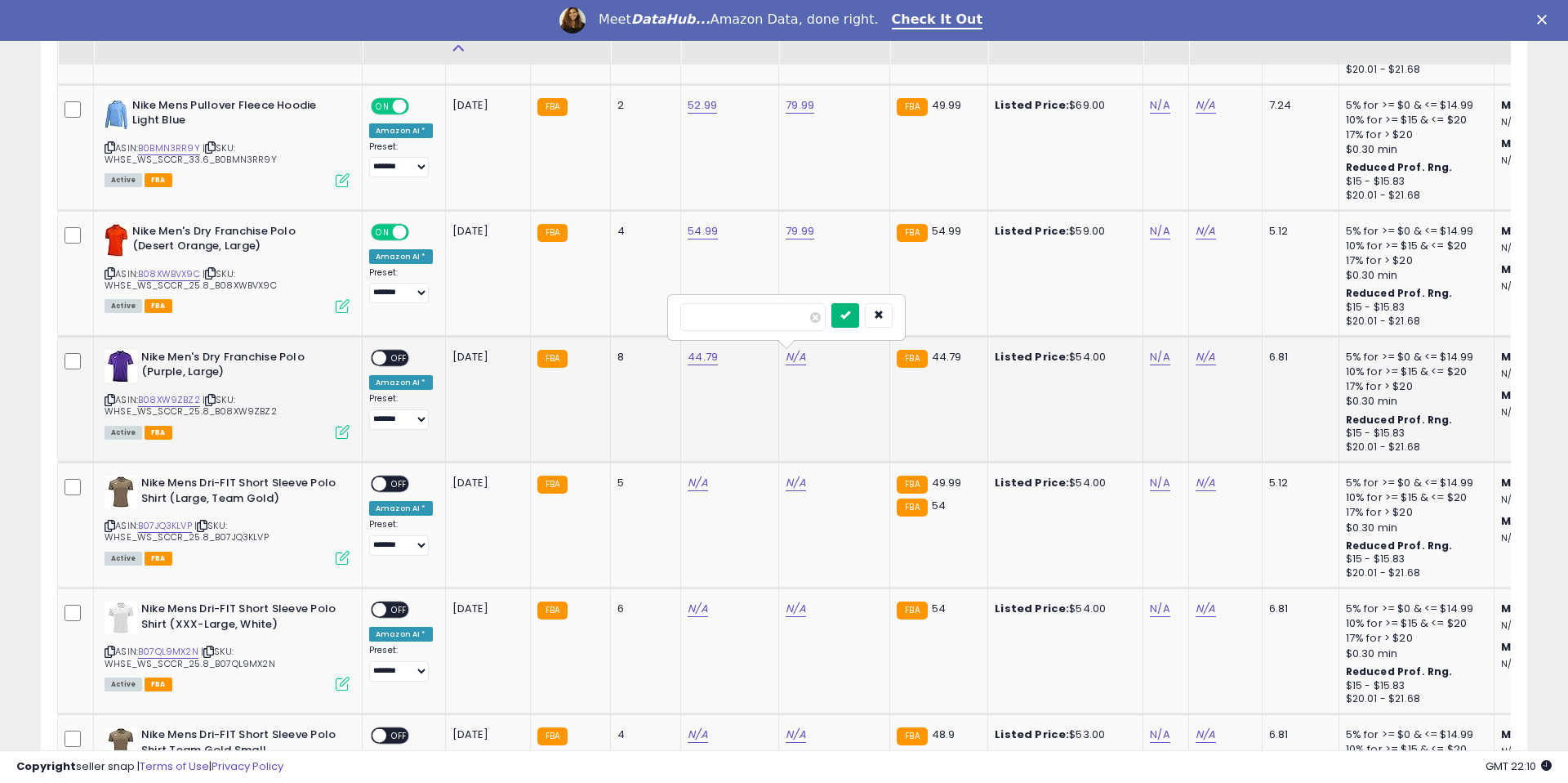
type input "*****"
drag, startPoint x: 847, startPoint y: 311, endPoint x: 826, endPoint y: 321, distance: 23.3
click at [847, 311] on button "submit" at bounding box center [845, 315] width 28 height 24
drag, startPoint x: 391, startPoint y: 360, endPoint x: 408, endPoint y: 370, distance: 19.7
click at [391, 360] on span "OFF" at bounding box center [398, 357] width 26 height 13
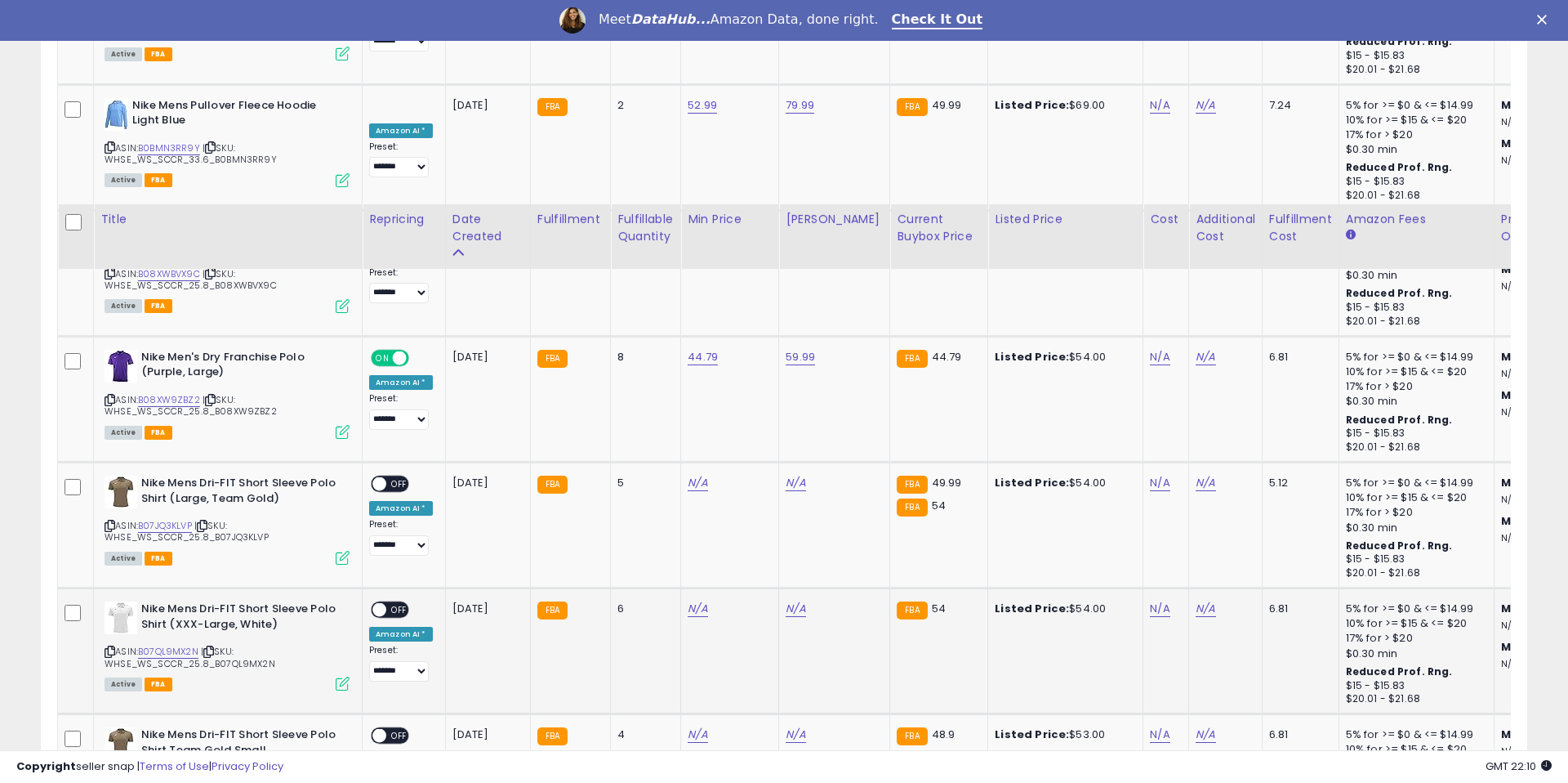
scroll to position [4837, 0]
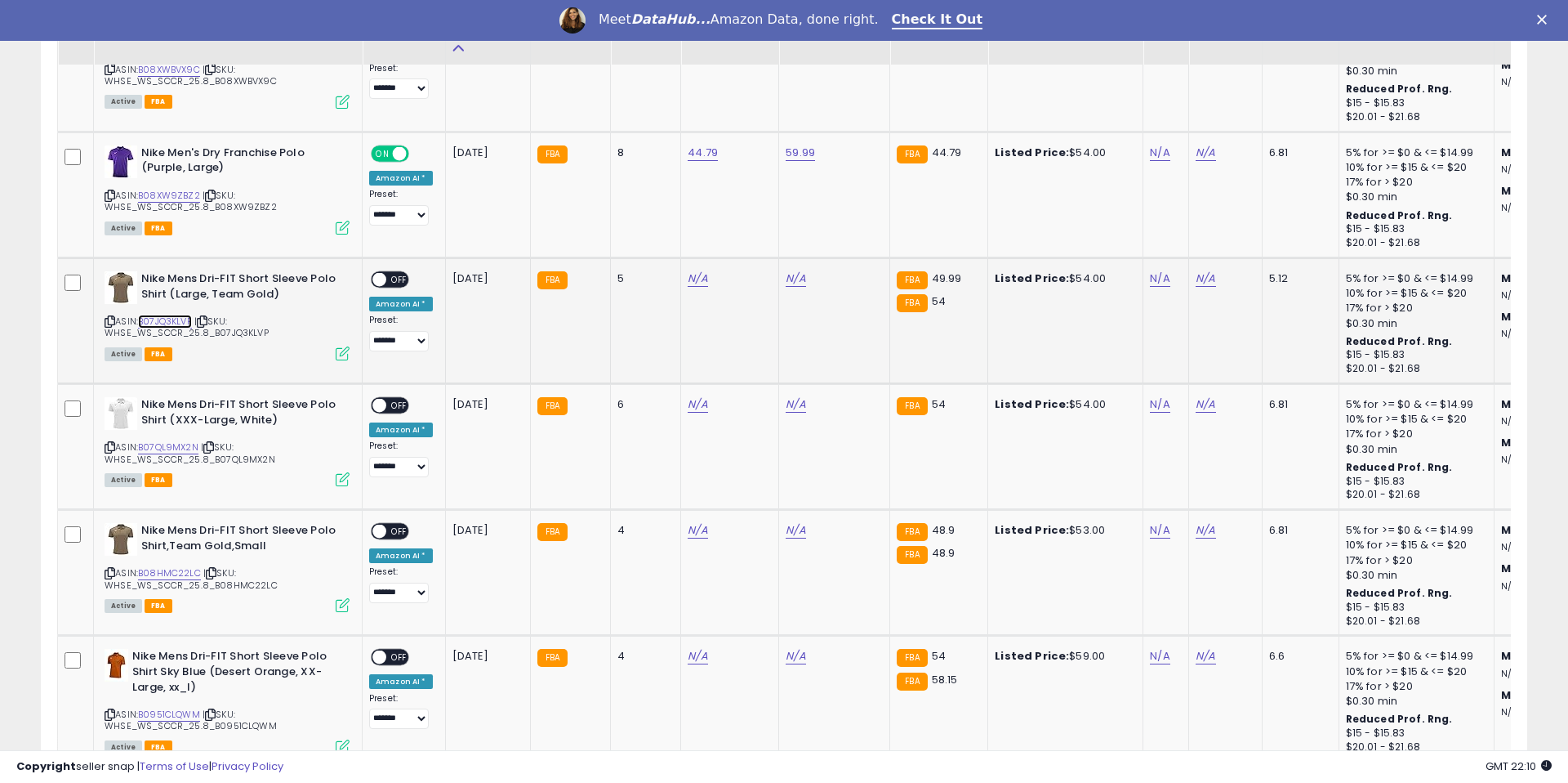
click at [181, 325] on link "B07JQ3KLVP" at bounding box center [165, 322] width 54 height 13
click at [706, 284] on div "N/A" at bounding box center [726, 278] width 78 height 14
click at [690, 279] on link "N/A" at bounding box center [697, 278] width 19 height 16
type input "*****"
drag, startPoint x: 763, startPoint y: 239, endPoint x: 777, endPoint y: 261, distance: 26.1
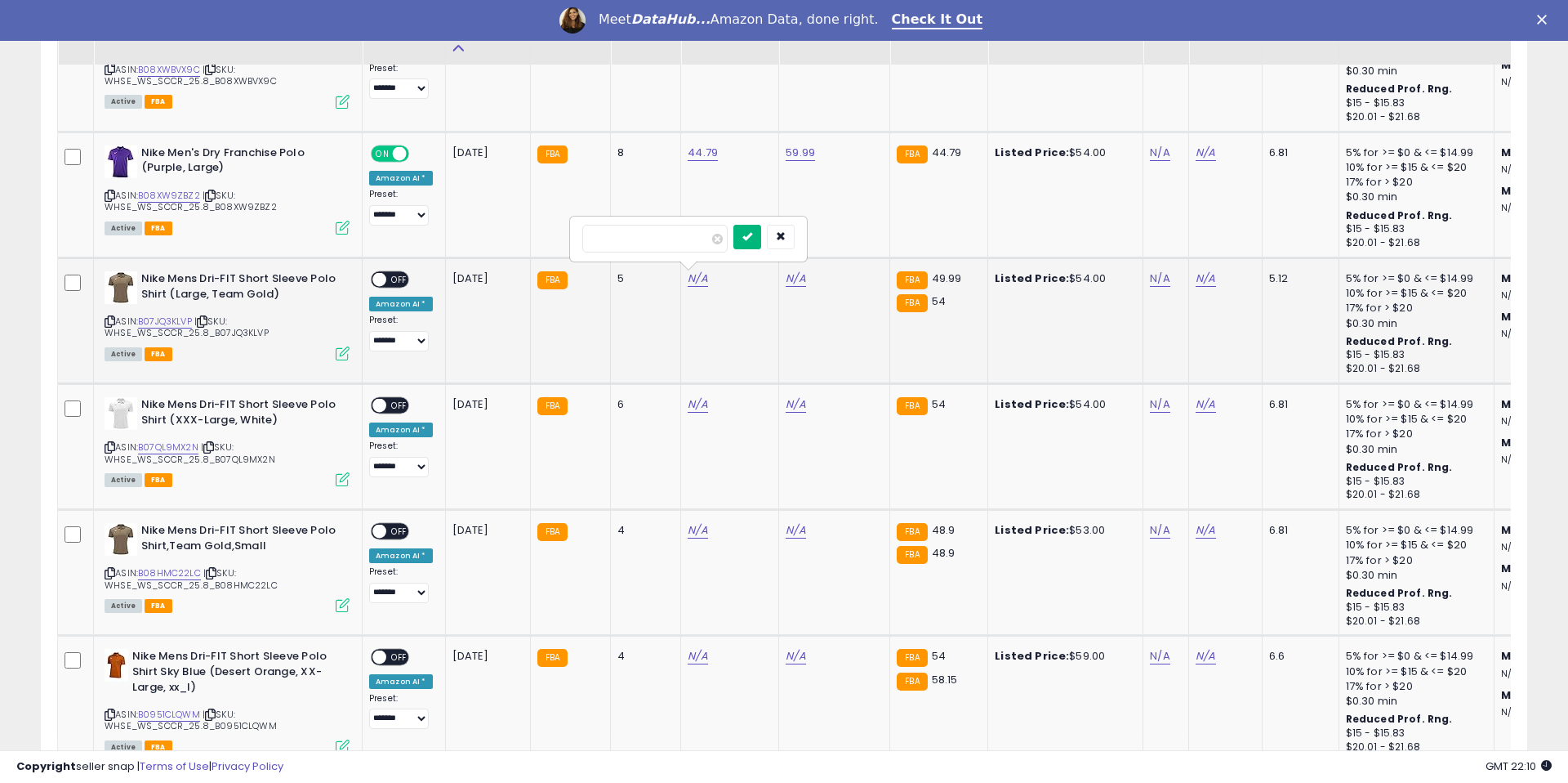
click at [761, 239] on button "submit" at bounding box center [747, 236] width 28 height 24
click at [790, 273] on link "N/A" at bounding box center [795, 278] width 19 height 16
type input "*"
type input "*****"
drag, startPoint x: 857, startPoint y: 238, endPoint x: 705, endPoint y: 255, distance: 152.9
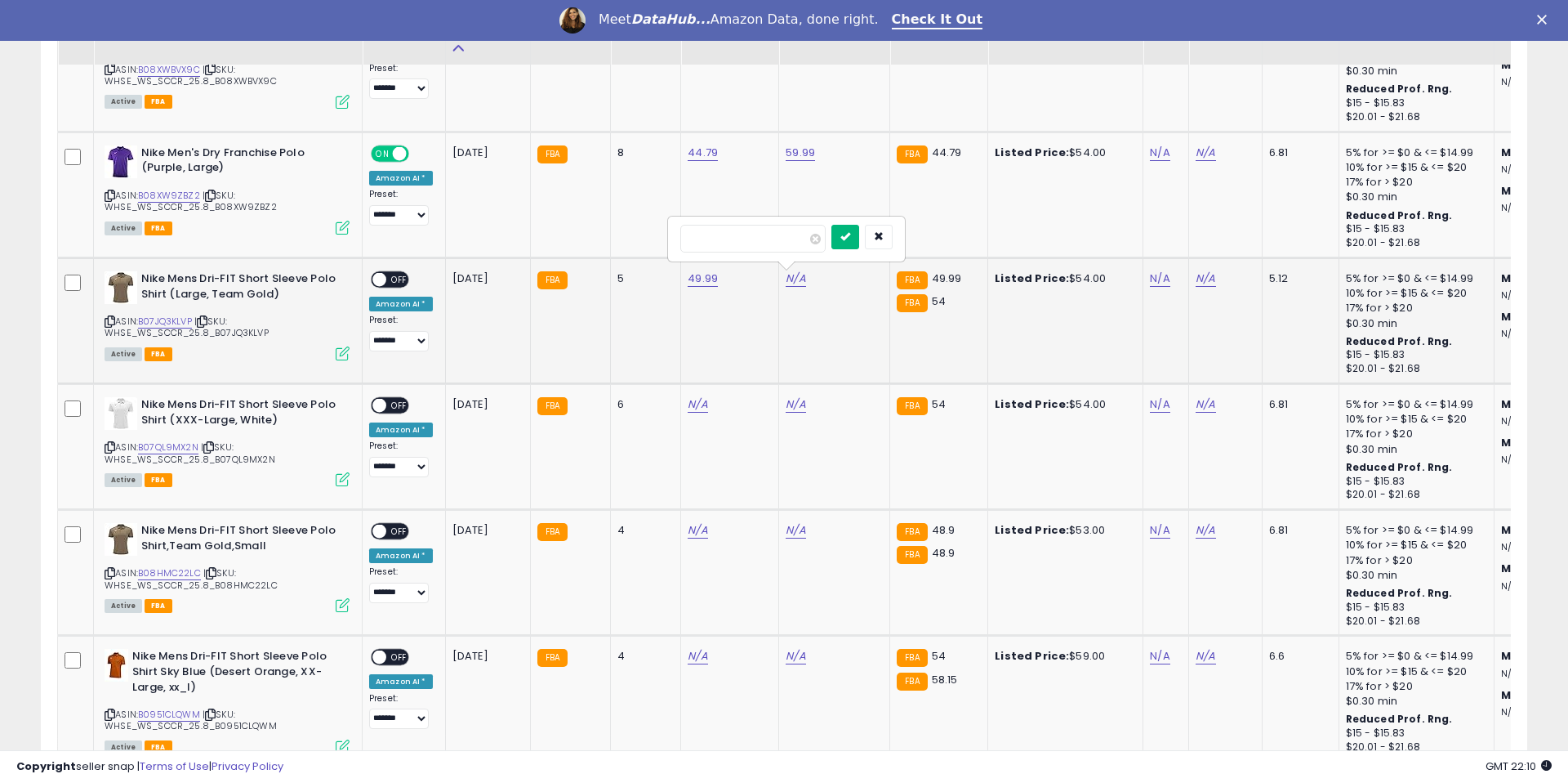
click at [850, 238] on icon "submit" at bounding box center [845, 236] width 10 height 10
click at [410, 276] on div "**********" at bounding box center [401, 311] width 64 height 80
click at [398, 278] on span "OFF" at bounding box center [398, 279] width 26 height 13
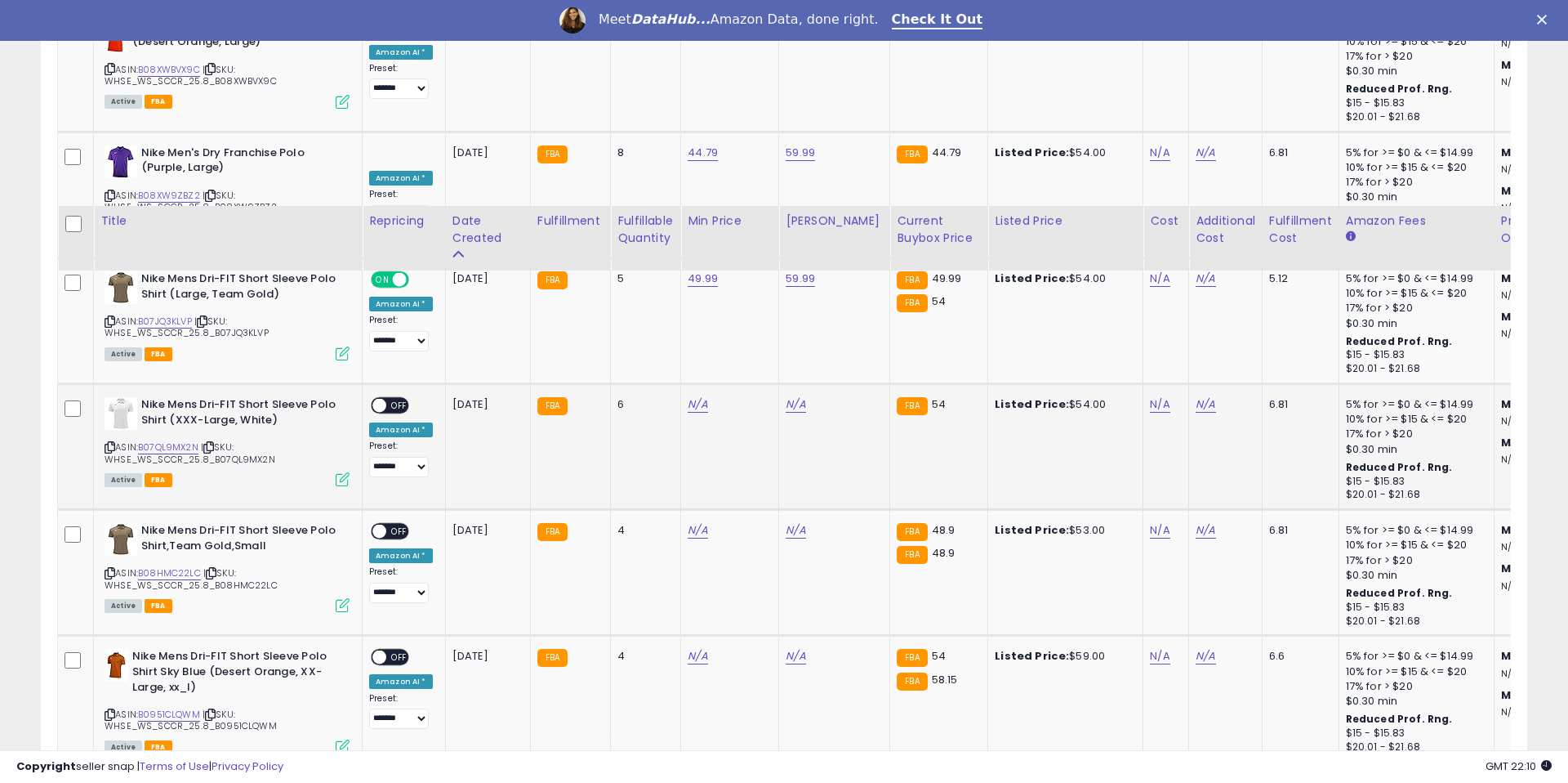
scroll to position [5043, 0]
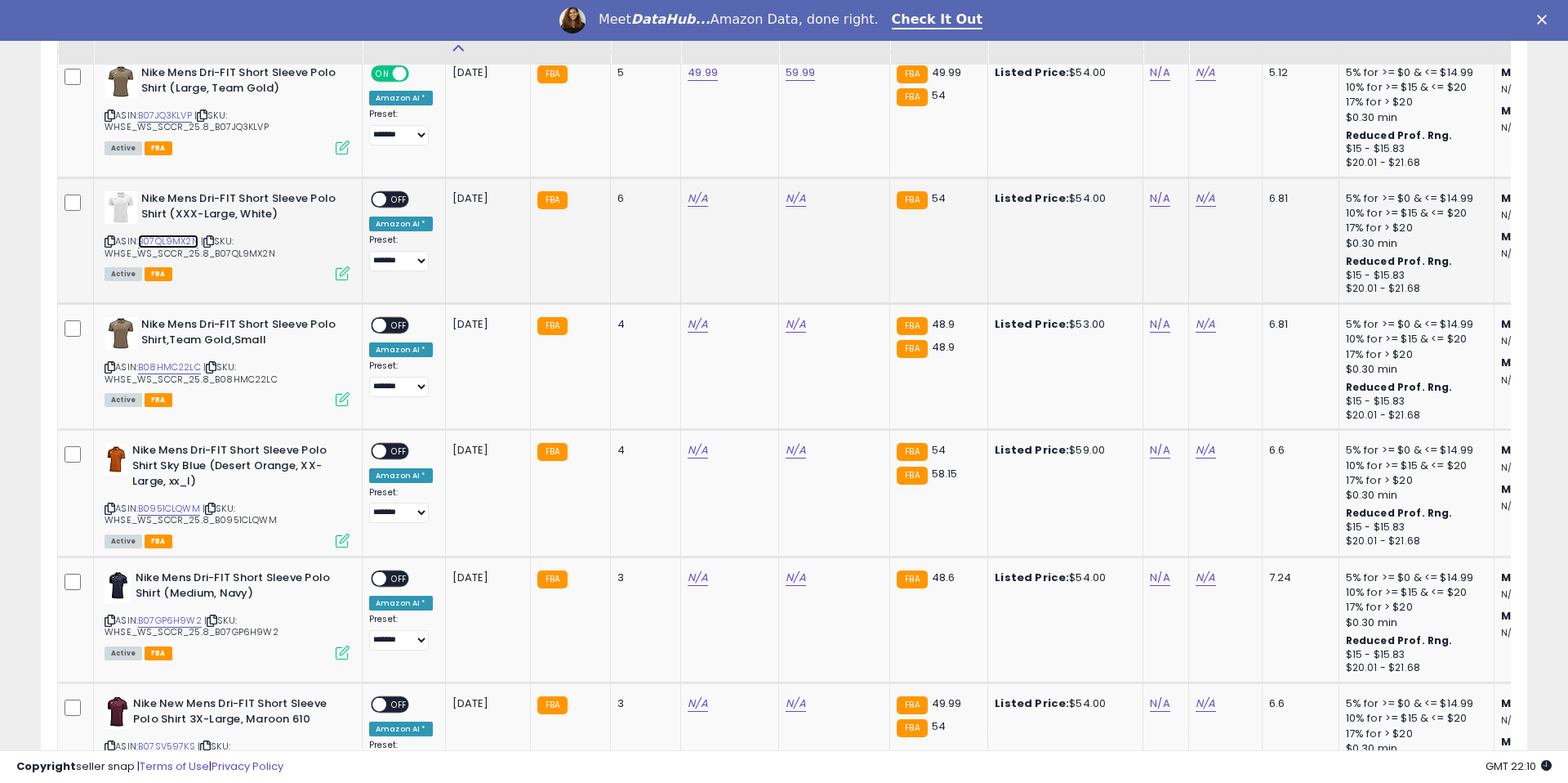
click at [182, 241] on link "B07QL9MX2N" at bounding box center [167, 242] width 61 height 13
click at [691, 189] on td "N/A" at bounding box center [731, 241] width 98 height 126
drag, startPoint x: 691, startPoint y: 189, endPoint x: 691, endPoint y: 197, distance: 8.0
click at [691, 197] on link "N/A" at bounding box center [697, 198] width 19 height 16
type input "*****"
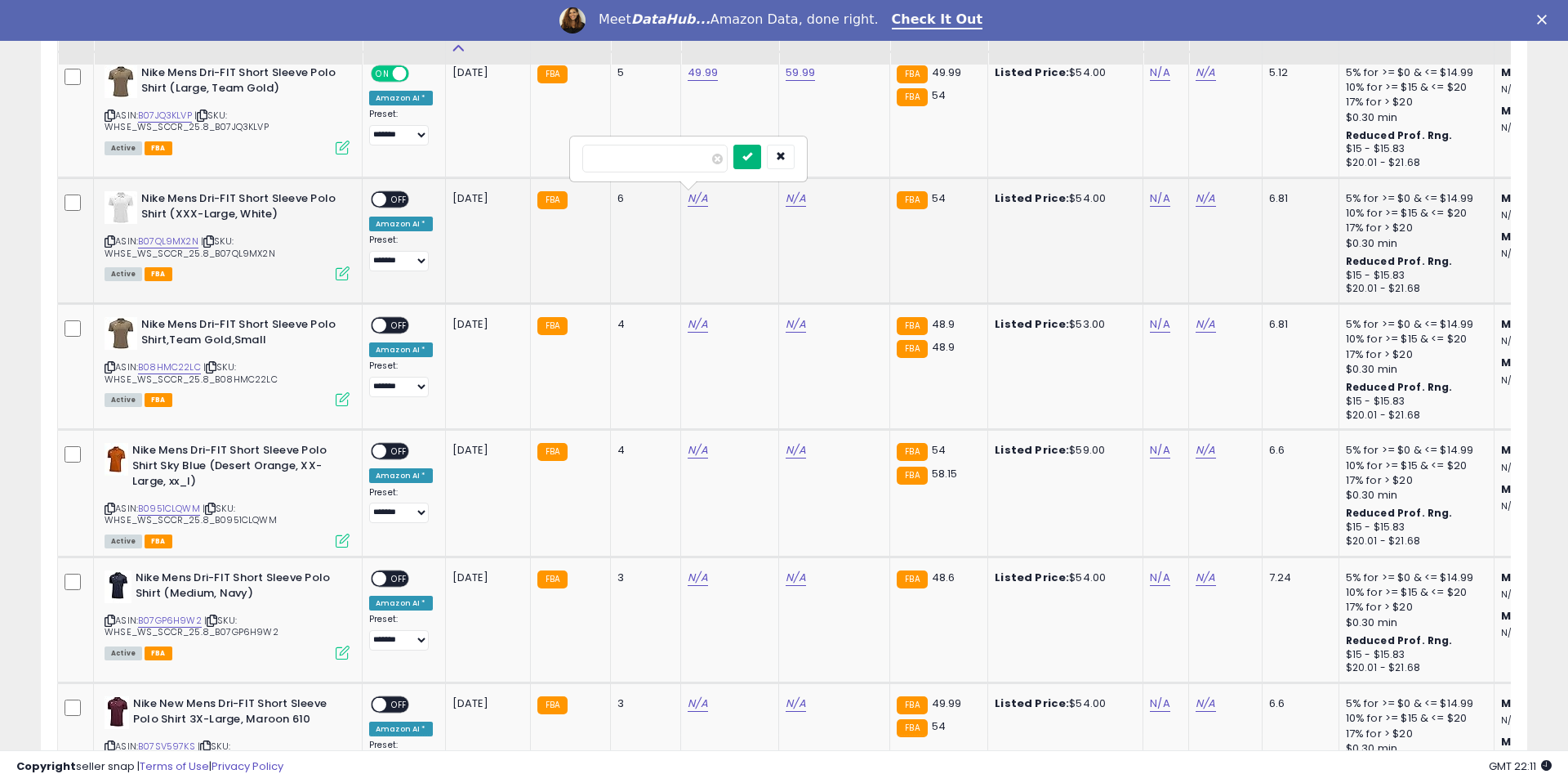
click at [761, 149] on button "submit" at bounding box center [747, 156] width 28 height 24
drag, startPoint x: 691, startPoint y: 197, endPoint x: 793, endPoint y: 196, distance: 102.0
click at [793, 196] on link "N/A" at bounding box center [795, 198] width 19 height 16
type input "*****"
drag, startPoint x: 793, startPoint y: 196, endPoint x: 849, endPoint y: 156, distance: 68.8
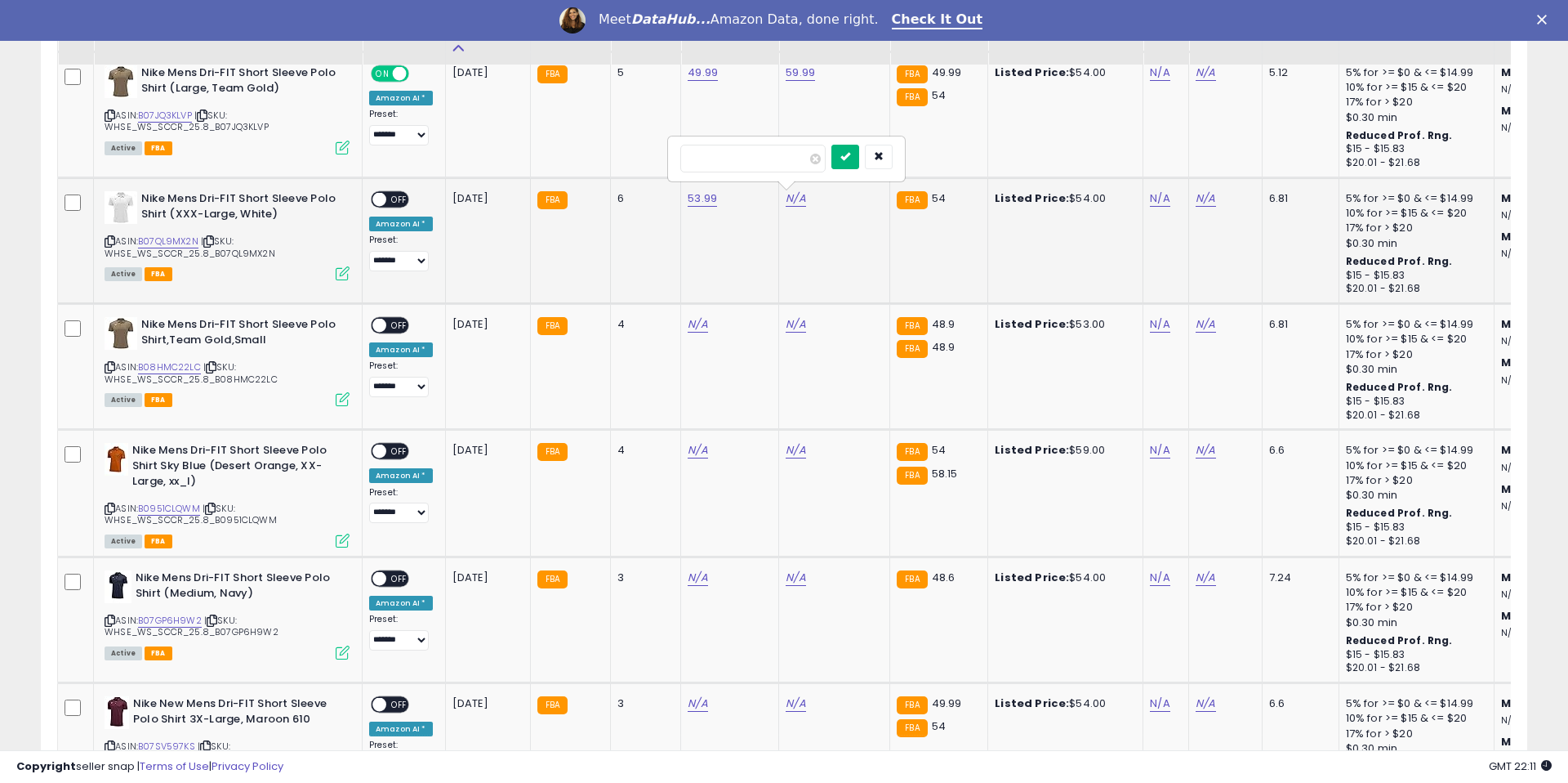
click at [849, 156] on icon "submit" at bounding box center [845, 156] width 10 height 10
click at [398, 196] on span "OFF" at bounding box center [398, 199] width 26 height 13
drag, startPoint x: 849, startPoint y: 156, endPoint x: 177, endPoint y: 367, distance: 704.3
click at [177, 367] on link "B08HMC22LC" at bounding box center [168, 367] width 63 height 13
click at [697, 325] on link "N/A" at bounding box center [697, 324] width 19 height 16
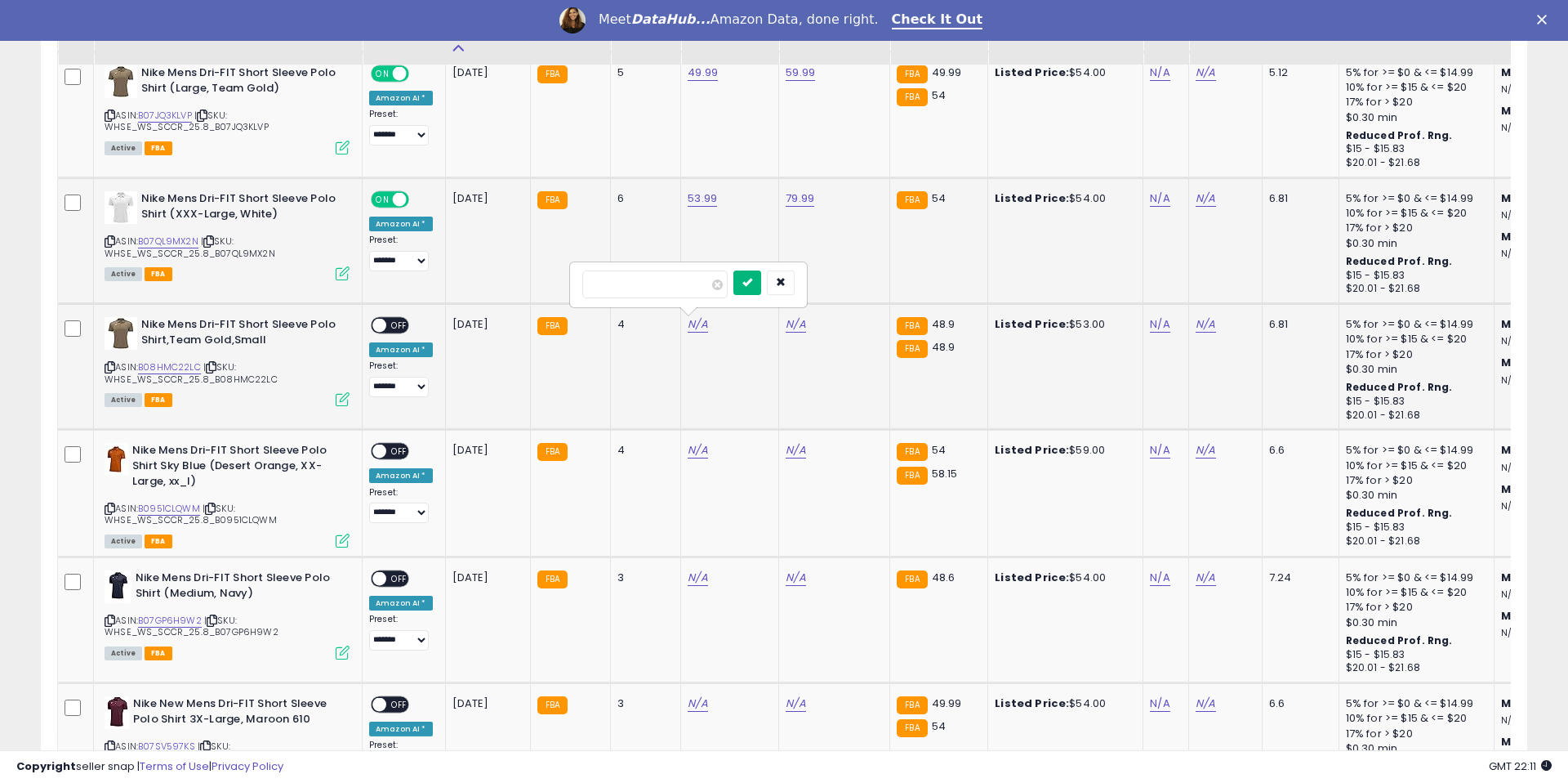
type input "*****"
drag, startPoint x: 758, startPoint y: 280, endPoint x: 771, endPoint y: 294, distance: 19.1
click at [752, 280] on icon "submit" at bounding box center [747, 282] width 10 height 10
click at [788, 326] on link "N/A" at bounding box center [795, 324] width 19 height 16
type input "*****"
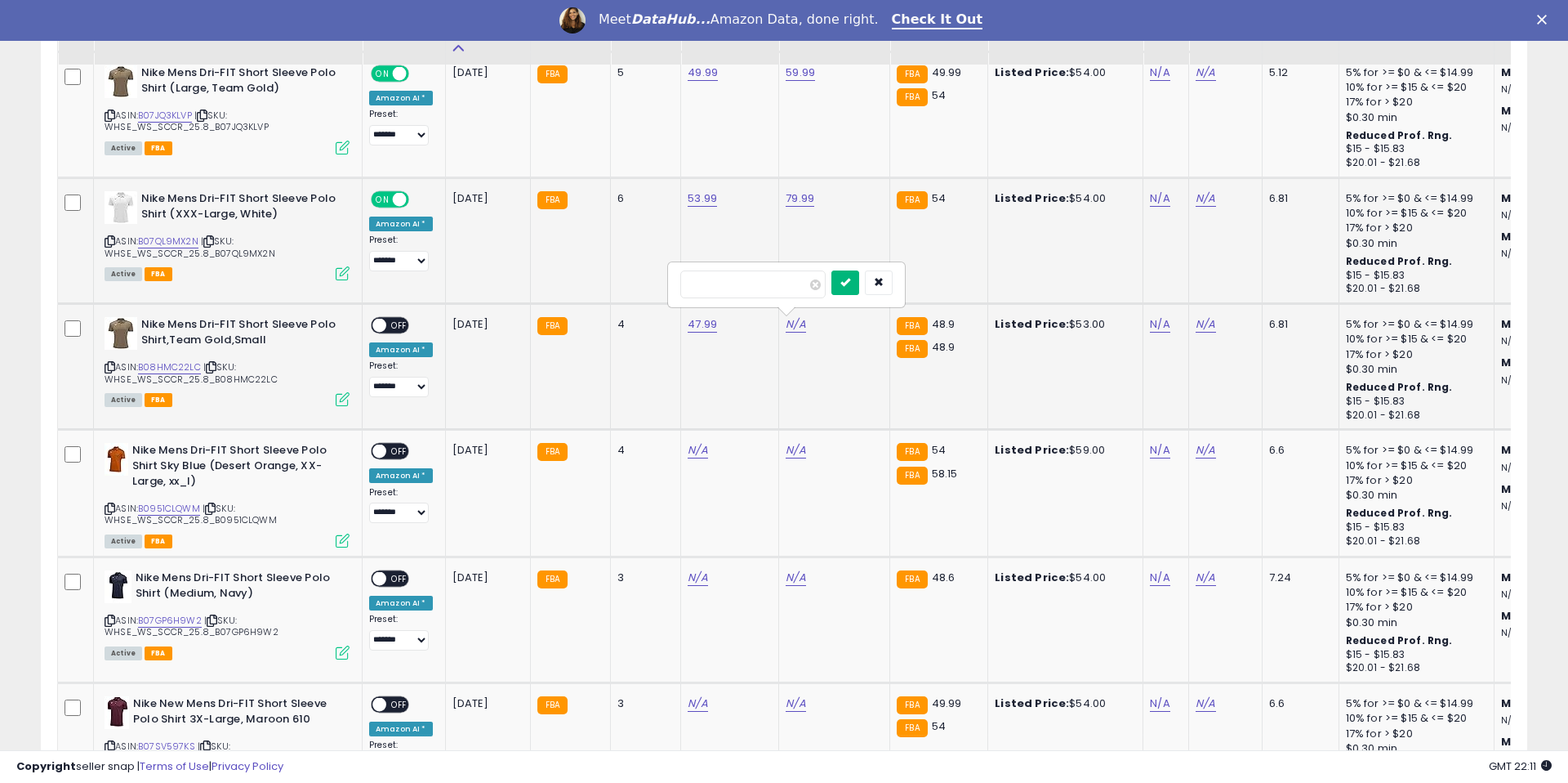
drag, startPoint x: 850, startPoint y: 283, endPoint x: 645, endPoint y: 351, distance: 216.0
click at [850, 283] on icon "submit" at bounding box center [845, 282] width 10 height 10
click at [397, 326] on span "OFF" at bounding box center [398, 326] width 26 height 13
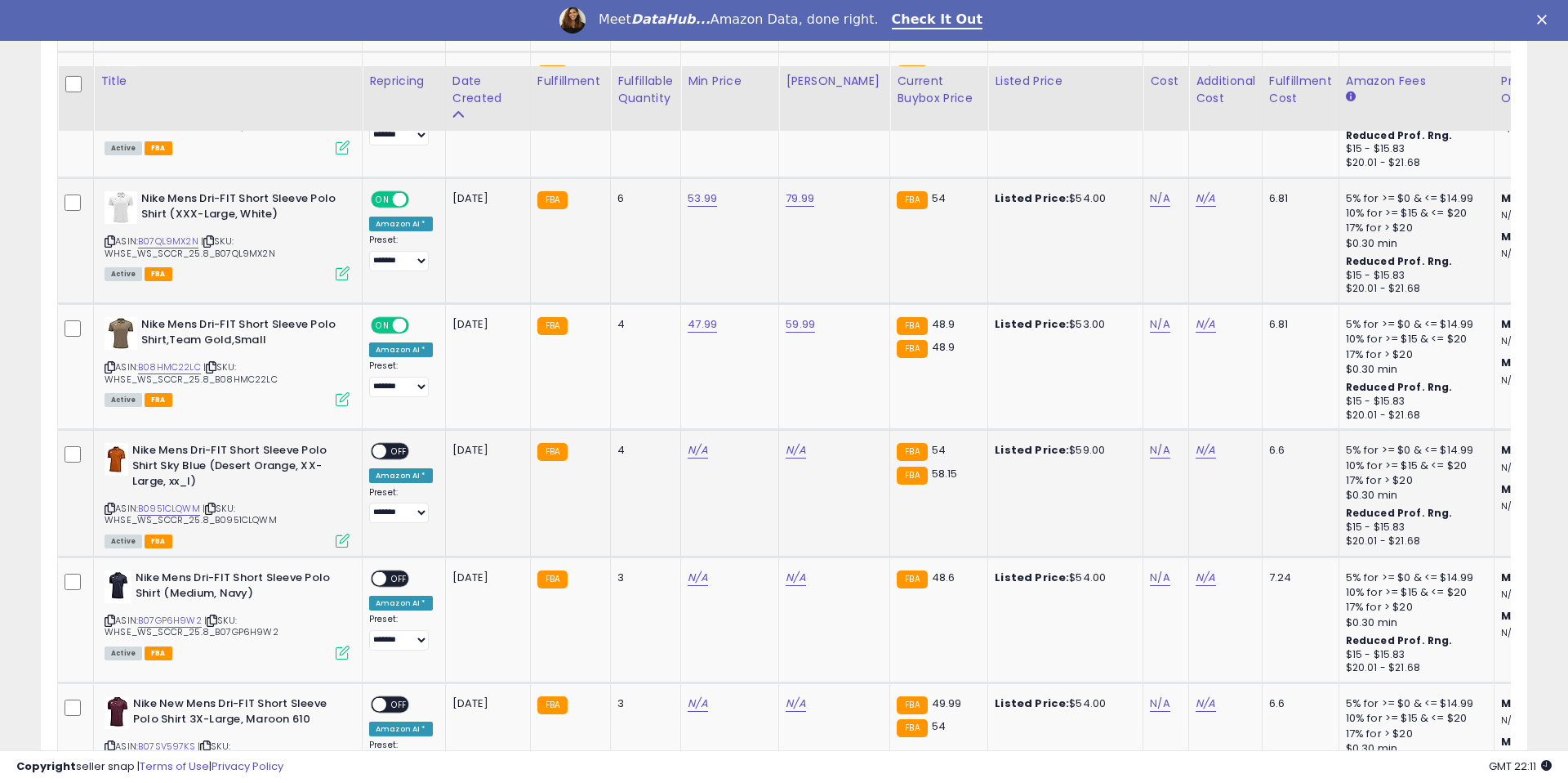
scroll to position [5218, 0]
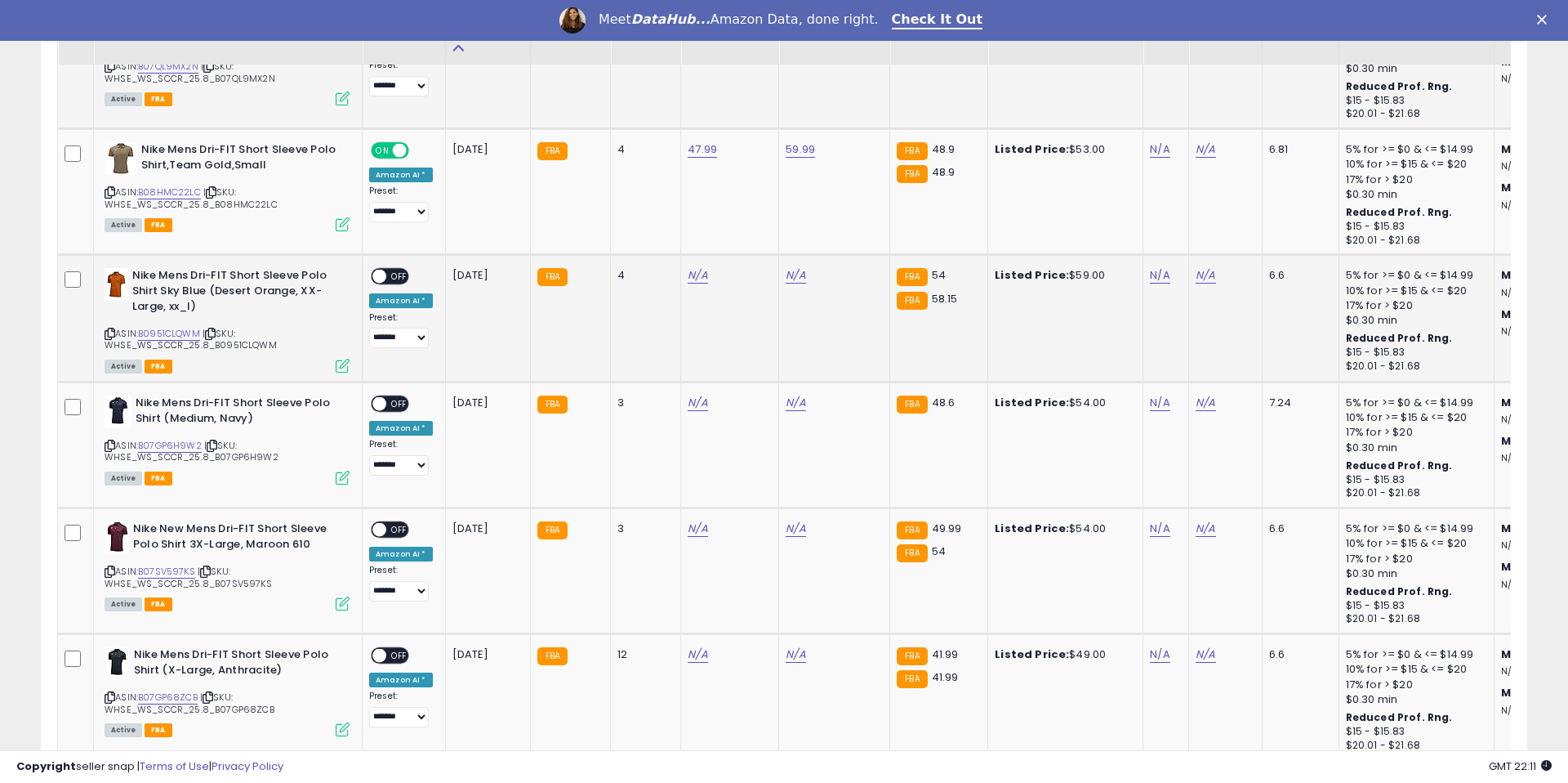
click at [166, 337] on span "| SKU: WHSE_WS_SCCR_25.8_B0951CLQWM" at bounding box center [191, 338] width 172 height 24
click at [171, 328] on link "B0951CLQWM" at bounding box center [168, 333] width 62 height 13
click at [687, 274] on link "N/A" at bounding box center [697, 274] width 19 height 16
type input "*****"
click at [761, 236] on button "submit" at bounding box center [747, 233] width 28 height 24
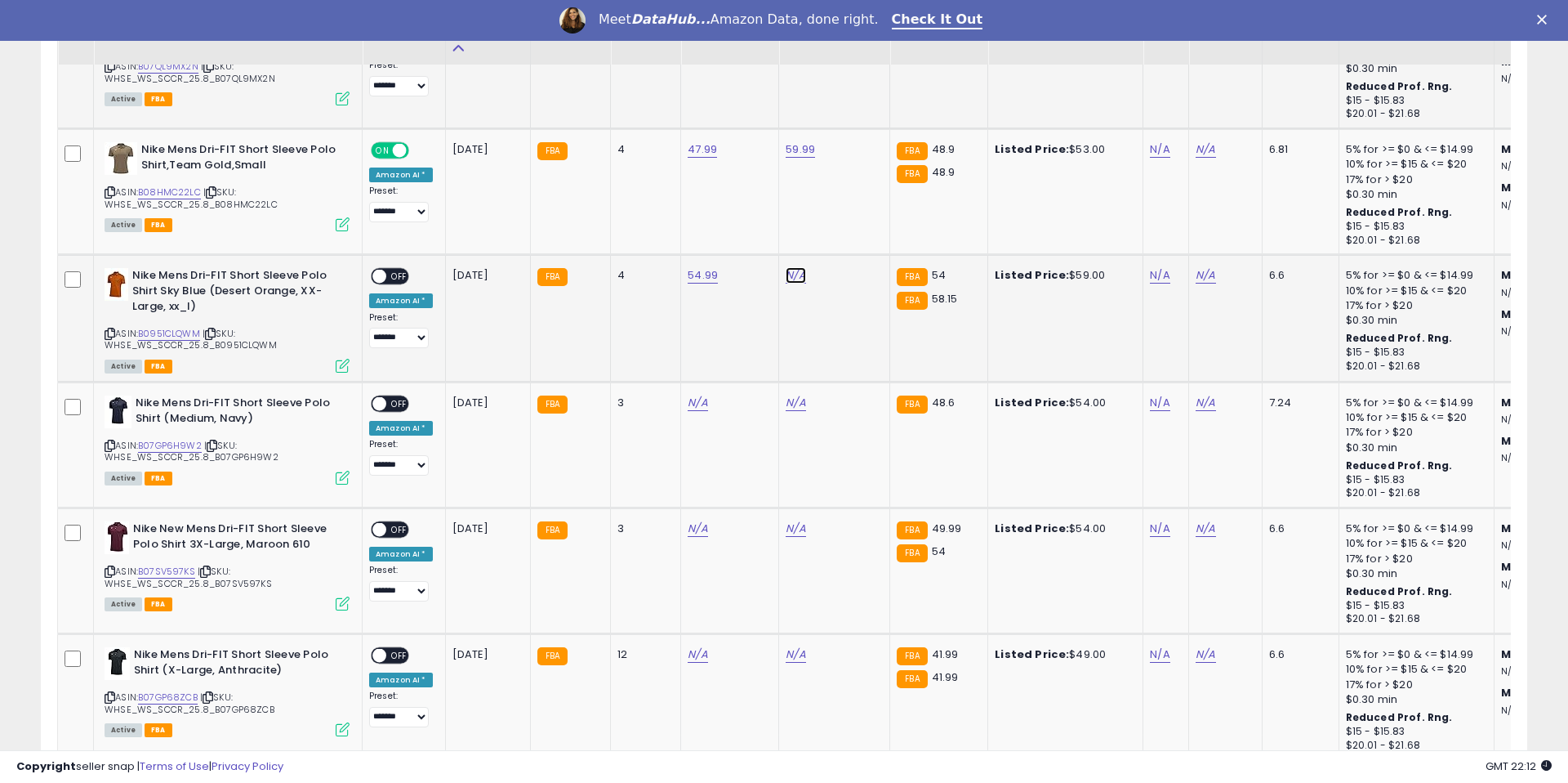
click at [792, 274] on link "N/A" at bounding box center [795, 274] width 19 height 16
type input "*****"
drag, startPoint x: 859, startPoint y: 236, endPoint x: 675, endPoint y: 257, distance: 185.2
click at [850, 236] on icon "submit" at bounding box center [845, 233] width 10 height 10
click at [391, 272] on span "OFF" at bounding box center [398, 276] width 26 height 13
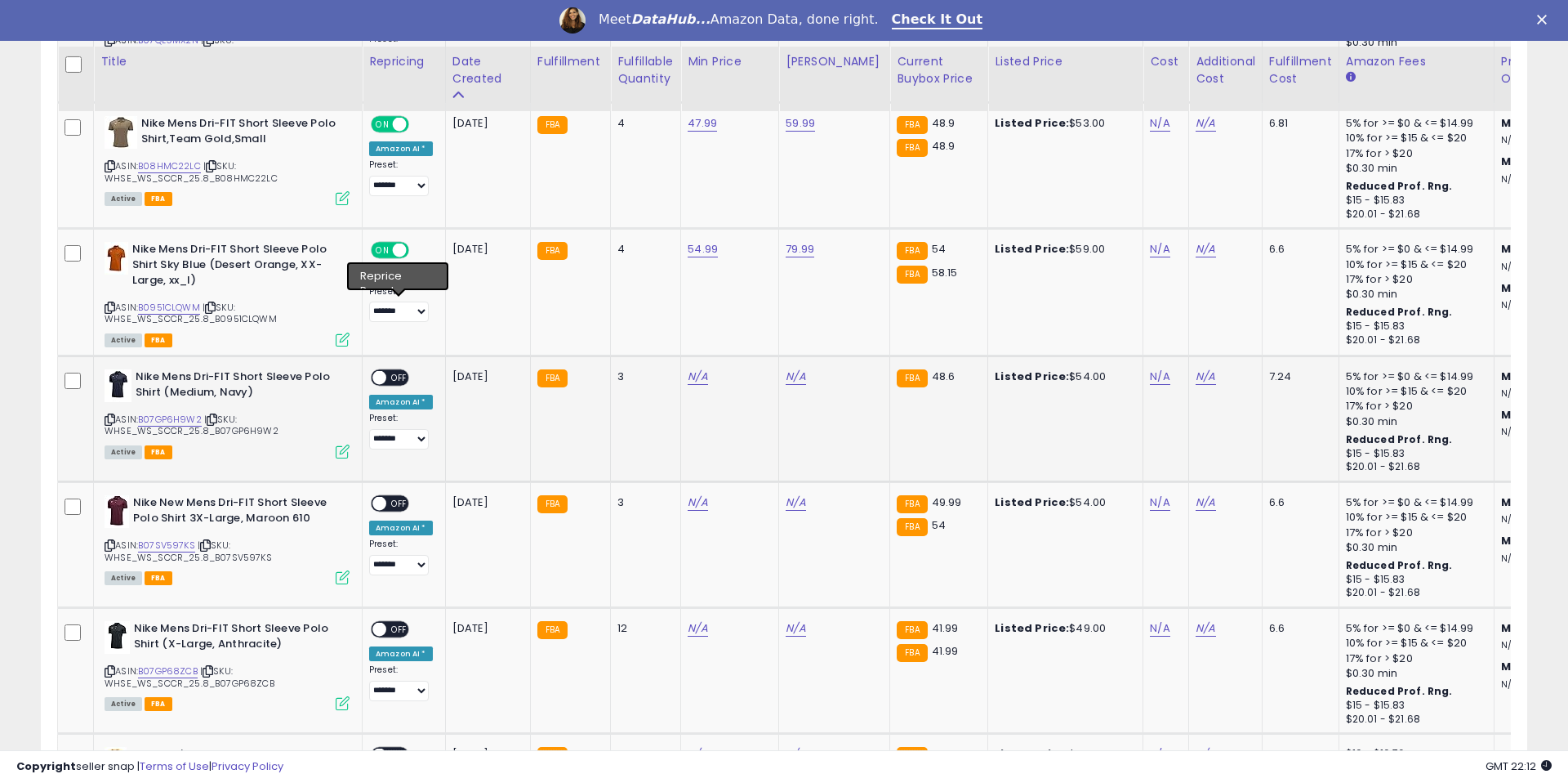
scroll to position [5341, 0]
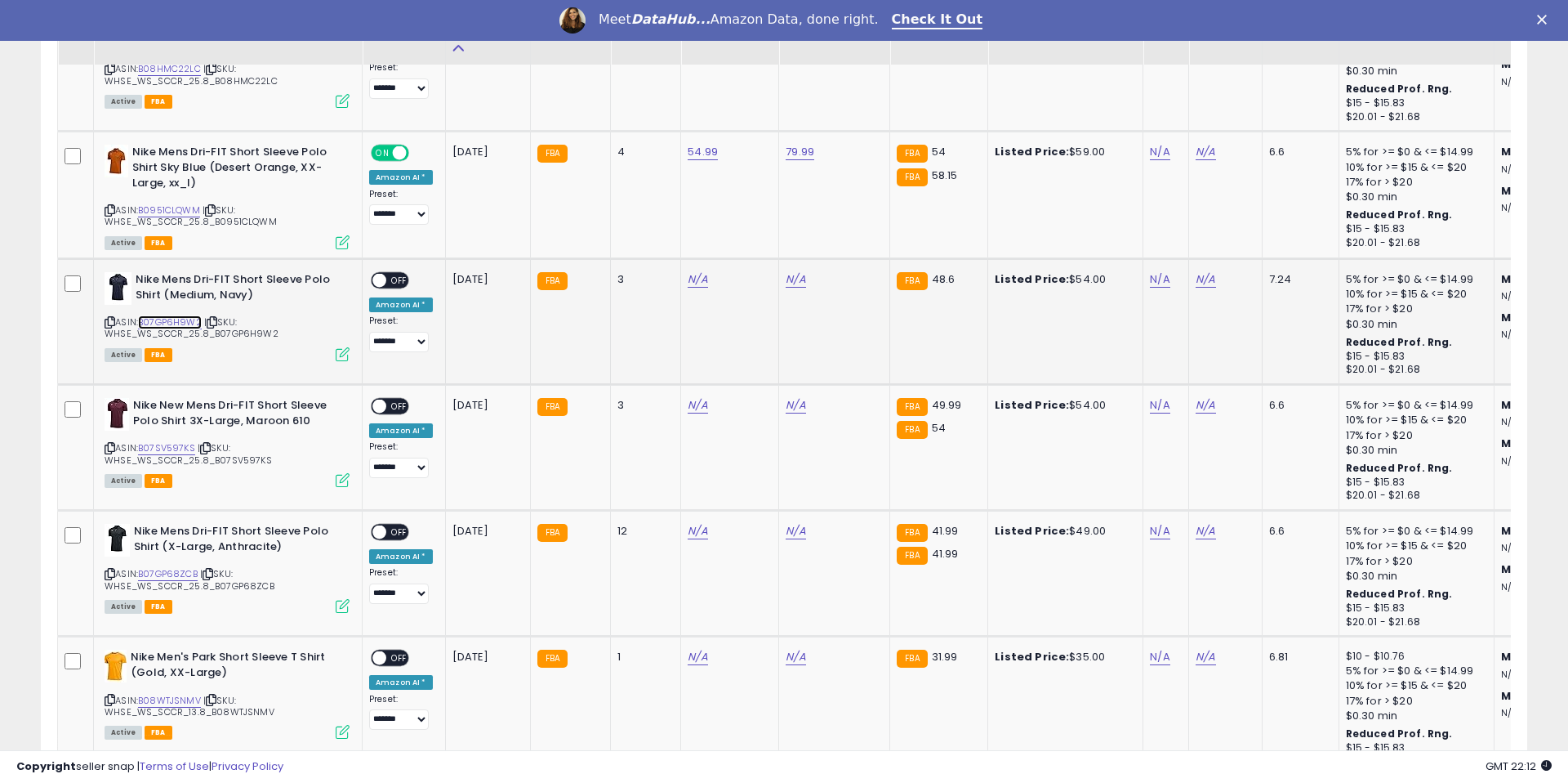
click at [185, 317] on link "B07GP6H9W2" at bounding box center [169, 323] width 64 height 13
click at [694, 283] on link "N/A" at bounding box center [697, 279] width 19 height 16
type input "*****"
click at [761, 240] on button "submit" at bounding box center [747, 237] width 28 height 24
click at [794, 278] on link "N/A" at bounding box center [795, 279] width 19 height 16
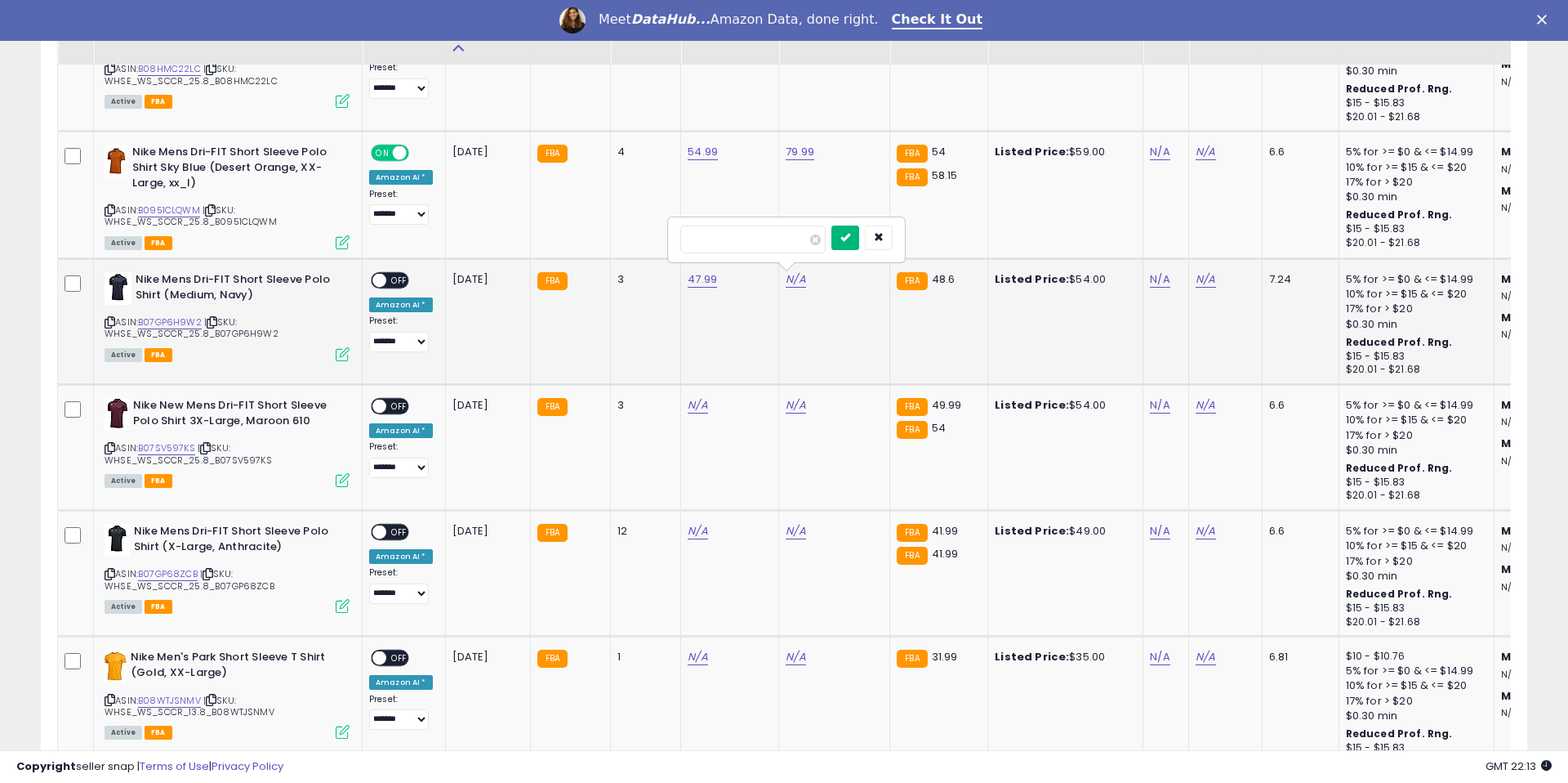
type input "*****"
click at [850, 235] on icon "submit" at bounding box center [845, 237] width 10 height 10
click at [391, 275] on span "OFF" at bounding box center [398, 280] width 26 height 13
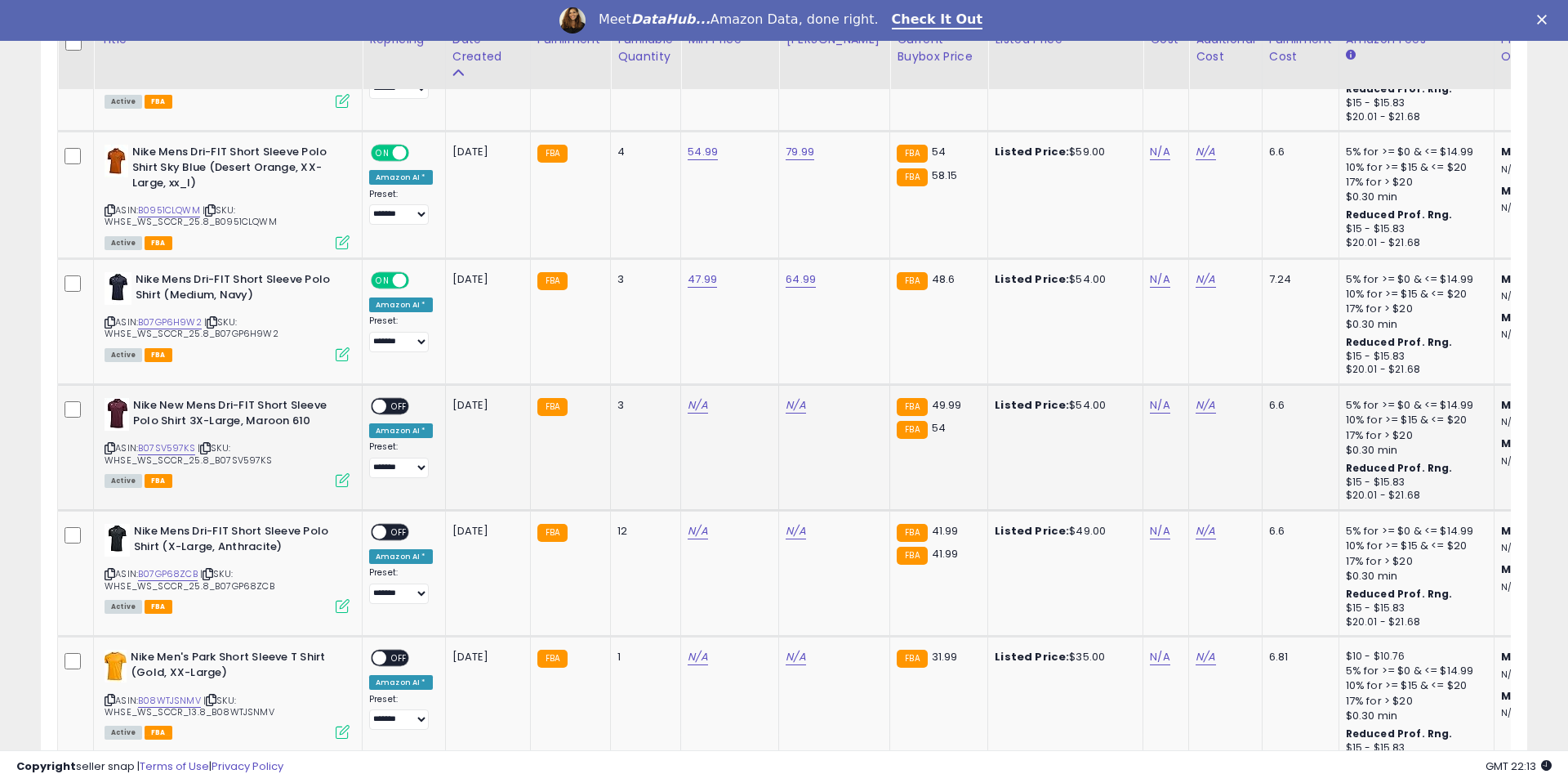
scroll to position [5459, 0]
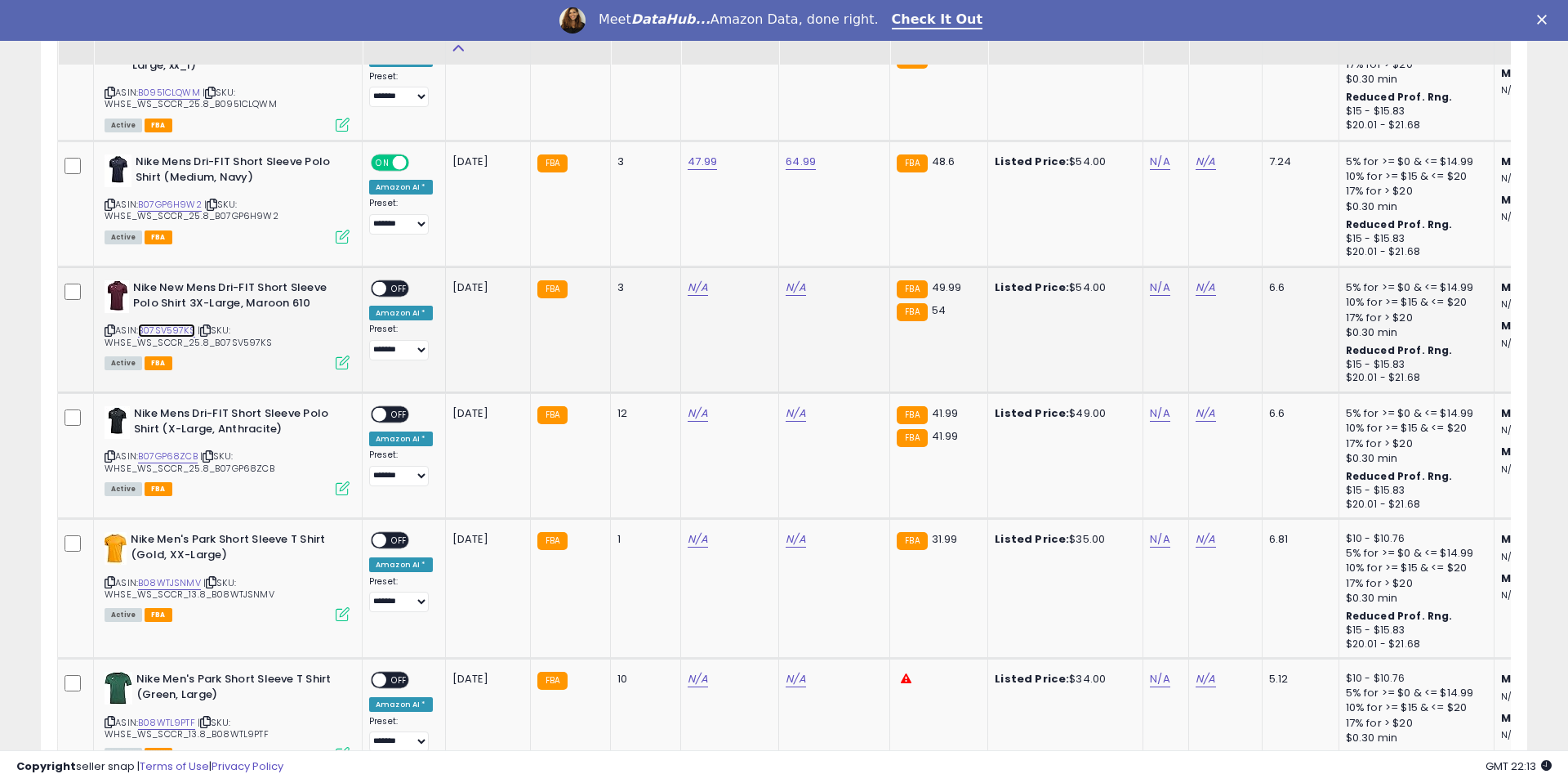
click at [174, 330] on link "B07SV597KS" at bounding box center [166, 330] width 57 height 13
click at [687, 288] on link "N/A" at bounding box center [697, 287] width 19 height 16
type input "*****"
click at [758, 257] on button "submit" at bounding box center [747, 246] width 28 height 24
click at [782, 283] on td "N/A" at bounding box center [834, 329] width 111 height 126
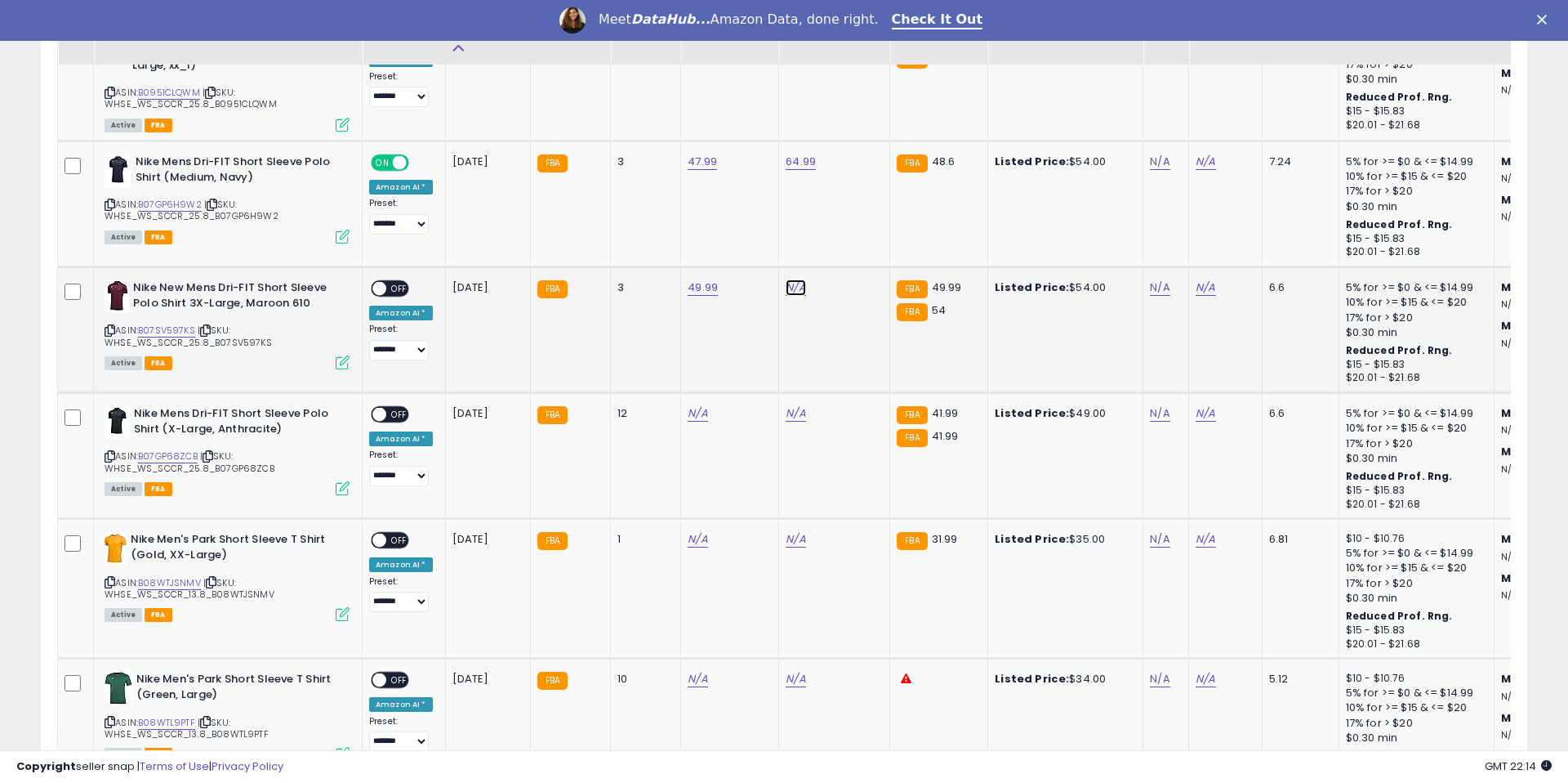
click at [788, 283] on link "N/A" at bounding box center [795, 287] width 19 height 16
type input "*****"
click at [860, 252] on button "submit" at bounding box center [845, 246] width 28 height 24
click at [407, 287] on span "OFF" at bounding box center [398, 289] width 26 height 13
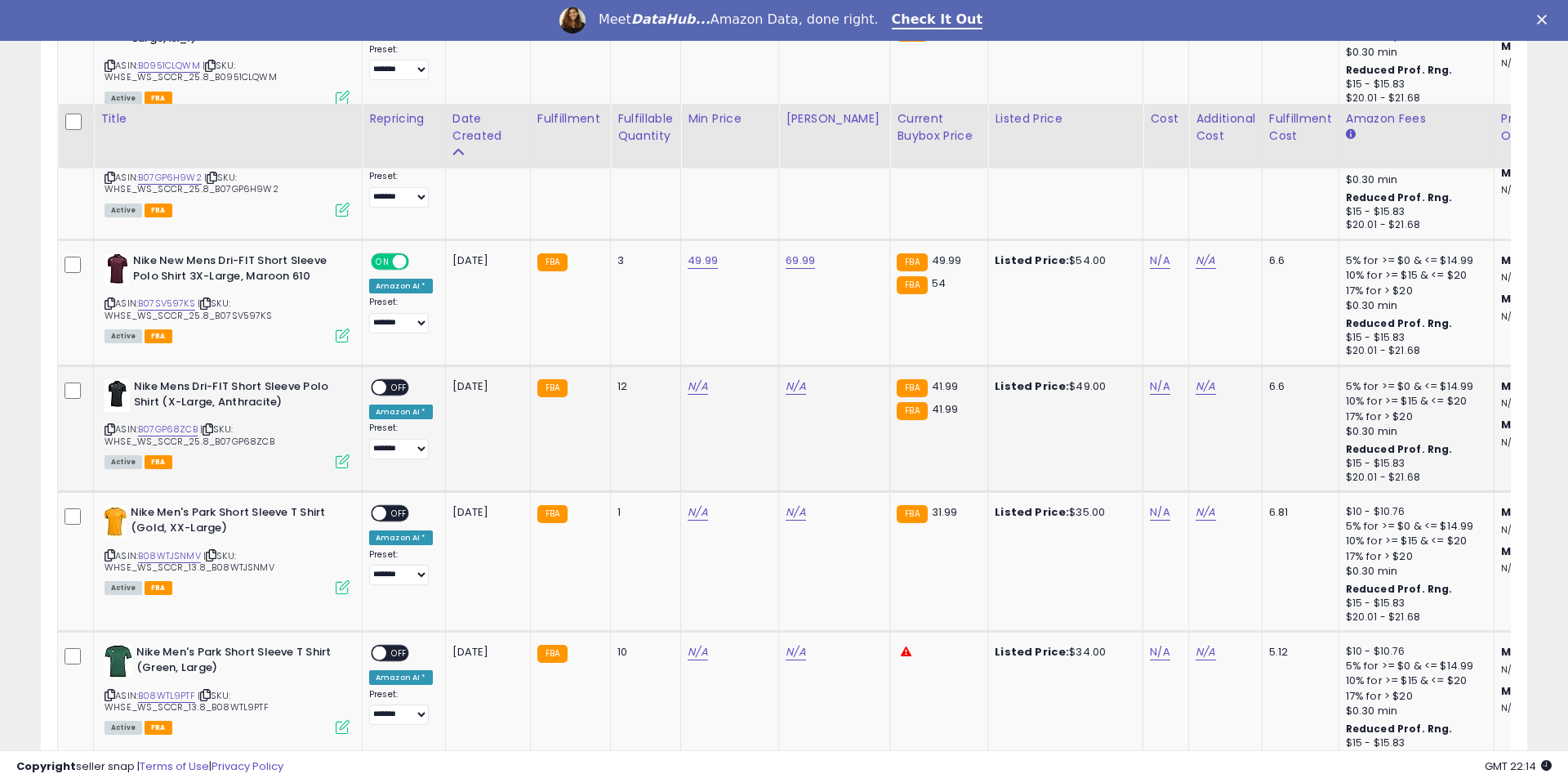
scroll to position [5590, 0]
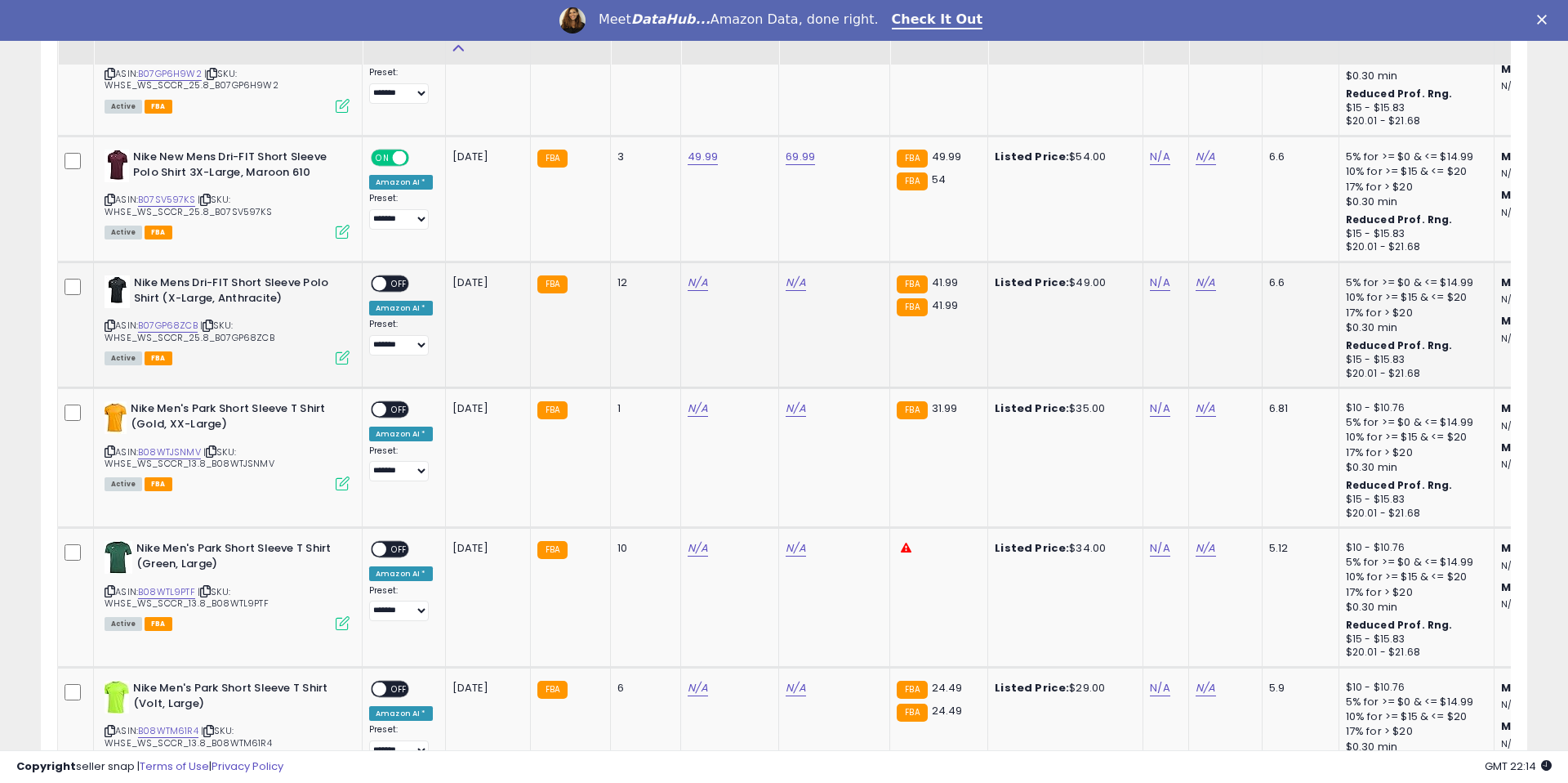
click at [183, 330] on span "| SKU: WHSE_WS_SCCR_25.8_B07GP68ZCB" at bounding box center [190, 330] width 169 height 24
click at [182, 323] on link "B07GP68ZCB" at bounding box center [167, 326] width 60 height 13
click at [691, 280] on link "N/A" at bounding box center [697, 282] width 19 height 16
type input "*****"
click at [754, 246] on button "submit" at bounding box center [747, 241] width 28 height 24
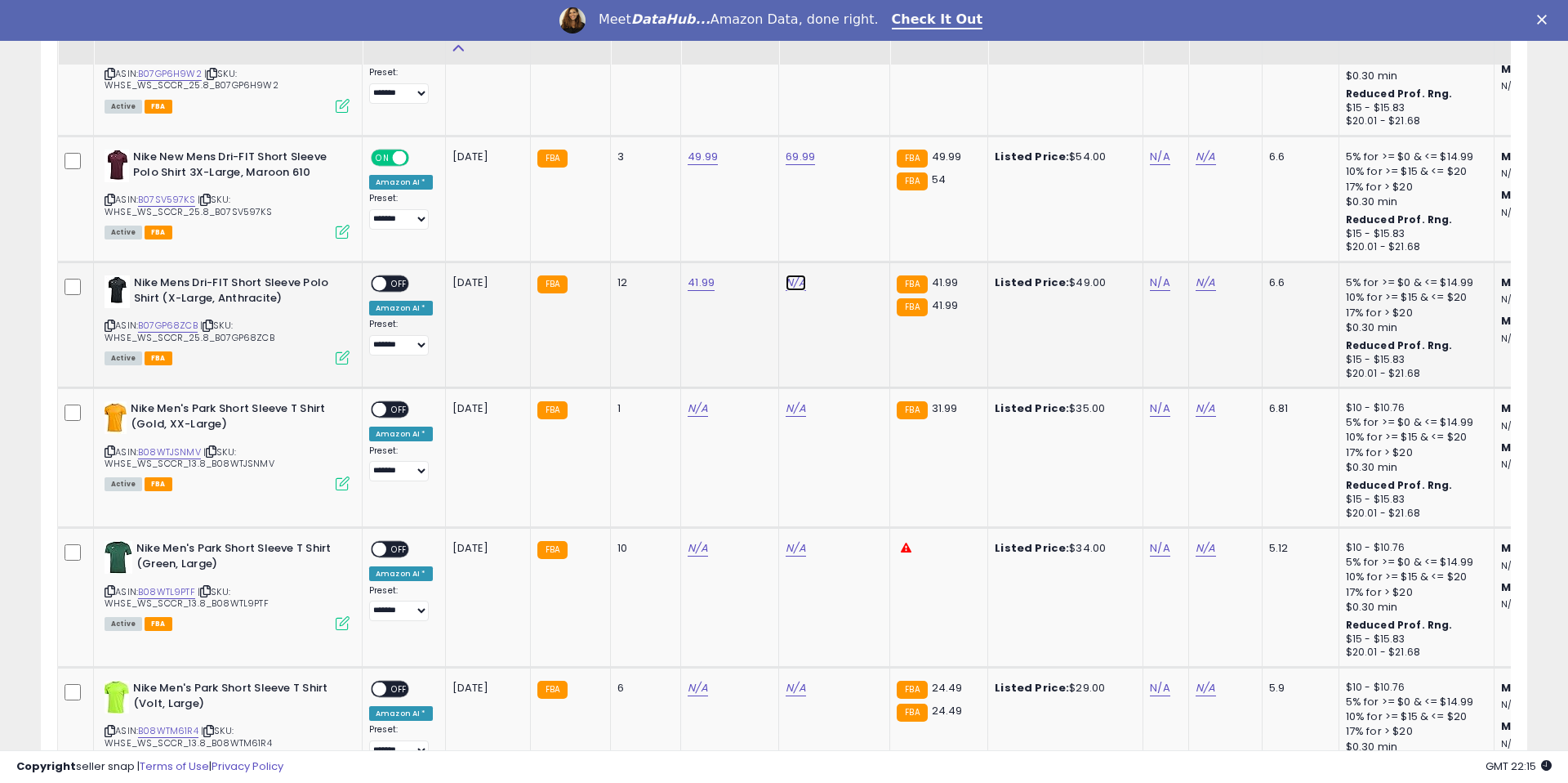
click at [785, 279] on link "N/A" at bounding box center [795, 282] width 19 height 16
type input "*****"
drag, startPoint x: 862, startPoint y: 239, endPoint x: 855, endPoint y: 250, distance: 13.0
click at [860, 239] on button "submit" at bounding box center [845, 241] width 28 height 24
click at [395, 287] on span "OFF" at bounding box center [398, 284] width 26 height 13
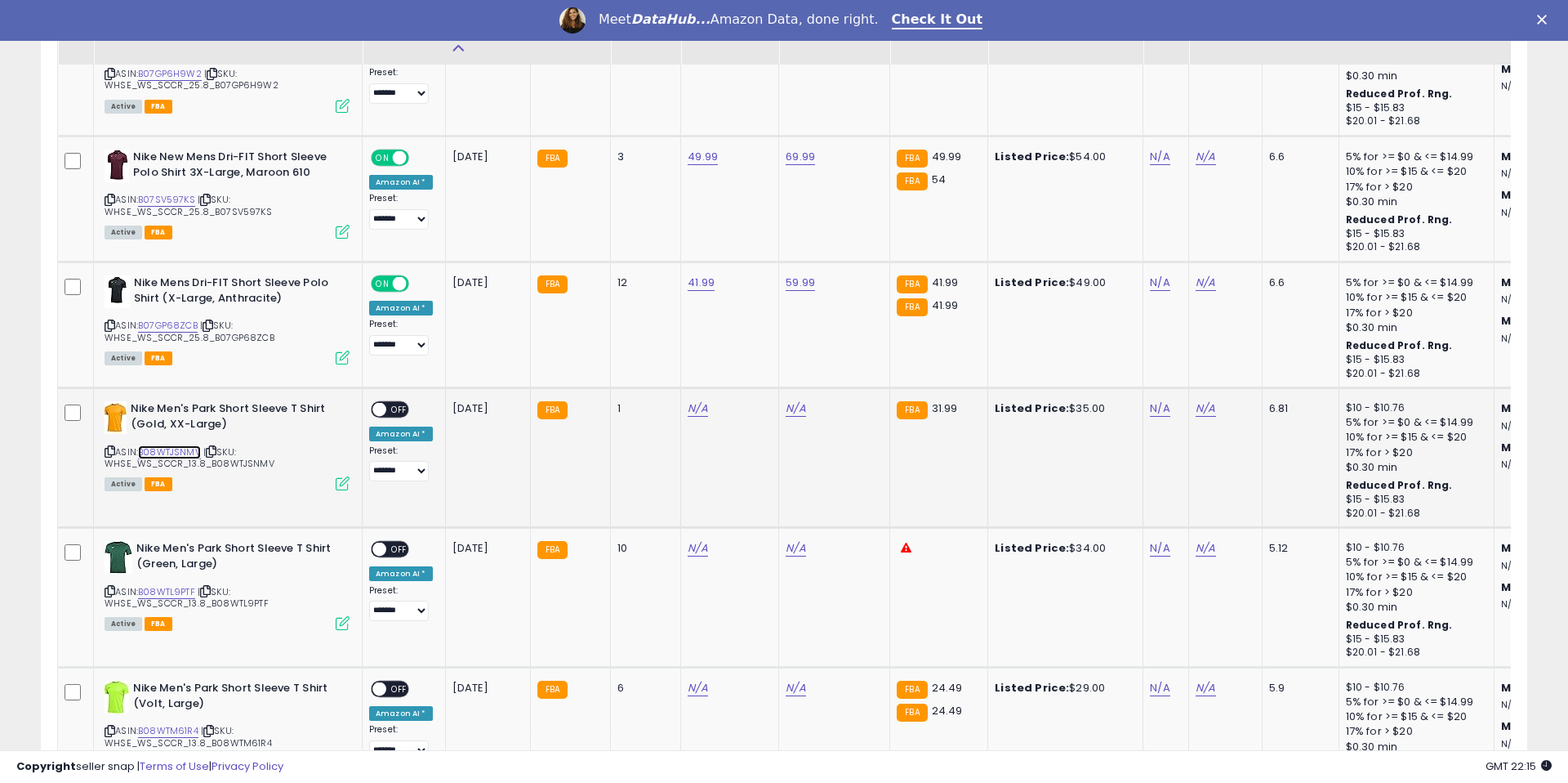
click at [169, 451] on link "B08WTJSNMV" at bounding box center [168, 452] width 63 height 13
click at [681, 405] on td "N/A" at bounding box center [731, 457] width 98 height 140
click at [688, 405] on link "N/A" at bounding box center [697, 408] width 19 height 16
type input "*****"
click at [742, 361] on button "submit" at bounding box center [747, 366] width 28 height 24
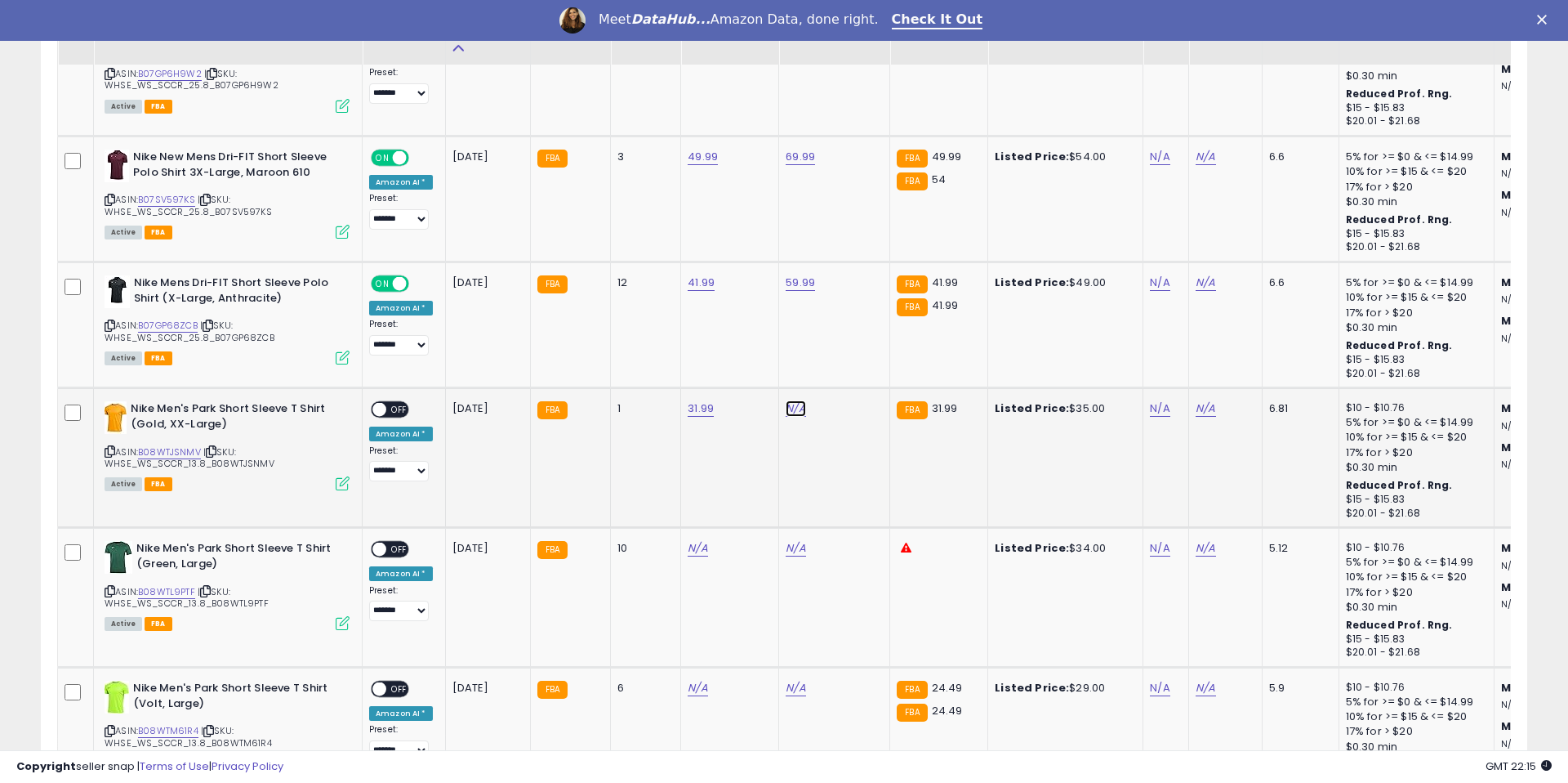
click at [788, 407] on link "N/A" at bounding box center [795, 408] width 19 height 16
type input "*****"
click at [849, 369] on icon "submit" at bounding box center [845, 366] width 10 height 10
click at [397, 410] on span "OFF" at bounding box center [398, 409] width 26 height 13
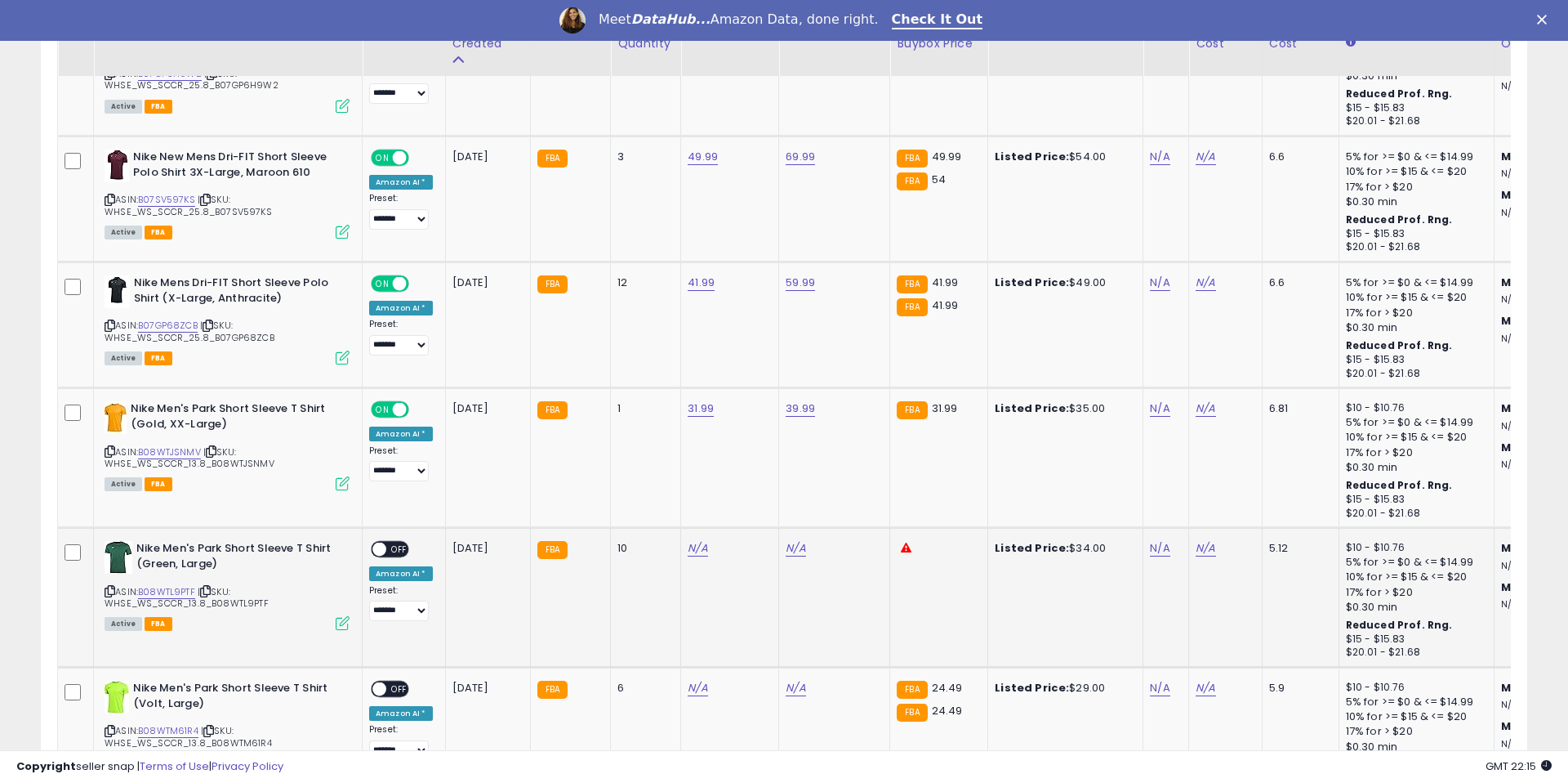
scroll to position [5852, 0]
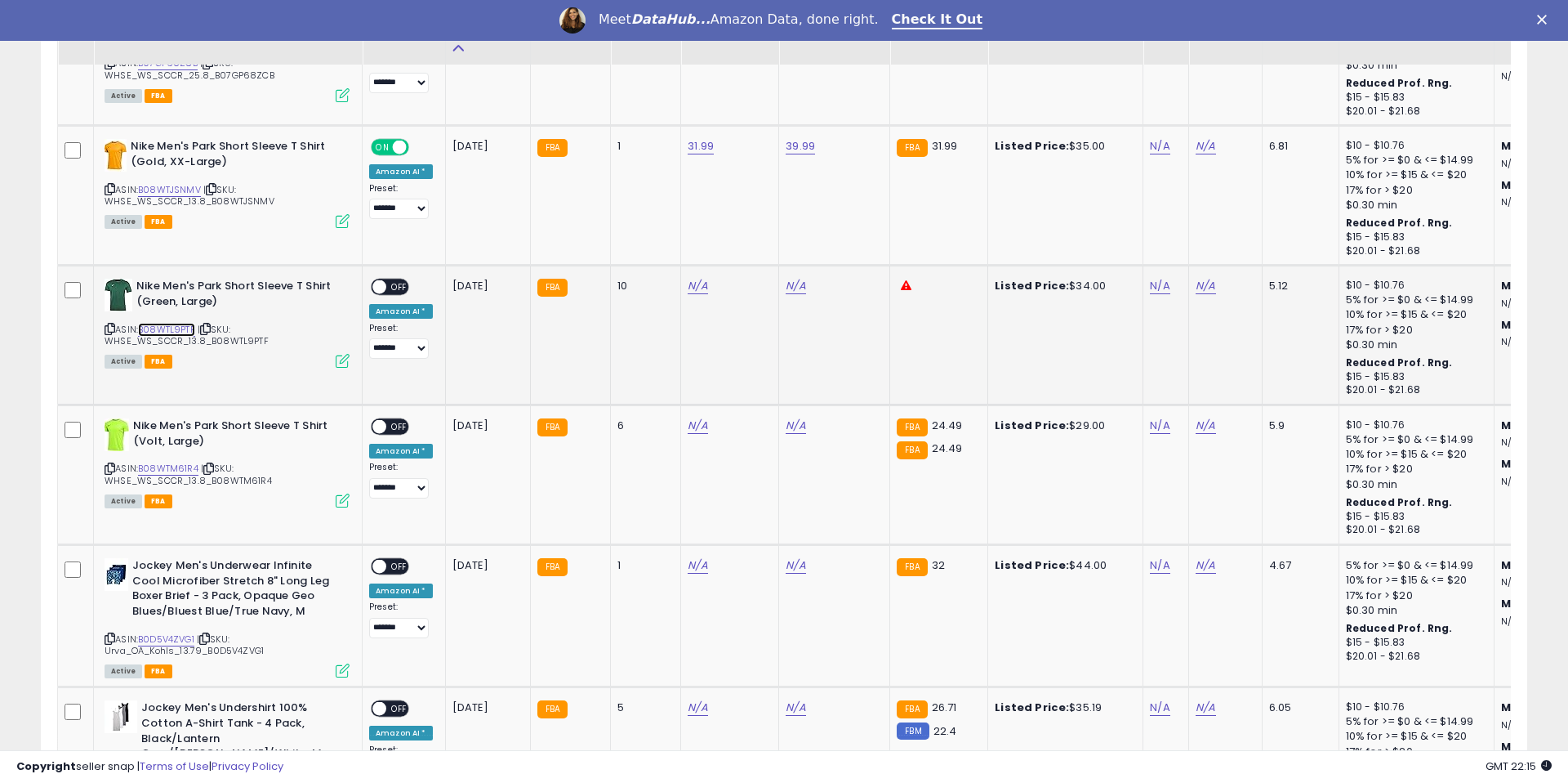
click at [171, 326] on link "B08WTL9PTF" at bounding box center [166, 329] width 57 height 13
click at [697, 289] on link "N/A" at bounding box center [697, 285] width 19 height 16
type input "*****"
drag, startPoint x: 744, startPoint y: 246, endPoint x: 769, endPoint y: 266, distance: 32.0
click at [744, 246] on button "submit" at bounding box center [747, 244] width 28 height 24
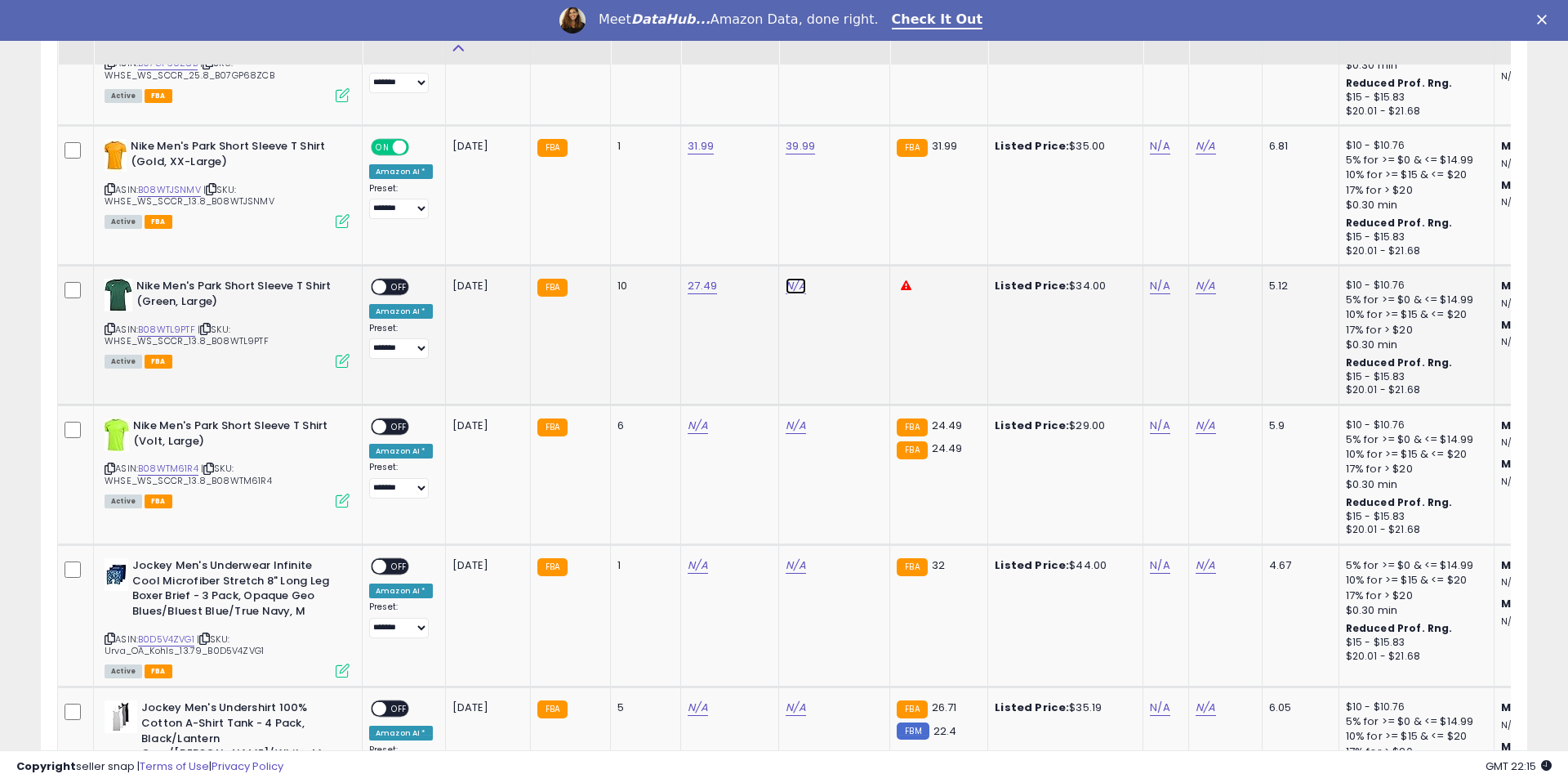
click at [790, 287] on link "N/A" at bounding box center [795, 285] width 19 height 16
type input "*****"
drag, startPoint x: 854, startPoint y: 246, endPoint x: 586, endPoint y: 284, distance: 270.7
click at [850, 246] on icon "submit" at bounding box center [845, 244] width 10 height 10
click at [399, 286] on span "OFF" at bounding box center [398, 287] width 26 height 13
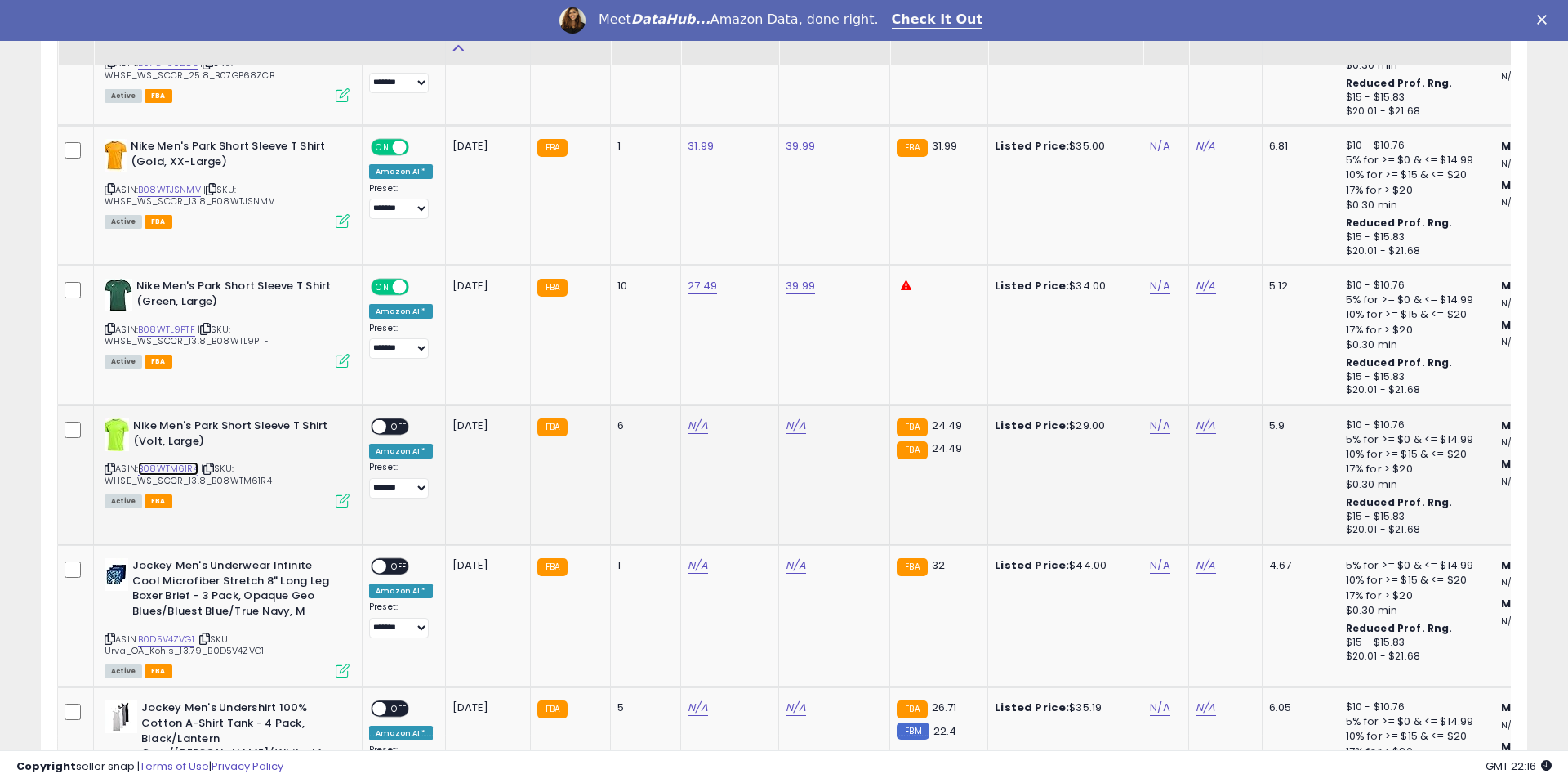
click at [173, 467] on link "B08WTM61R4" at bounding box center [167, 468] width 61 height 13
click at [693, 434] on td "N/A" at bounding box center [731, 475] width 98 height 140
click at [693, 431] on link "N/A" at bounding box center [697, 426] width 19 height 16
type input "*****"
click at [761, 393] on button "submit" at bounding box center [747, 383] width 28 height 24
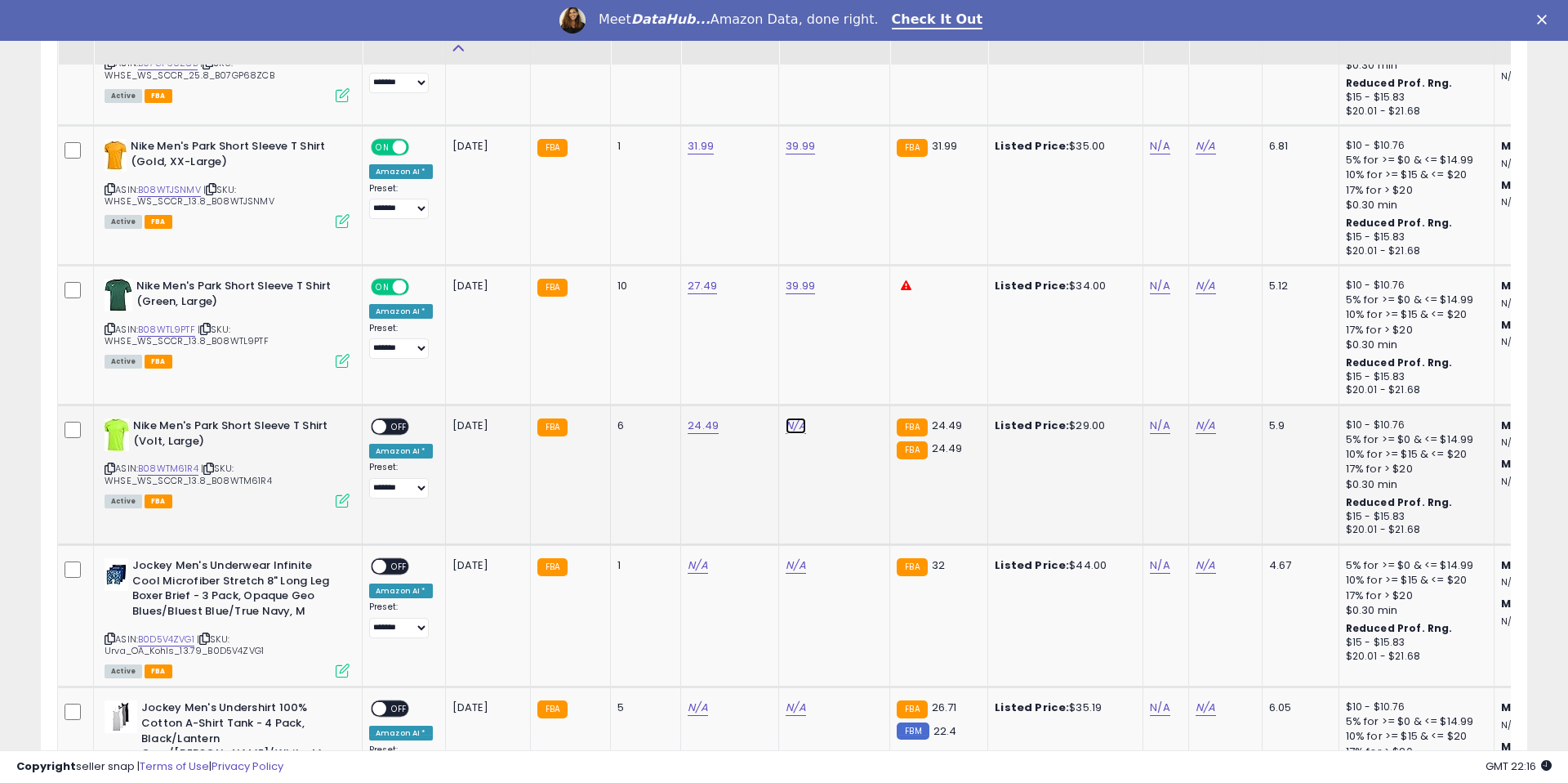
click at [788, 433] on link "N/A" at bounding box center [795, 426] width 19 height 16
type input "*****"
drag, startPoint x: 847, startPoint y: 388, endPoint x: 467, endPoint y: 445, distance: 384.3
click at [846, 388] on button "submit" at bounding box center [845, 383] width 28 height 24
drag, startPoint x: 396, startPoint y: 429, endPoint x: 404, endPoint y: 427, distance: 8.2
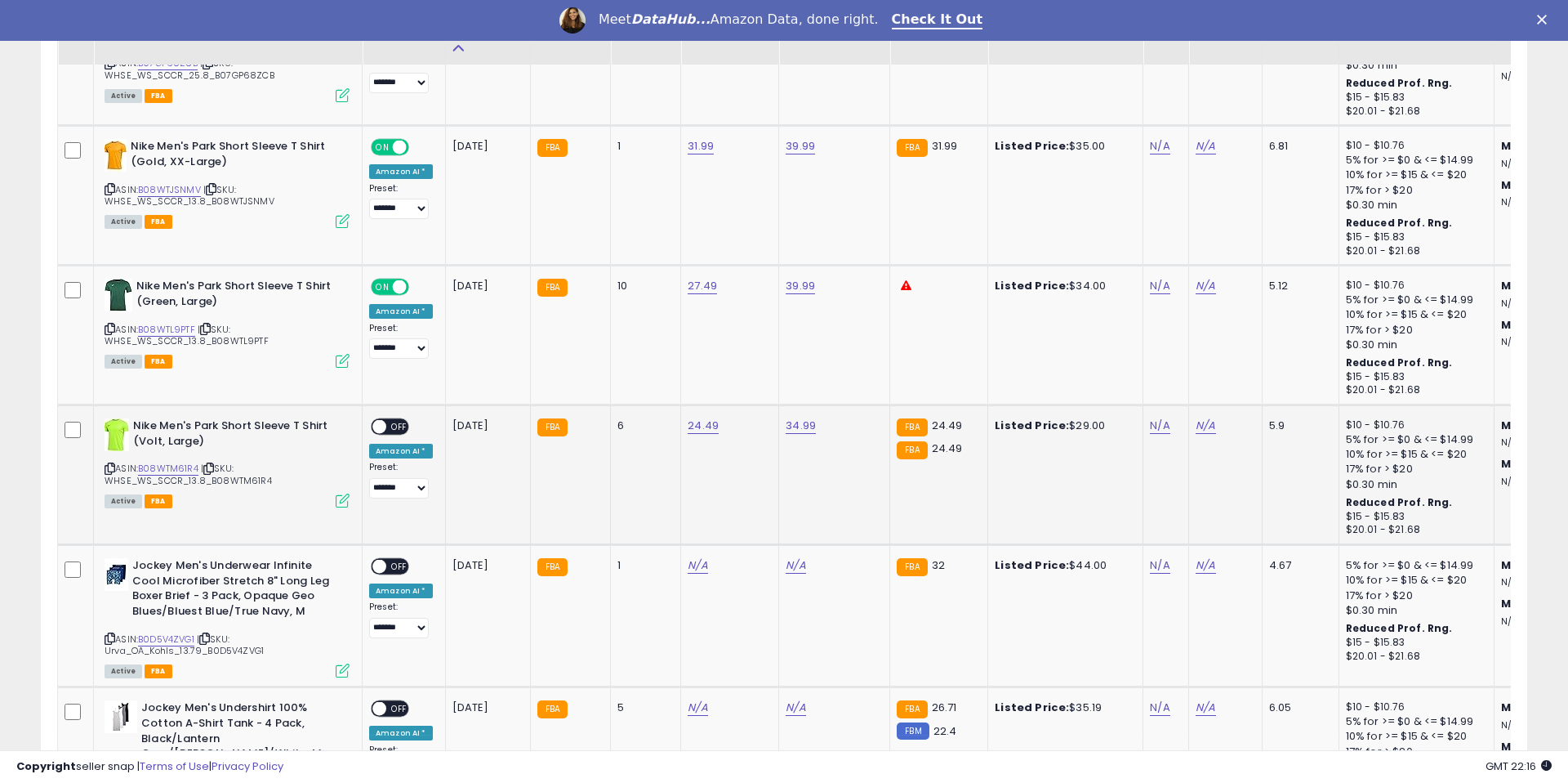
click at [396, 429] on span "OFF" at bounding box center [398, 427] width 26 height 13
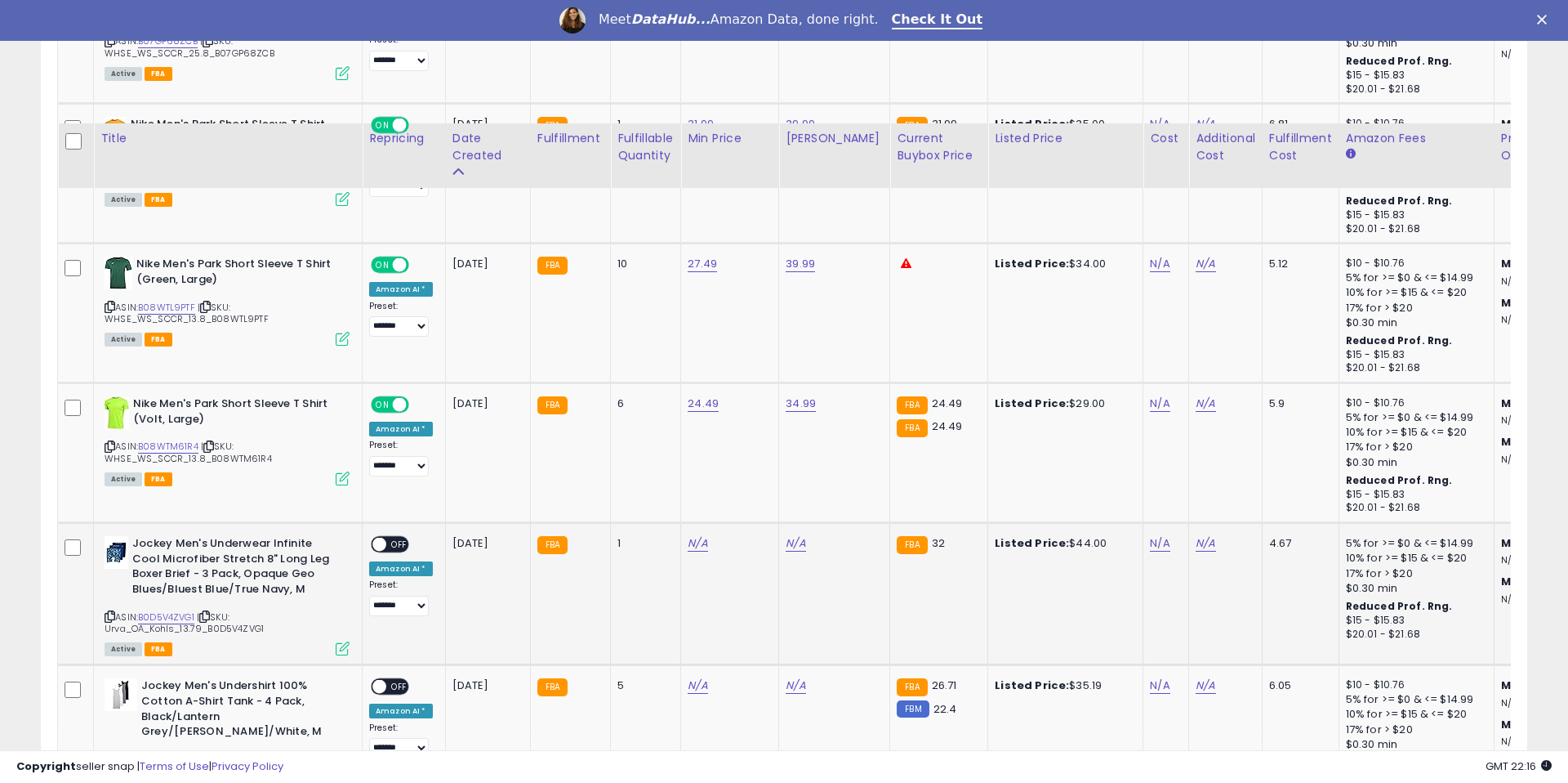
scroll to position [6024, 0]
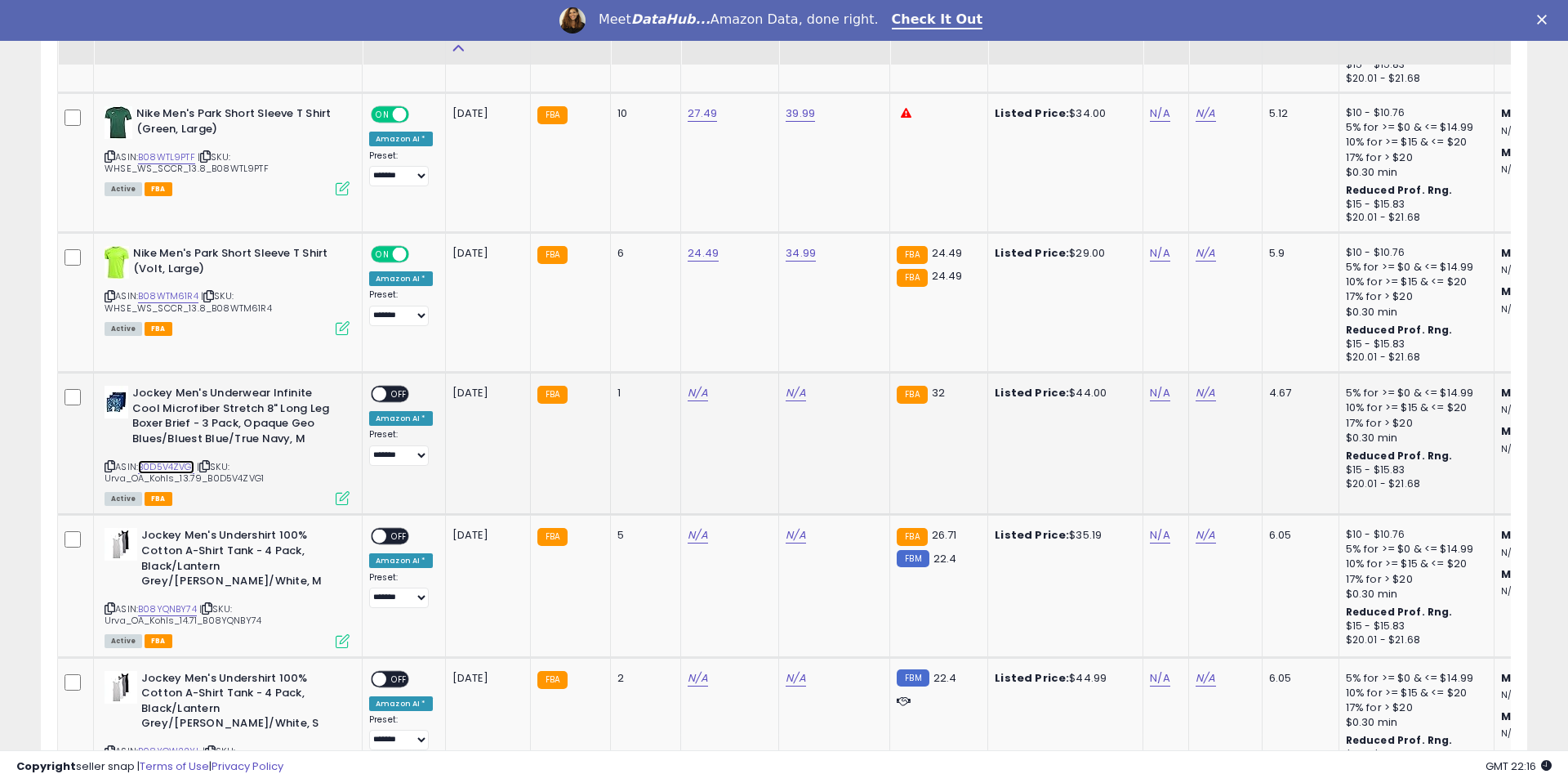
click at [174, 466] on link "B0D5V4ZVG1" at bounding box center [166, 467] width 57 height 13
click at [697, 393] on link "N/A" at bounding box center [697, 393] width 19 height 16
type input "*****"
click at [749, 356] on button "submit" at bounding box center [747, 351] width 28 height 24
click at [789, 397] on link "N/A" at bounding box center [795, 393] width 19 height 16
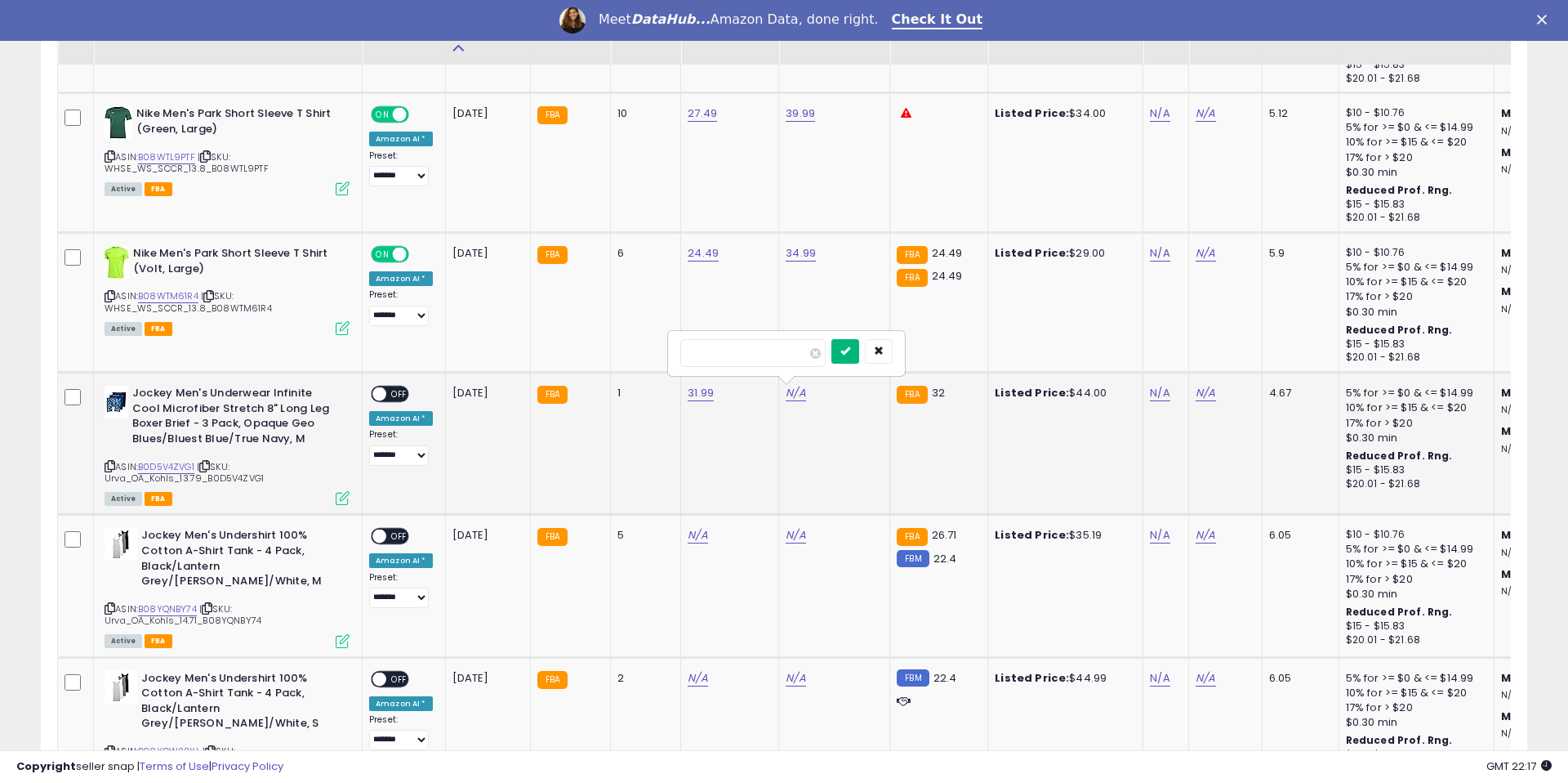
type input "*****"
click at [850, 350] on icon "submit" at bounding box center [845, 351] width 10 height 10
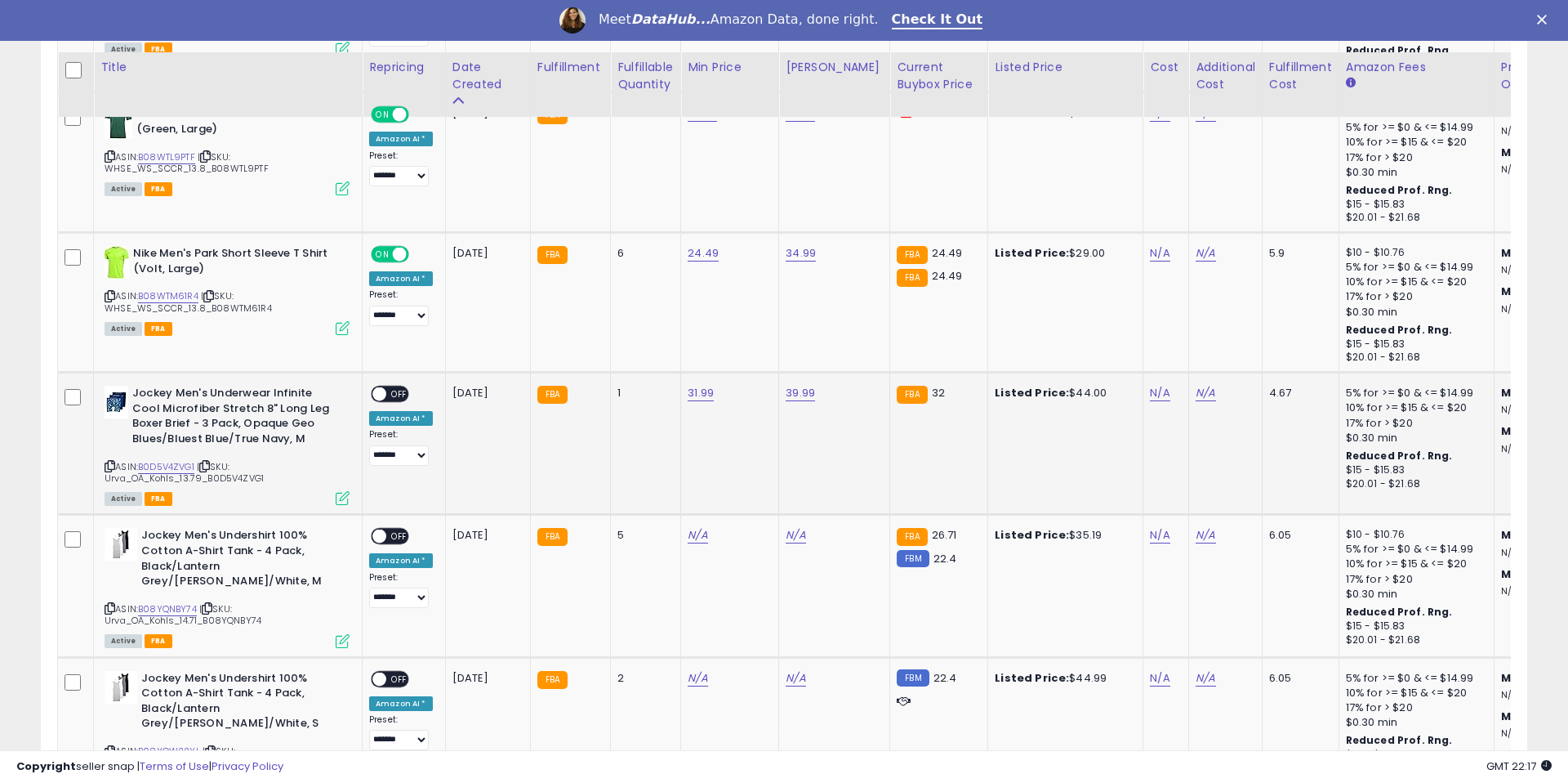
scroll to position [6161, 0]
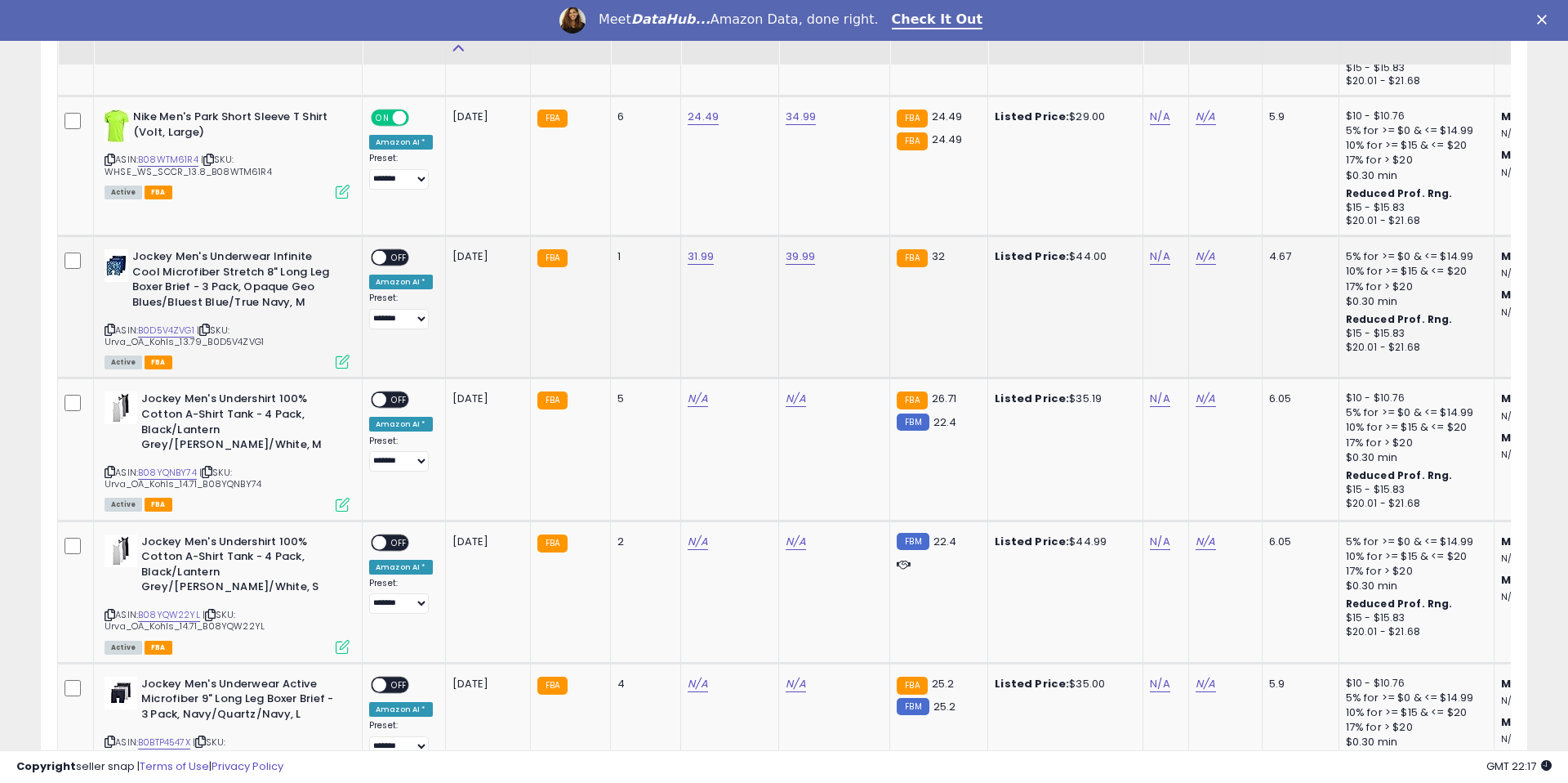
click at [381, 250] on span at bounding box center [379, 257] width 13 height 13
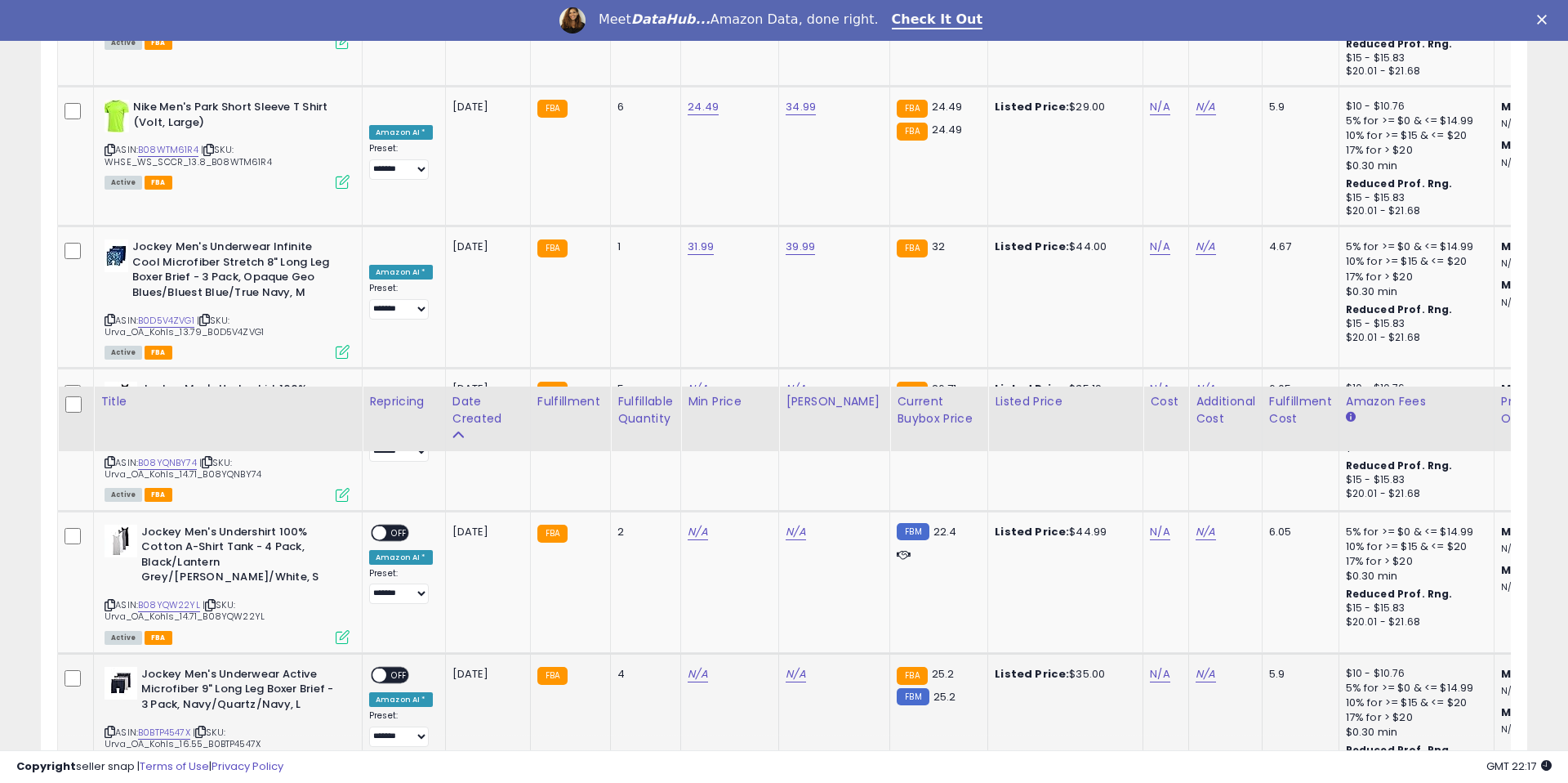
scroll to position [6557, 0]
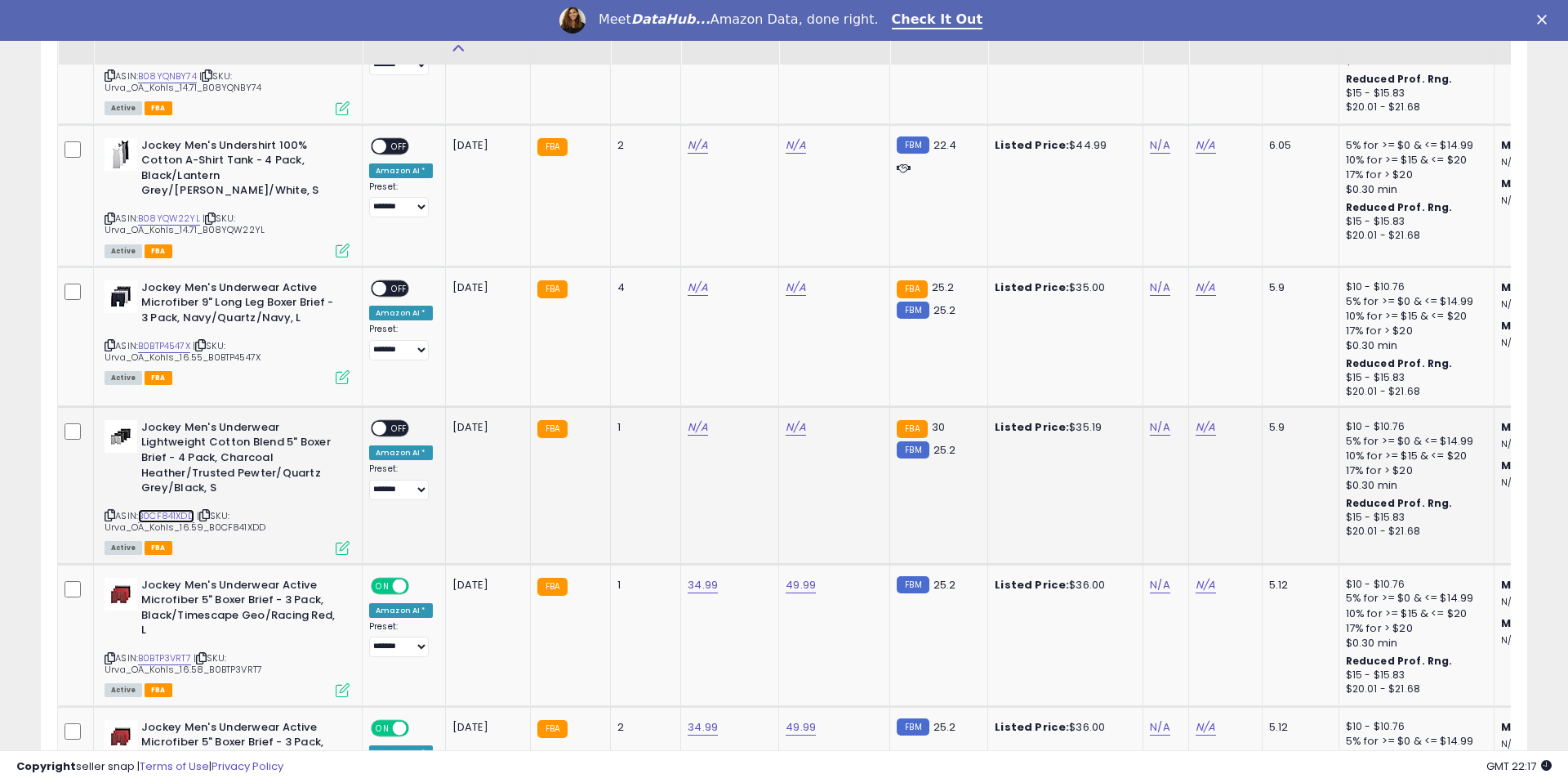
click at [180, 512] on link "B0CF841XDD" at bounding box center [166, 516] width 57 height 13
click at [682, 426] on td "N/A" at bounding box center [731, 485] width 98 height 158
click at [688, 427] on link "N/A" at bounding box center [697, 427] width 19 height 16
type input "*****"
click at [747, 382] on button "submit" at bounding box center [747, 385] width 28 height 24
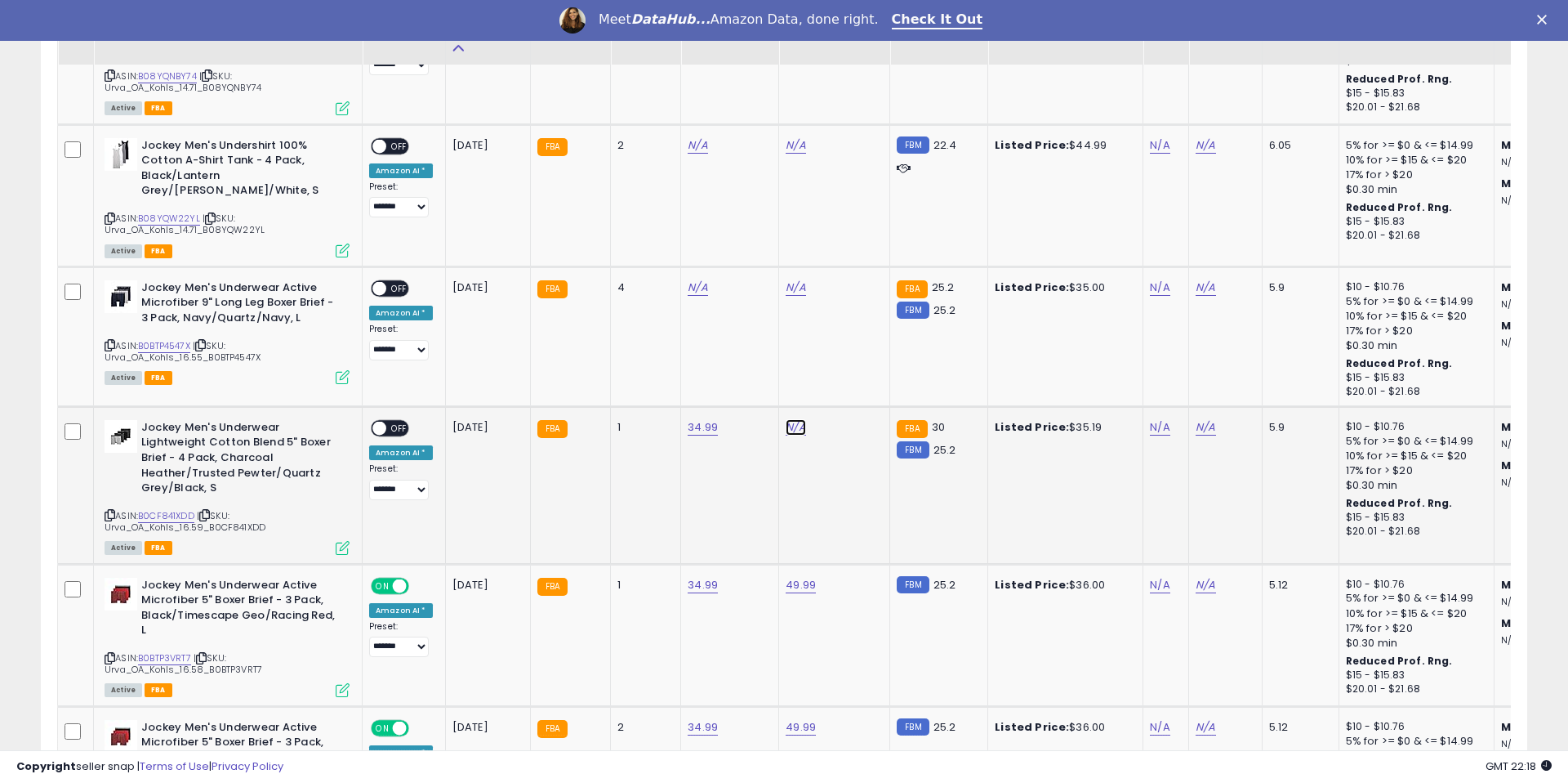
drag, startPoint x: 795, startPoint y: 430, endPoint x: 783, endPoint y: 482, distance: 53.4
click at [795, 430] on link "N/A" at bounding box center [795, 427] width 19 height 16
type input "*****"
drag, startPoint x: 849, startPoint y: 389, endPoint x: 767, endPoint y: 415, distance: 86.0
click at [849, 390] on icon "submit" at bounding box center [845, 385] width 10 height 10
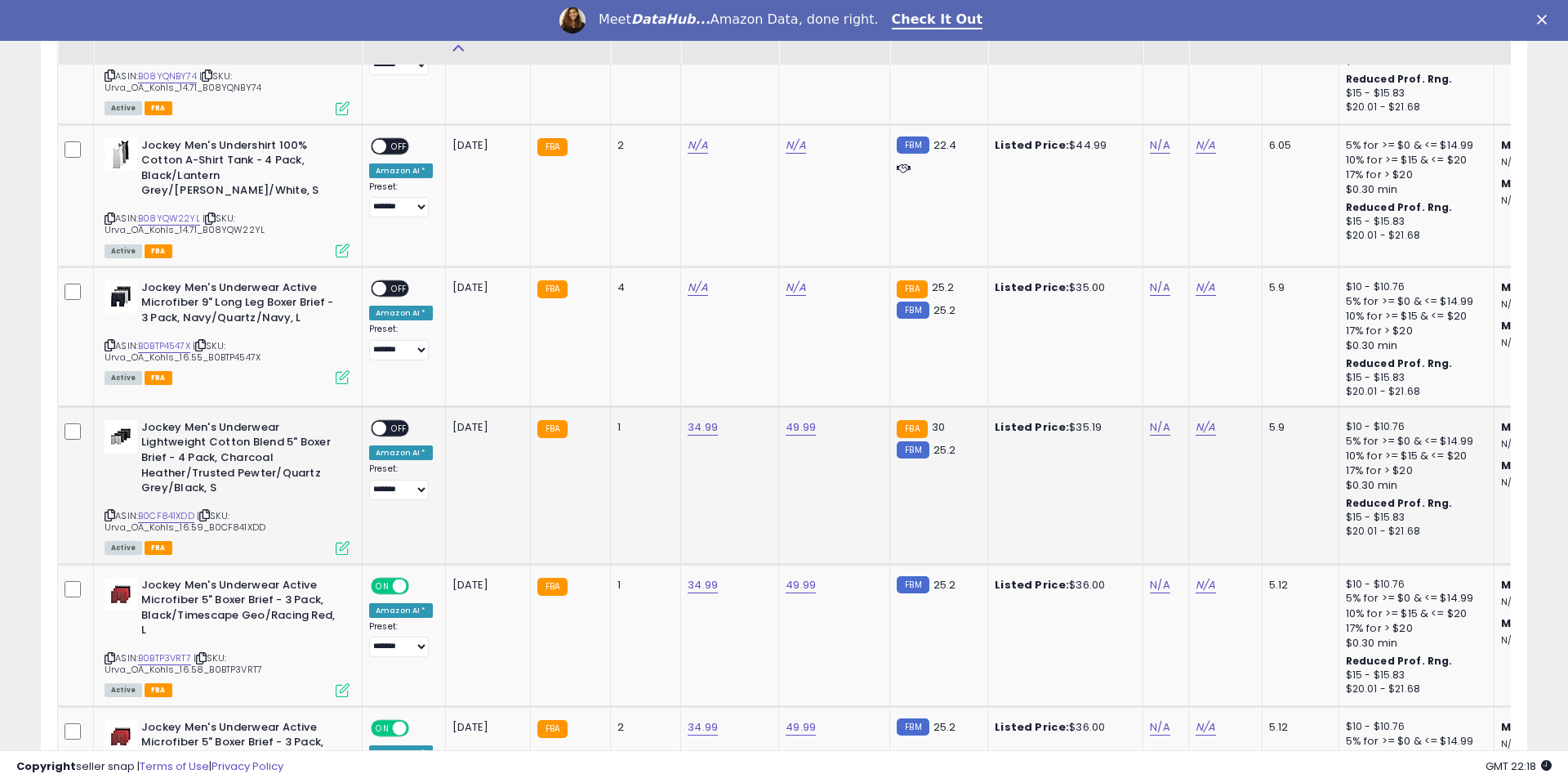
click at [391, 434] on div "ON OFF" at bounding box center [373, 428] width 39 height 13
click at [389, 428] on span "OFF" at bounding box center [398, 428] width 26 height 13
click at [172, 341] on link "B0BTP4547X" at bounding box center [164, 346] width 52 height 13
click at [697, 277] on td "N/A" at bounding box center [731, 336] width 98 height 140
click at [695, 279] on link "N/A" at bounding box center [697, 287] width 19 height 16
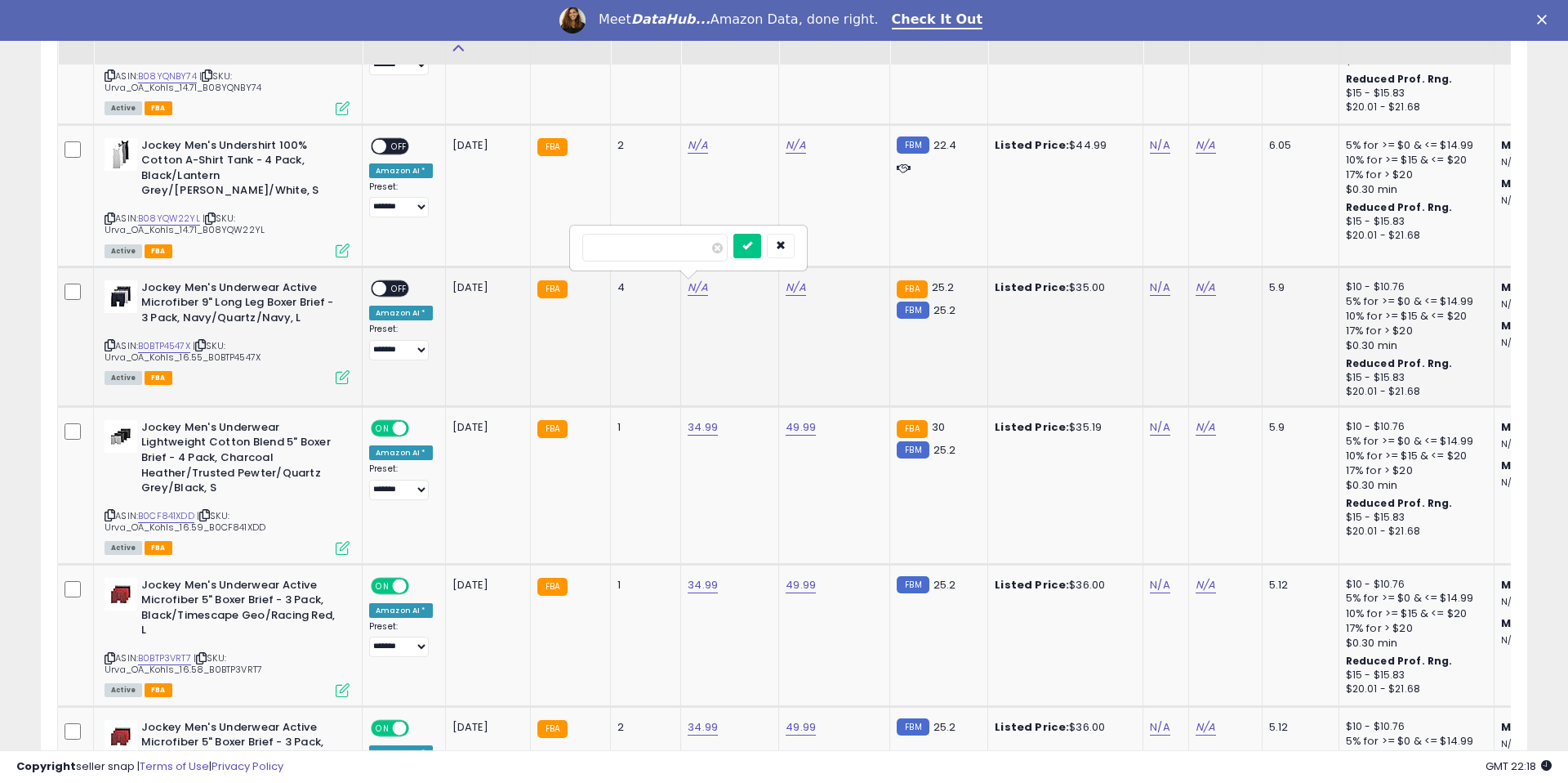
scroll to position [0, 1]
type input "*****"
click at [752, 249] on icon "submit" at bounding box center [746, 245] width 10 height 10
click at [789, 289] on link "N/A" at bounding box center [794, 287] width 19 height 16
type input "*****"
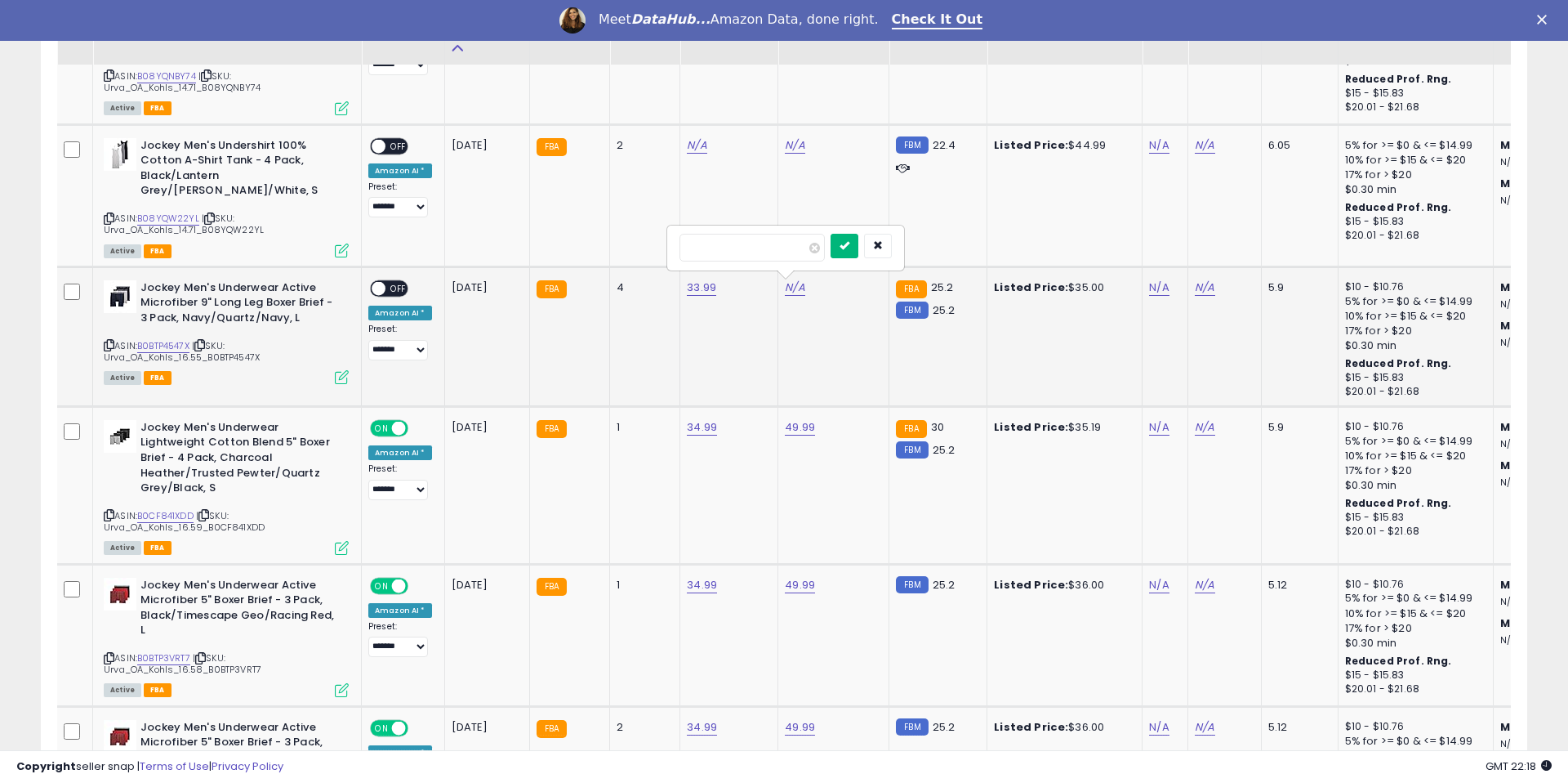
click at [849, 241] on icon "submit" at bounding box center [844, 245] width 10 height 10
click at [400, 283] on span "OFF" at bounding box center [398, 288] width 26 height 13
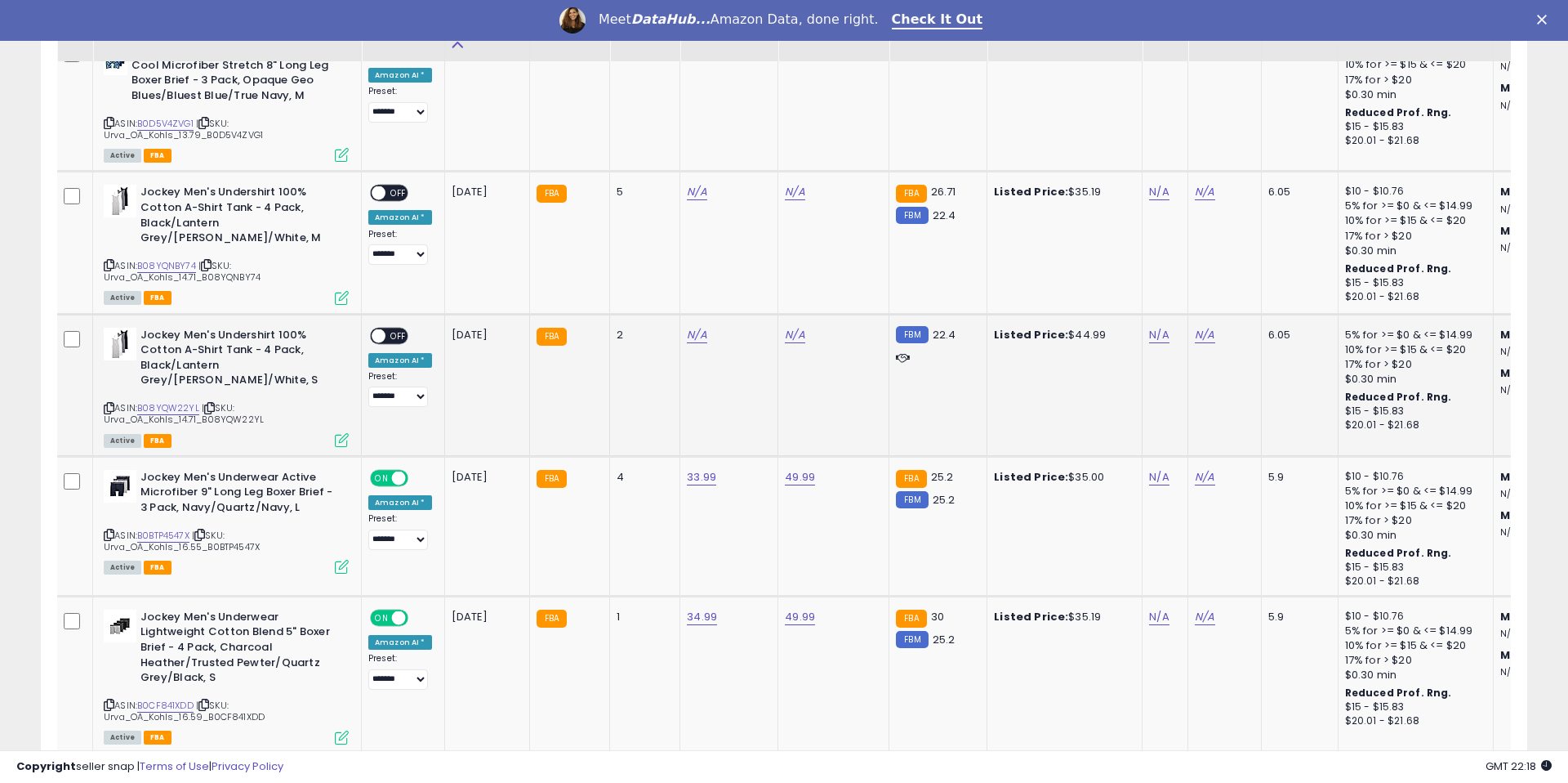
scroll to position [6303, 0]
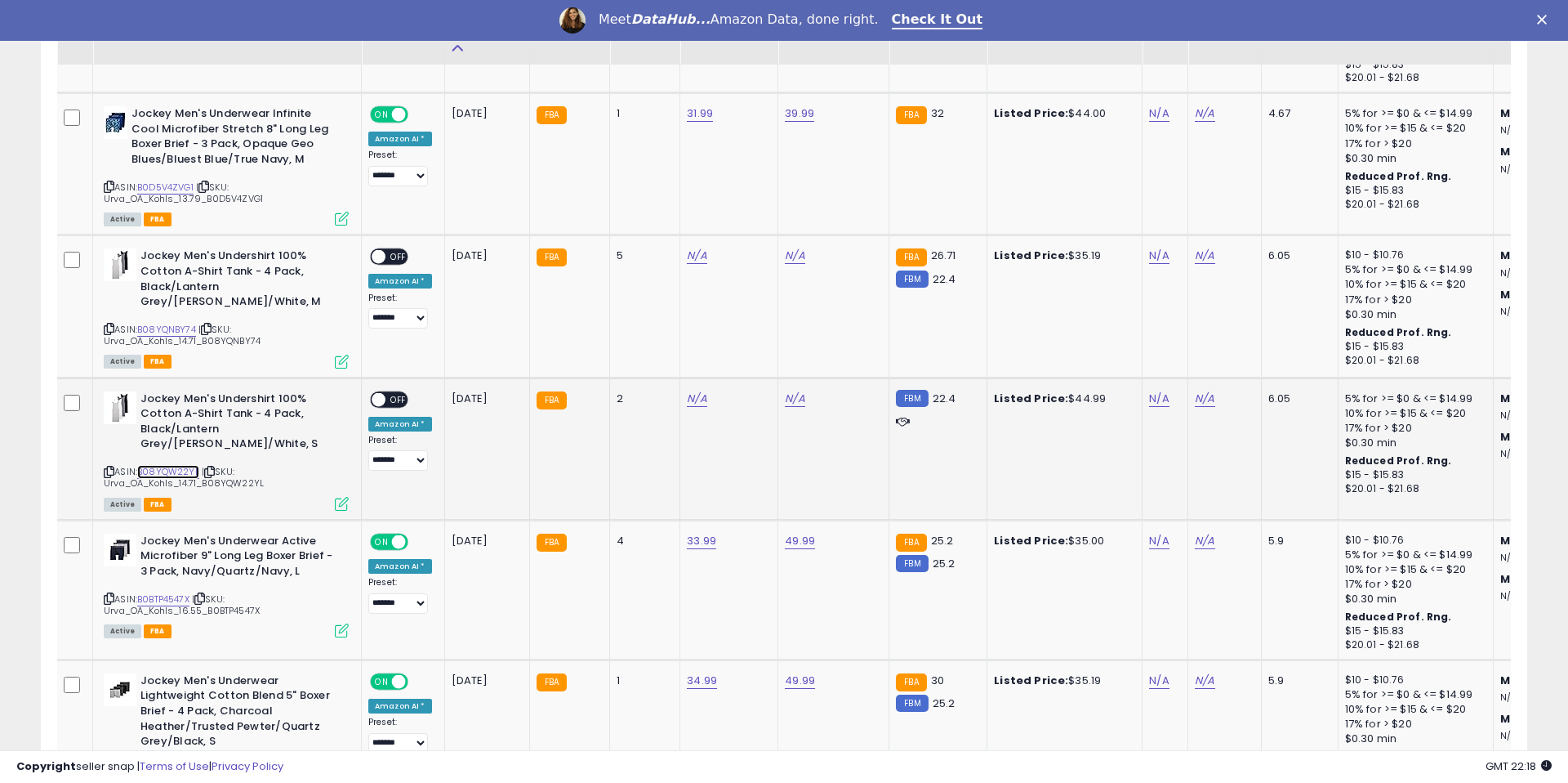
click at [167, 468] on link "B08YQW22YL" at bounding box center [168, 472] width 62 height 13
click at [698, 401] on link "N/A" at bounding box center [697, 399] width 19 height 16
type input "*****"
drag, startPoint x: 753, startPoint y: 358, endPoint x: 758, endPoint y: 369, distance: 12.1
click at [752, 358] on icon "submit" at bounding box center [746, 356] width 10 height 10
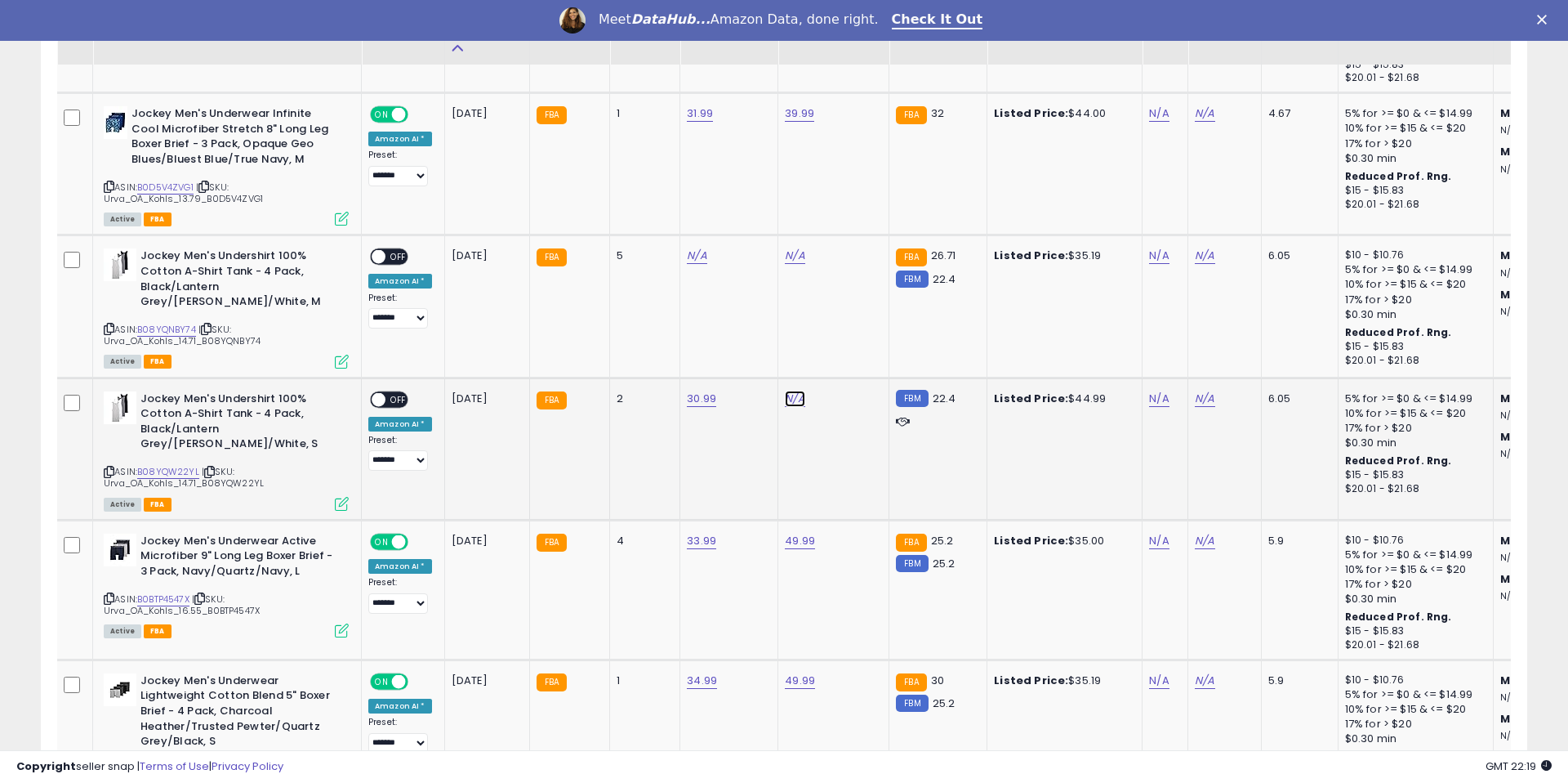
click at [785, 397] on link "N/A" at bounding box center [794, 399] width 19 height 16
type input "*****"
click at [849, 352] on icon "submit" at bounding box center [844, 356] width 10 height 10
click at [397, 402] on span "OFF" at bounding box center [398, 399] width 26 height 13
click at [150, 318] on div "ASIN: B08YQNBY74 | SKU: Urva_OA_Kohls_14.71_B08YQNBY74 Active FBA" at bounding box center [226, 307] width 245 height 117
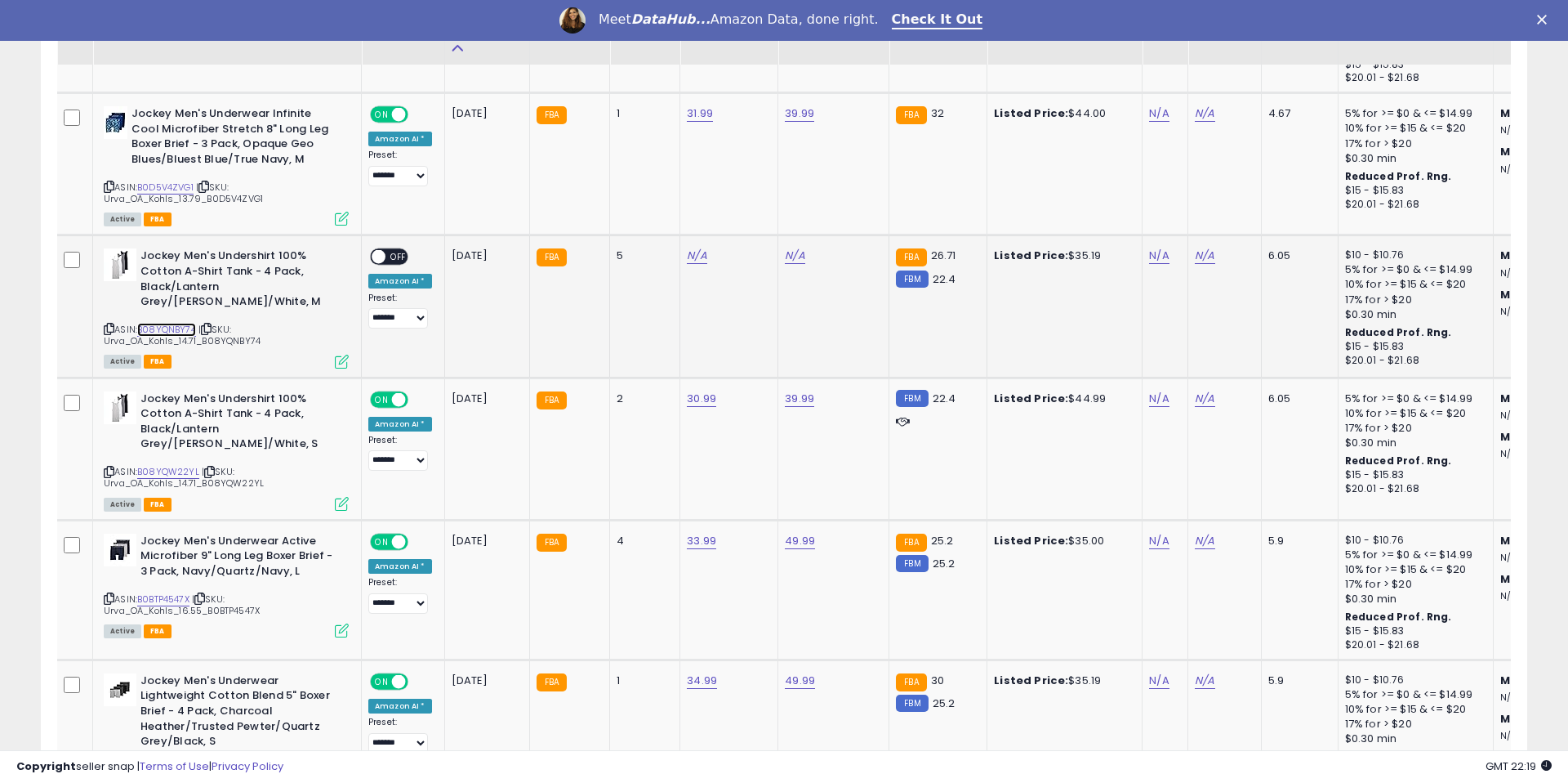
click at [152, 323] on link "B08YQNBY74" at bounding box center [167, 329] width 59 height 13
click at [700, 262] on link "N/A" at bounding box center [697, 255] width 19 height 16
type input "*****"
drag, startPoint x: 758, startPoint y: 208, endPoint x: 806, endPoint y: 260, distance: 70.8
click at [752, 208] on icon "submit" at bounding box center [746, 213] width 10 height 10
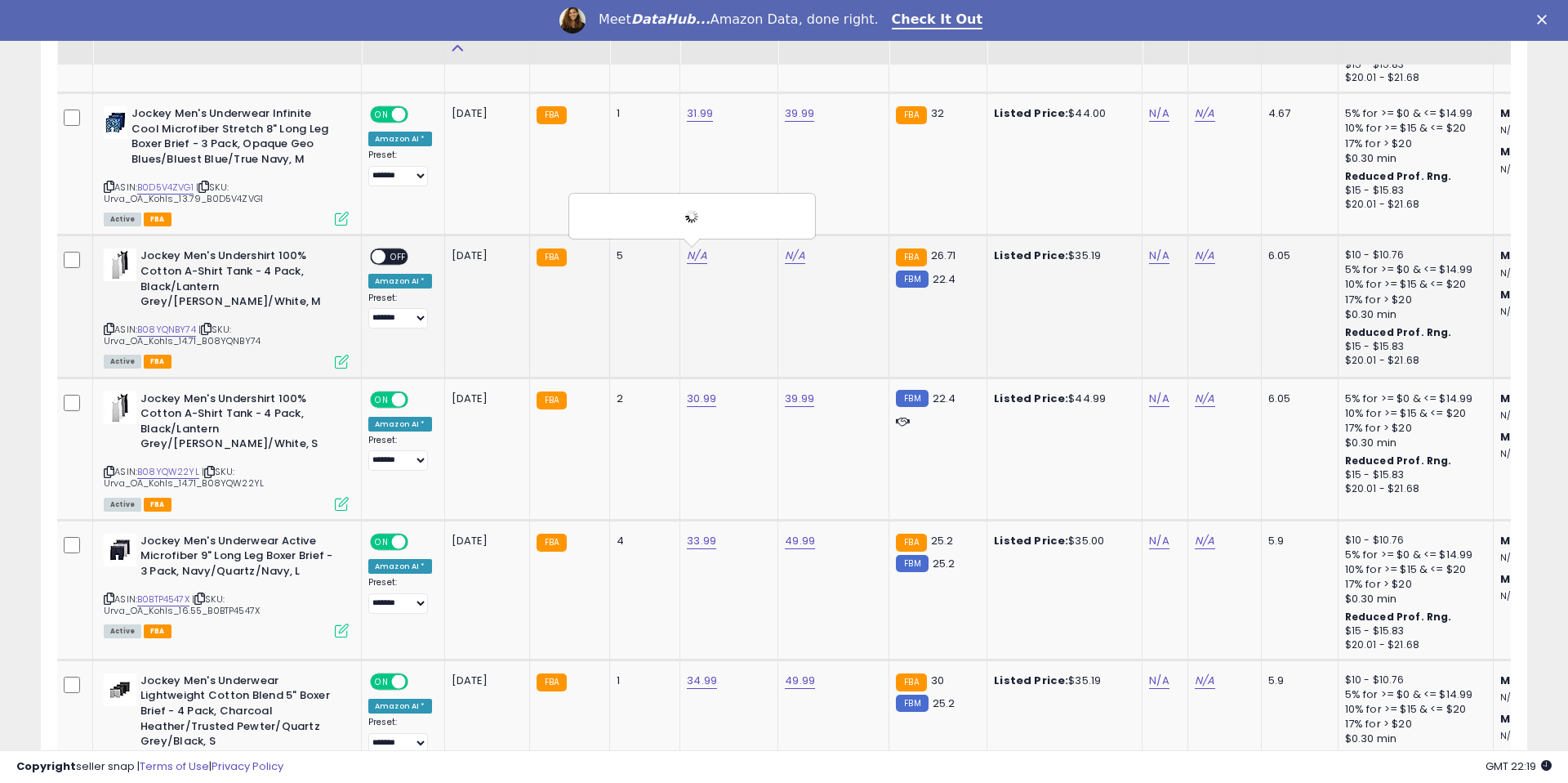
click at [796, 256] on td "N/A" at bounding box center [834, 306] width 111 height 143
click at [796, 256] on link "N/A" at bounding box center [794, 255] width 19 height 16
type input "*****"
drag, startPoint x: 861, startPoint y: 219, endPoint x: 699, endPoint y: 250, distance: 164.9
click at [859, 219] on button "submit" at bounding box center [844, 214] width 28 height 24
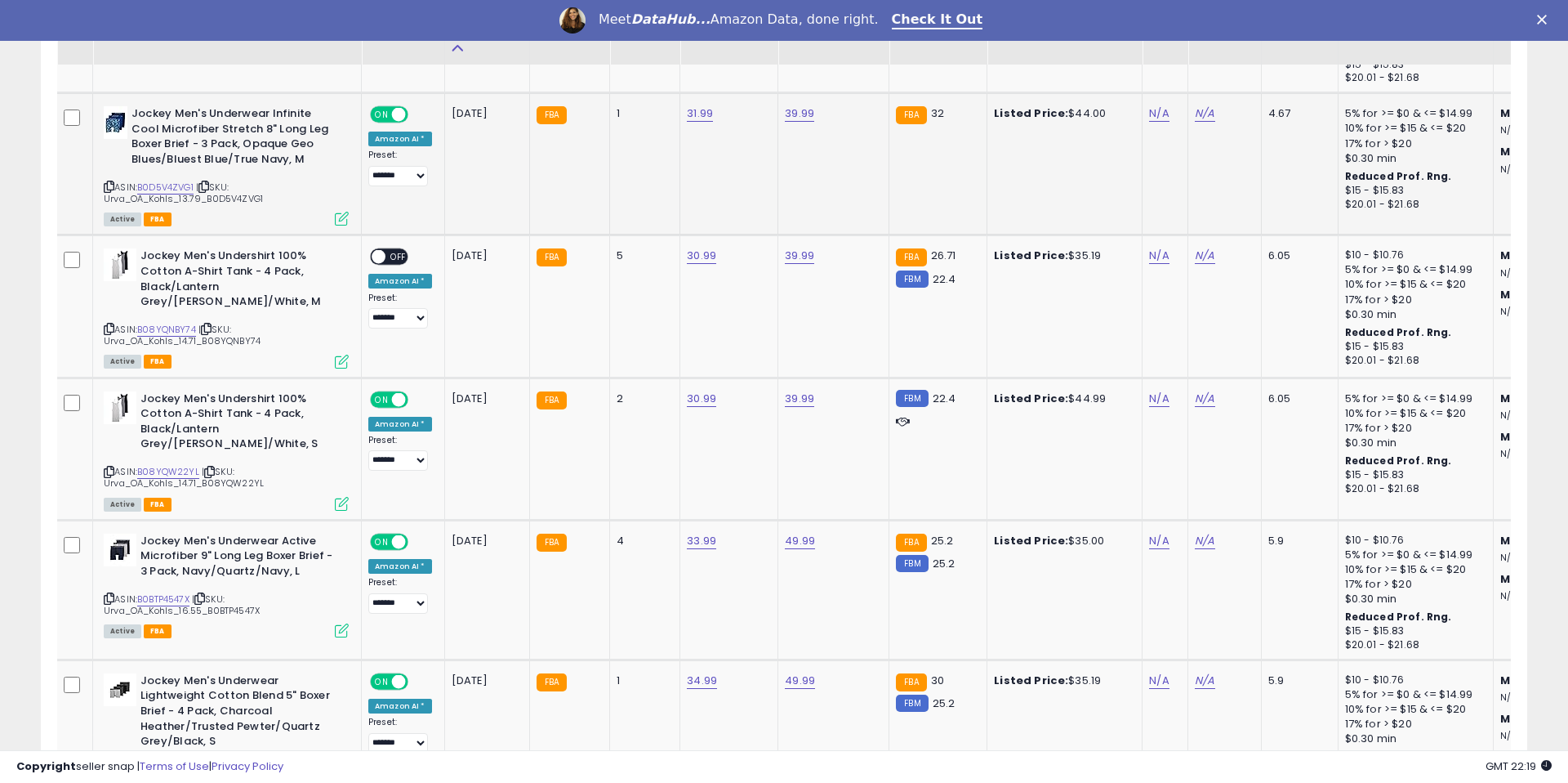
drag, startPoint x: 385, startPoint y: 254, endPoint x: 371, endPoint y: 192, distance: 63.6
click at [385, 254] on span "OFF" at bounding box center [398, 257] width 26 height 13
